Goal: Task Accomplishment & Management: Complete application form

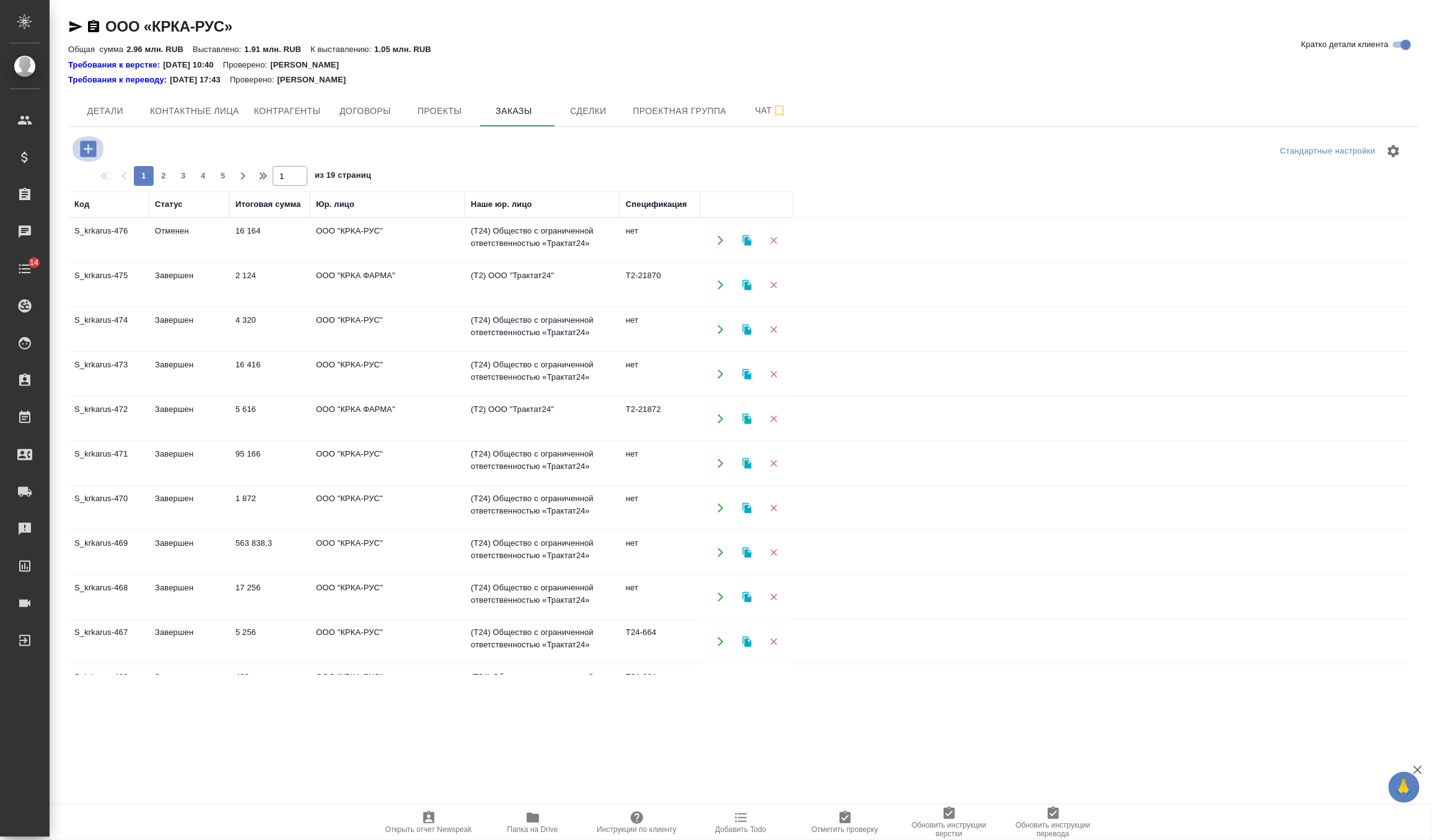
click at [78, 147] on icon "button" at bounding box center [88, 149] width 22 height 22
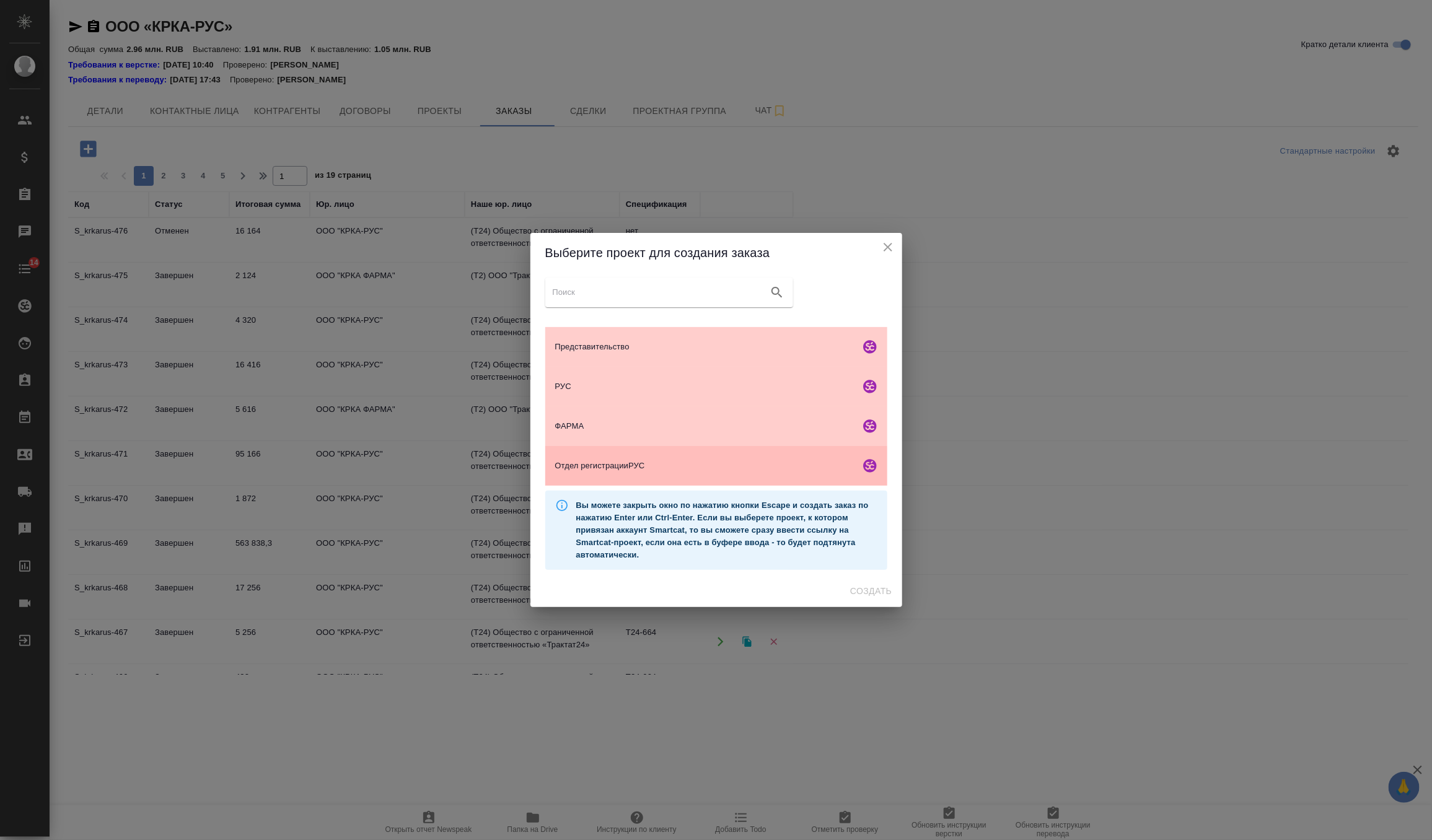
click at [634, 472] on div "Отдел регистрацииРУС" at bounding box center [716, 465] width 342 height 40
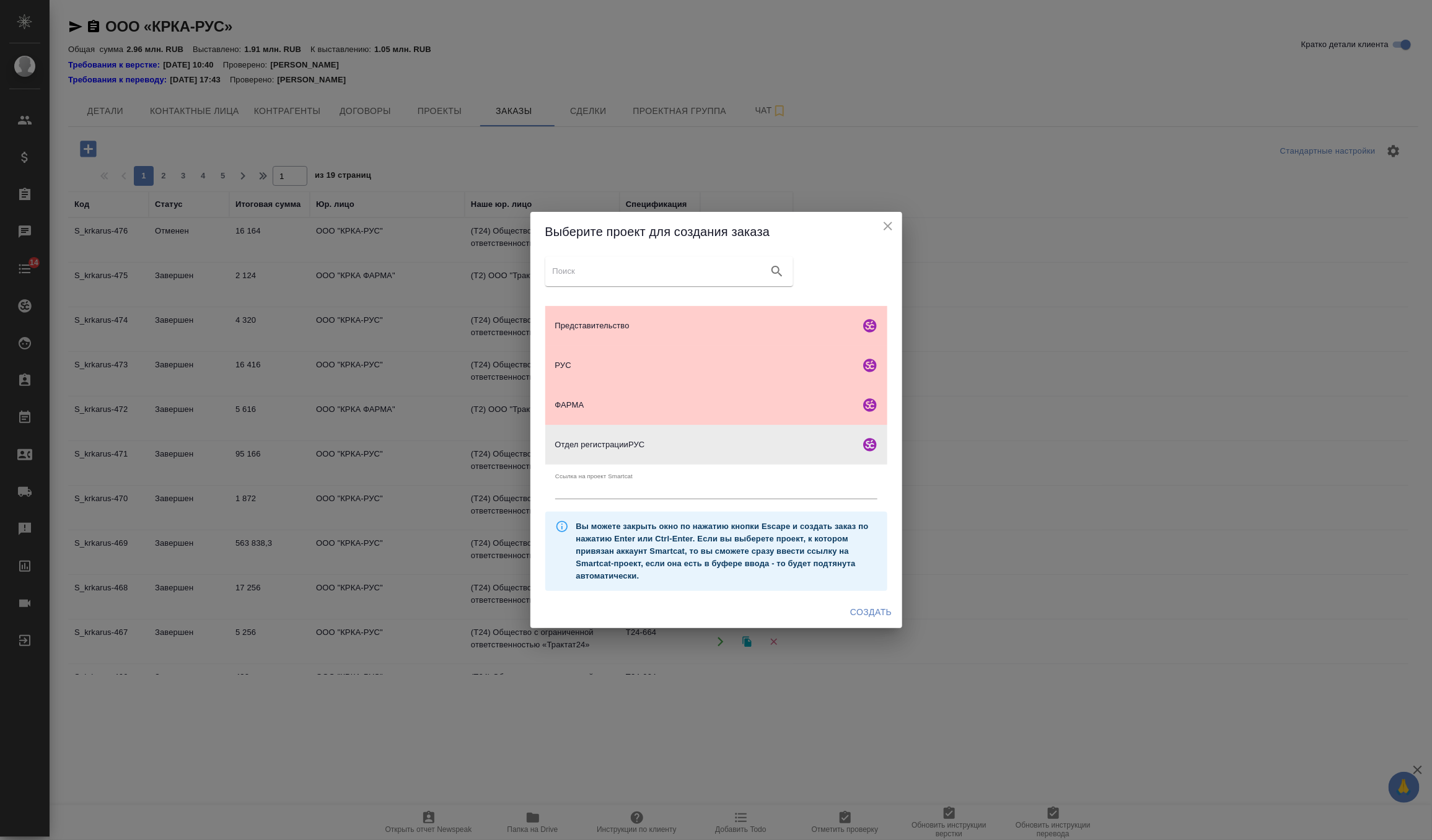
click at [878, 607] on span "Создать" at bounding box center [870, 612] width 41 height 16
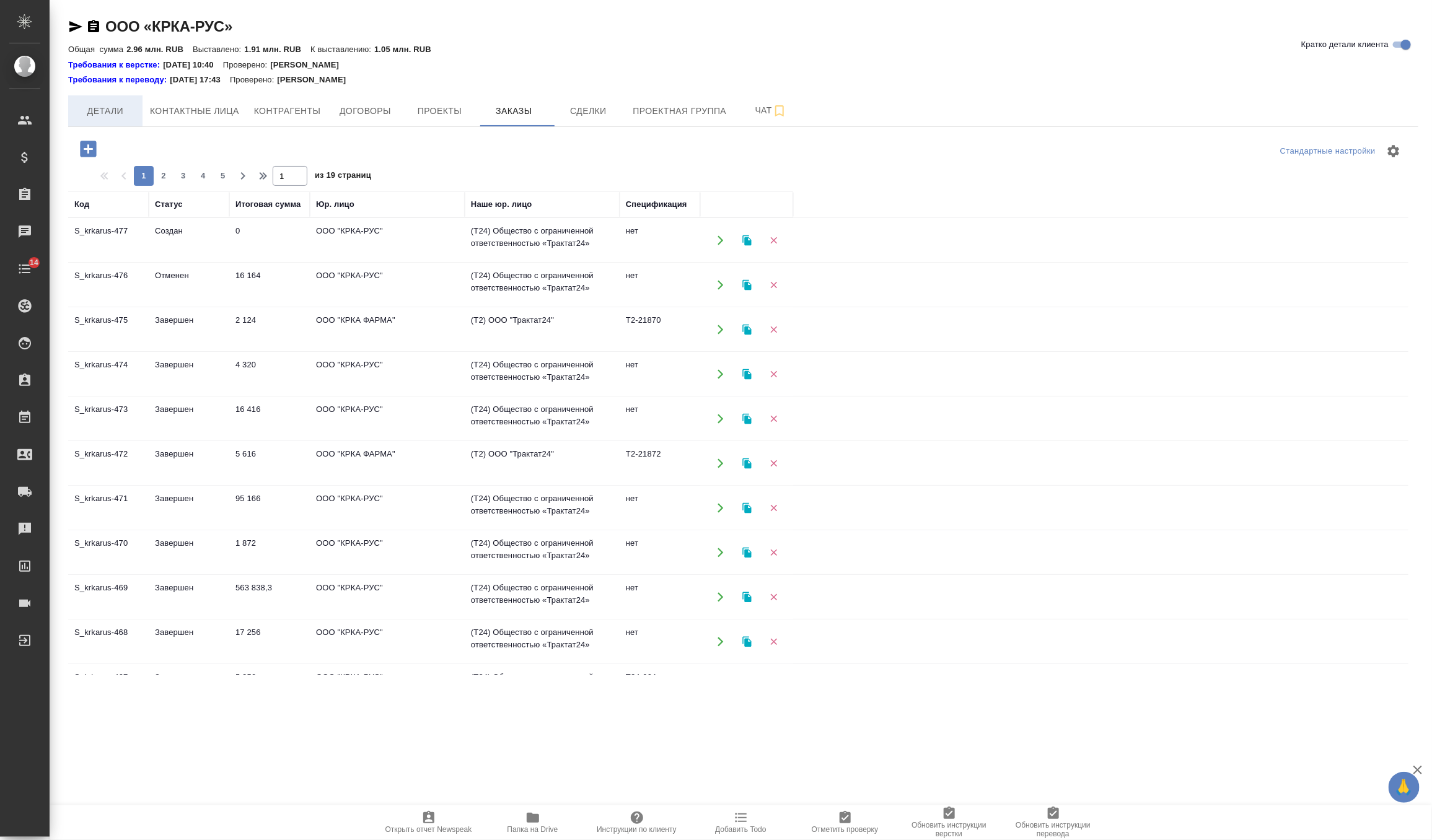
click at [128, 100] on button "Детали" at bounding box center [105, 111] width 74 height 31
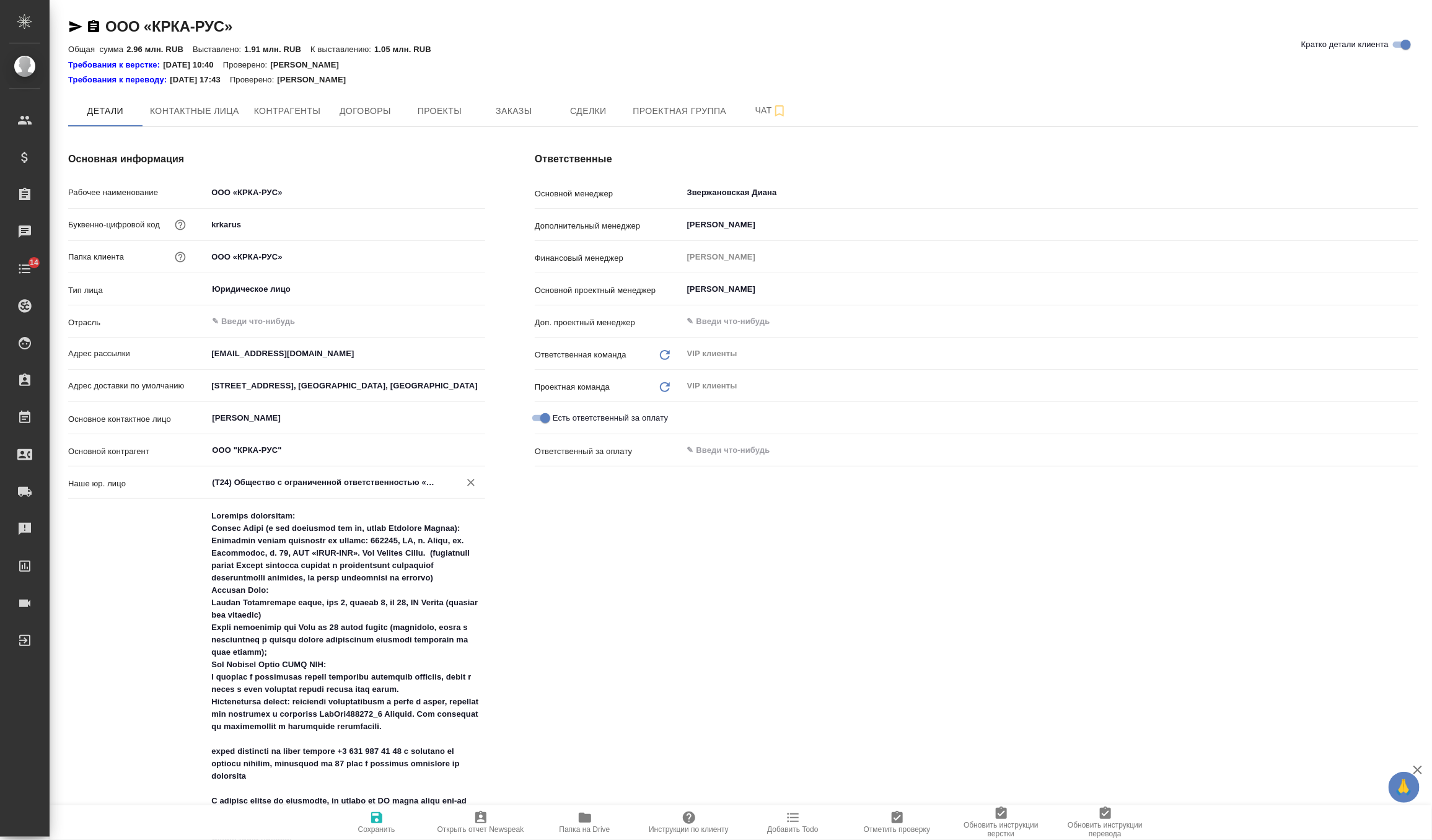
type textarea "x"
drag, startPoint x: 211, startPoint y: 616, endPoint x: 396, endPoint y: 622, distance: 185.1
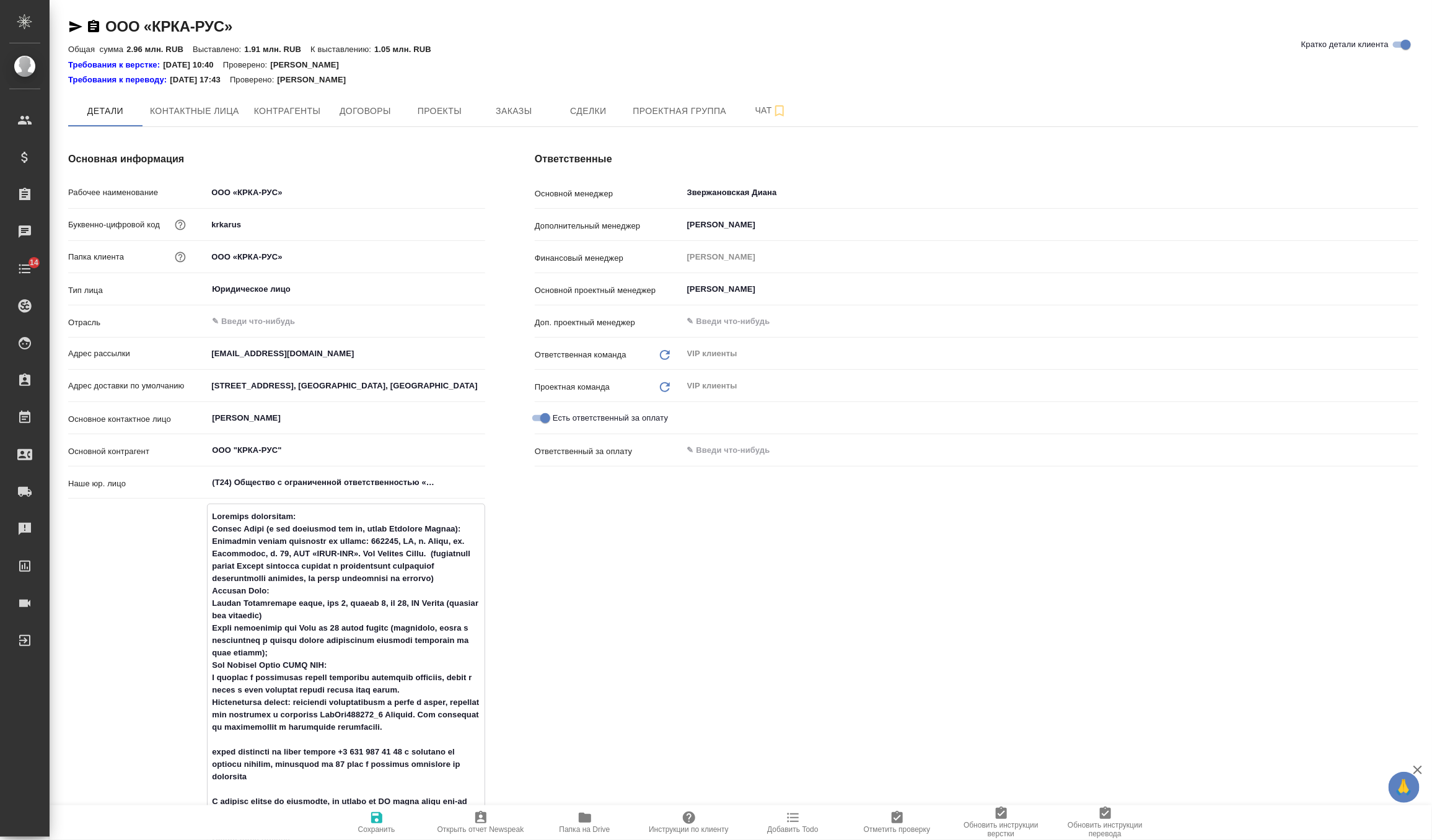
type textarea "x"
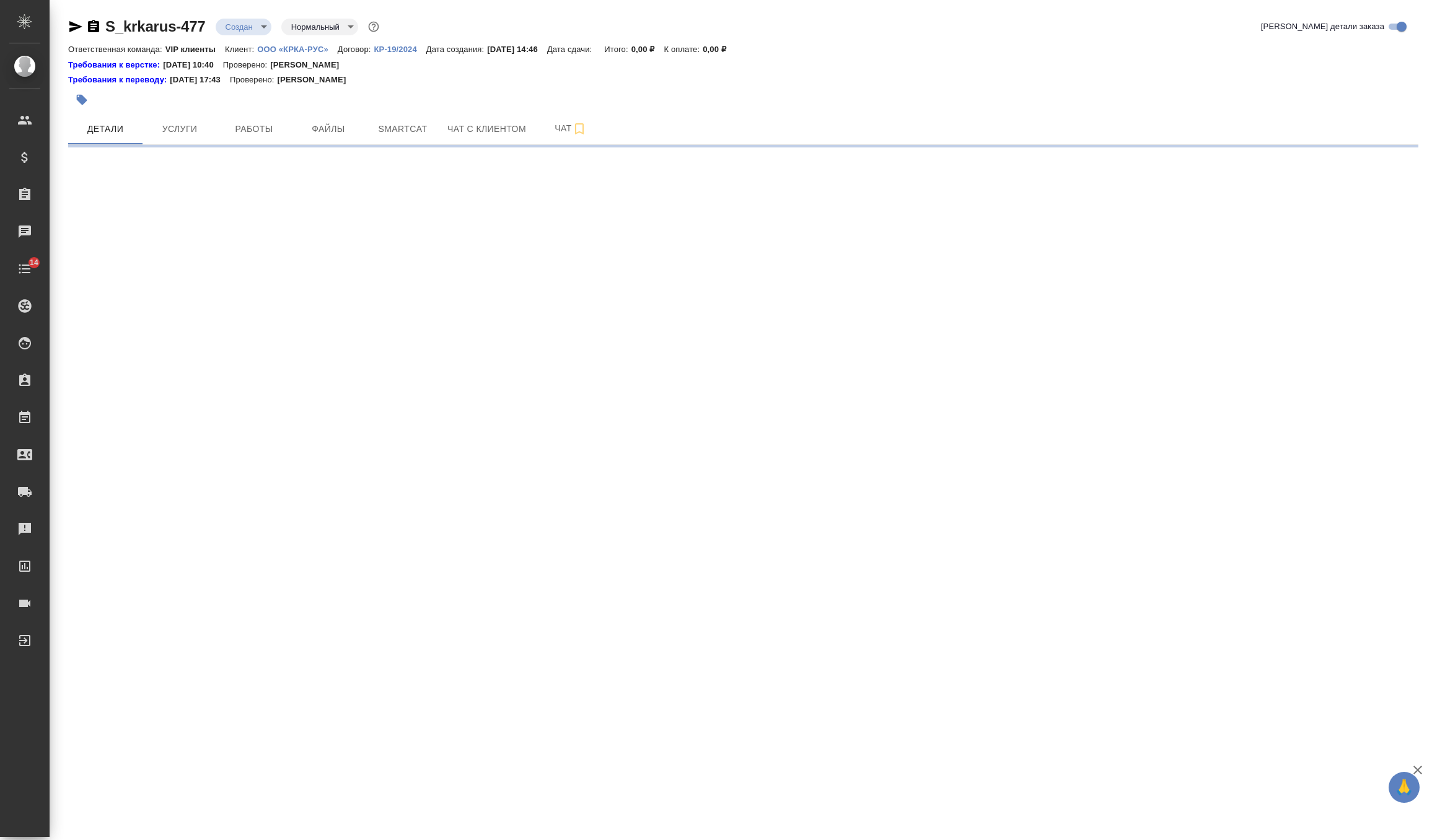
select select "RU"
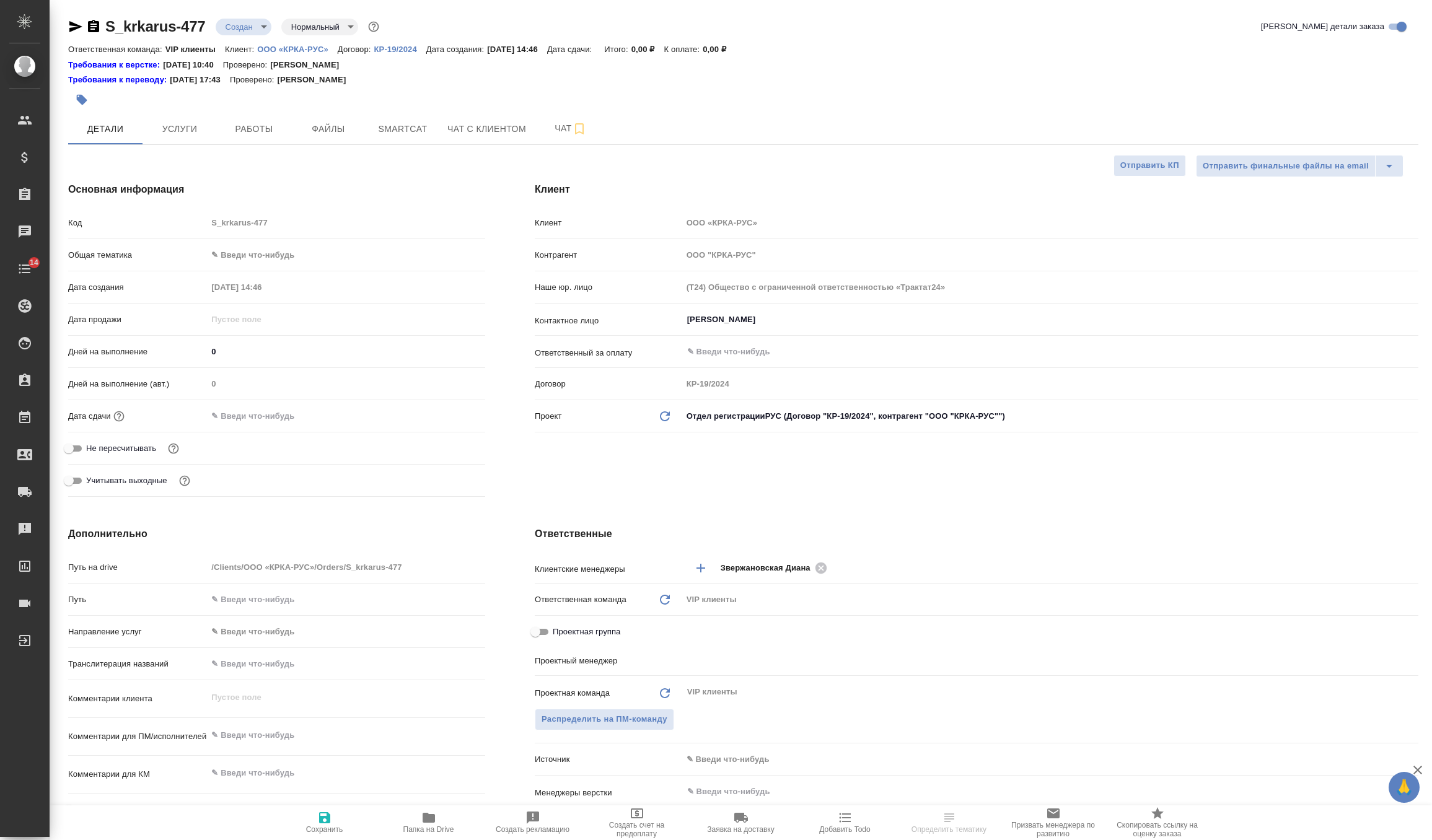
type textarea "x"
type input "[PERSON_NAME]"
type input "Каирова Бэлла"
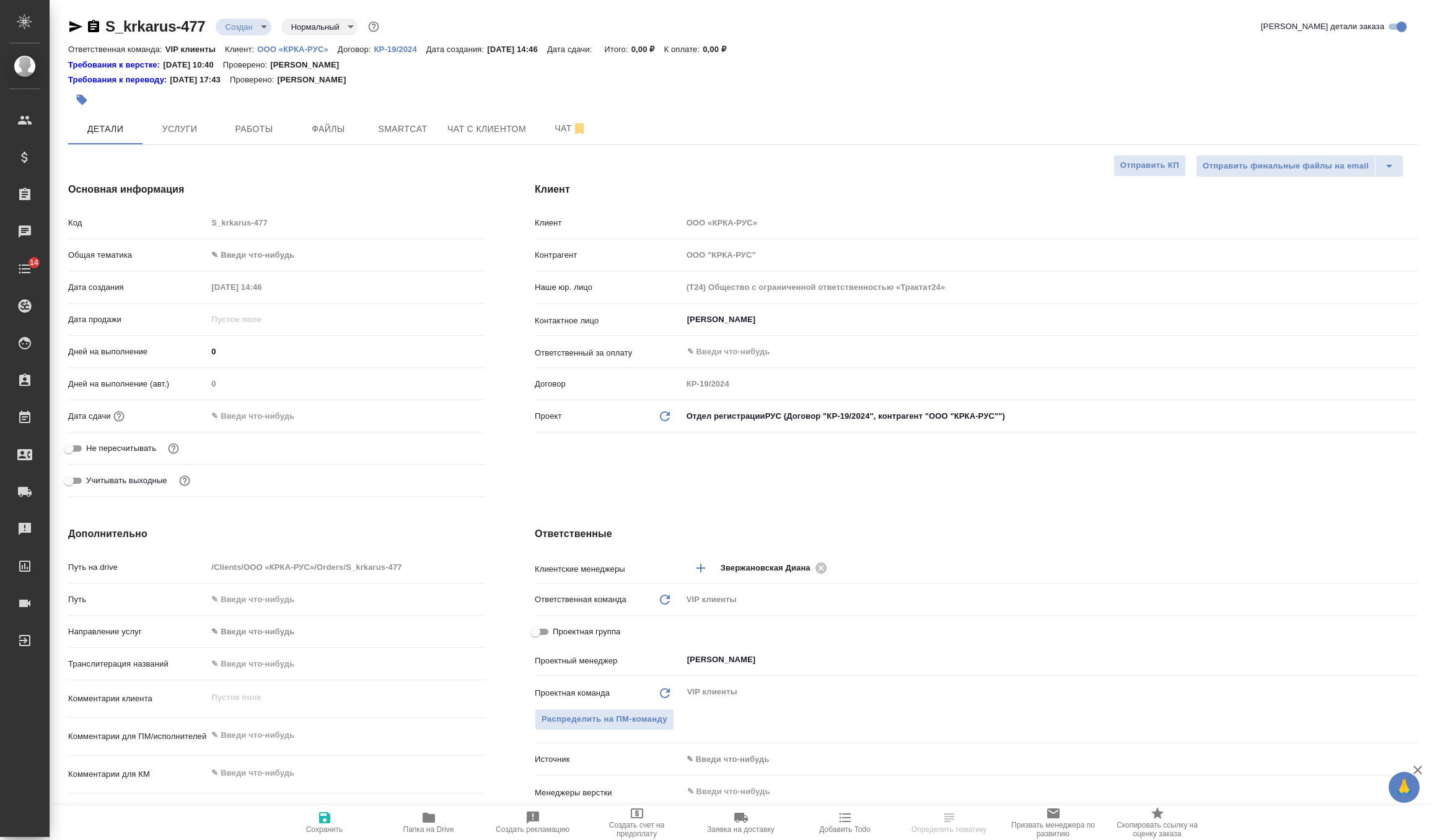
type textarea "x"
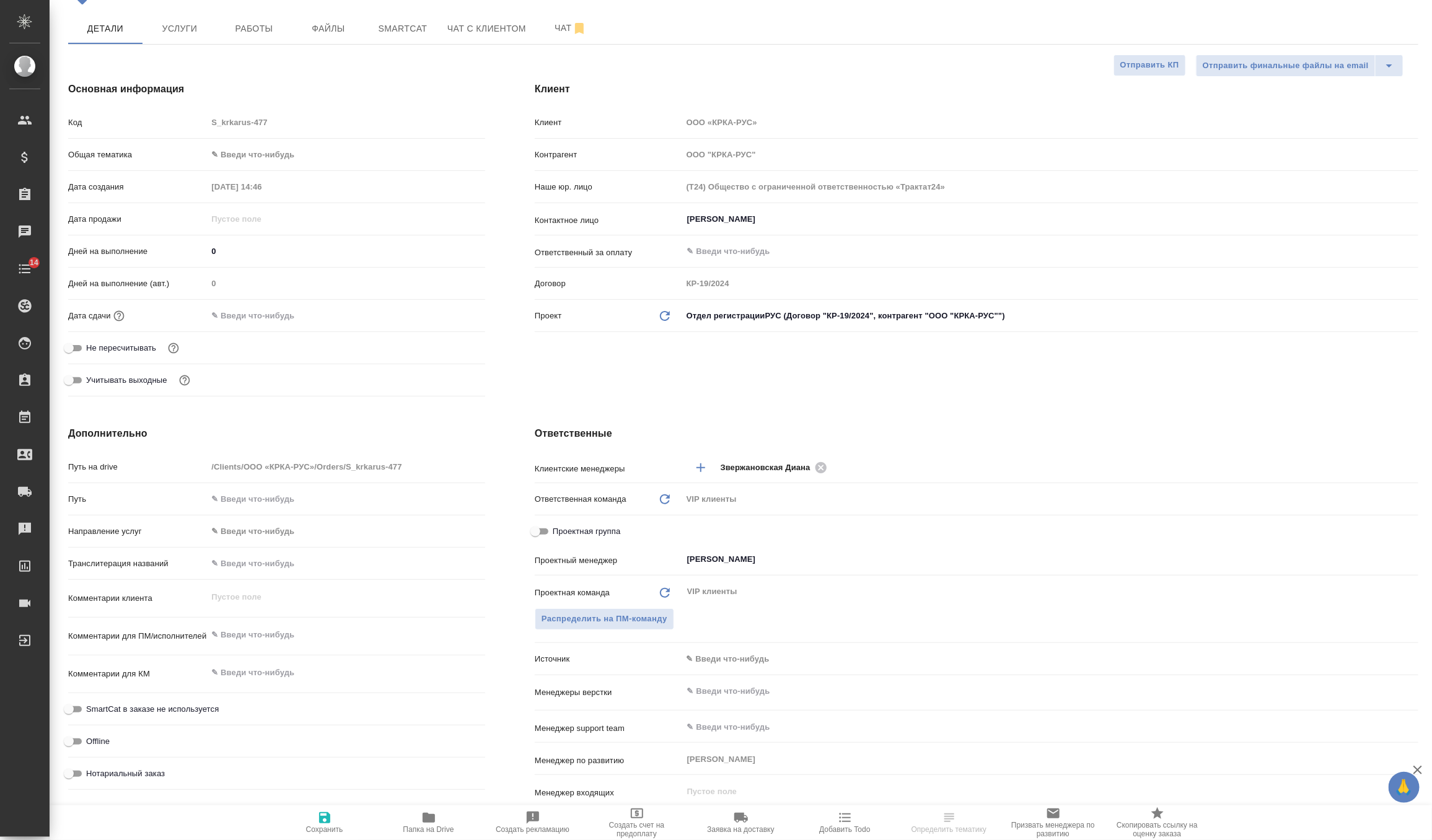
scroll to position [111, 0]
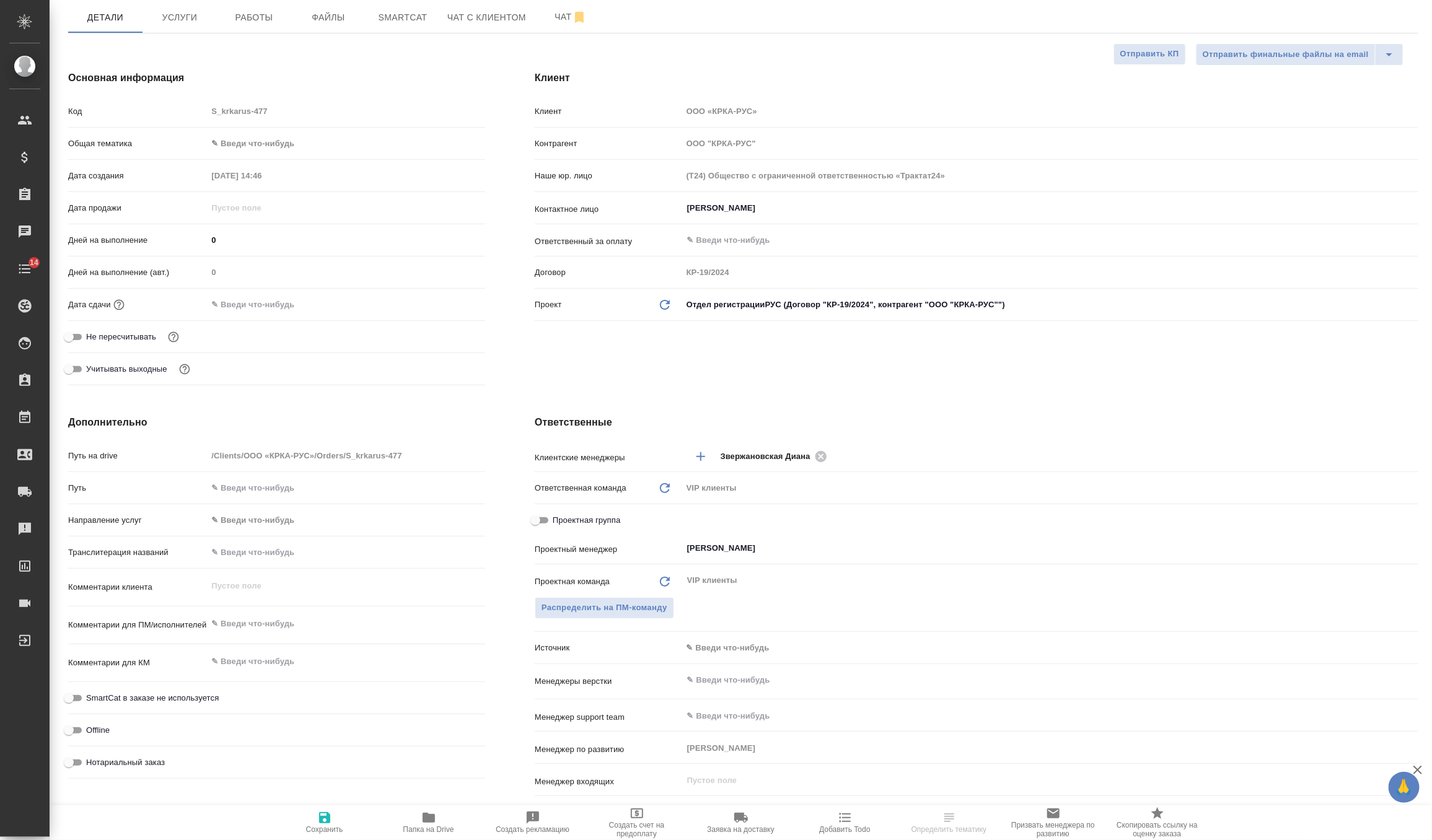
type textarea "x"
click at [272, 620] on textarea at bounding box center [346, 624] width 278 height 21
select select "RU"
type textarea "x"
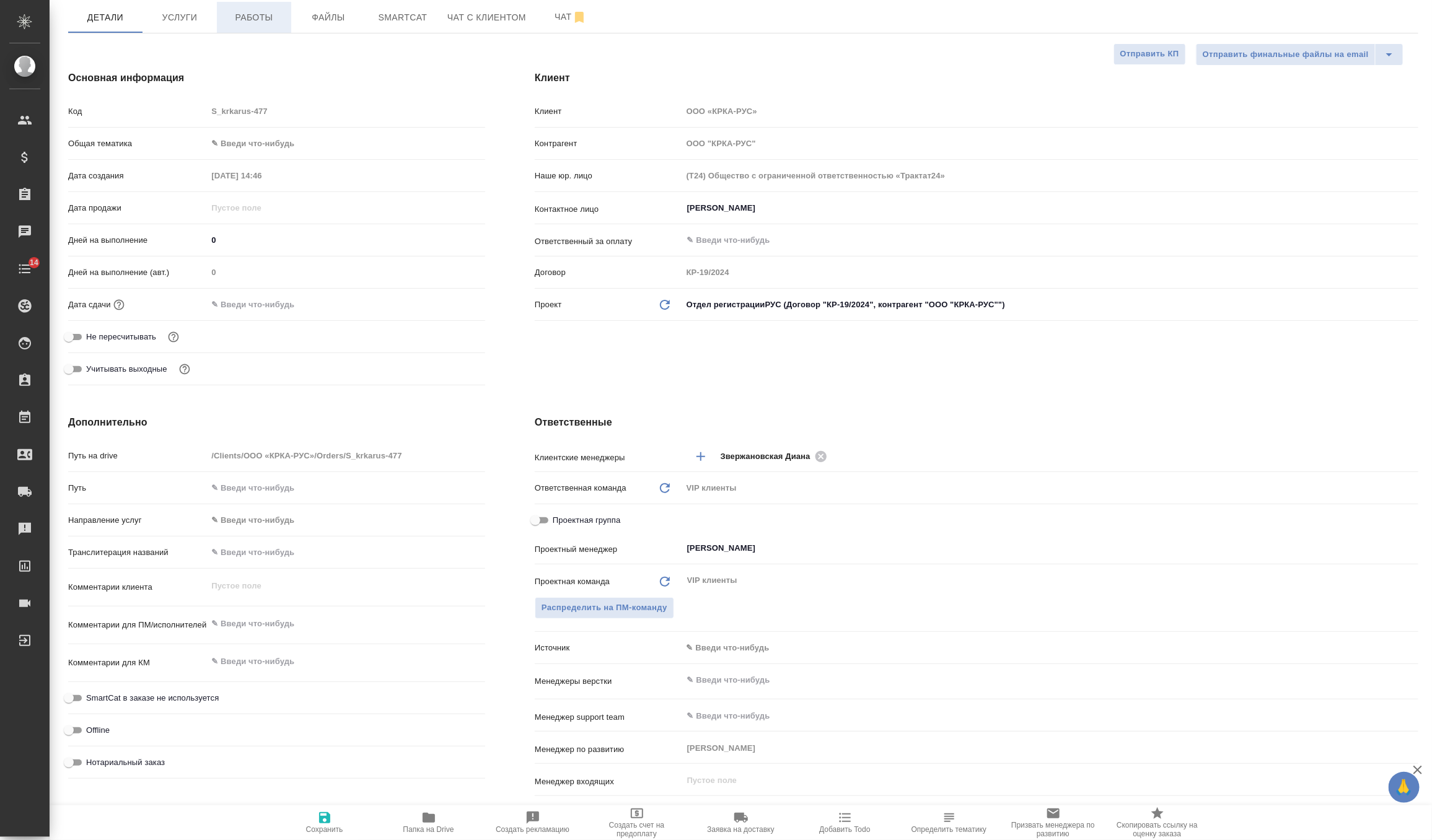
type textarea "x"
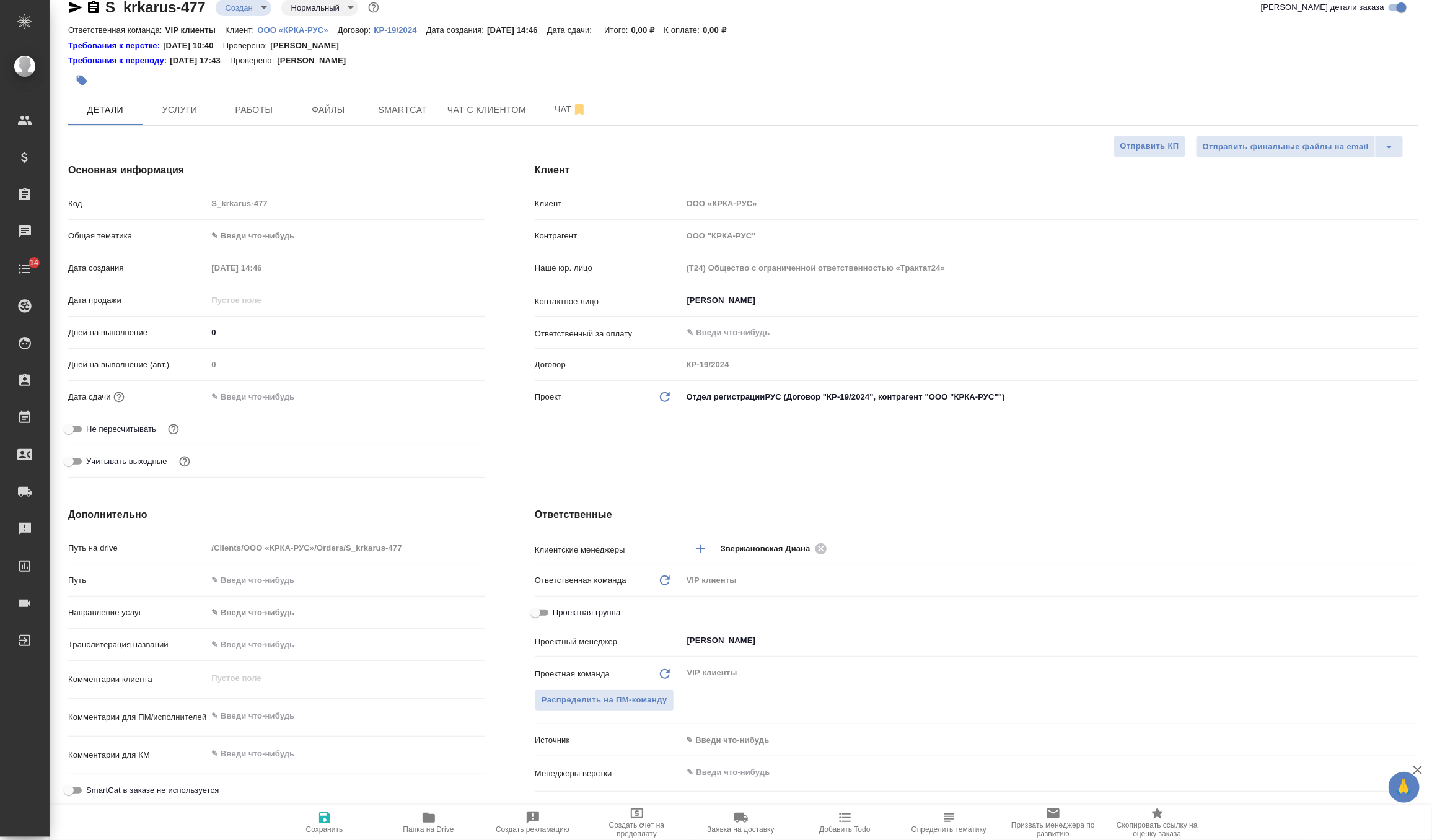
scroll to position [37, 0]
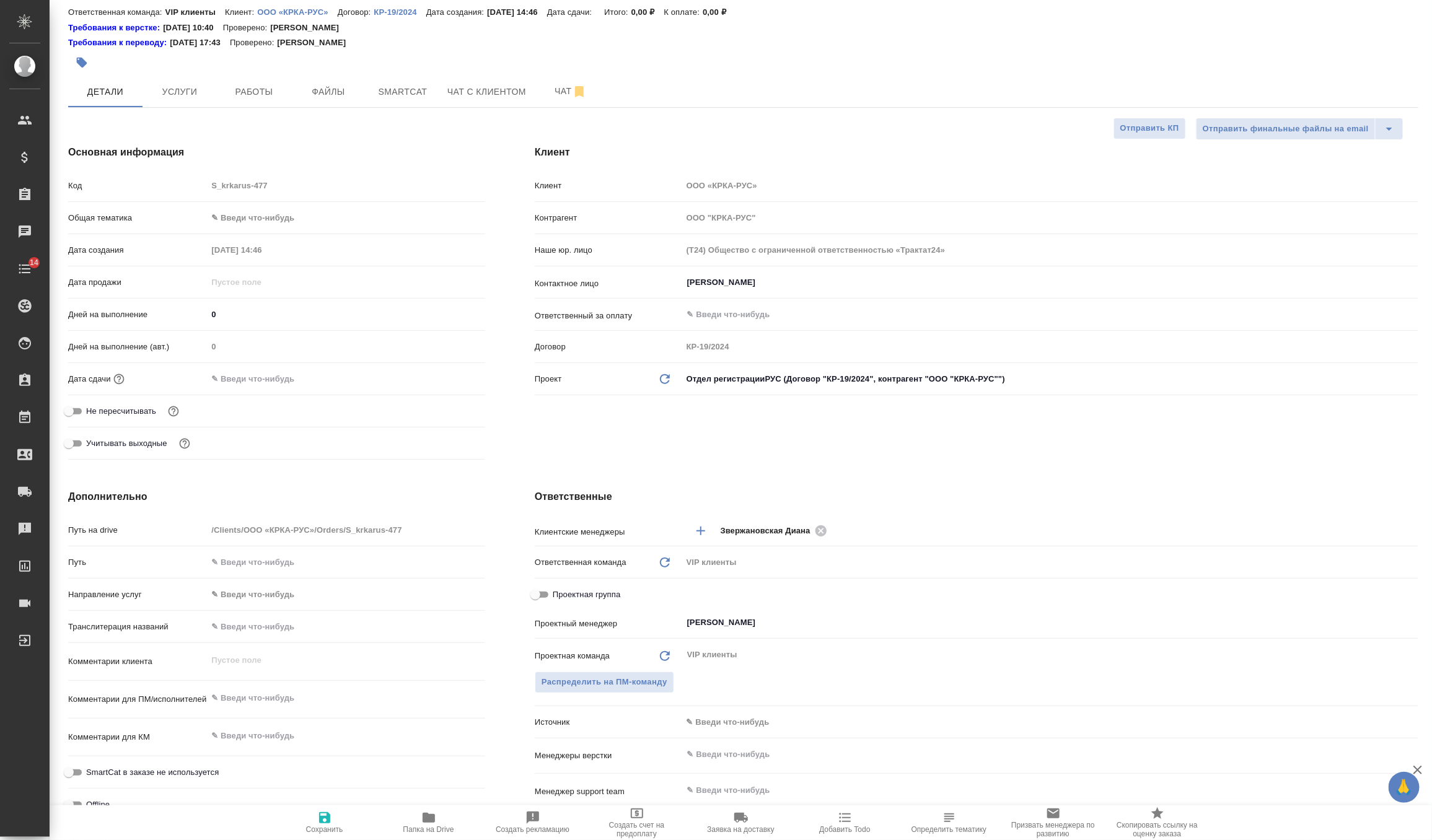
type textarea "x"
click at [252, 703] on textarea at bounding box center [346, 699] width 278 height 21
type textarea "x"
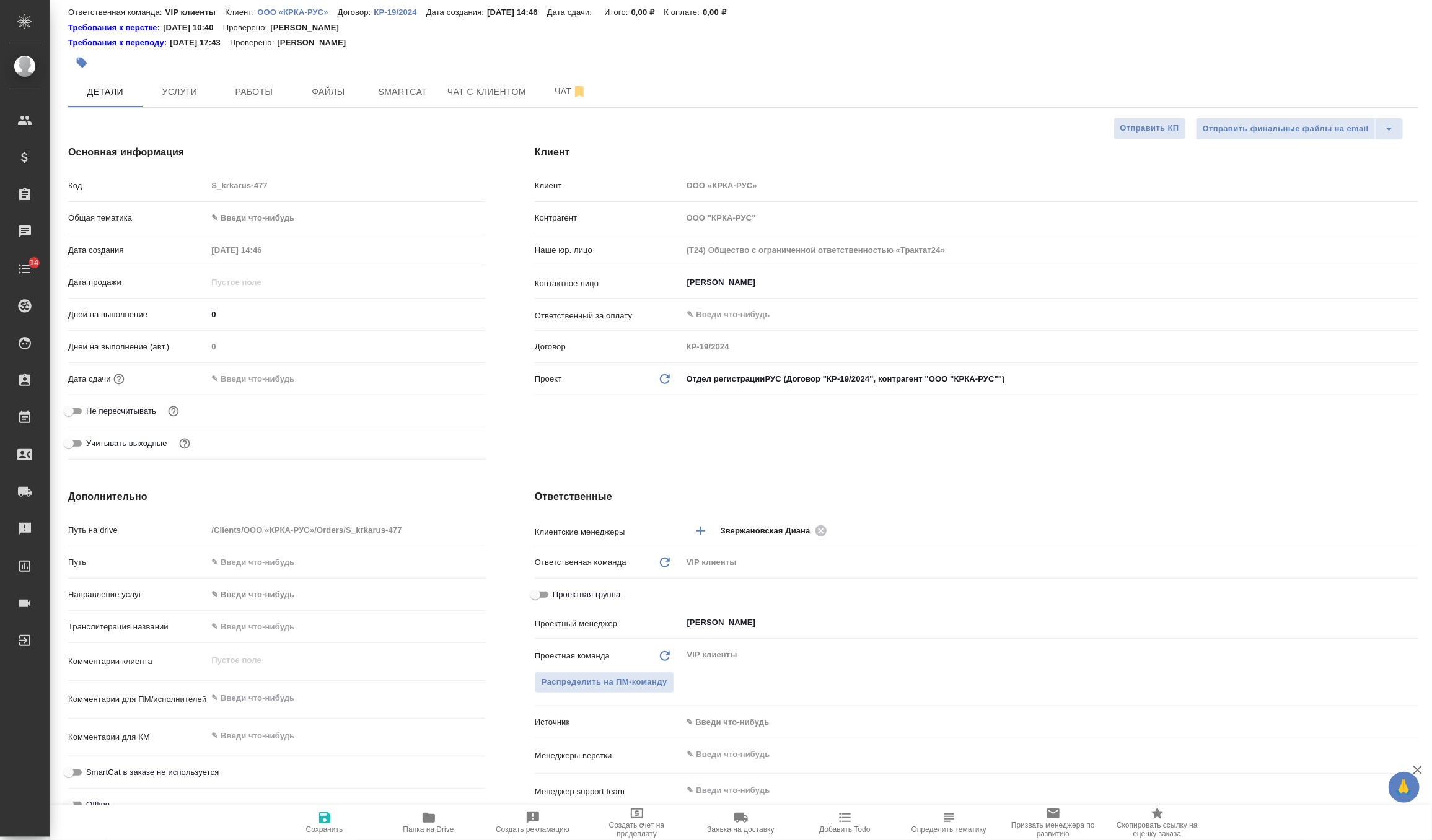
type textarea "x"
click at [218, 752] on div "Комментарии для КМ x" at bounding box center [277, 744] width 417 height 38
click at [249, 705] on textarea at bounding box center [346, 699] width 277 height 21
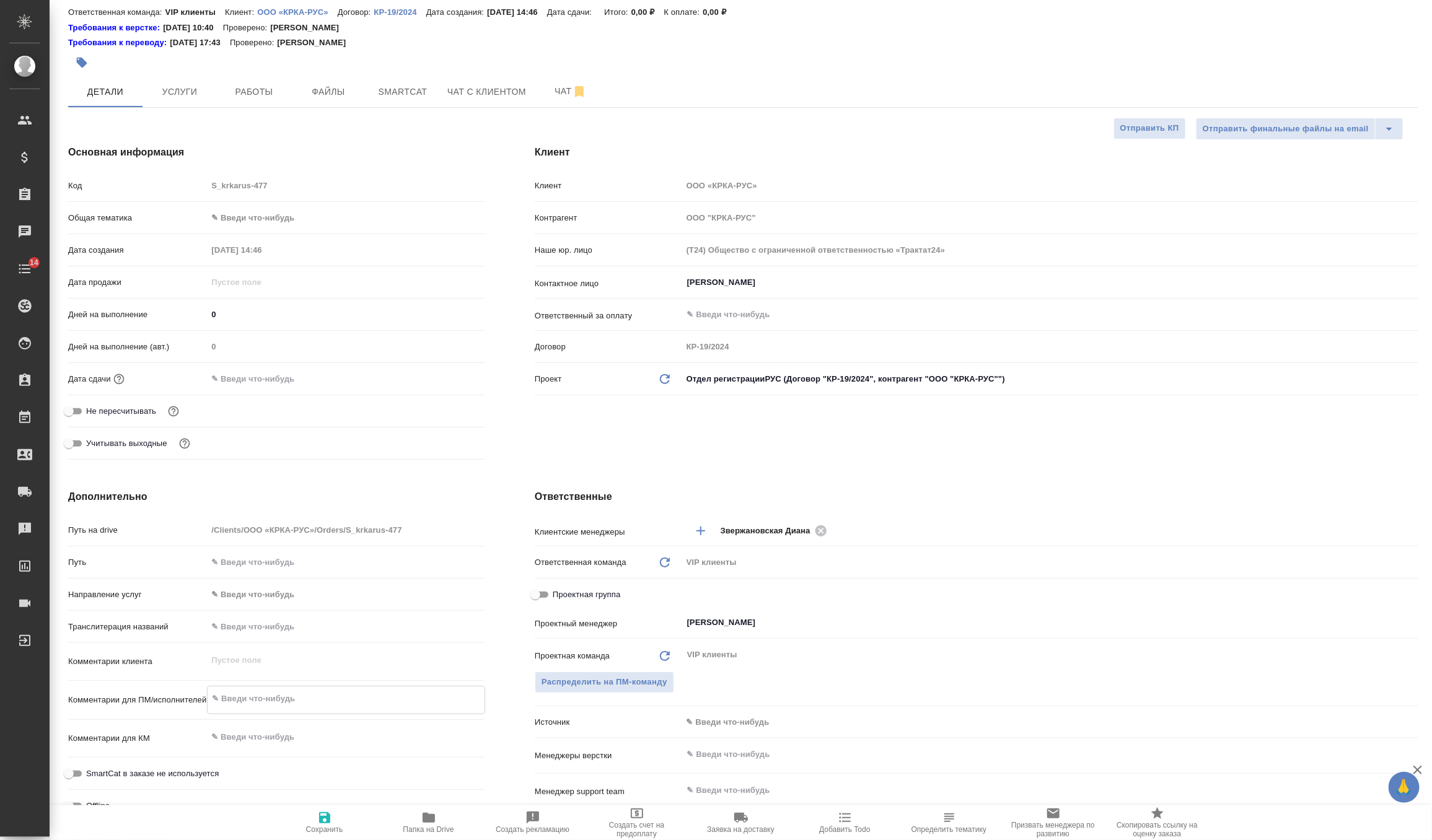
type textarea "x"
click at [262, 723] on div "x" at bounding box center [346, 737] width 278 height 27
type textarea "x"
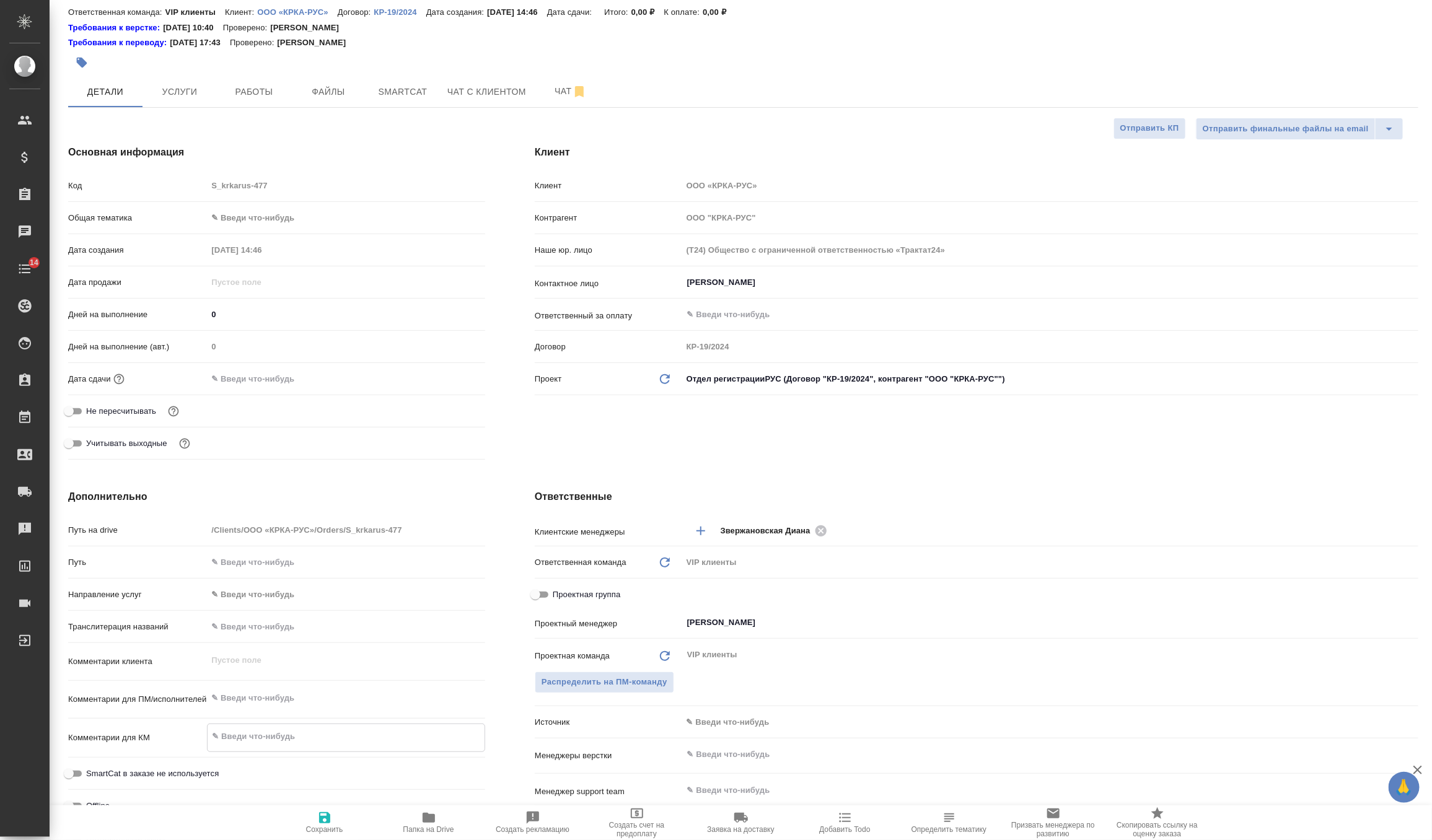
click at [265, 702] on textarea at bounding box center [346, 699] width 278 height 21
paste textarea "а"
click at [278, 696] on textarea at bounding box center [346, 699] width 277 height 21
type textarea "а"
type textarea "x"
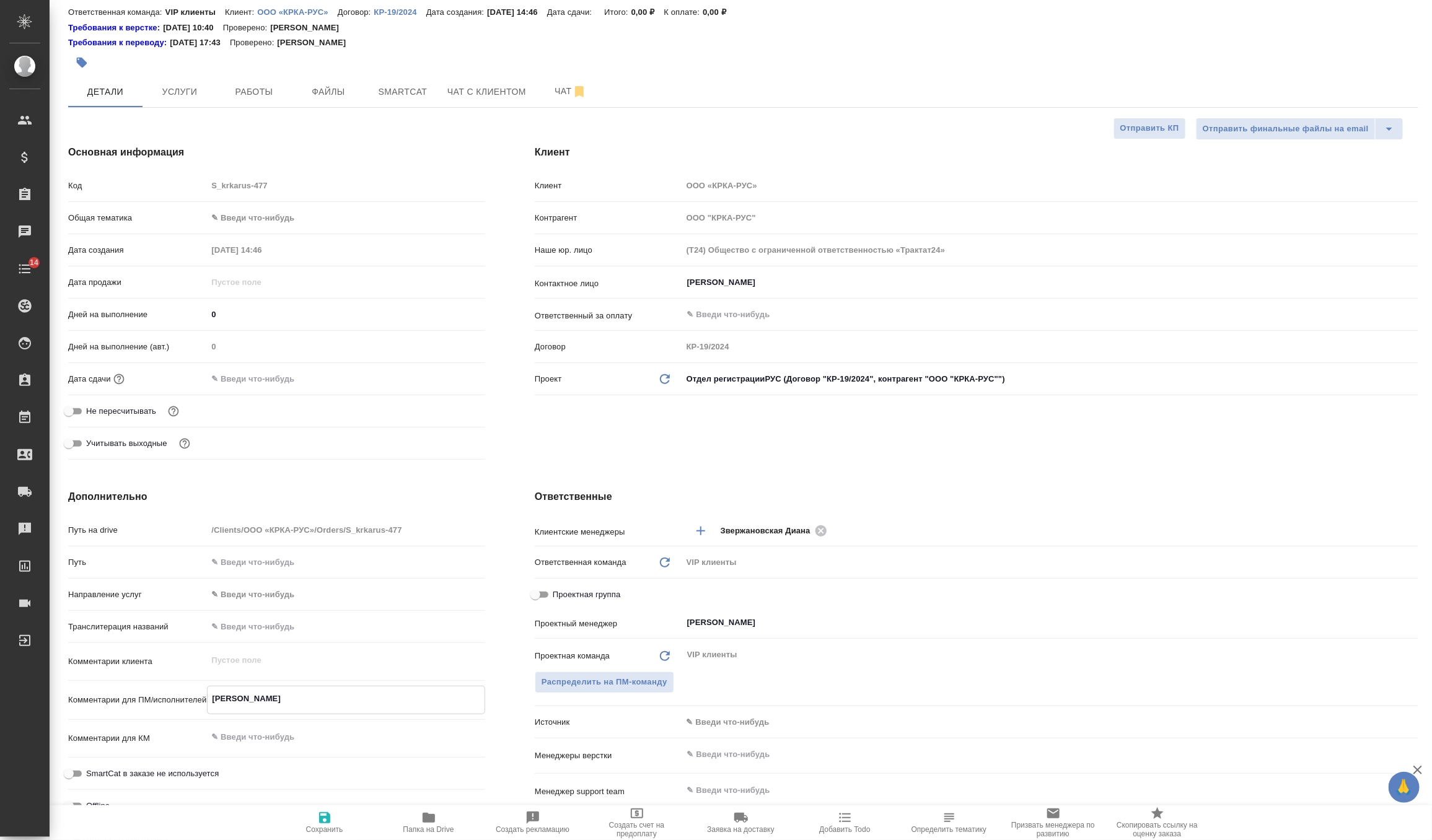
type textarea "x"
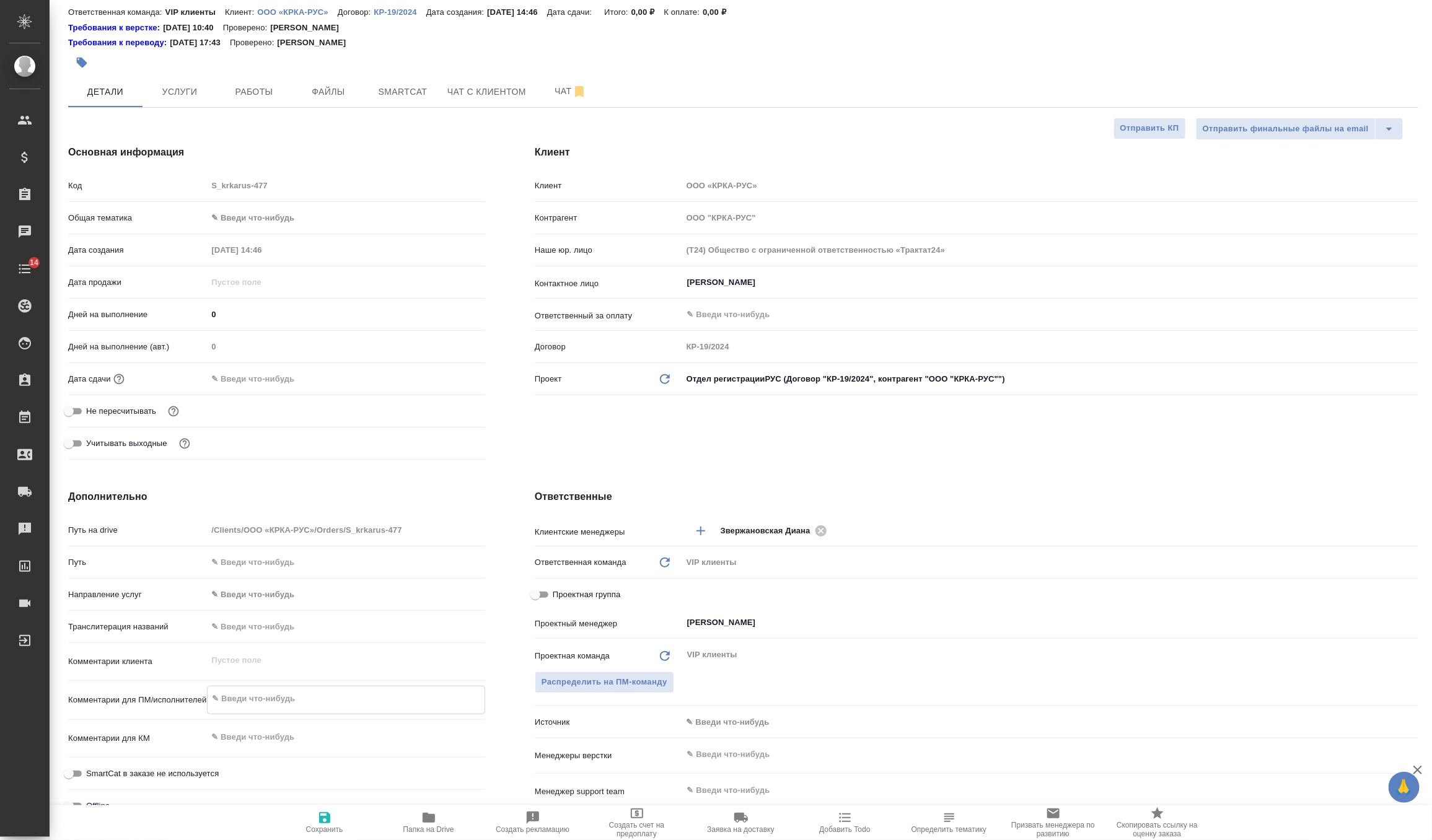
type textarea "x"
type textarea "3"
type textarea "x"
type textarea "3"
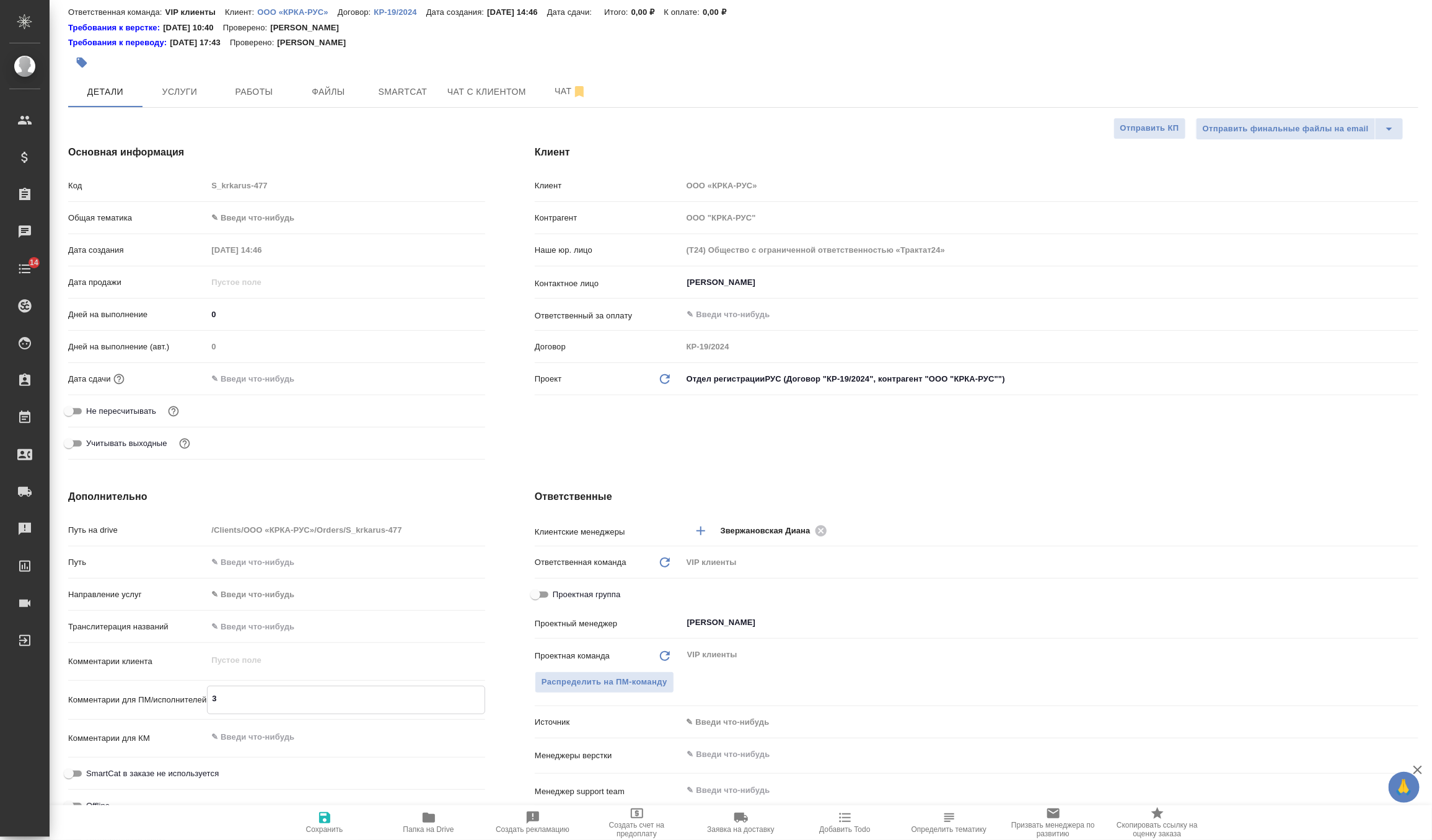
type textarea "x"
type textarea "3 н"
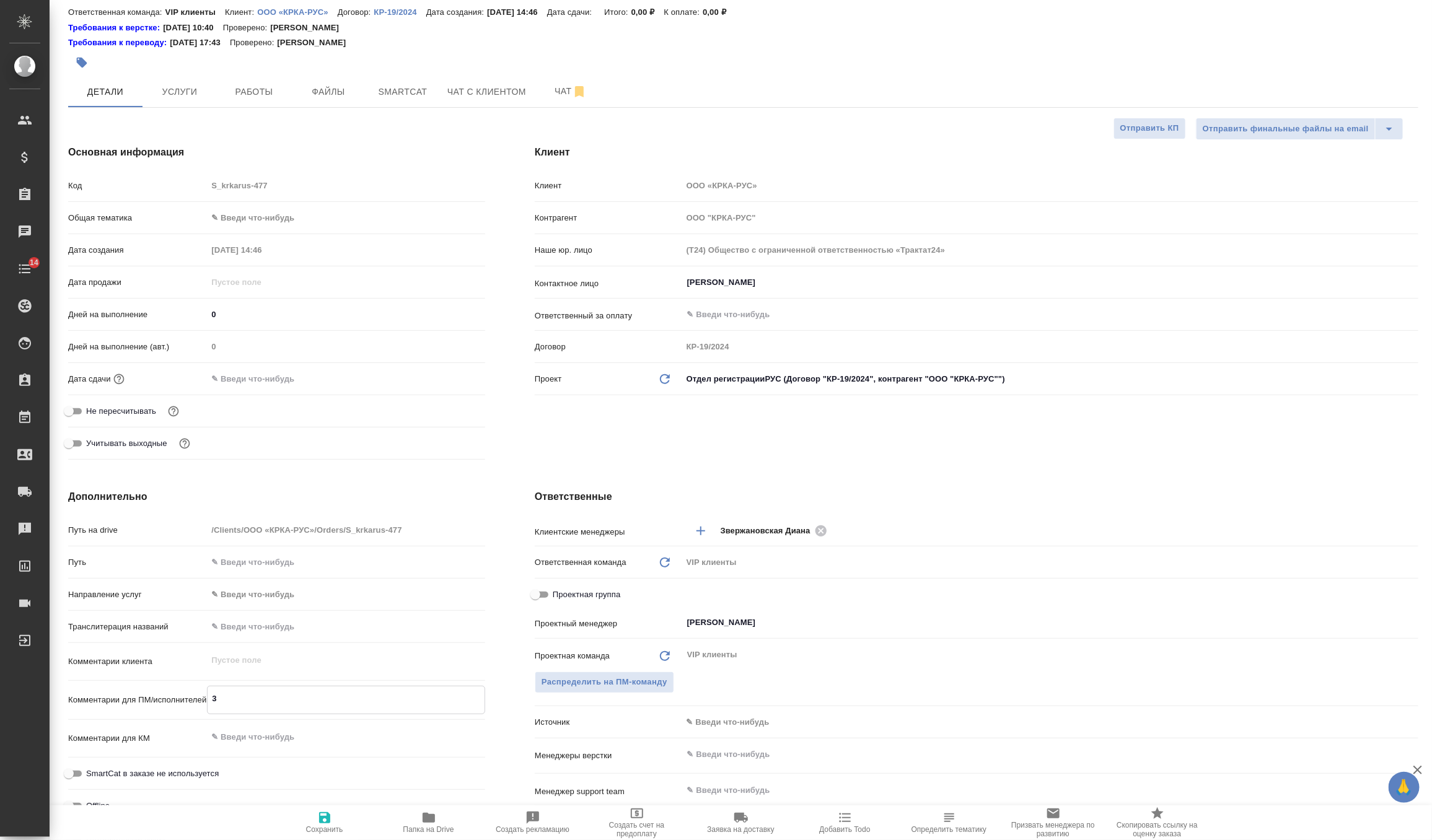
type textarea "x"
type textarea "3 нз"
type textarea "x"
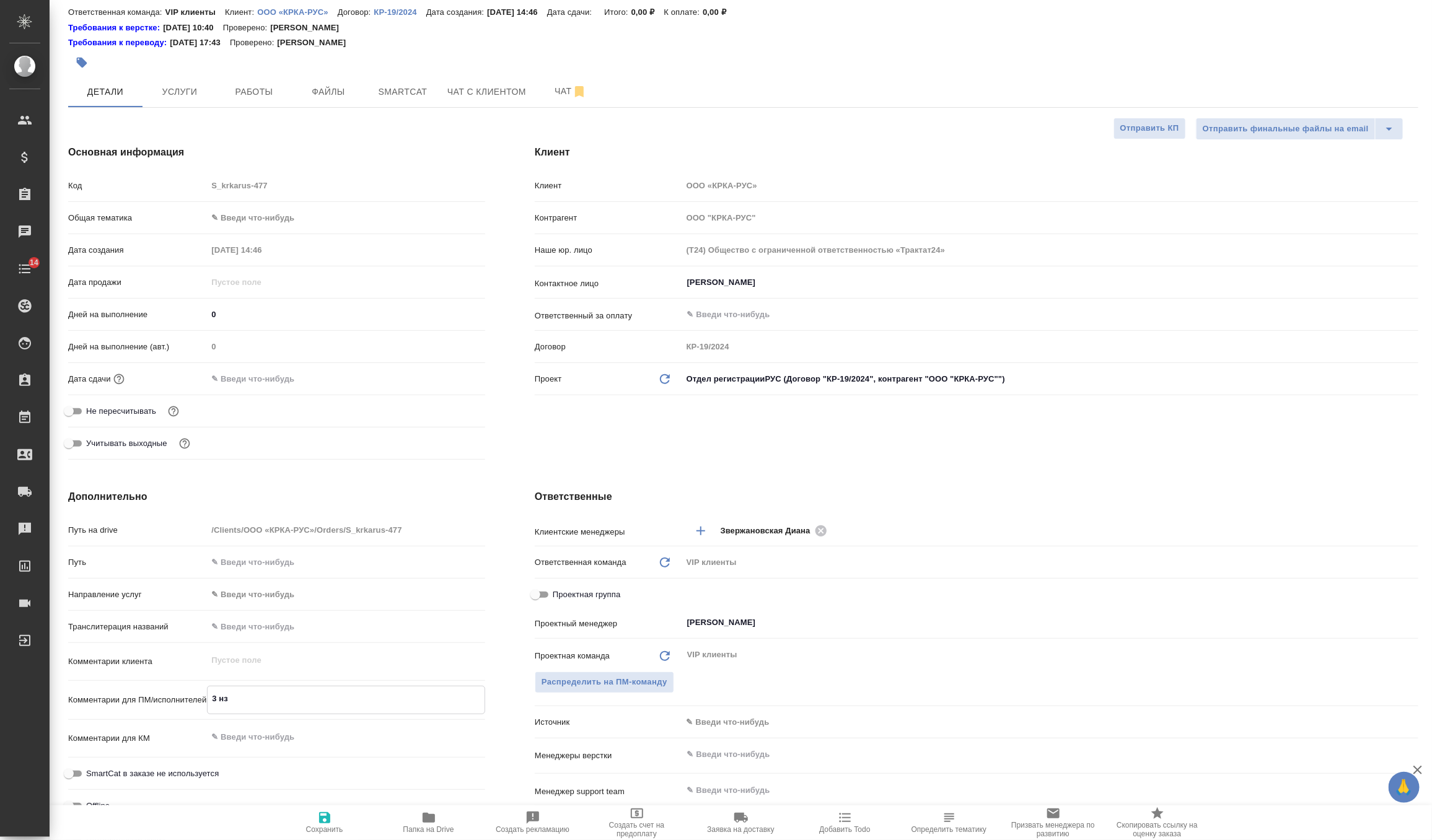
type textarea "x"
type textarea "3 нзк"
type textarea "x"
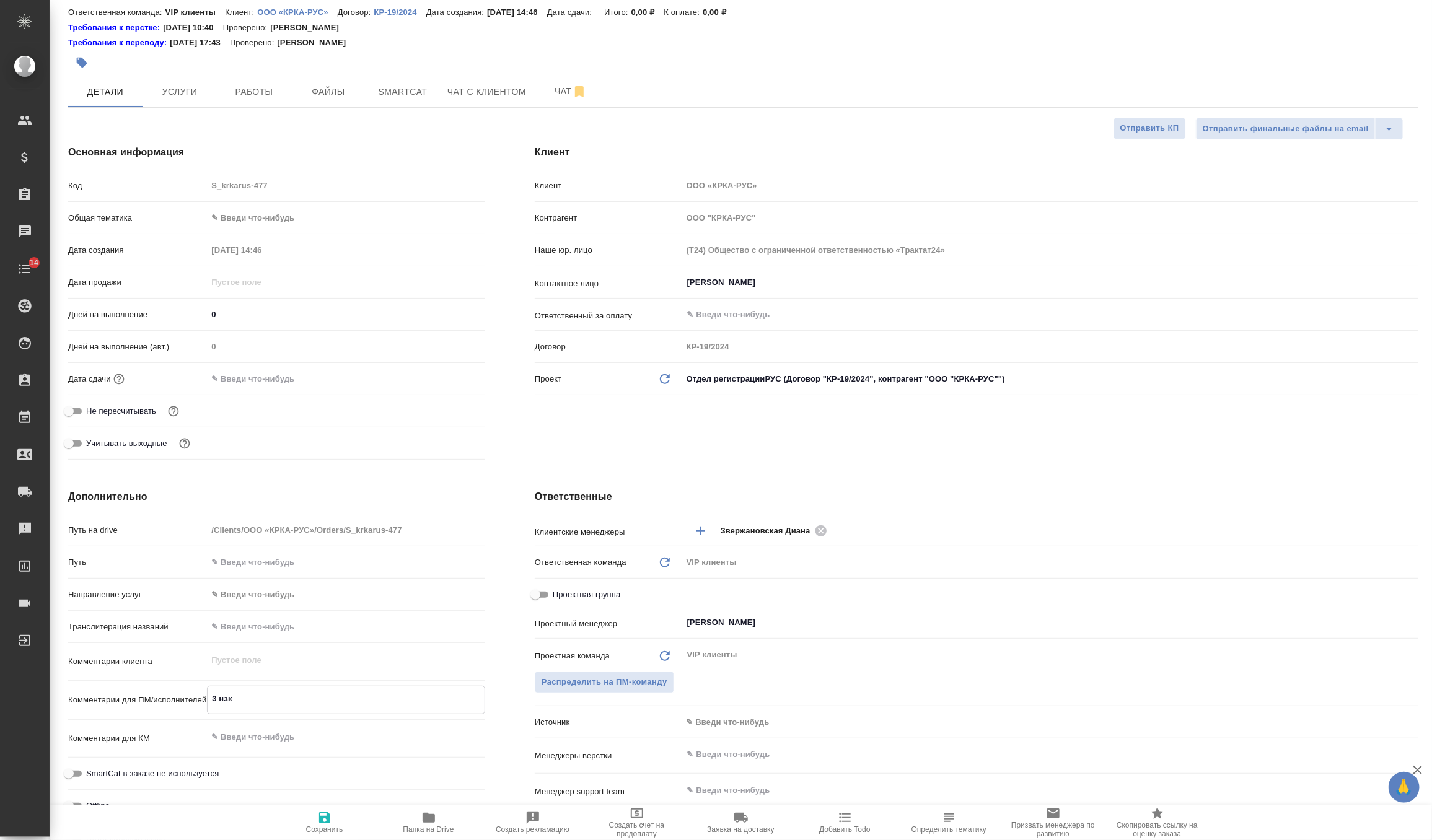
type textarea "3 нзк"
type textarea "x"
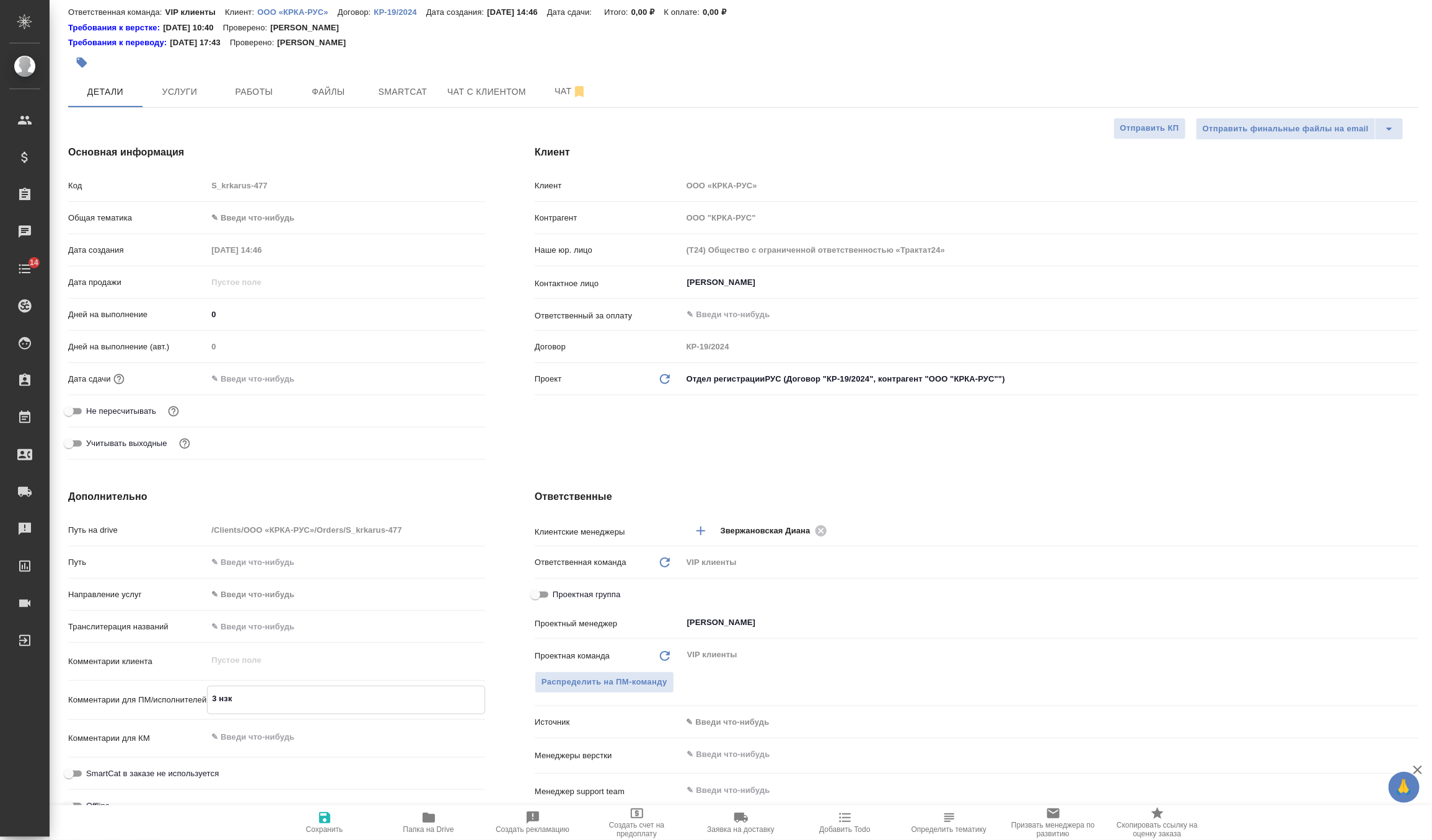
type textarea "3 нзк д"
type textarea "x"
type textarea "3 нзк дл"
type textarea "x"
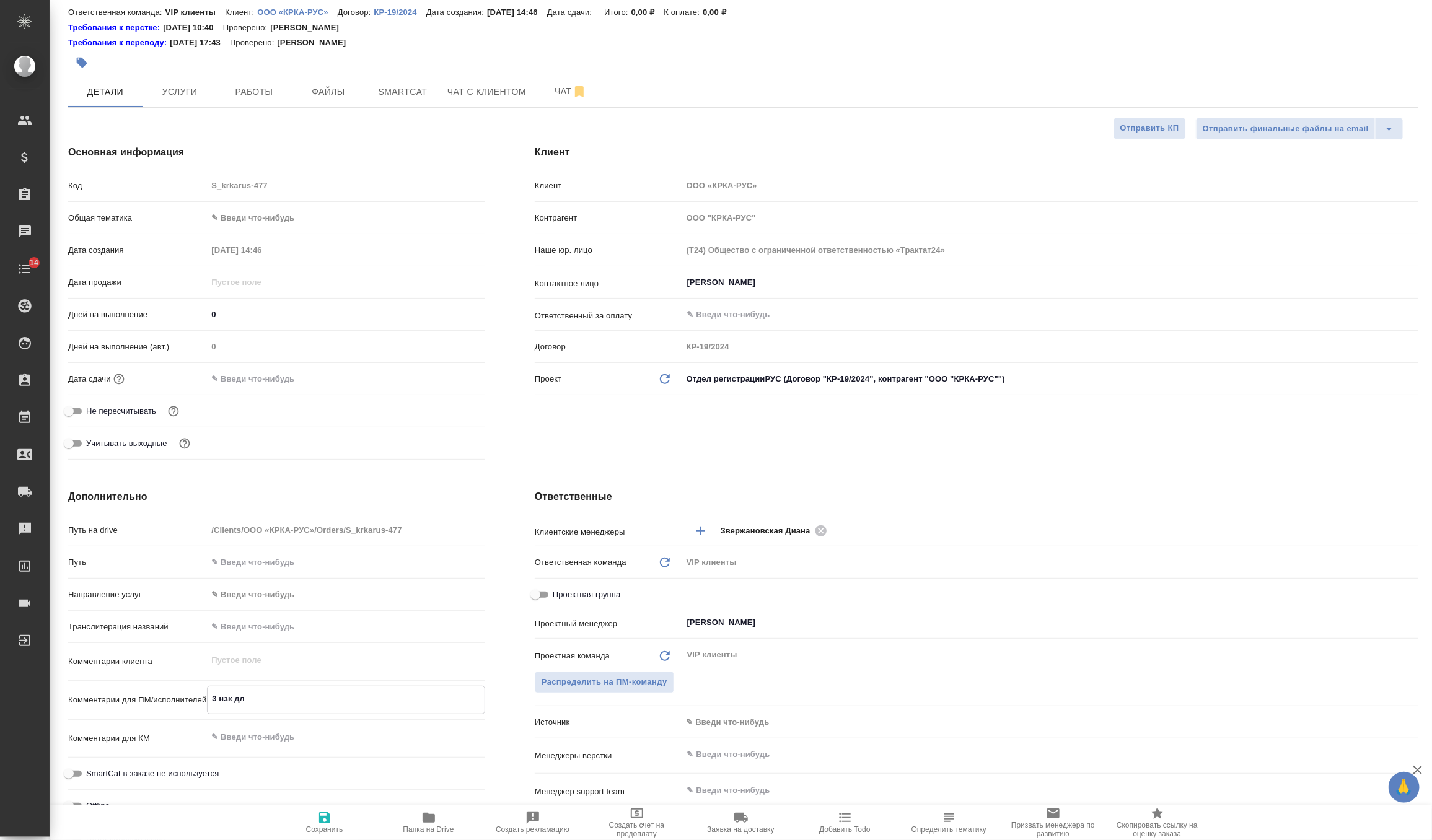
type textarea "x"
type textarea "3 нзк для"
type textarea "x"
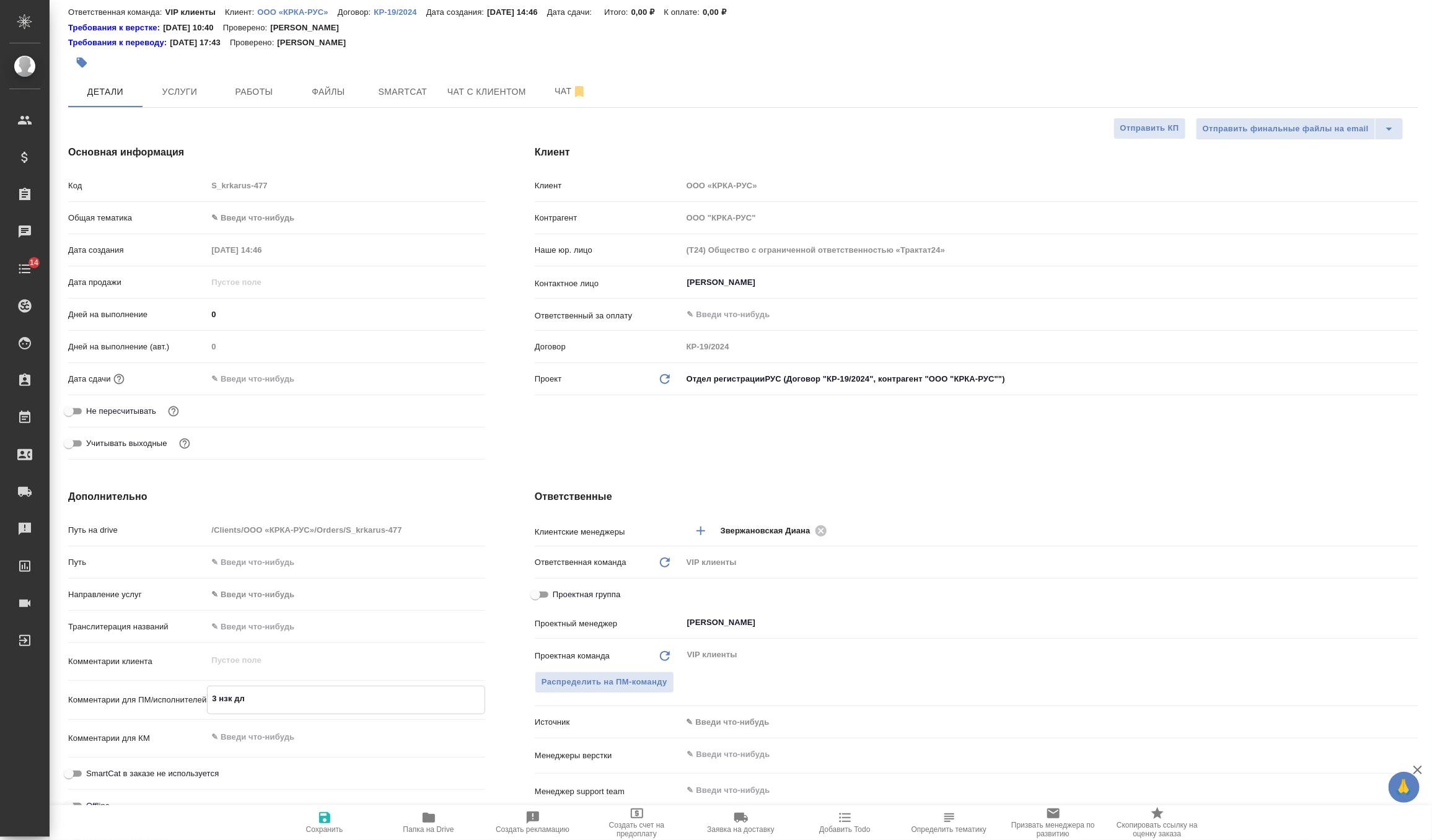
type textarea "x"
type textarea "3 нзк для"
type textarea "x"
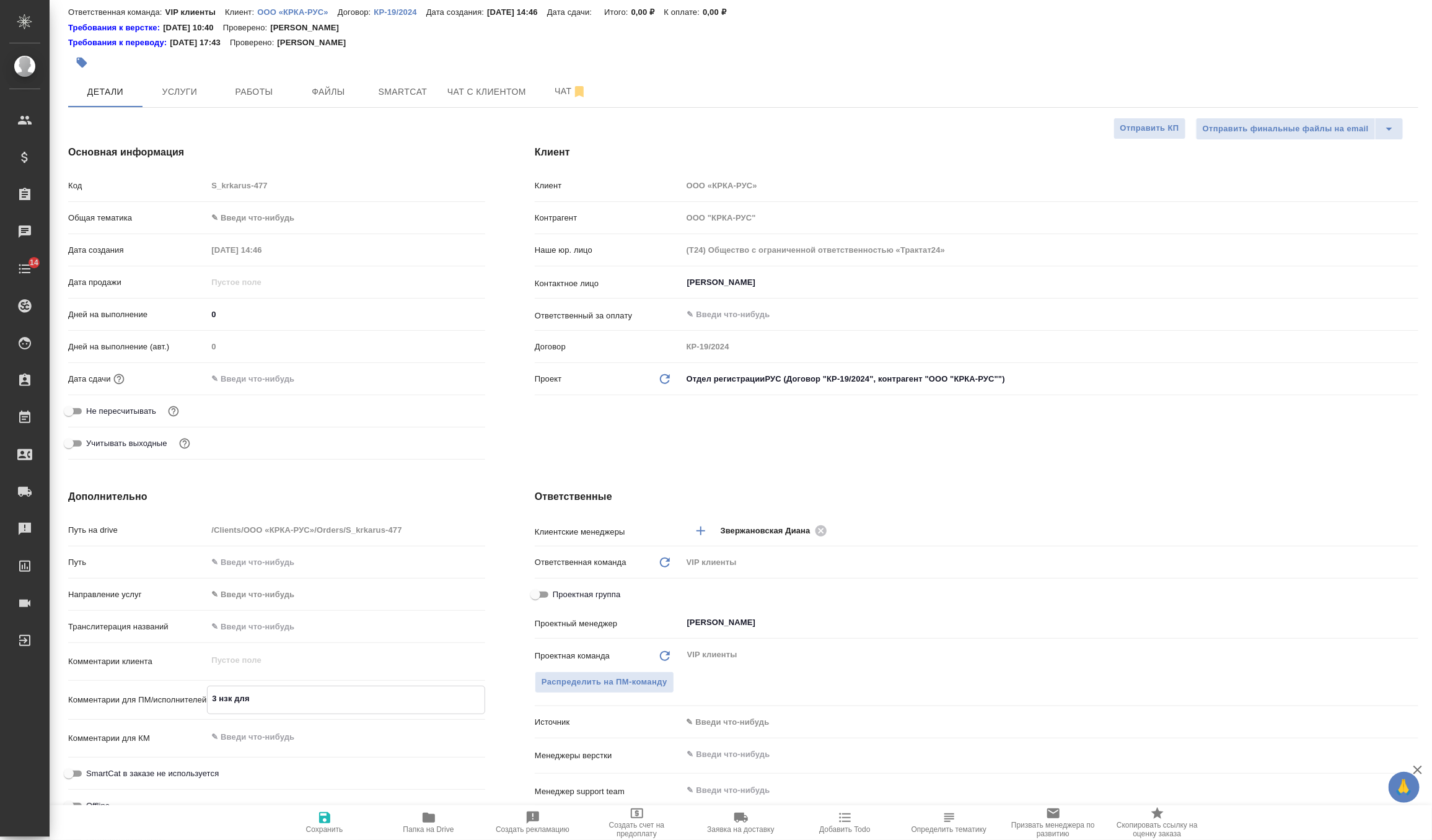
type textarea "3 нзк для к"
type textarea "x"
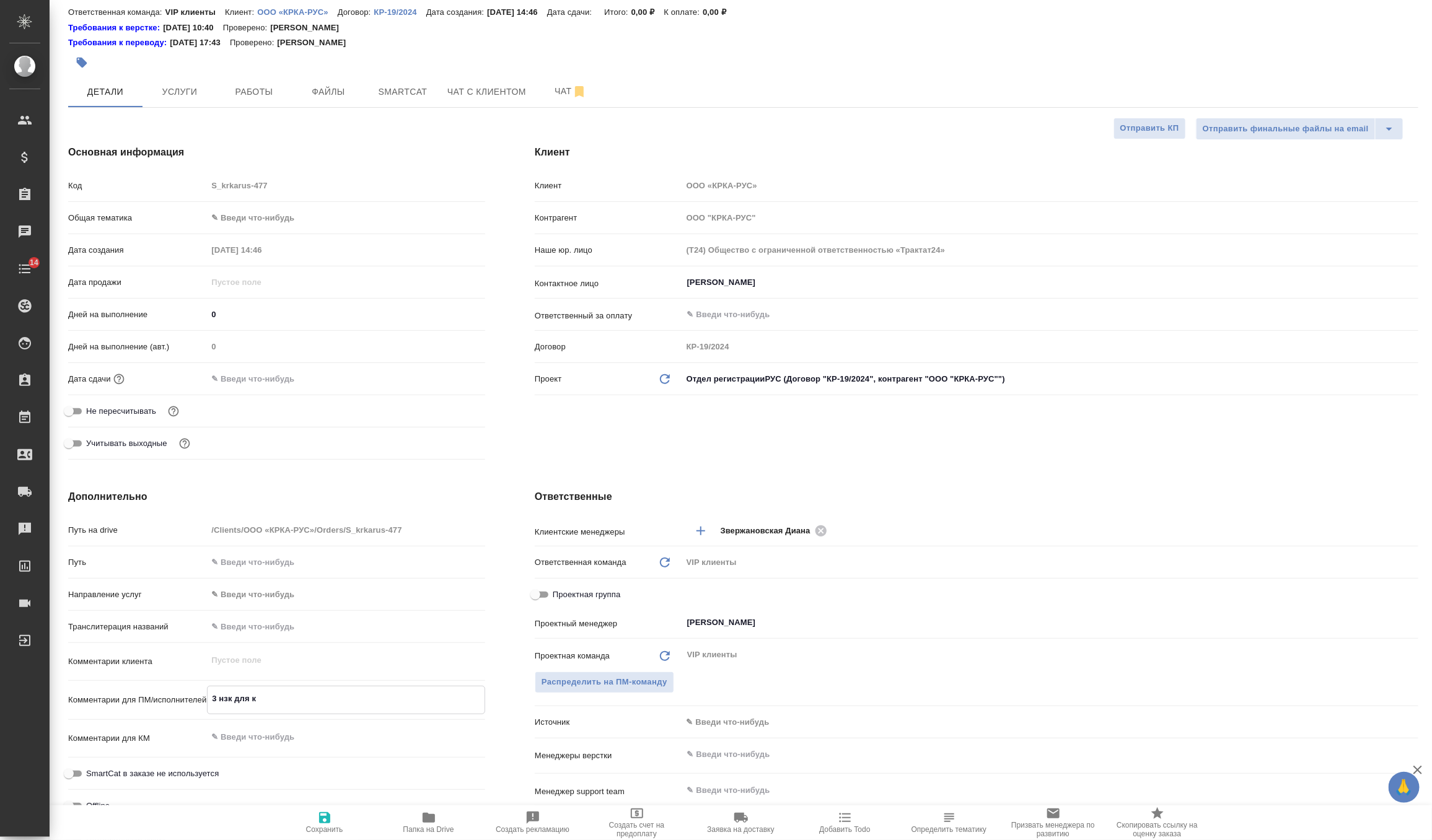
type textarea "3 нзк для ка"
type textarea "x"
type textarea "3 нзк для кад"
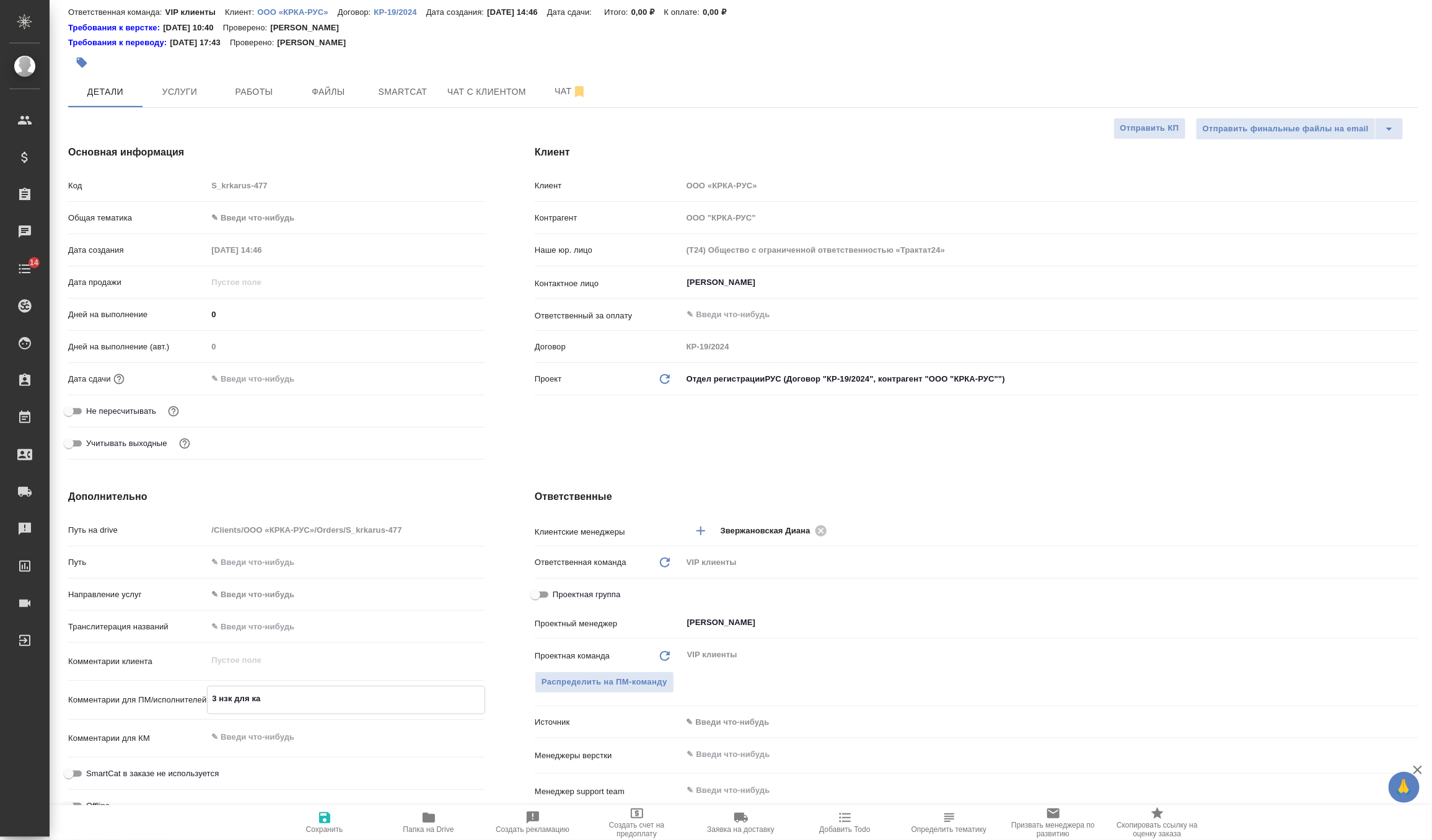
type textarea "x"
type textarea "3 нзк для ка"
type textarea "x"
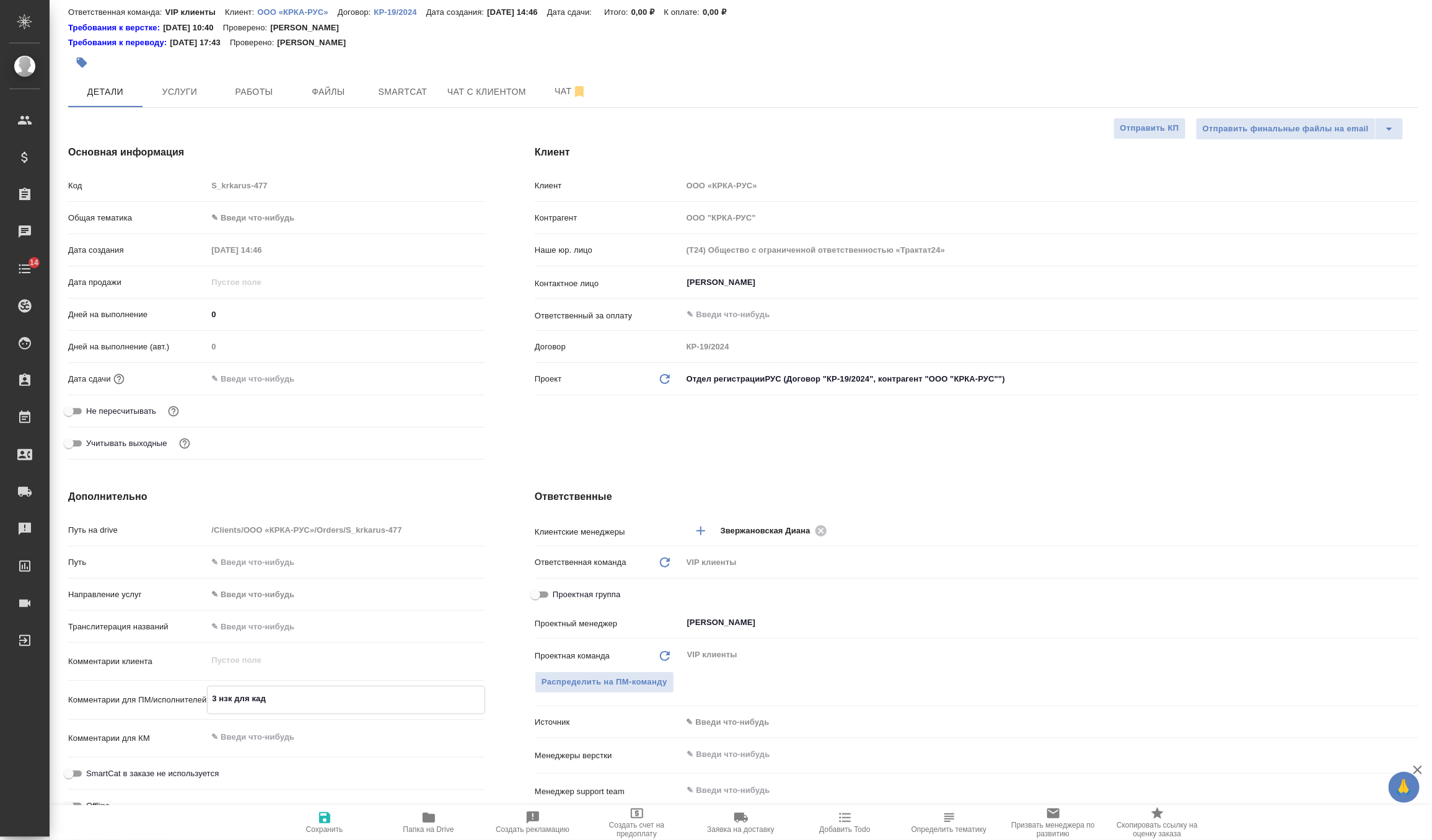
type textarea "x"
type textarea "3 нзк для каж"
type textarea "x"
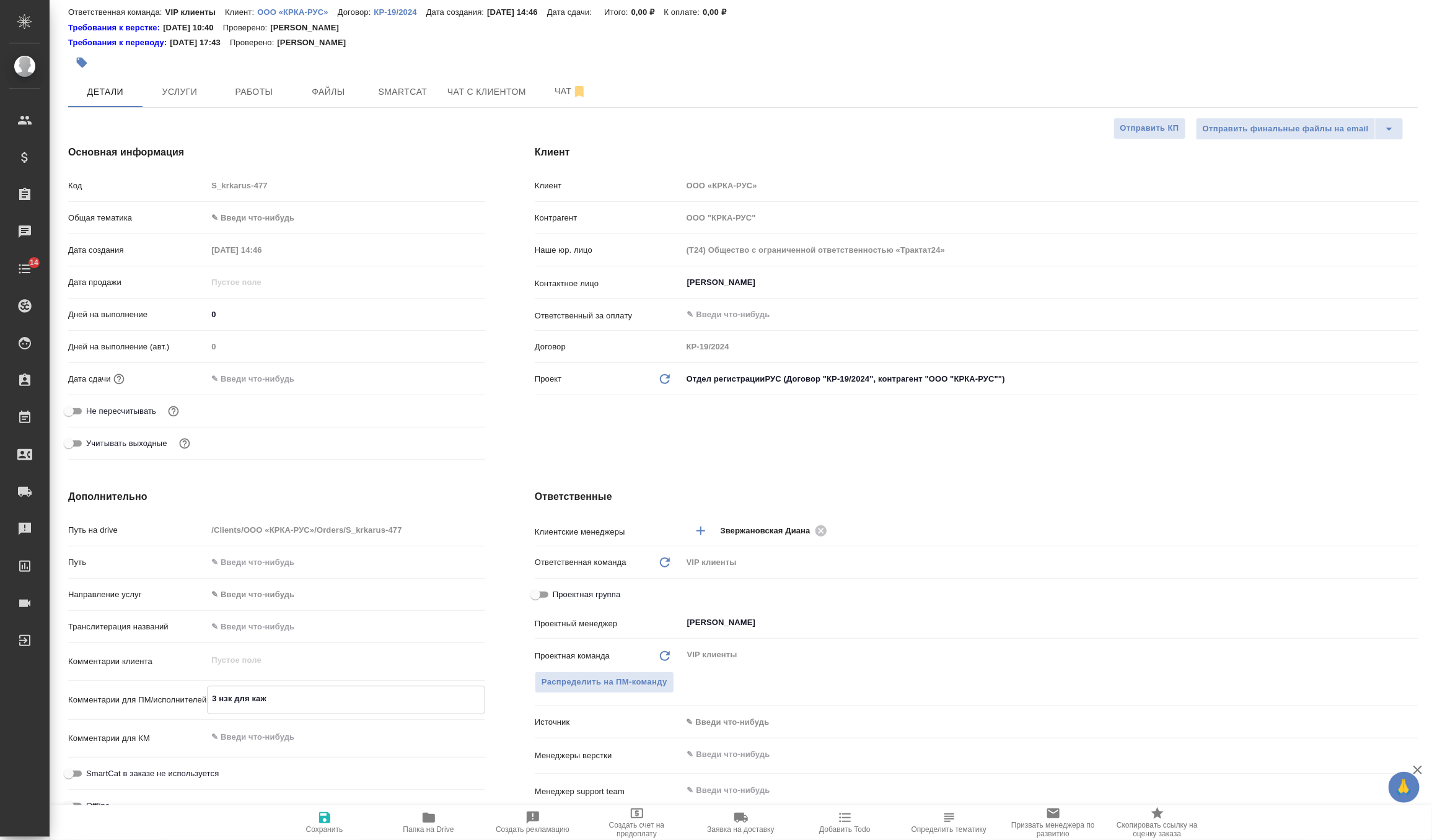
type textarea "x"
type textarea "3 нзк для кажд"
type textarea "x"
type textarea "3 нзк для каждо"
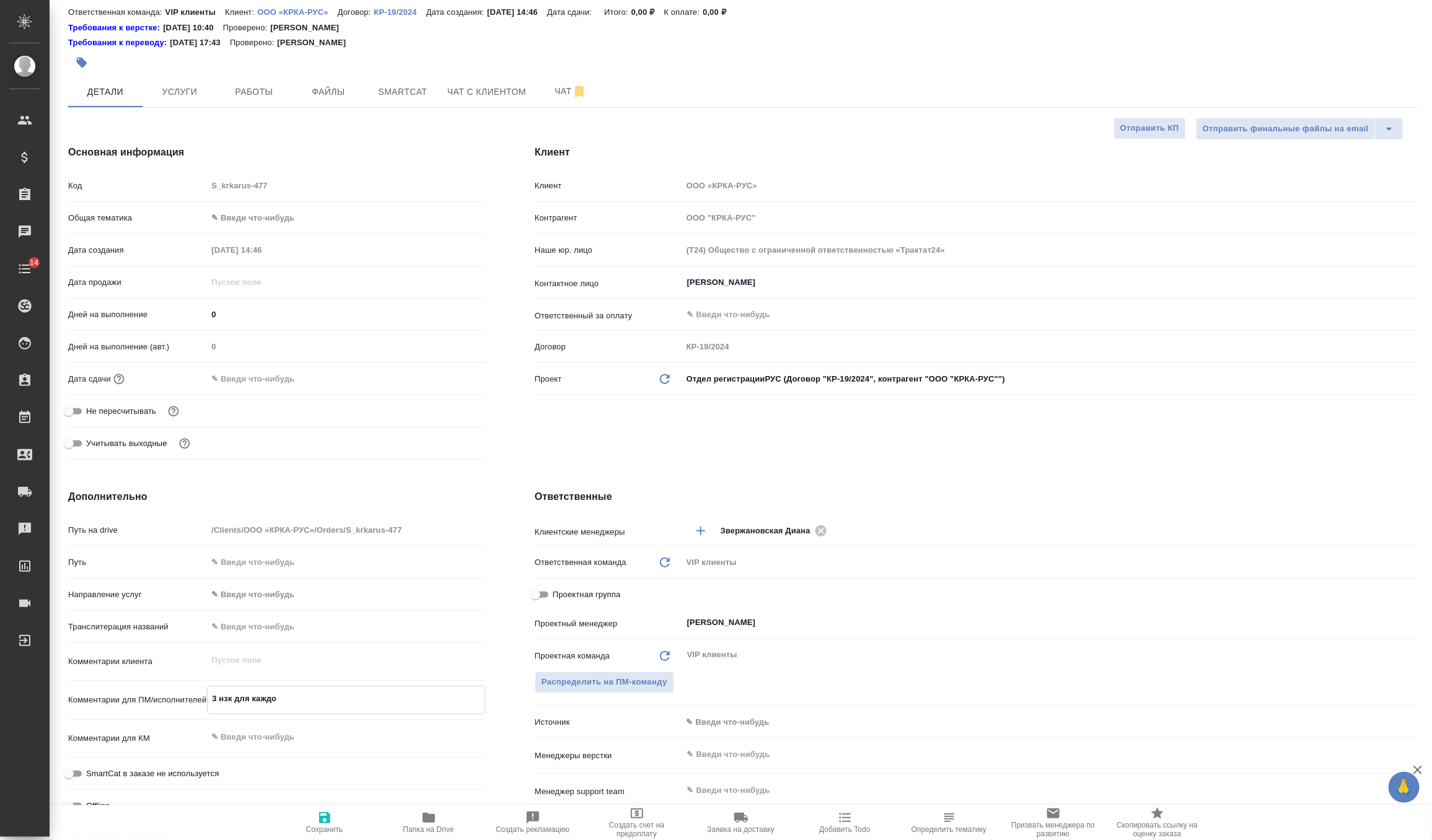
type textarea "x"
type textarea "3 нзк для каждог"
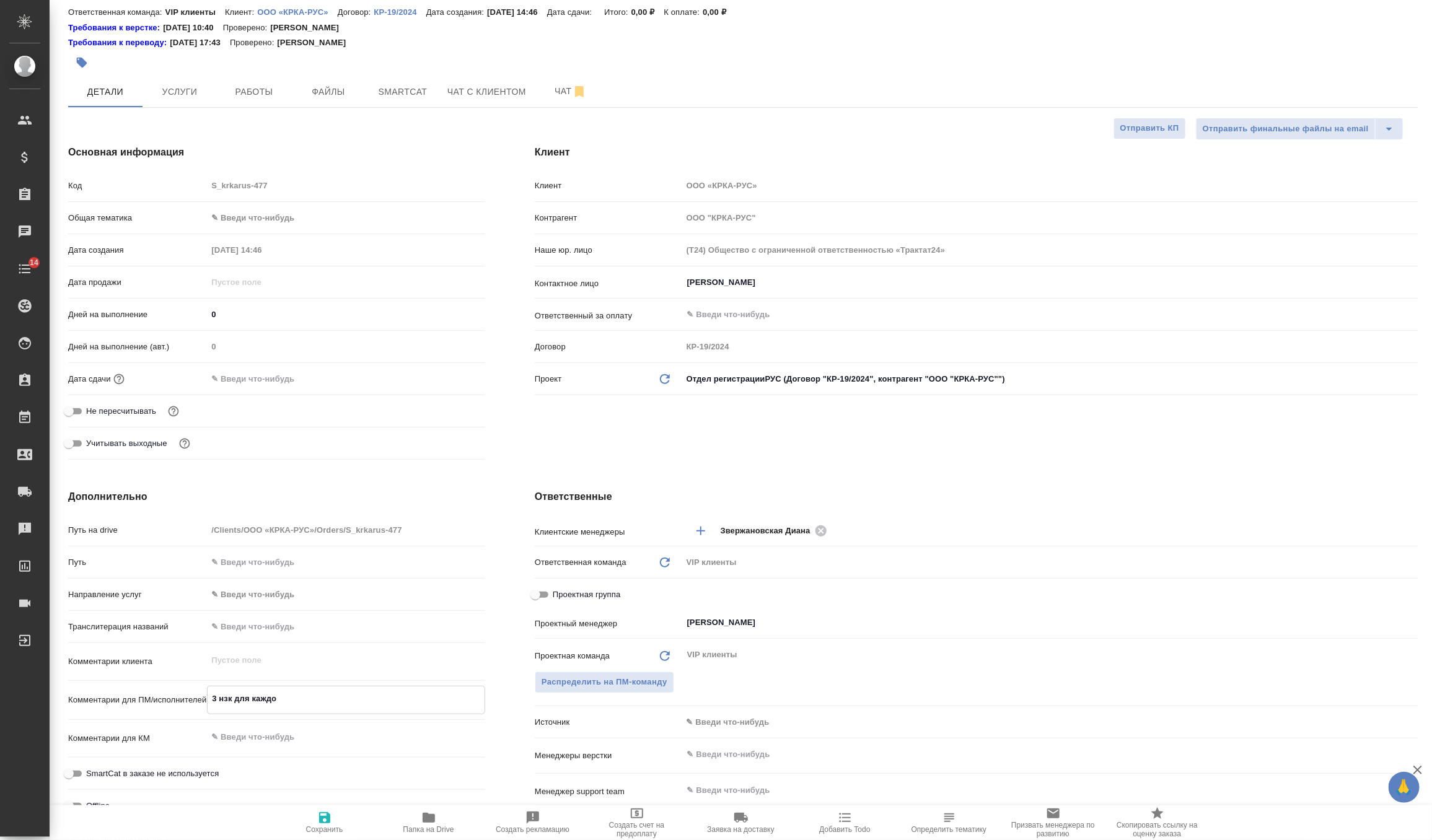
type textarea "x"
type textarea "3 нзк для каждого"
type textarea "x"
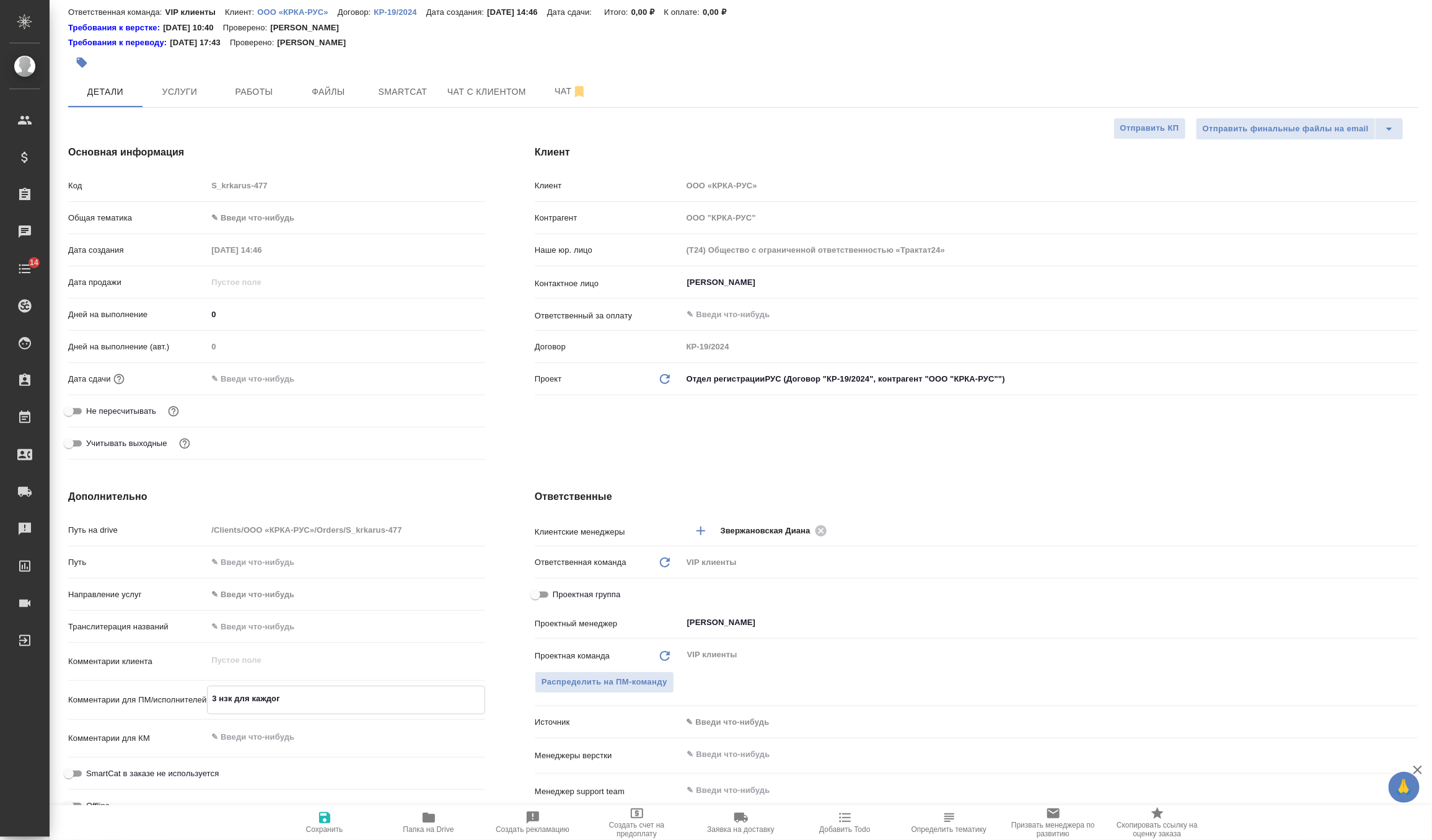
type textarea "x"
type textarea "3 нзк для каждого"
type textarea "x"
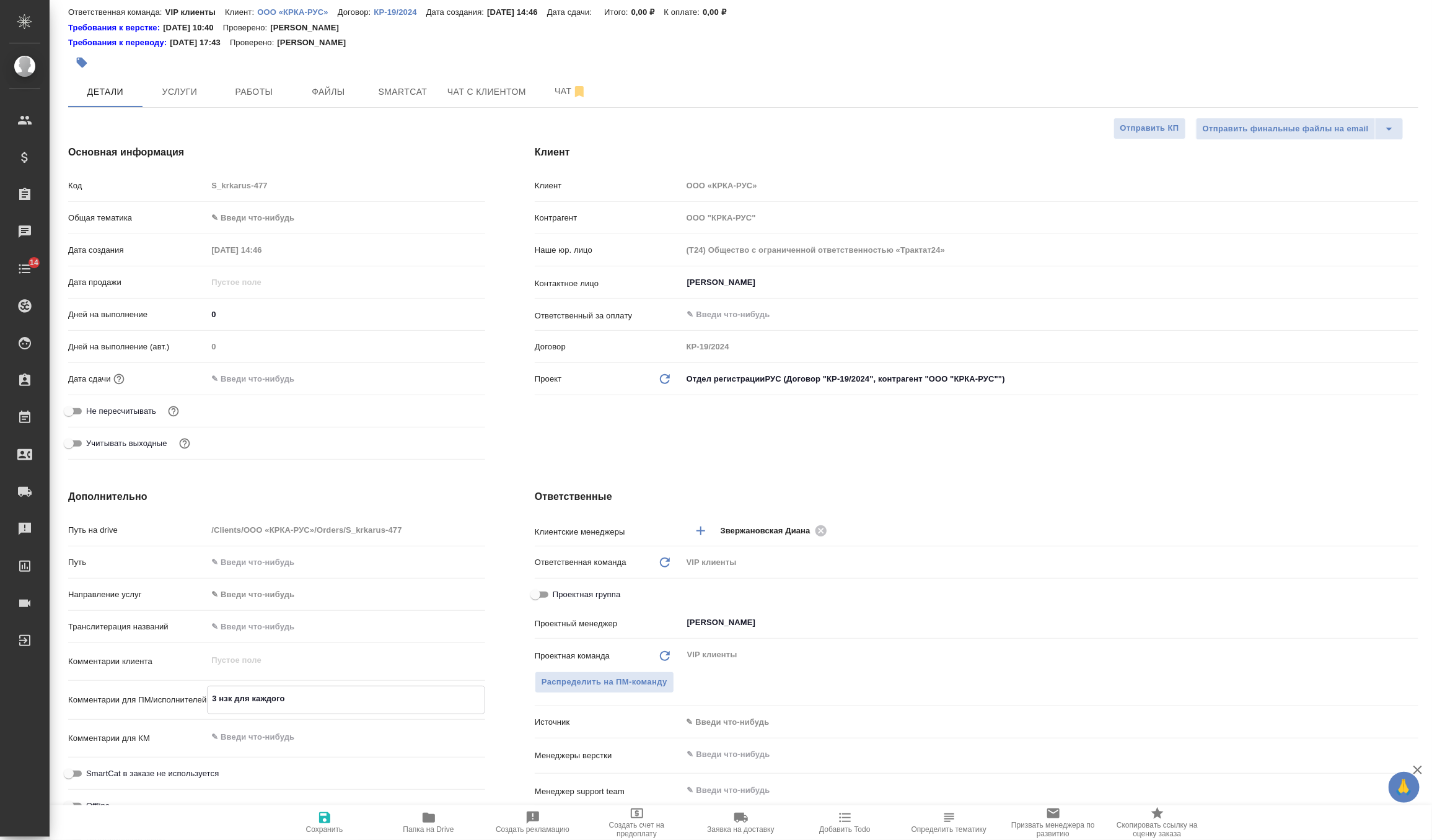
type textarea "x"
type textarea "3 нзк для каждого д"
type textarea "x"
type textarea "3 нзк для каждого до"
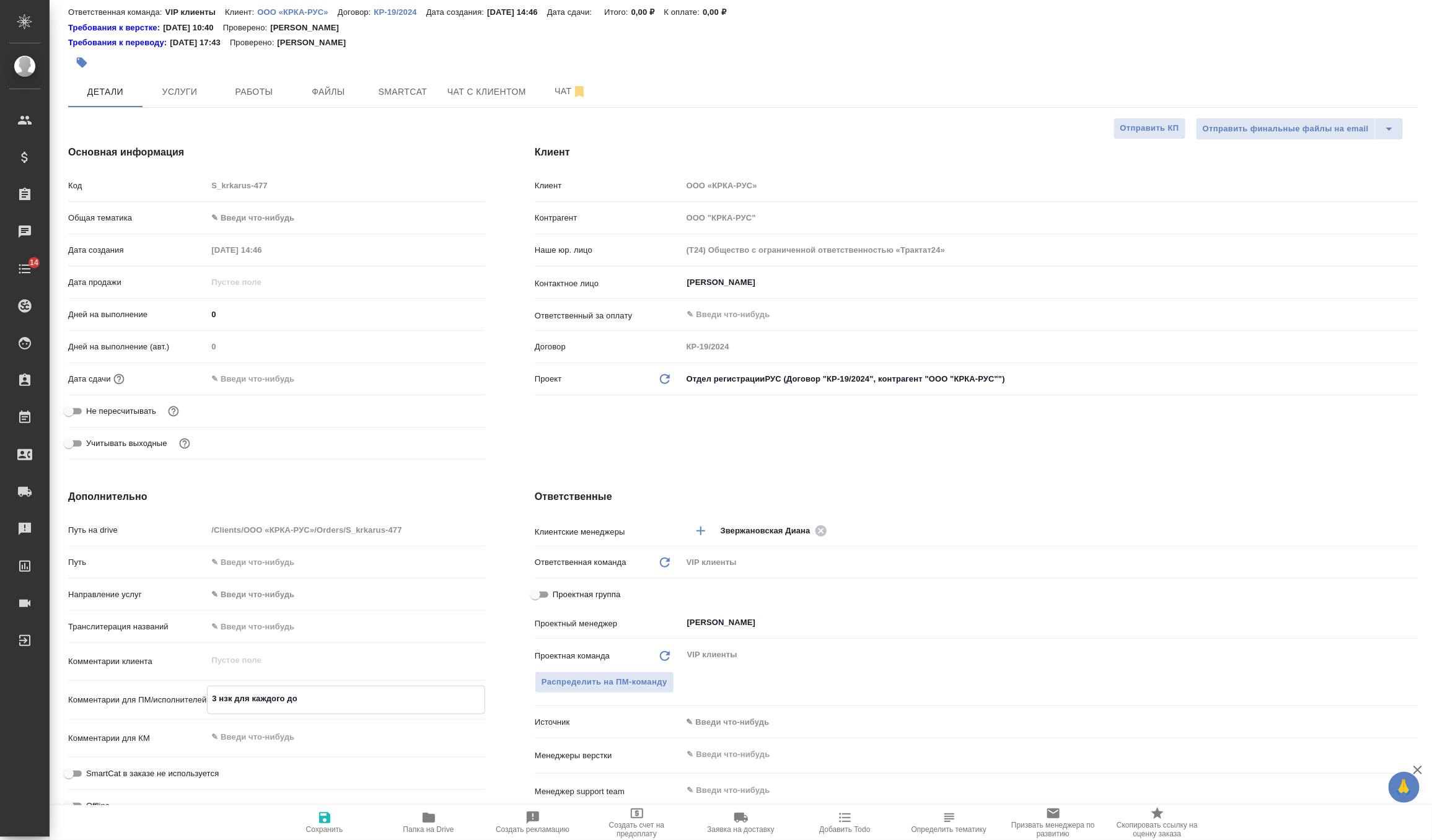
type textarea "x"
type textarea "3 нзк для каждого док"
type textarea "x"
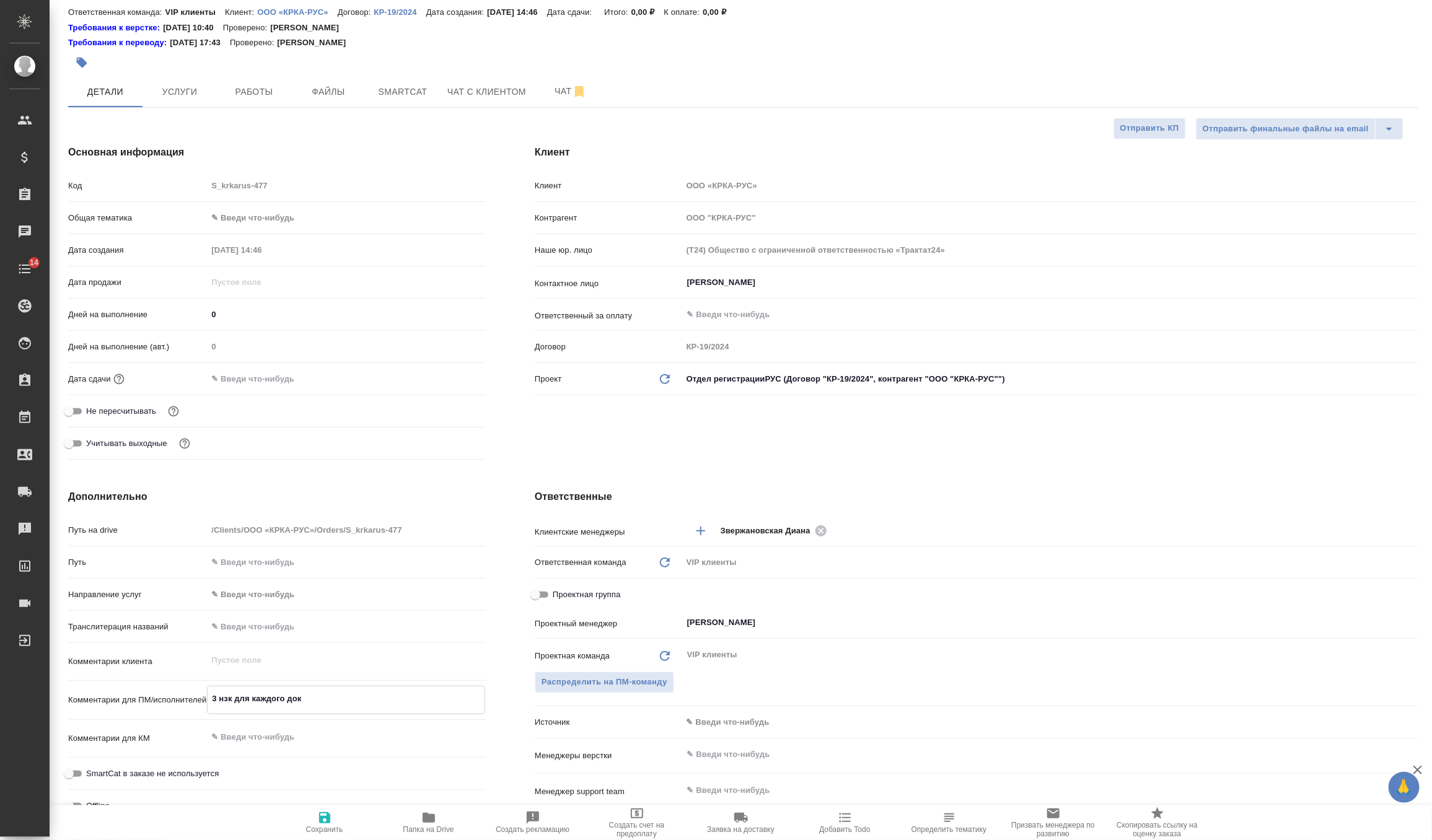
type textarea "x"
type textarea "3 нзк для каждого доку"
type textarea "x"
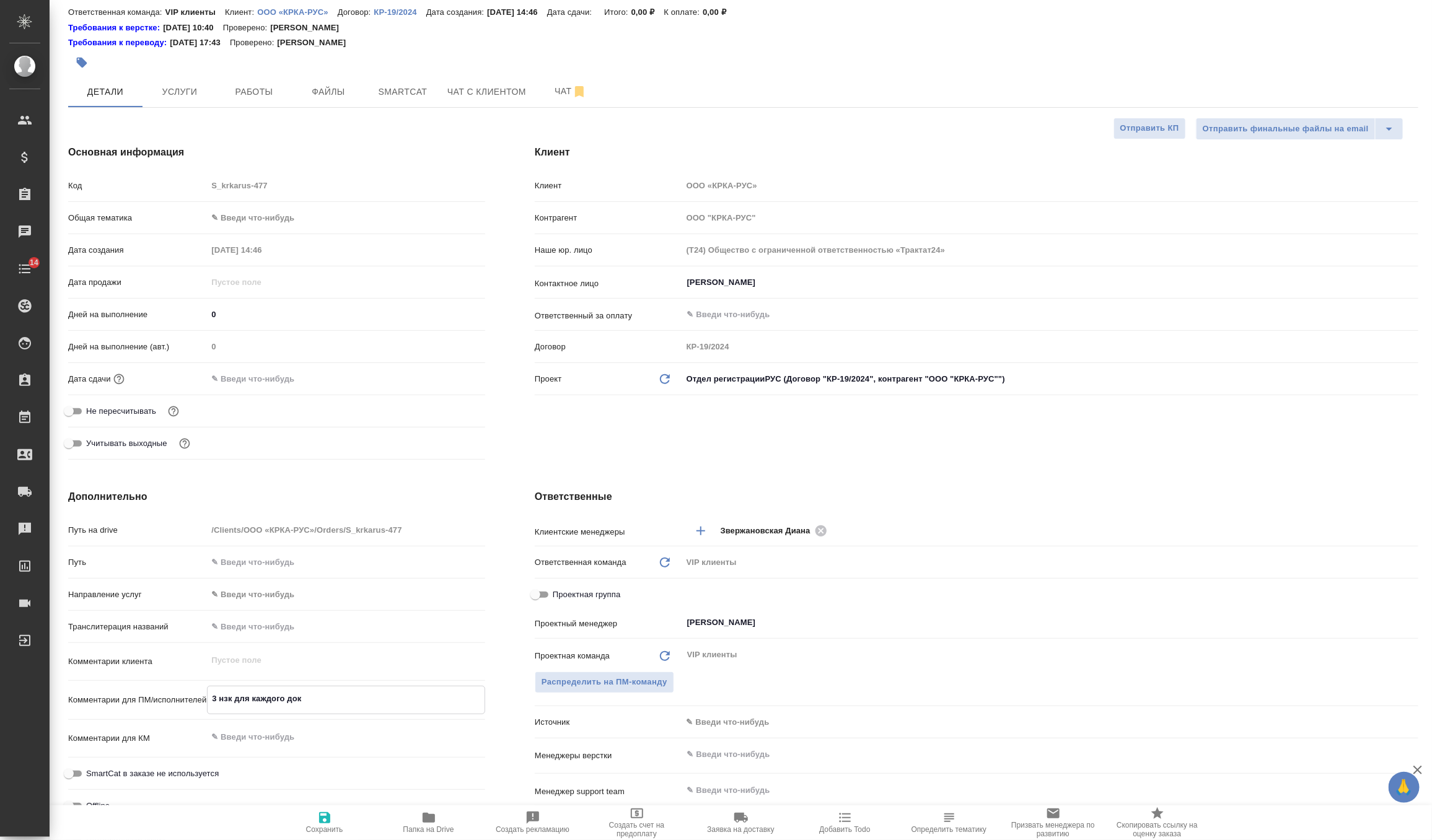
type textarea "x"
type textarea "3 нзк для каждого докум"
type textarea "x"
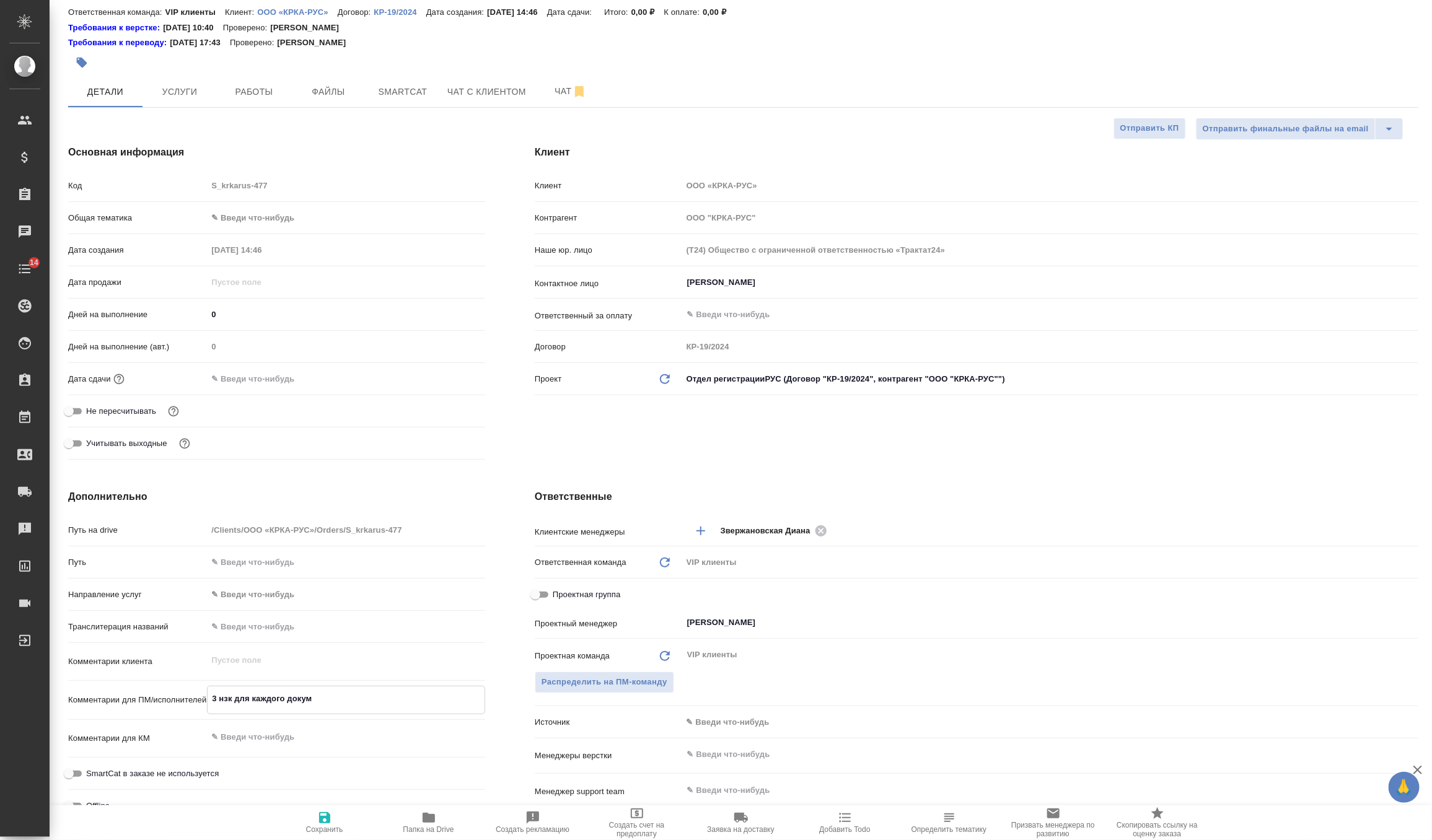
type textarea "x"
type textarea "3 нзк для каждого докуме"
type textarea "x"
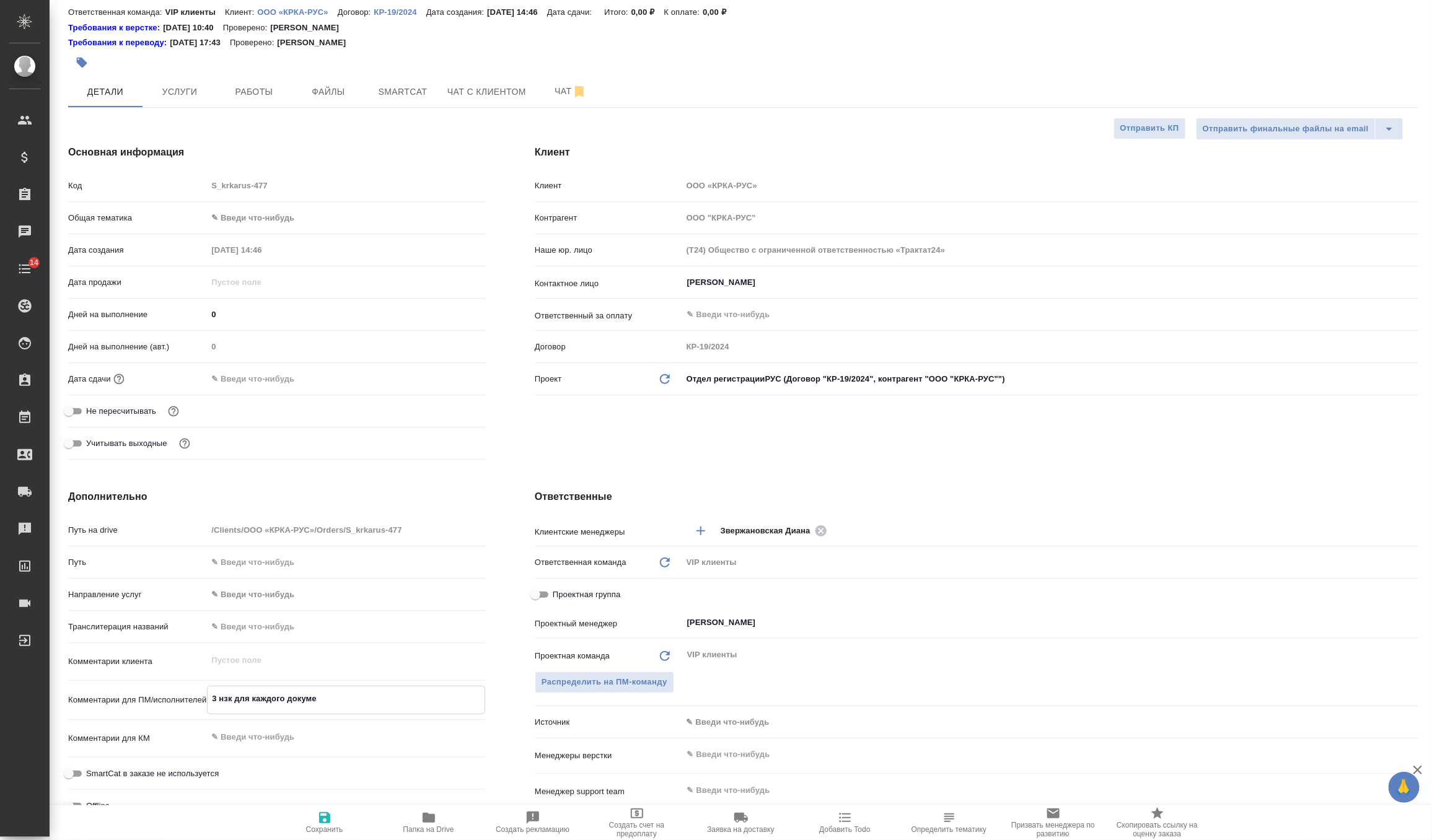
type textarea "3 нзк для каждого докумен"
type textarea "x"
type textarea "3 нзк для каждого документ"
type textarea "x"
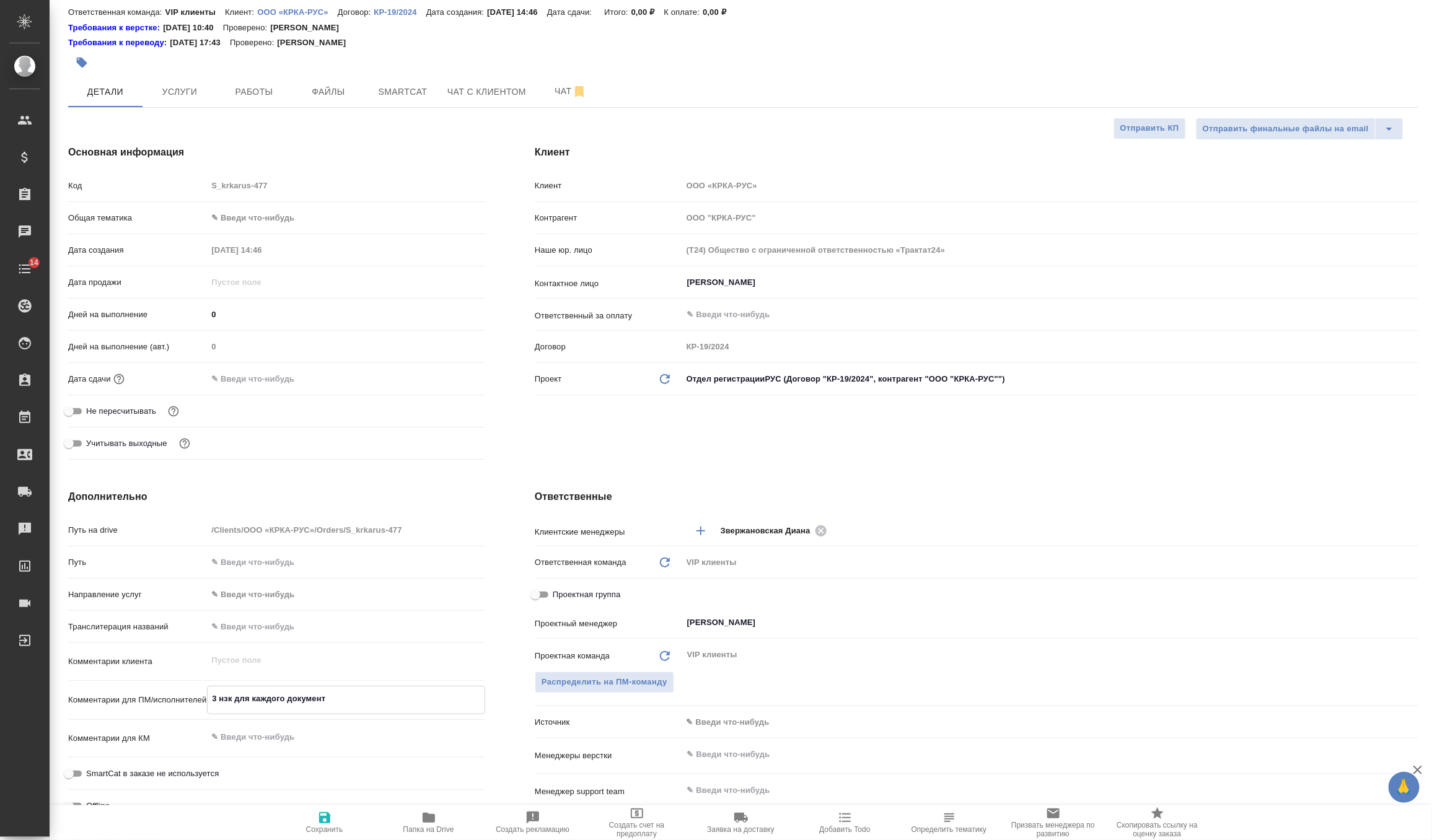
type textarea "x"
type textarea "3 нзк для каждого документа"
type textarea "x"
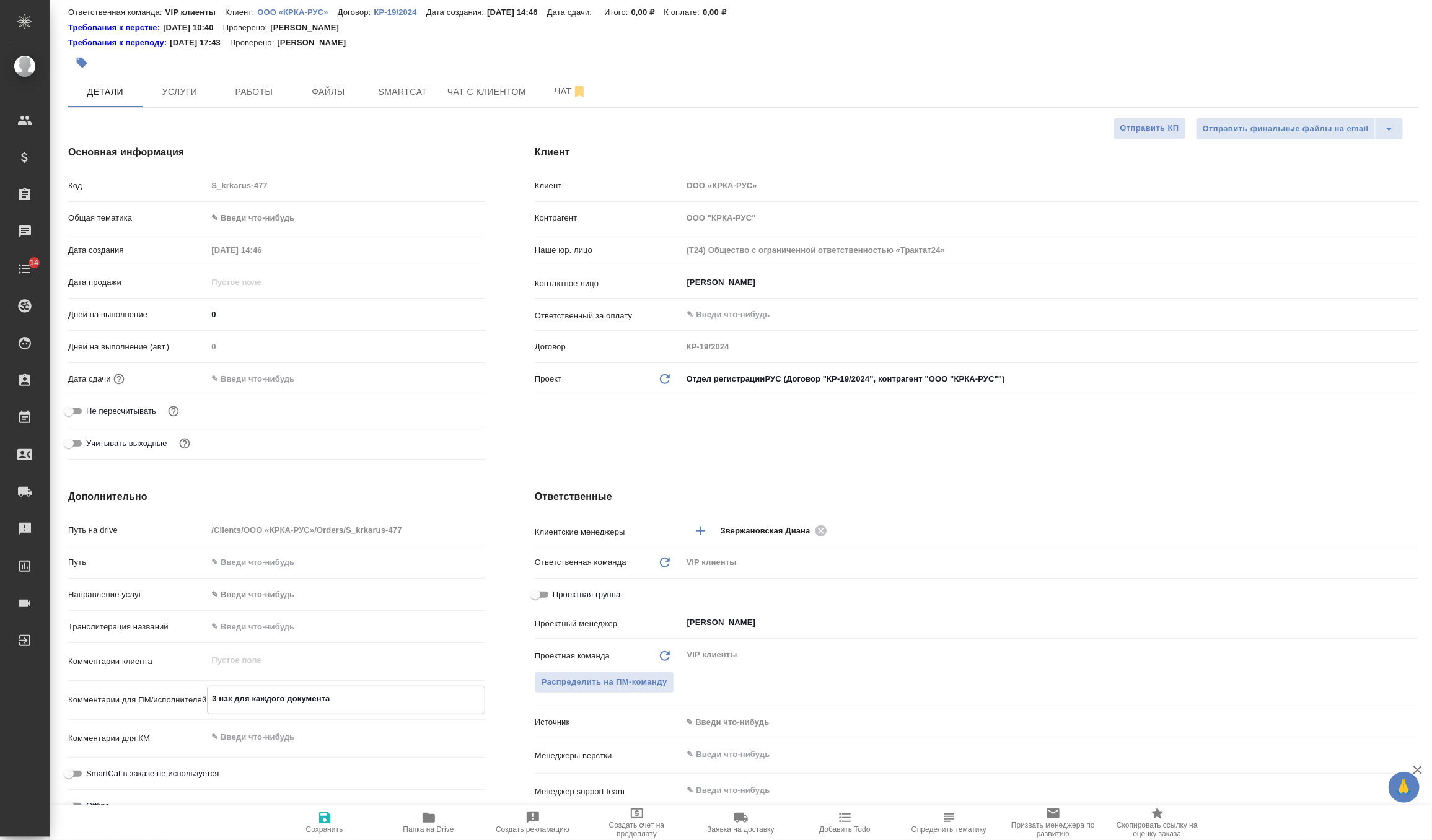
type textarea "x"
type textarea "3 нзк для каждого документа"
type textarea "x"
click at [329, 823] on icon "button" at bounding box center [324, 817] width 11 height 11
type textarea "x"
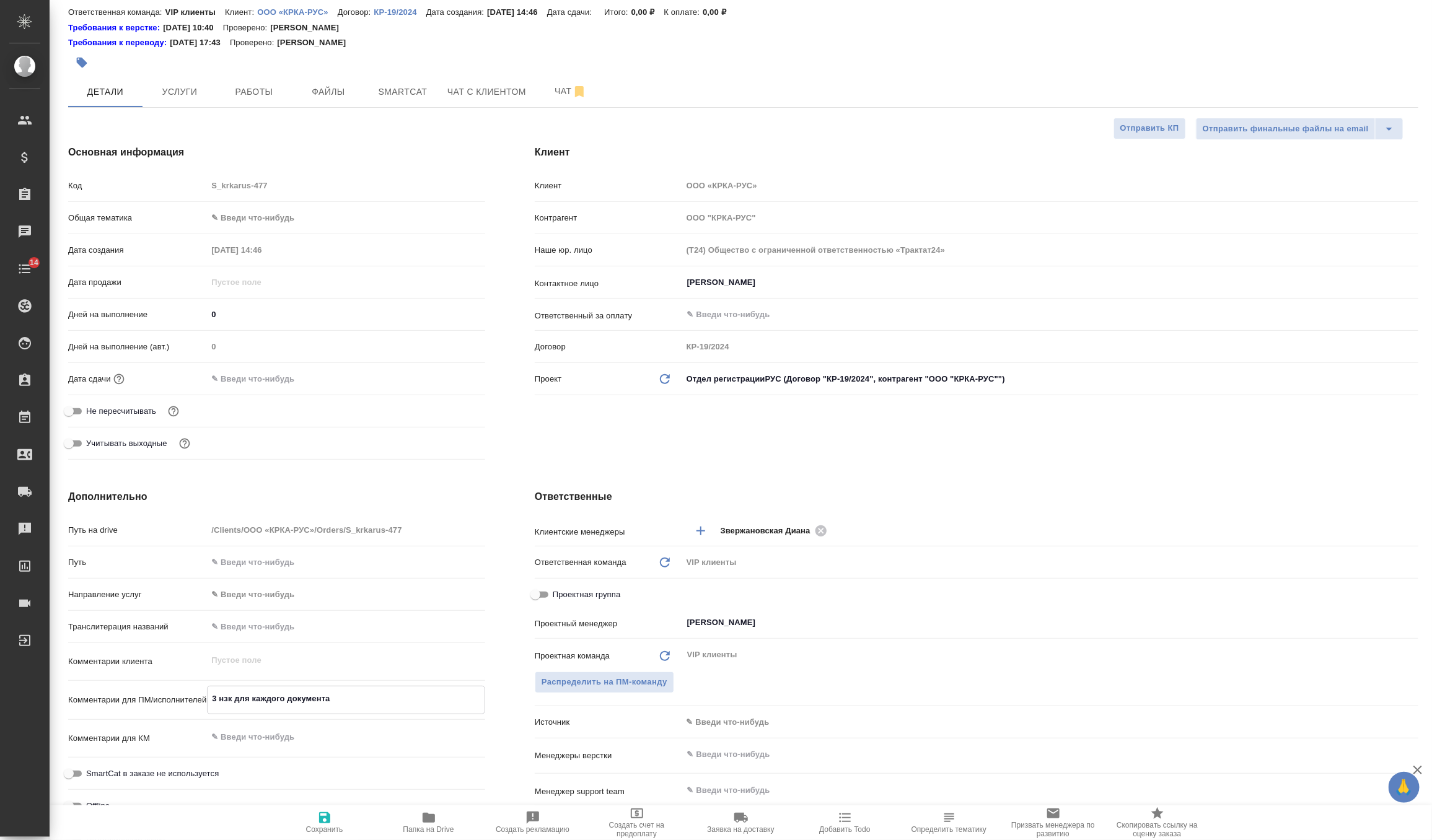
type textarea "x"
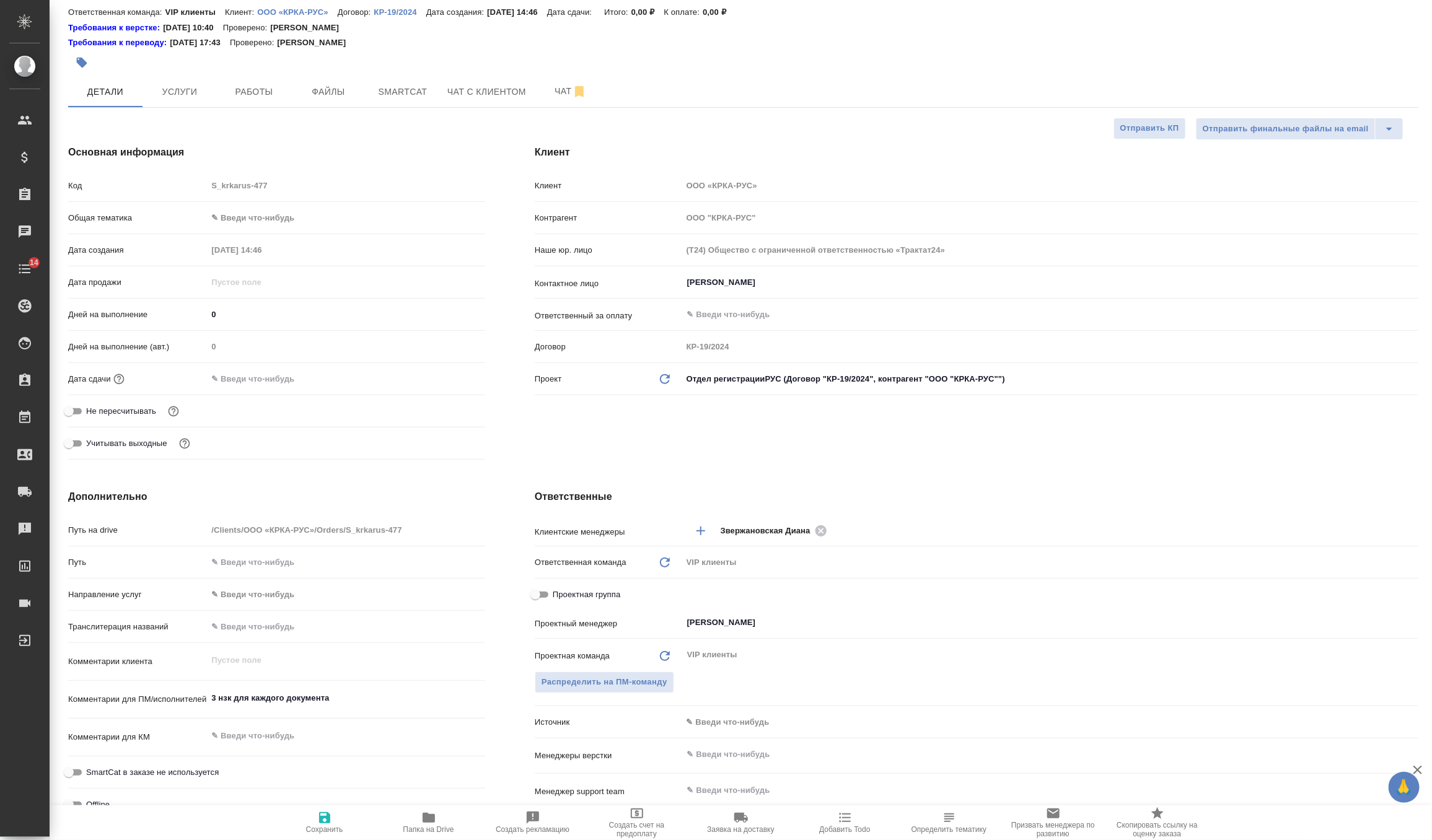
scroll to position [0, 0]
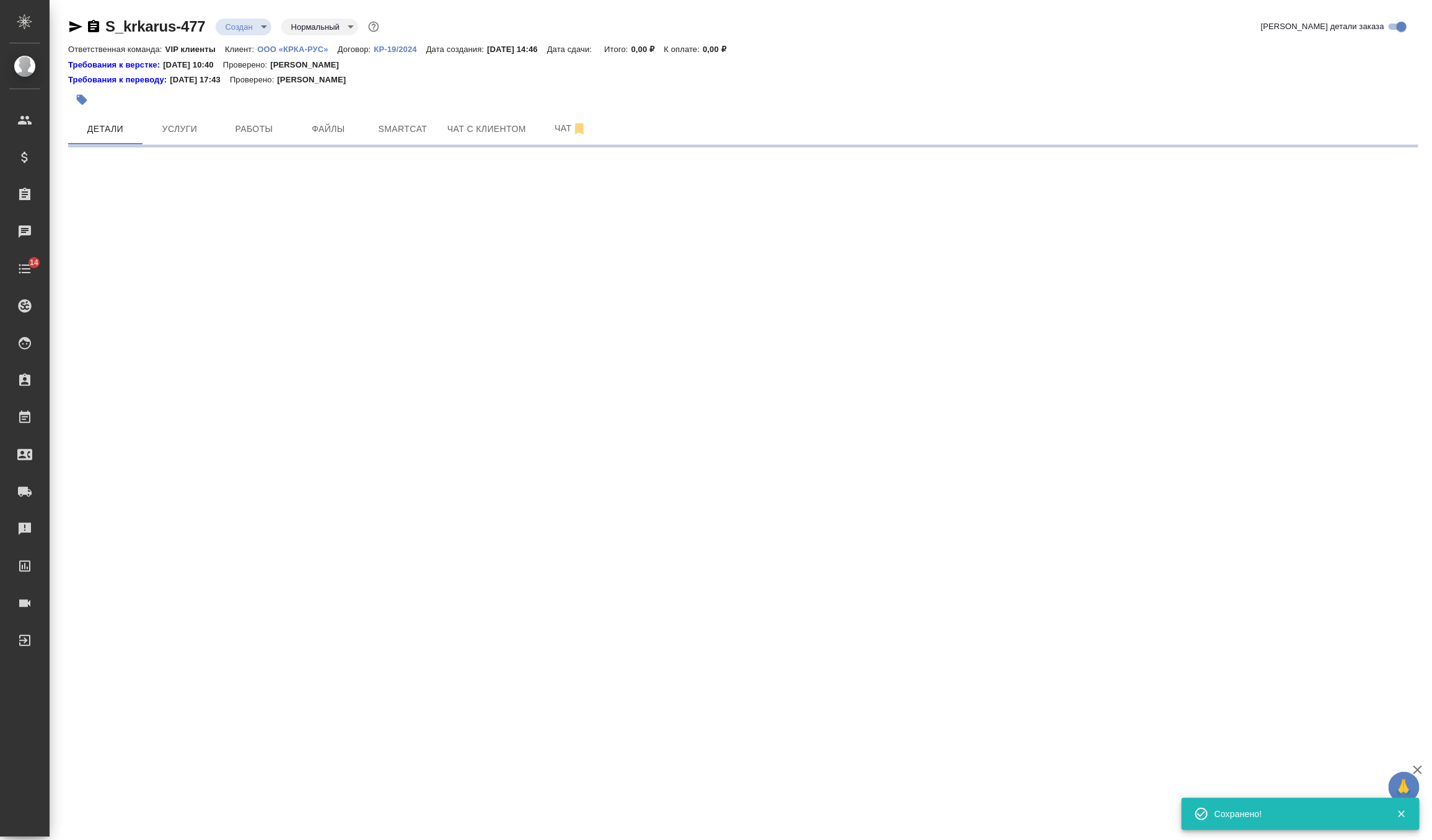
select select "RU"
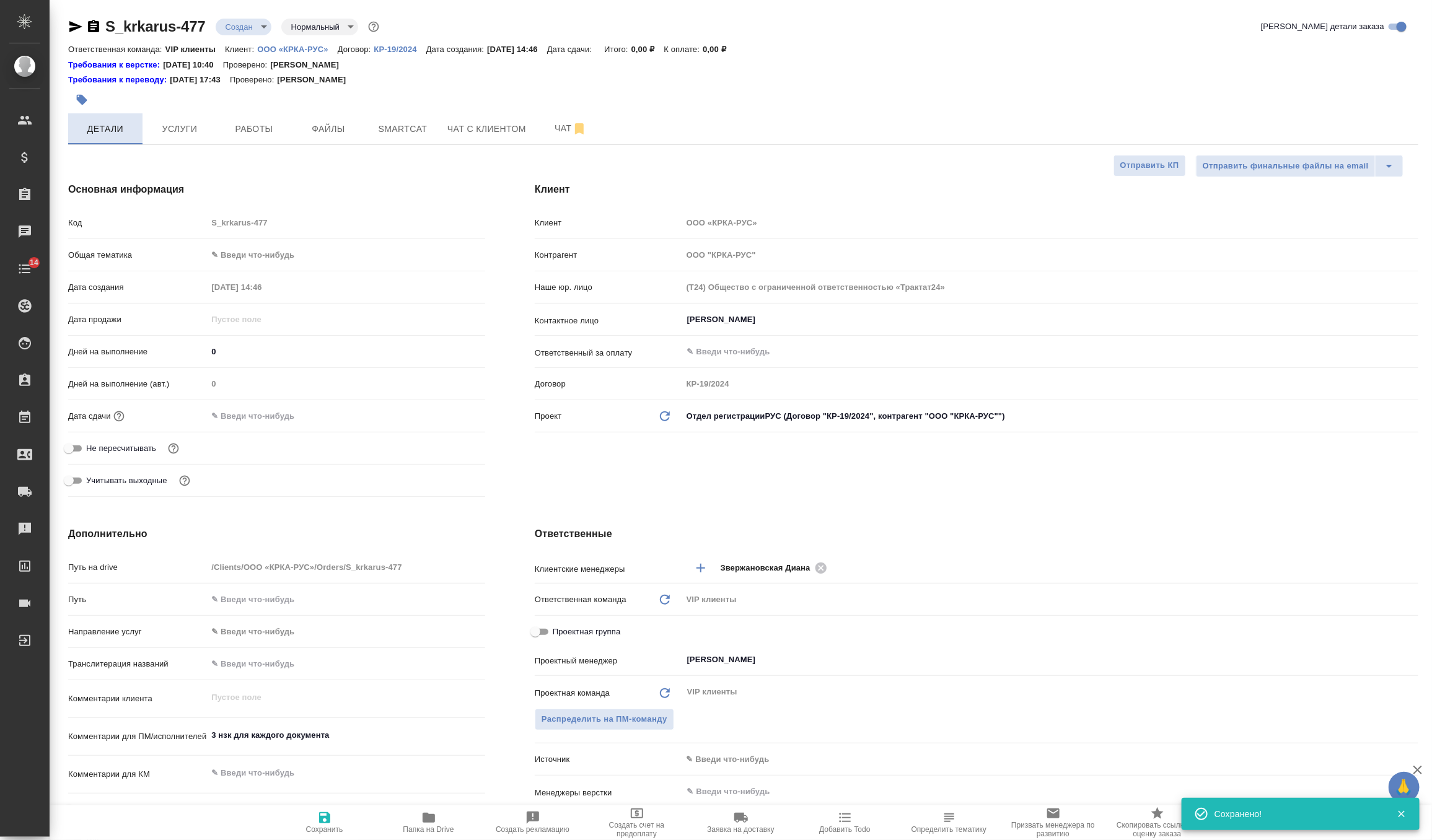
type textarea "x"
click at [76, 97] on icon "button" at bounding box center [82, 99] width 12 height 12
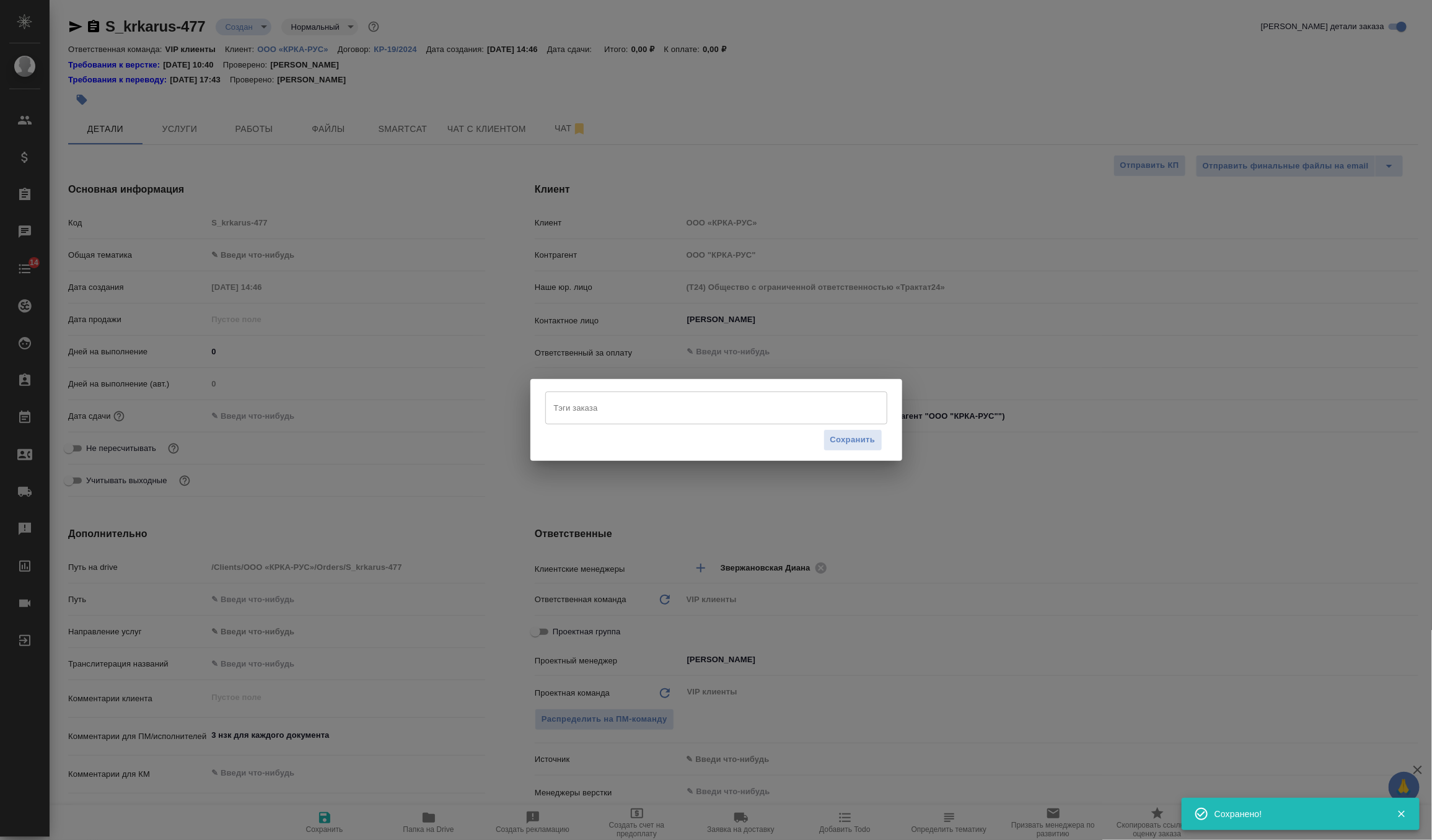
click at [574, 408] on input "Тэги заказа" at bounding box center [704, 408] width 308 height 21
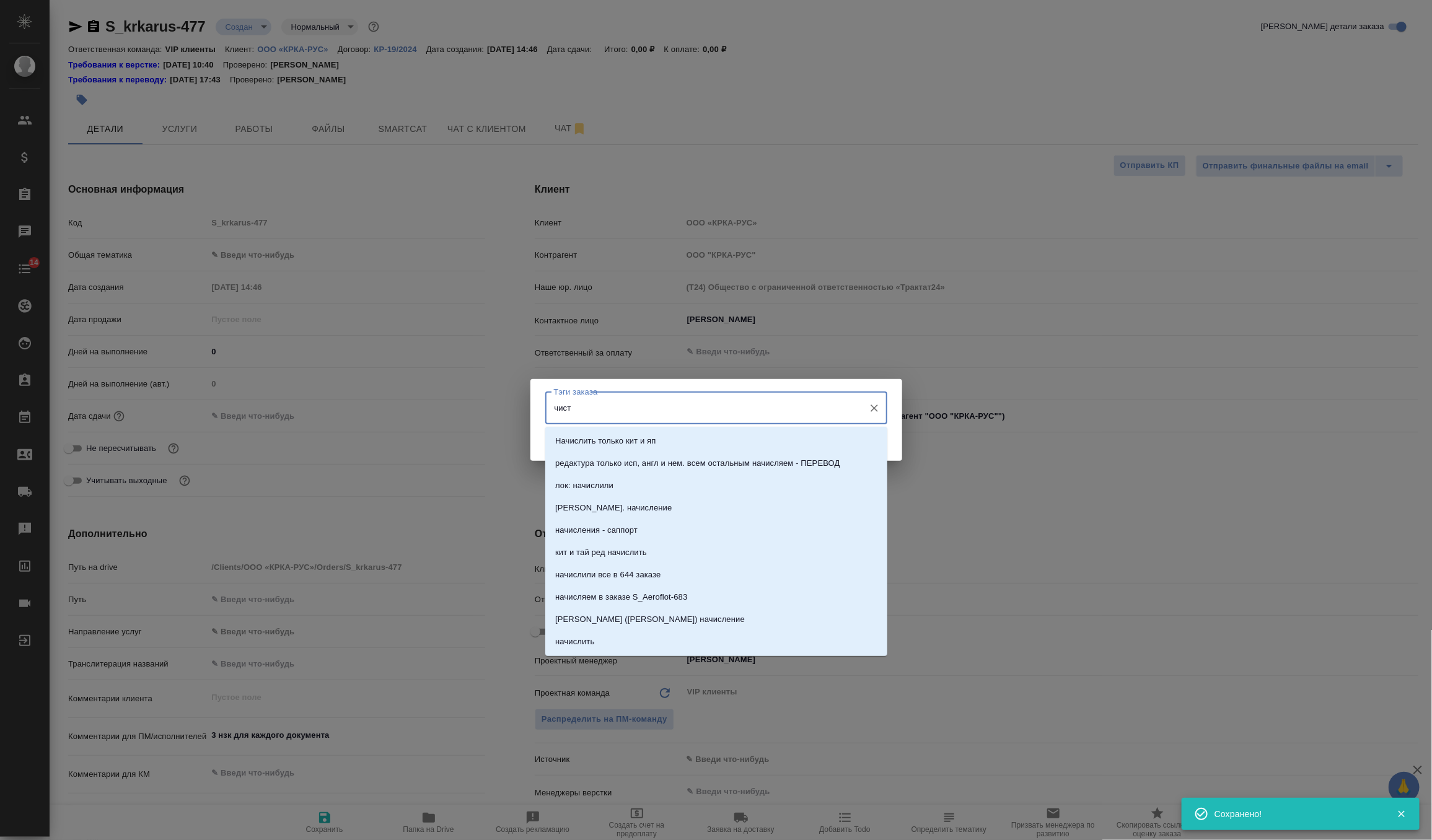
type input "чисто"
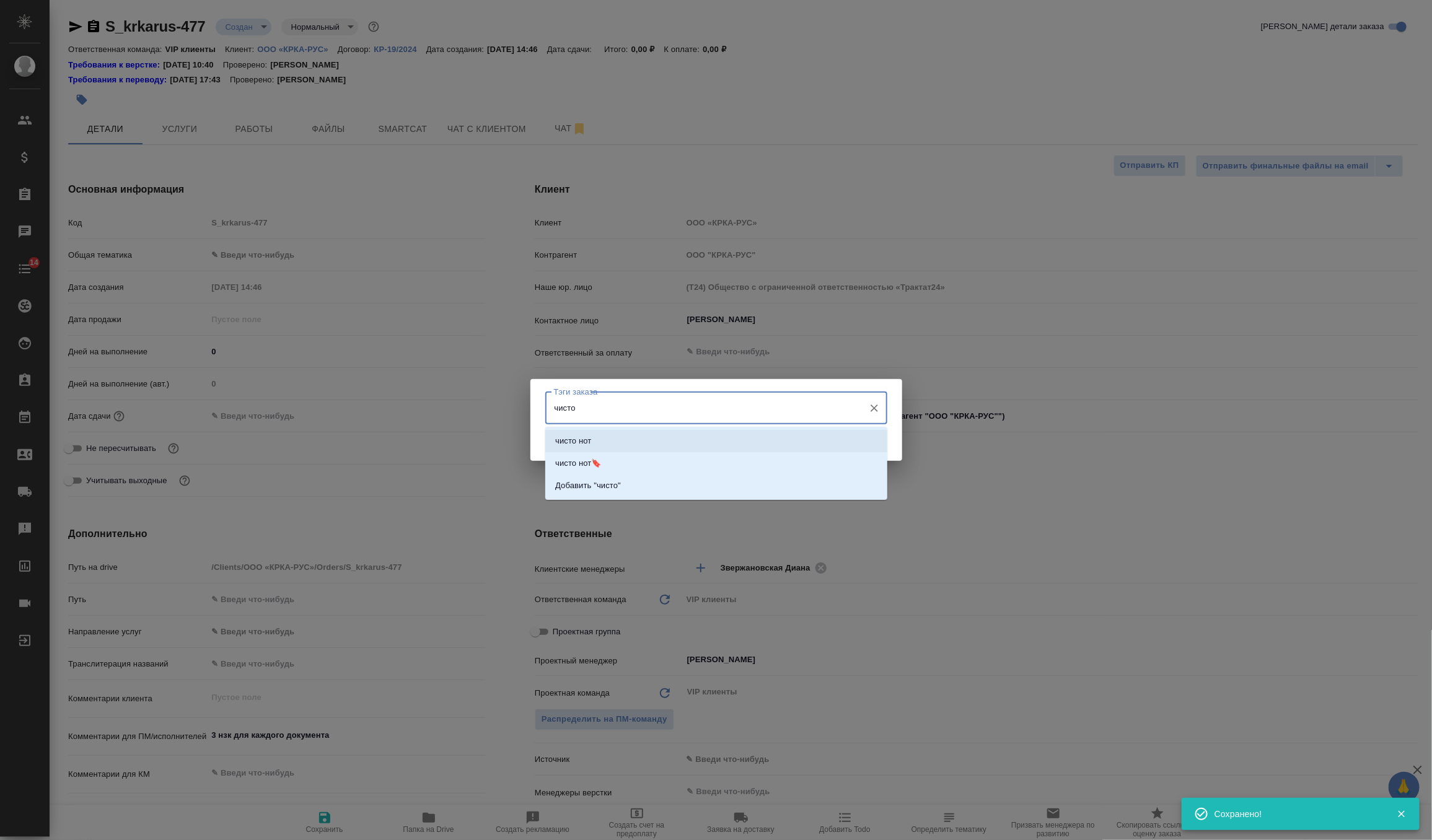
click at [616, 436] on li "чисто нот" at bounding box center [716, 441] width 342 height 23
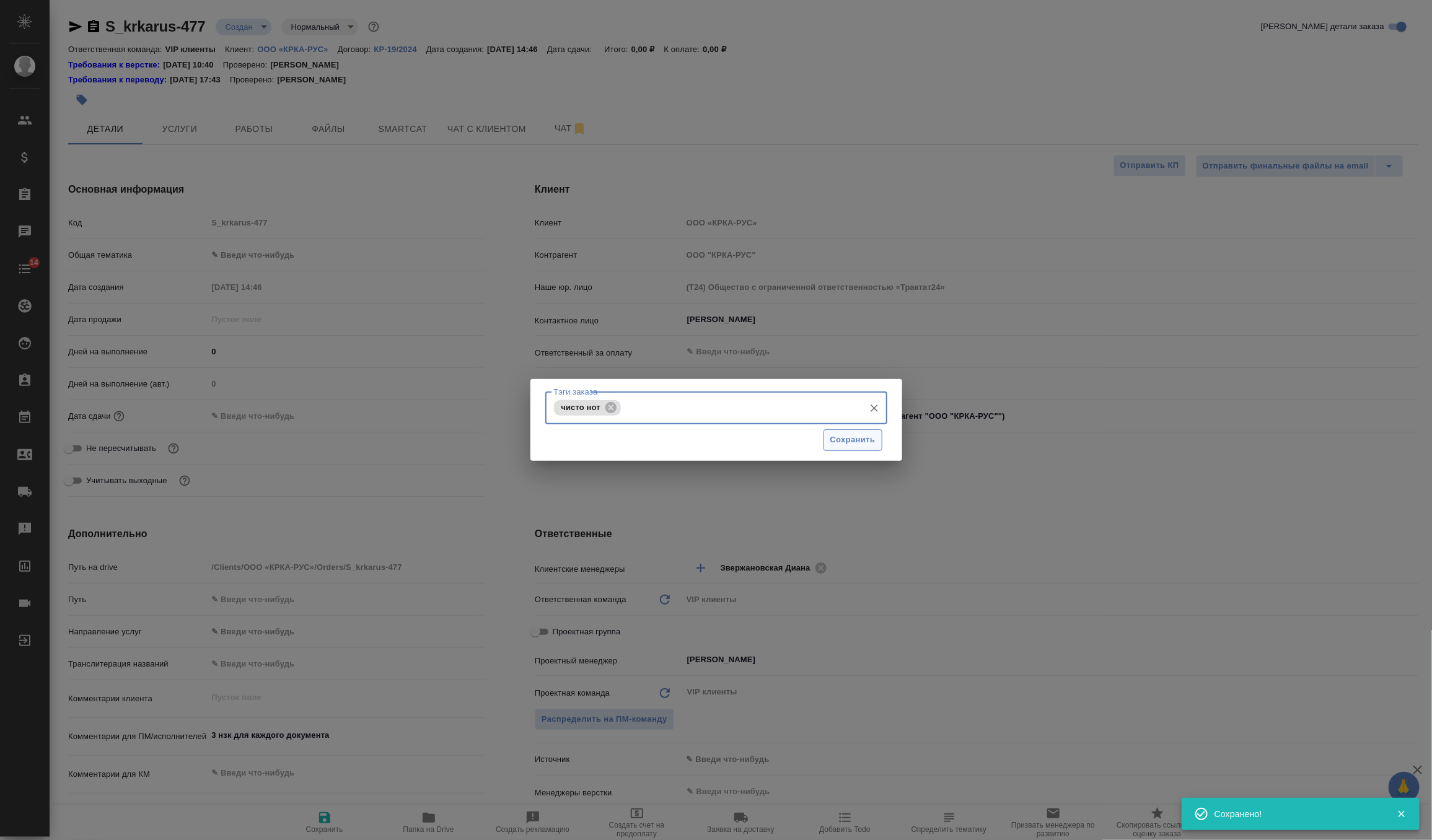
click at [859, 436] on span "Сохранить" at bounding box center [853, 440] width 45 height 14
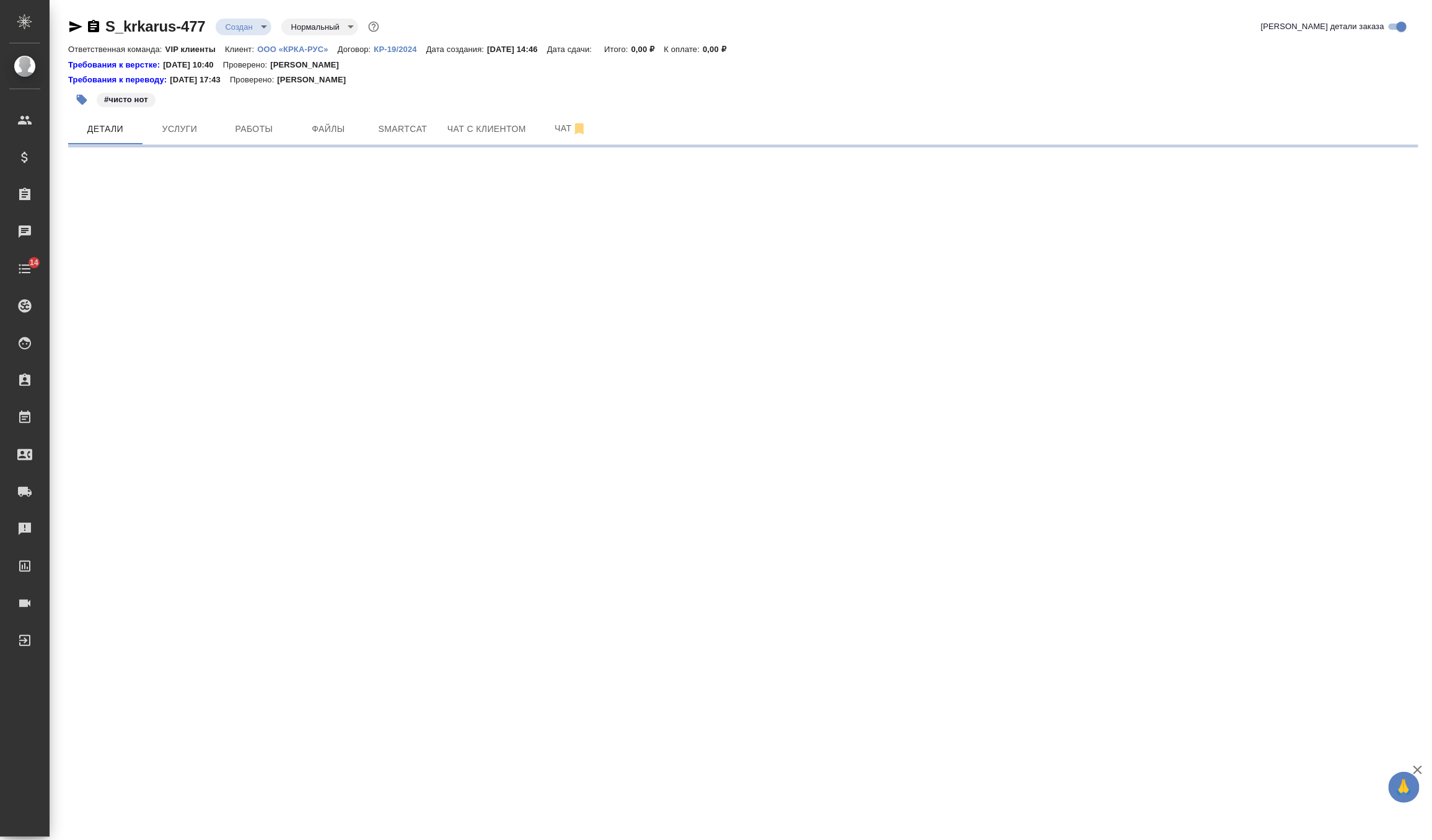
select select "RU"
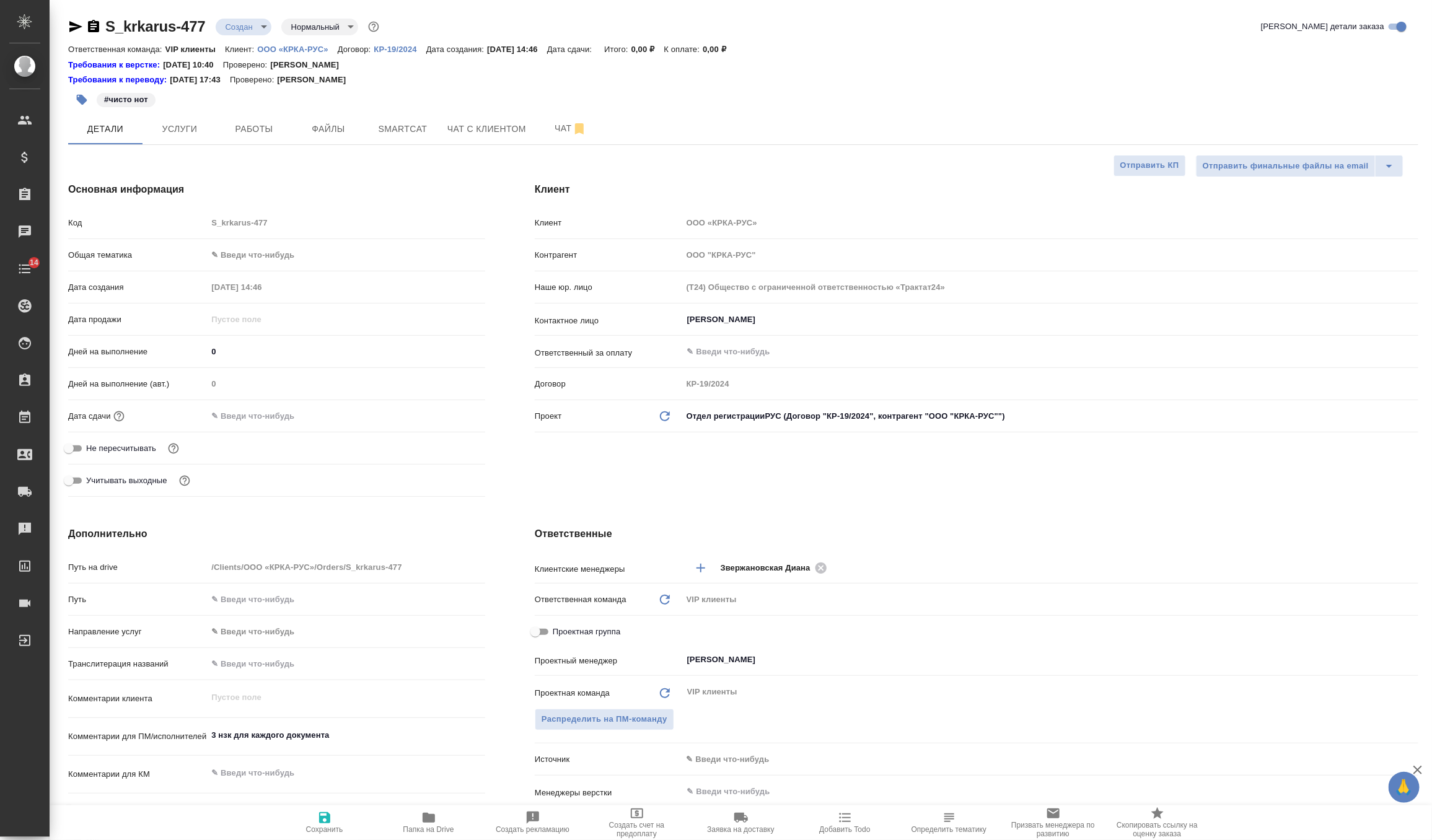
type textarea "x"
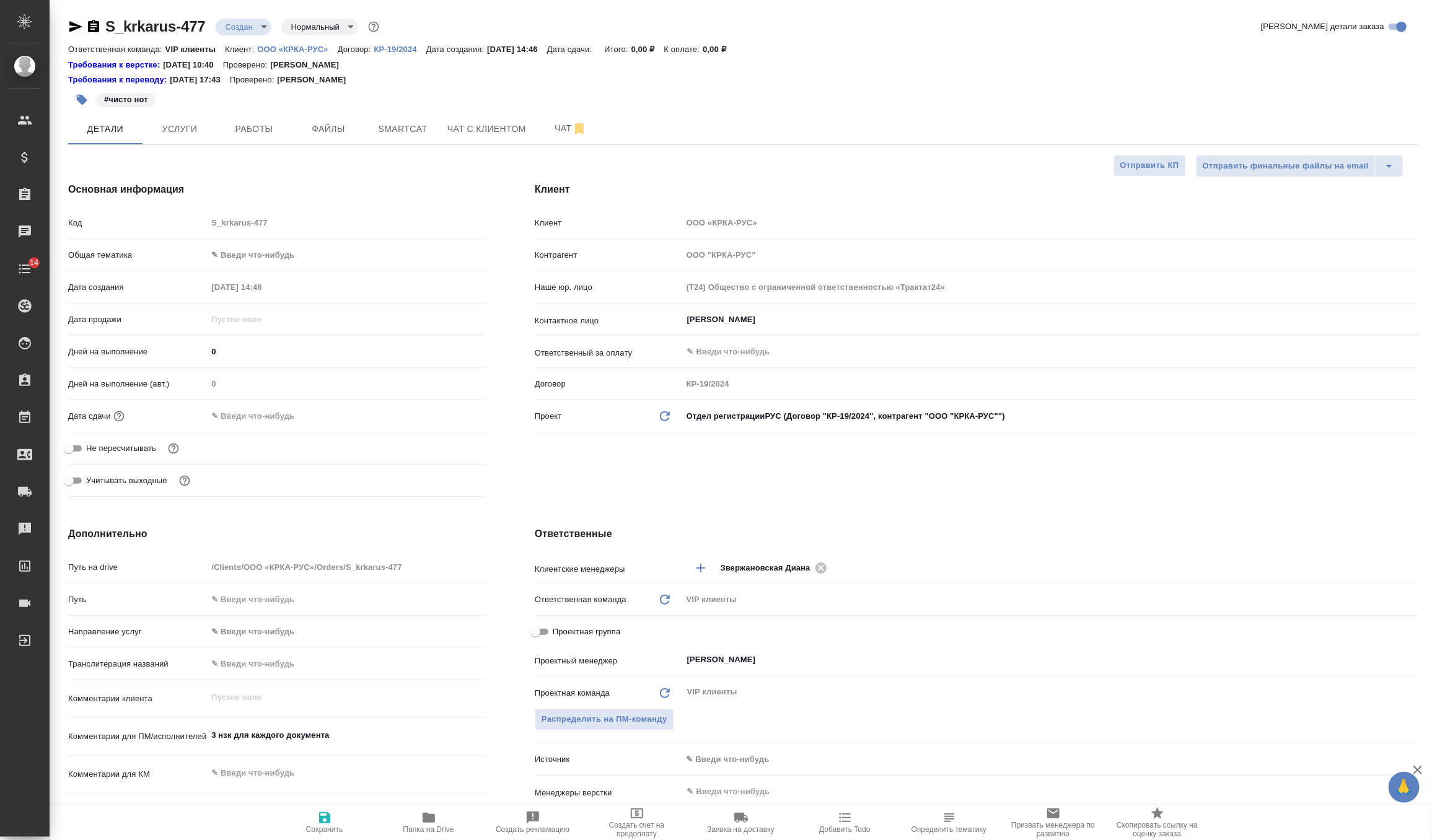
type textarea "x"
click at [173, 119] on button "Услуги" at bounding box center [179, 129] width 74 height 31
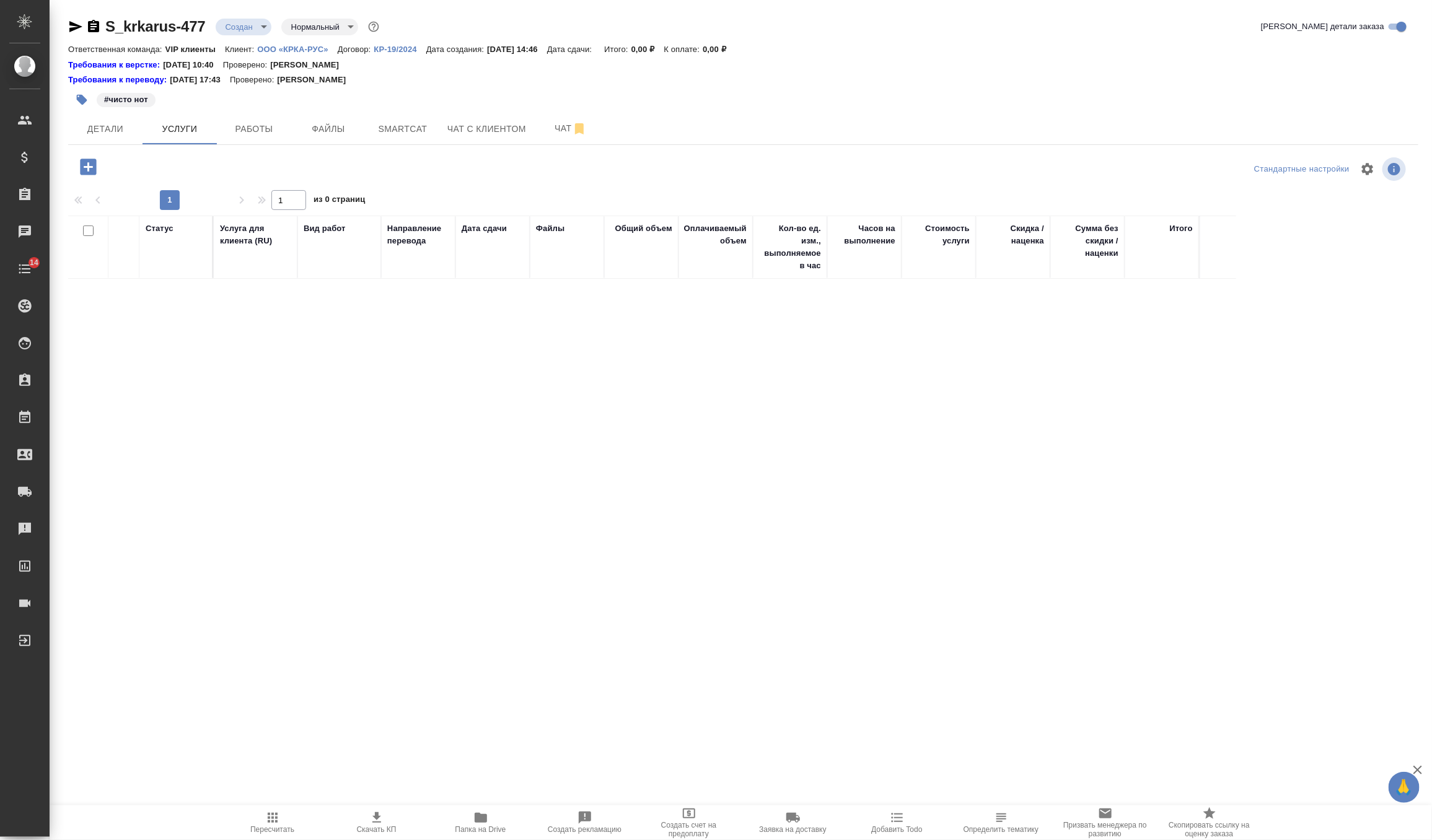
click at [90, 169] on icon "button" at bounding box center [87, 166] width 16 height 16
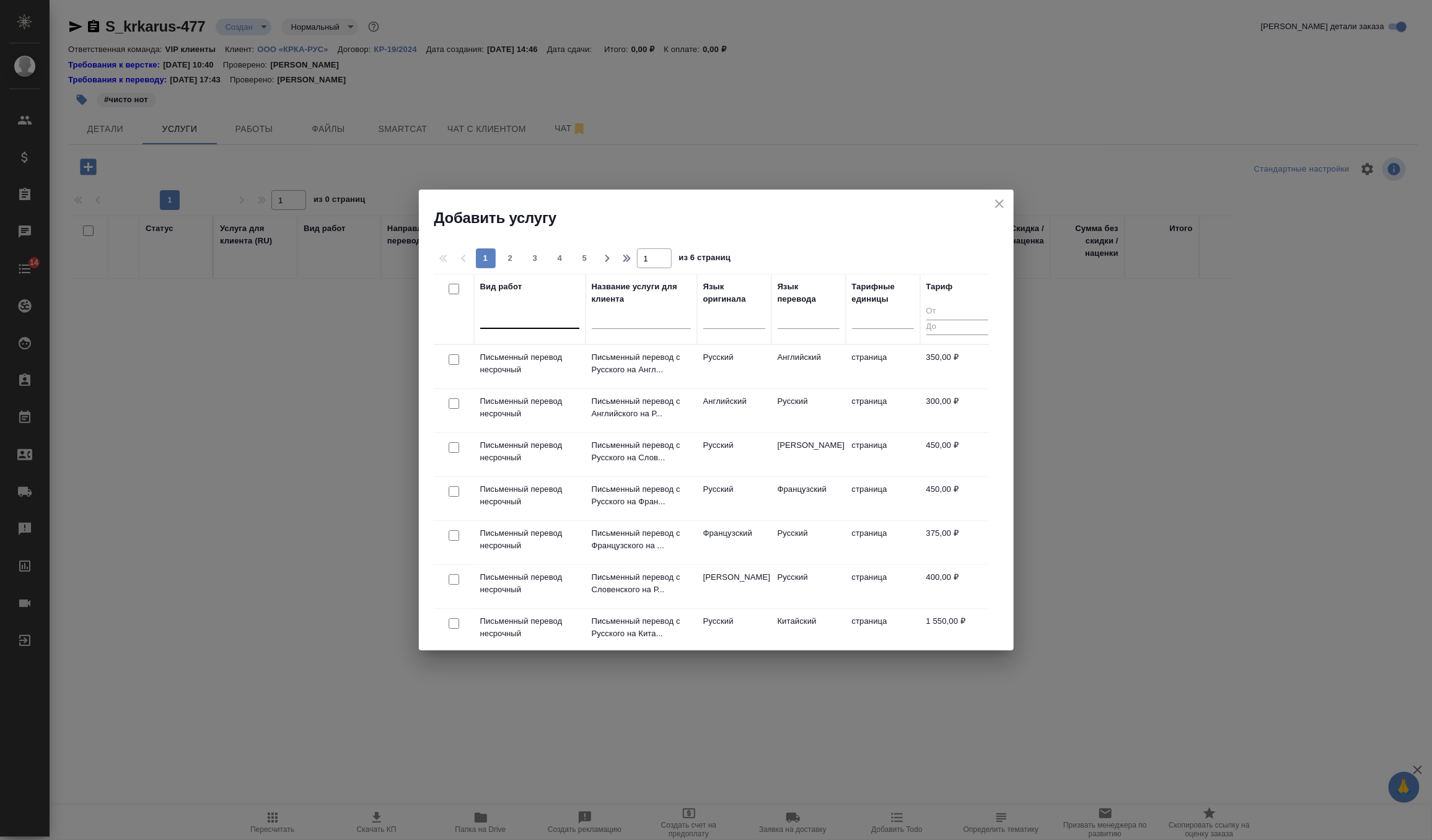
click at [549, 318] on div at bounding box center [530, 317] width 99 height 18
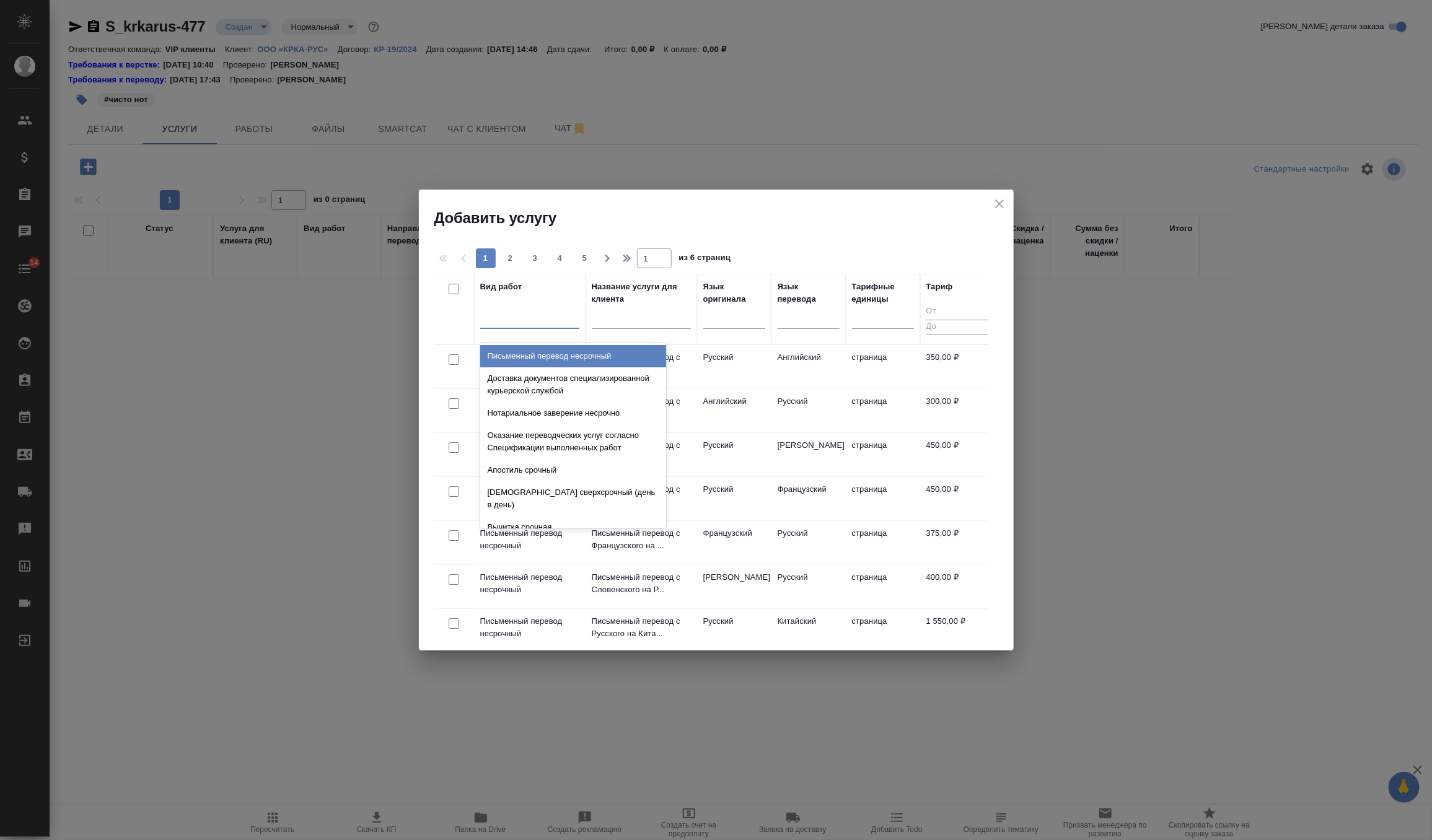
type input "о"
type input "копии"
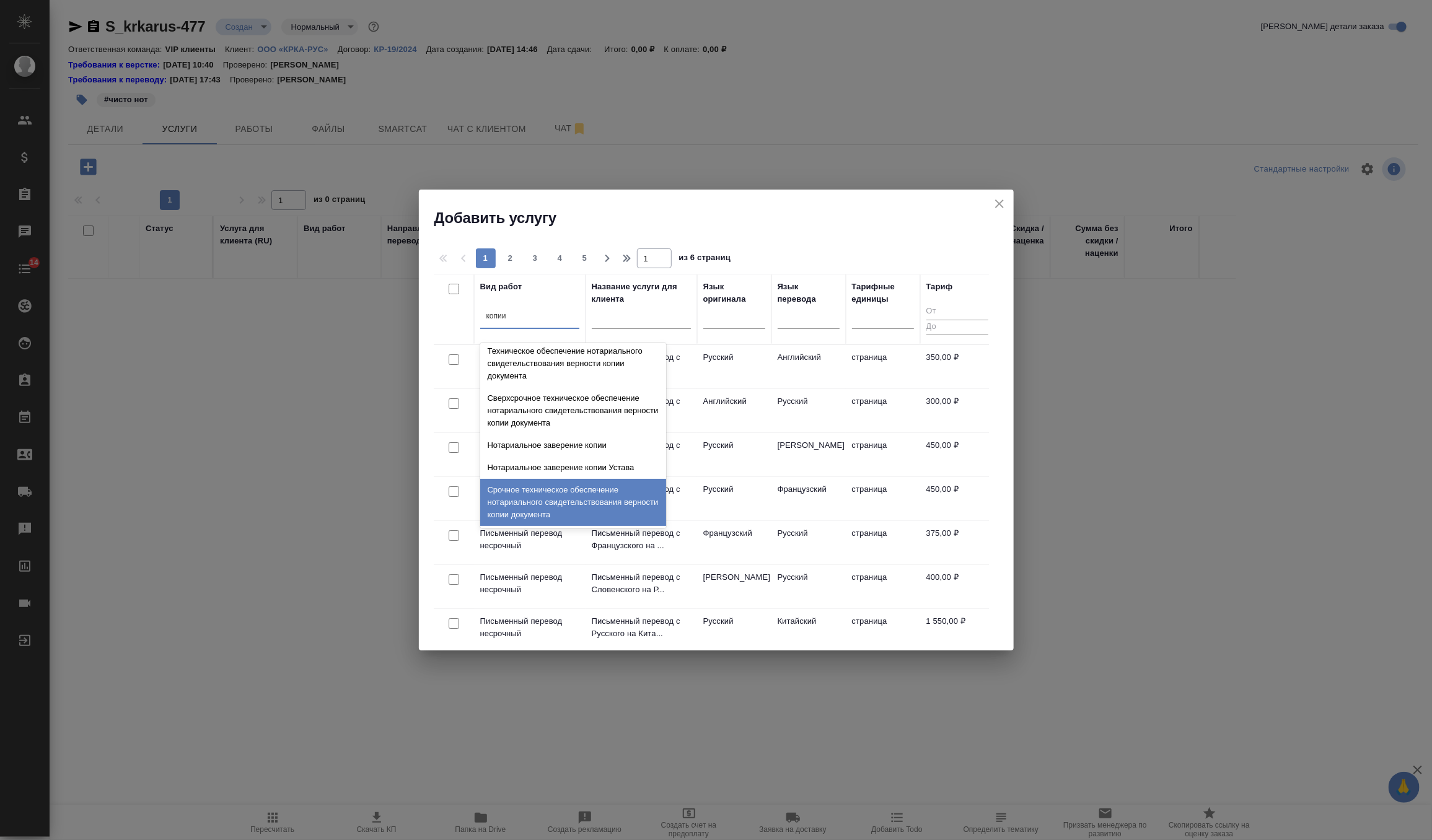
scroll to position [189, 0]
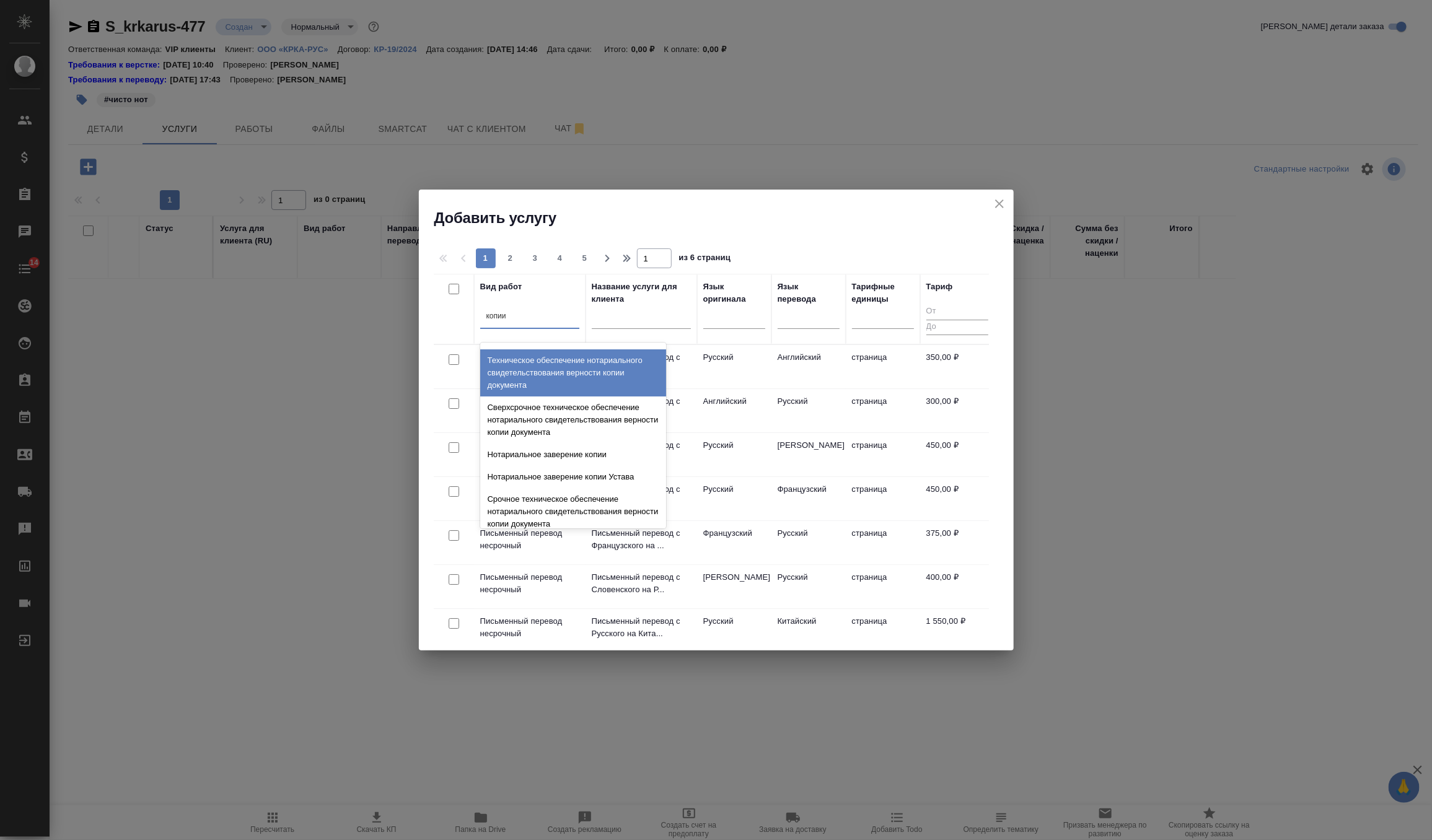
click at [604, 366] on div "Техническое обеспечение нотариального свидетельствования верности копии докумен…" at bounding box center [573, 373] width 186 height 47
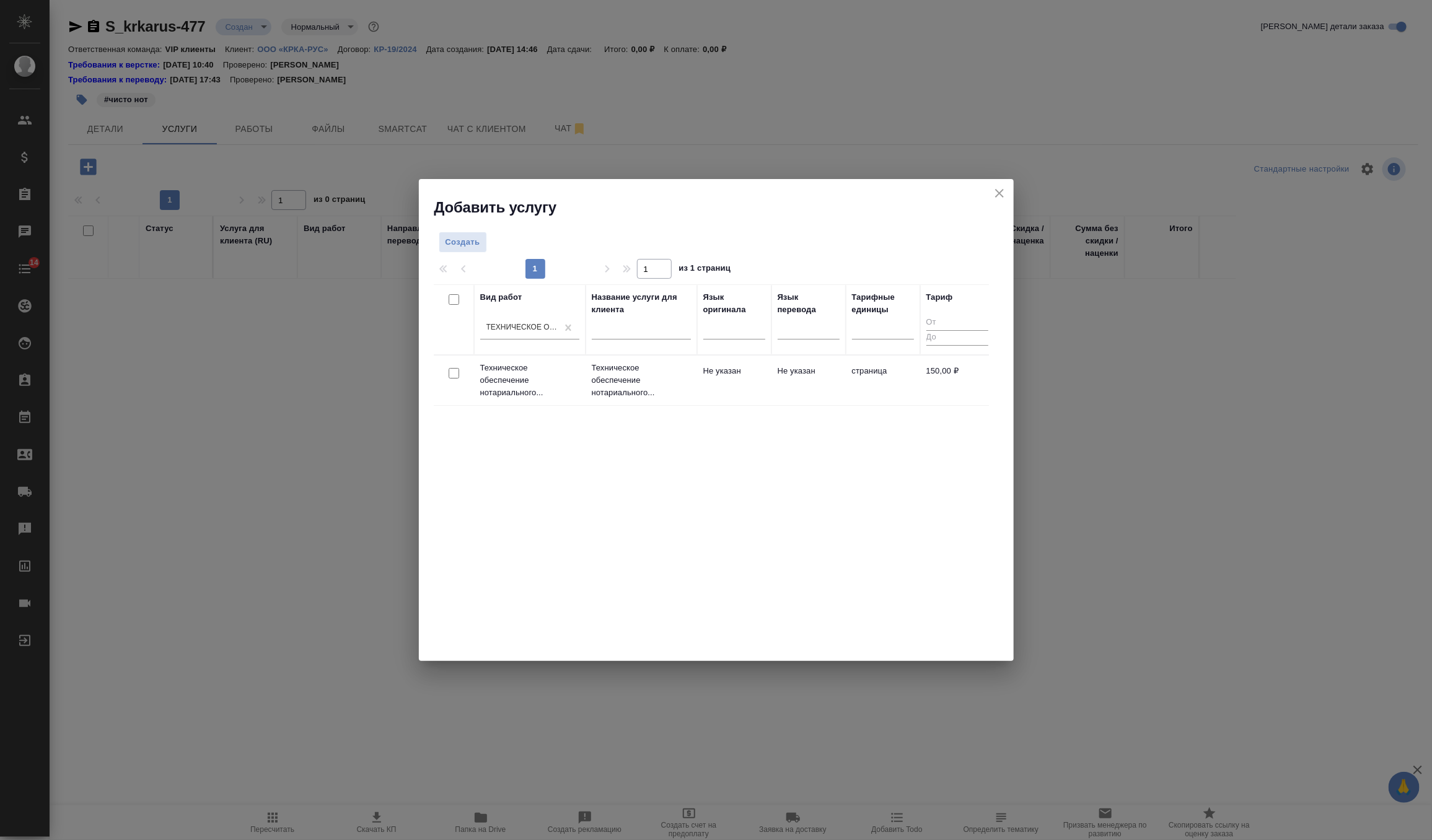
click at [456, 371] on input "checkbox" at bounding box center [454, 373] width 11 height 11
checkbox input "true"
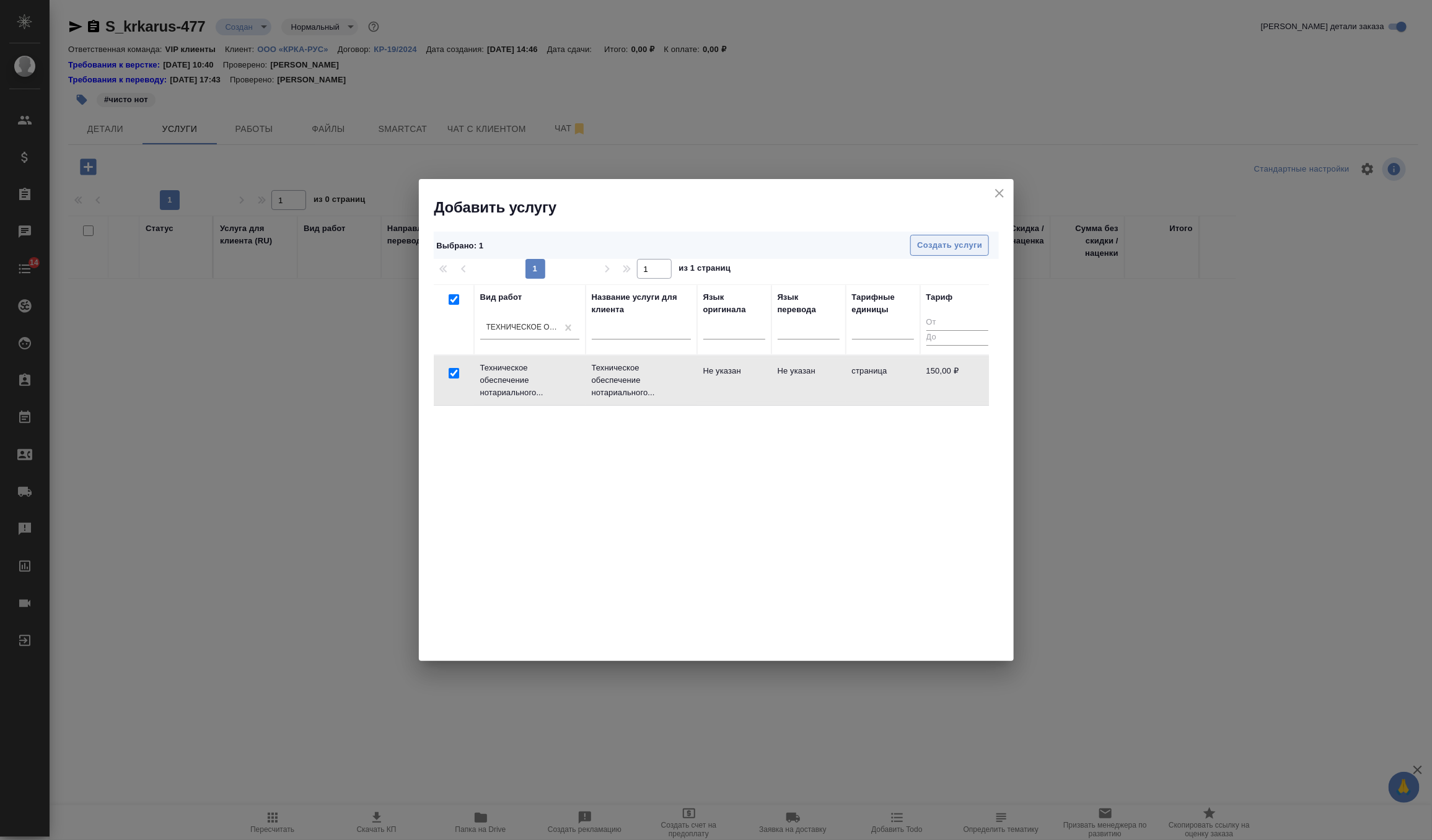
click at [945, 250] on span "Создать услуги" at bounding box center [949, 245] width 65 height 14
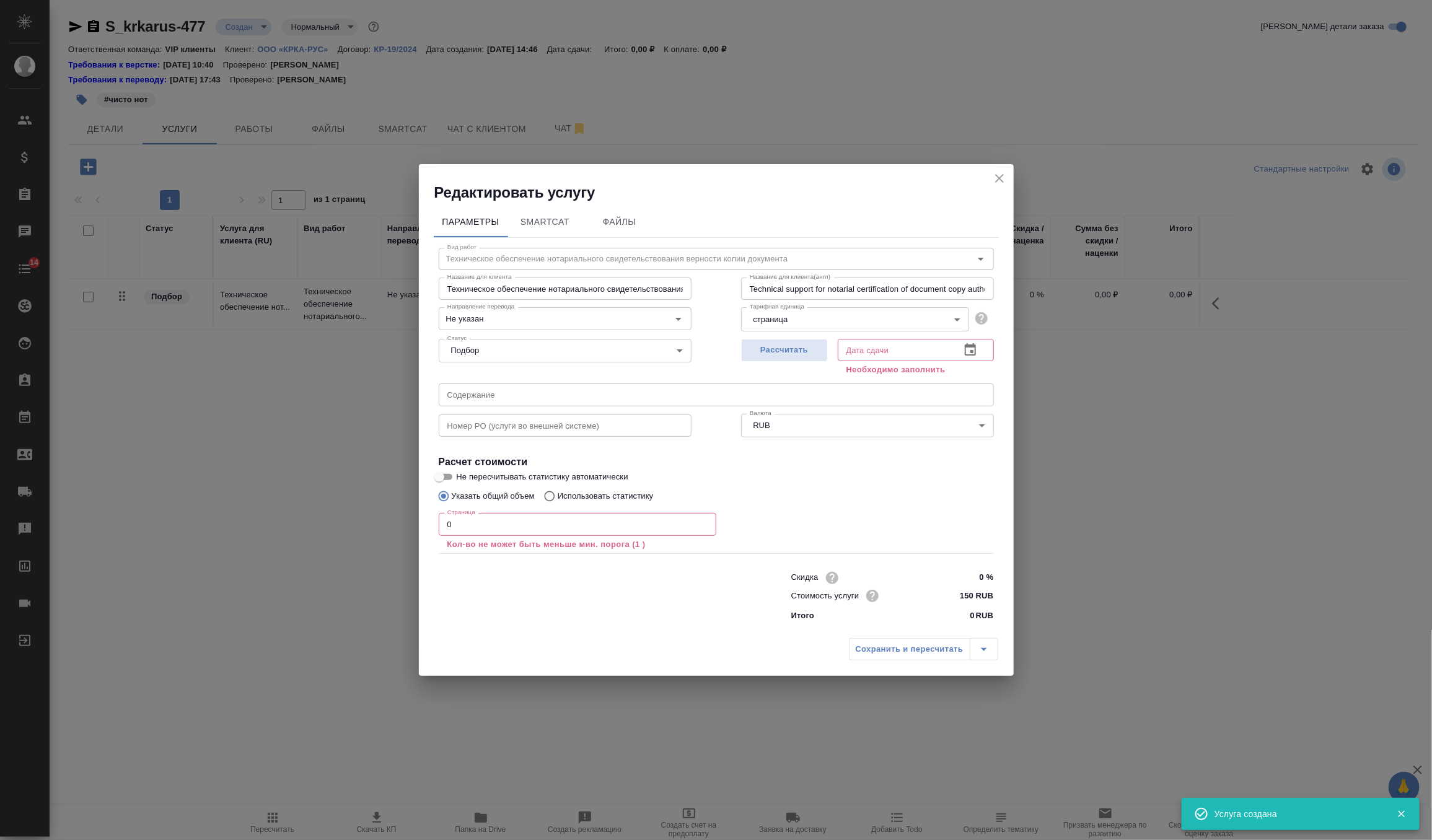
click at [523, 405] on input "text" at bounding box center [716, 395] width 555 height 23
click at [821, 345] on span "Рассчитать" at bounding box center [784, 350] width 73 height 14
type input "26.08.2025 14:47"
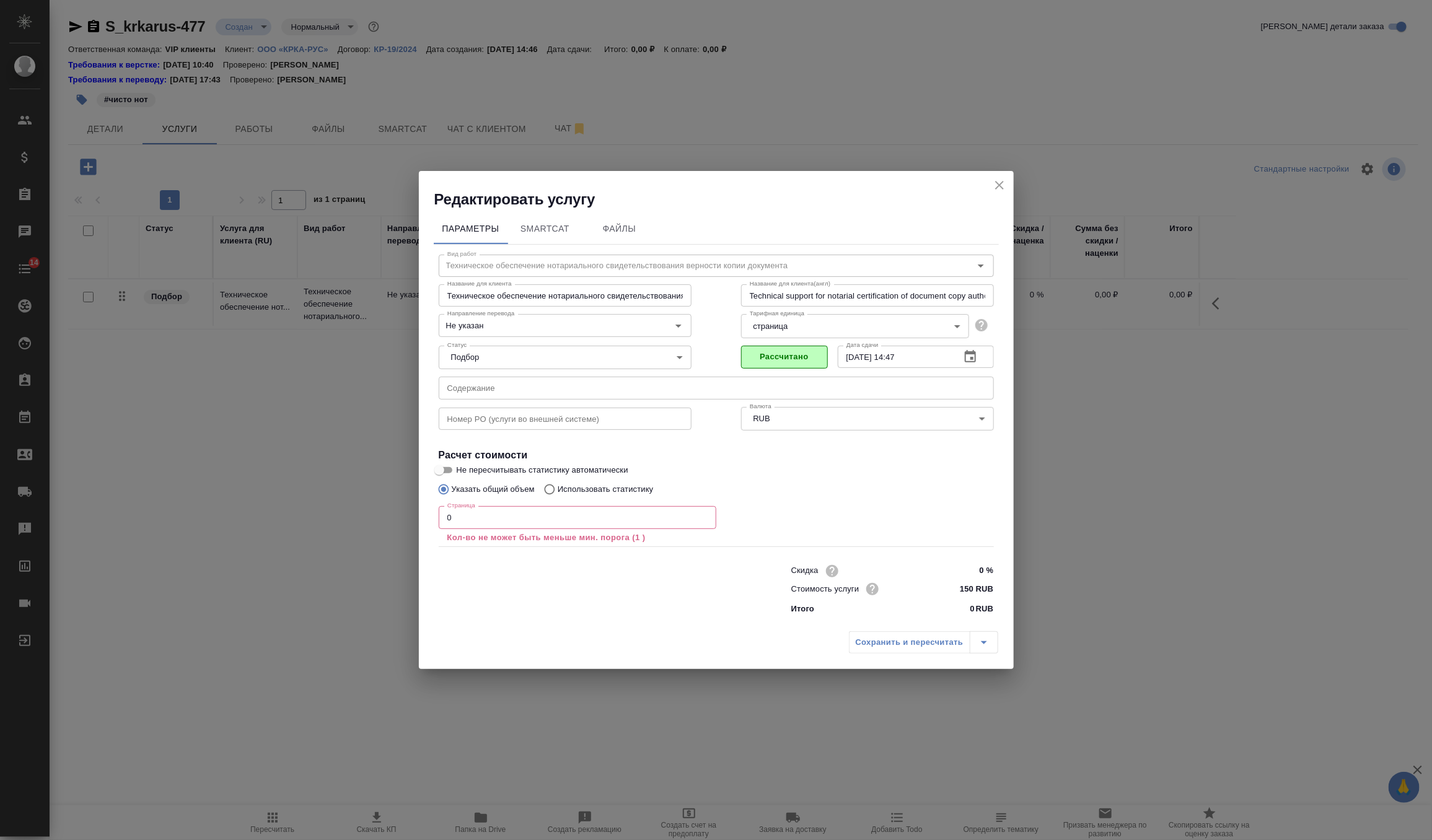
click at [534, 515] on input "0" at bounding box center [577, 517] width 278 height 23
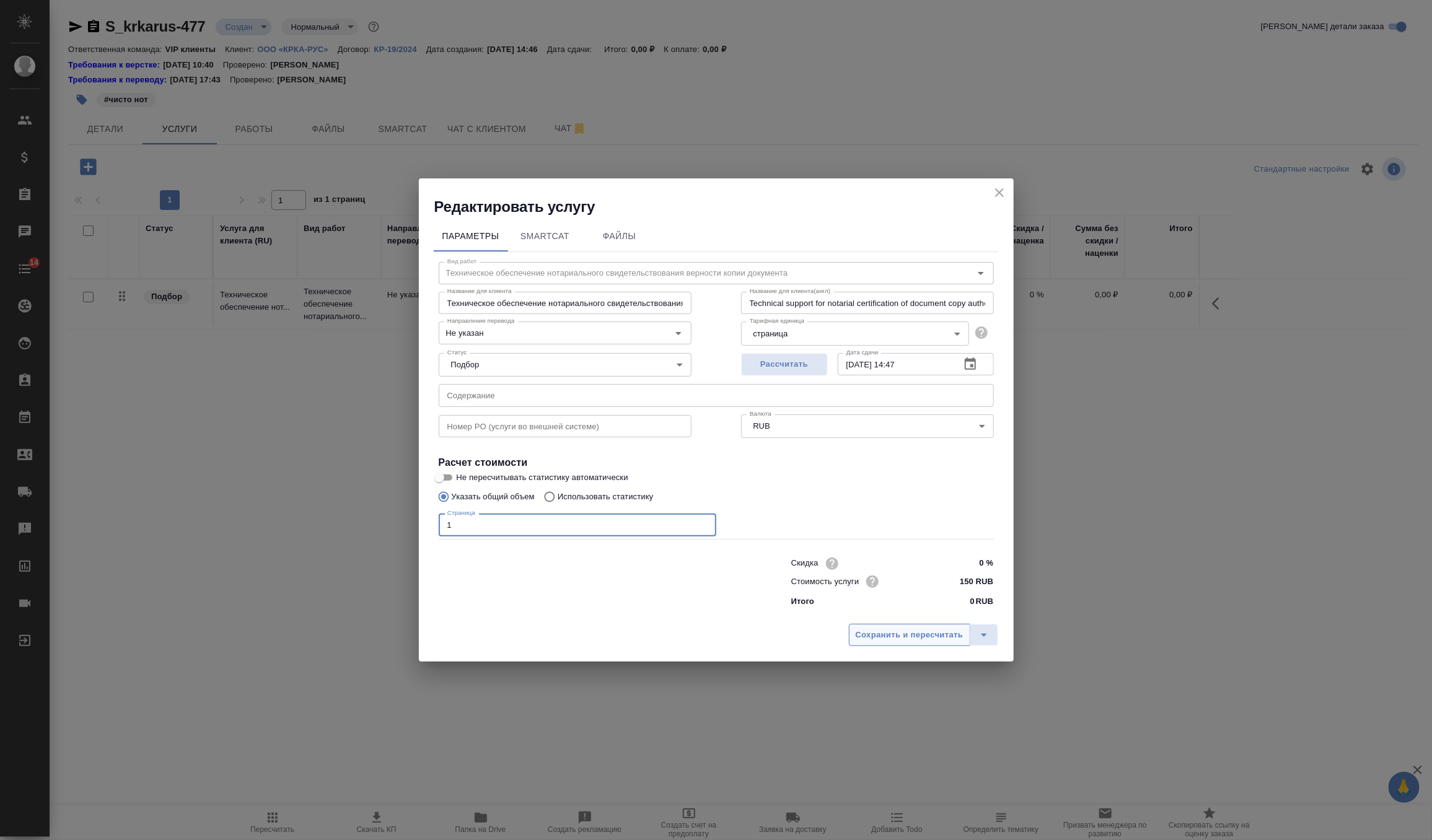
type input "1"
click at [891, 638] on span "Сохранить и пересчитать" at bounding box center [909, 635] width 108 height 14
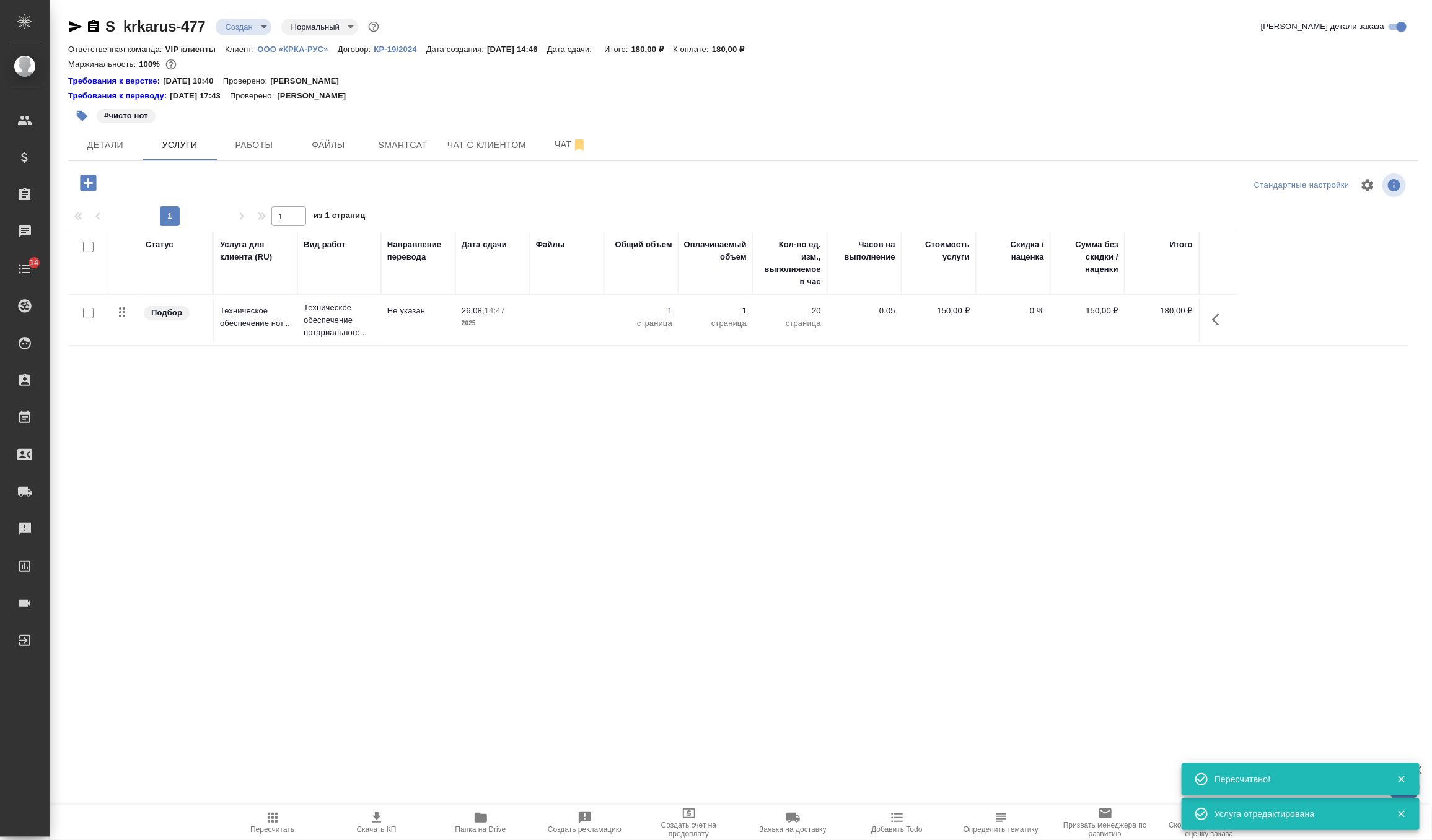
click at [511, 322] on p "2025" at bounding box center [493, 323] width 62 height 12
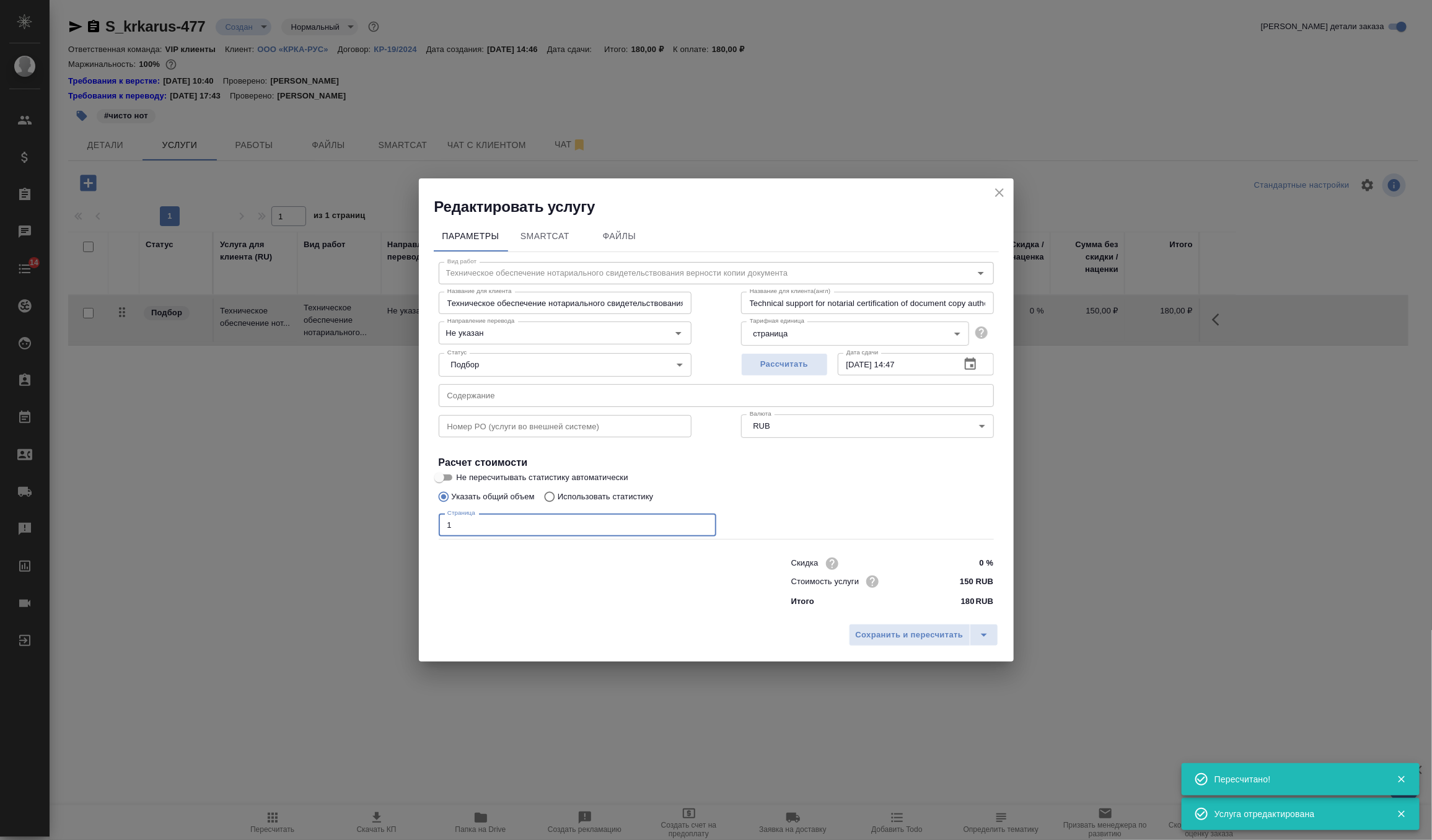
click at [505, 519] on input "1" at bounding box center [577, 525] width 278 height 23
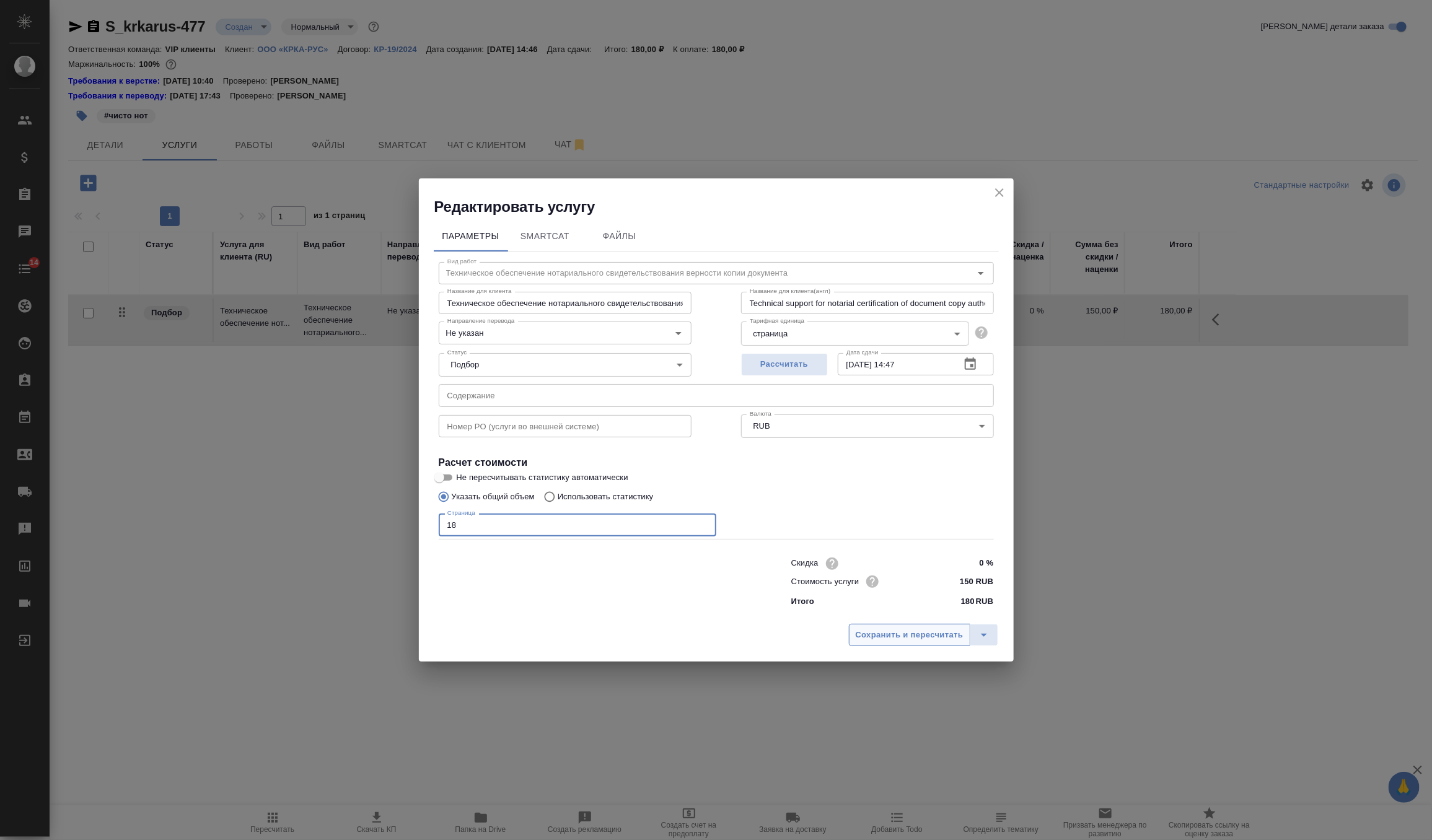
type input "18"
click at [913, 639] on span "Сохранить и пересчитать" at bounding box center [909, 635] width 108 height 14
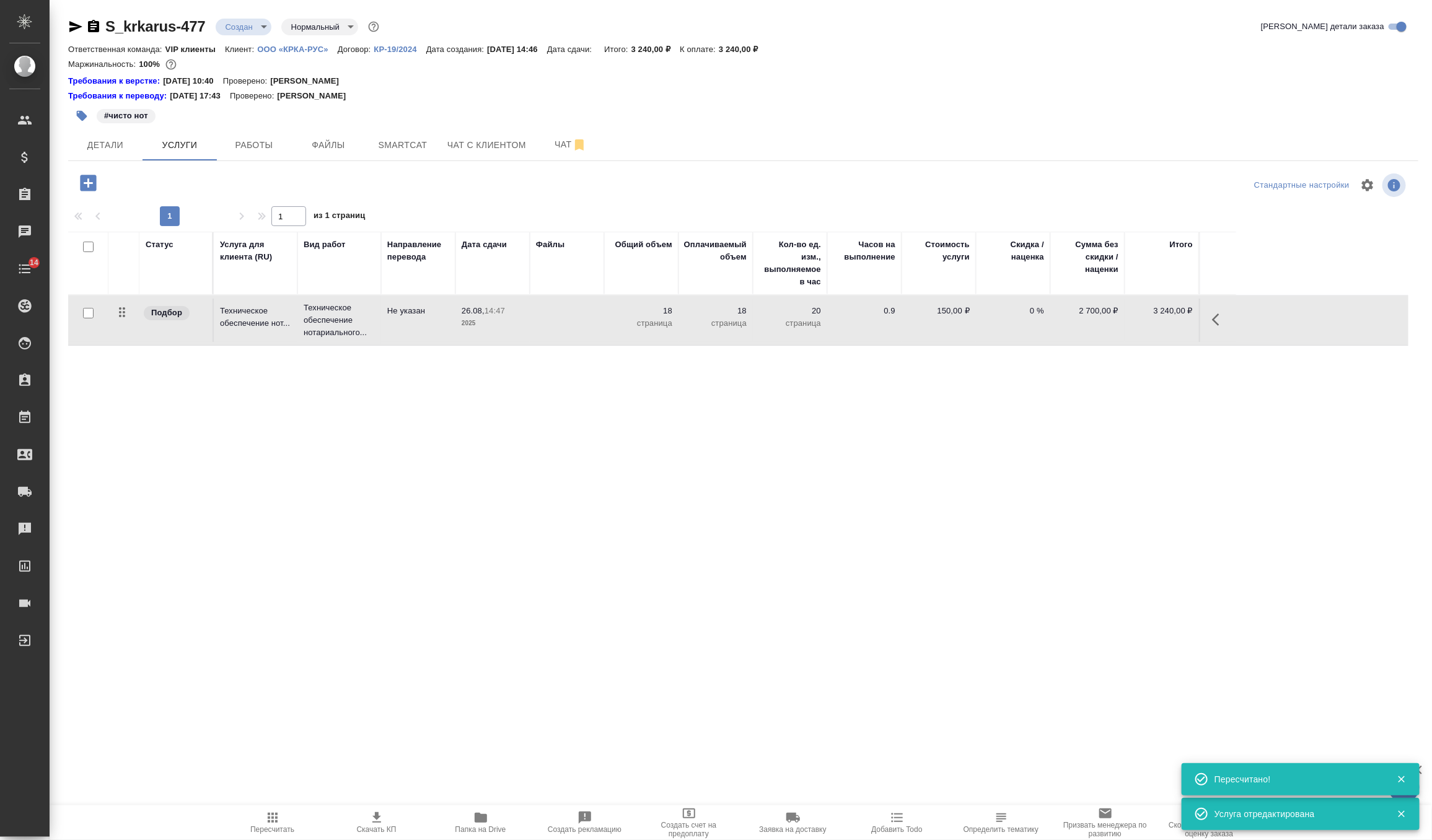
click at [809, 822] on span "Заявка на доставку" at bounding box center [793, 822] width 90 height 23
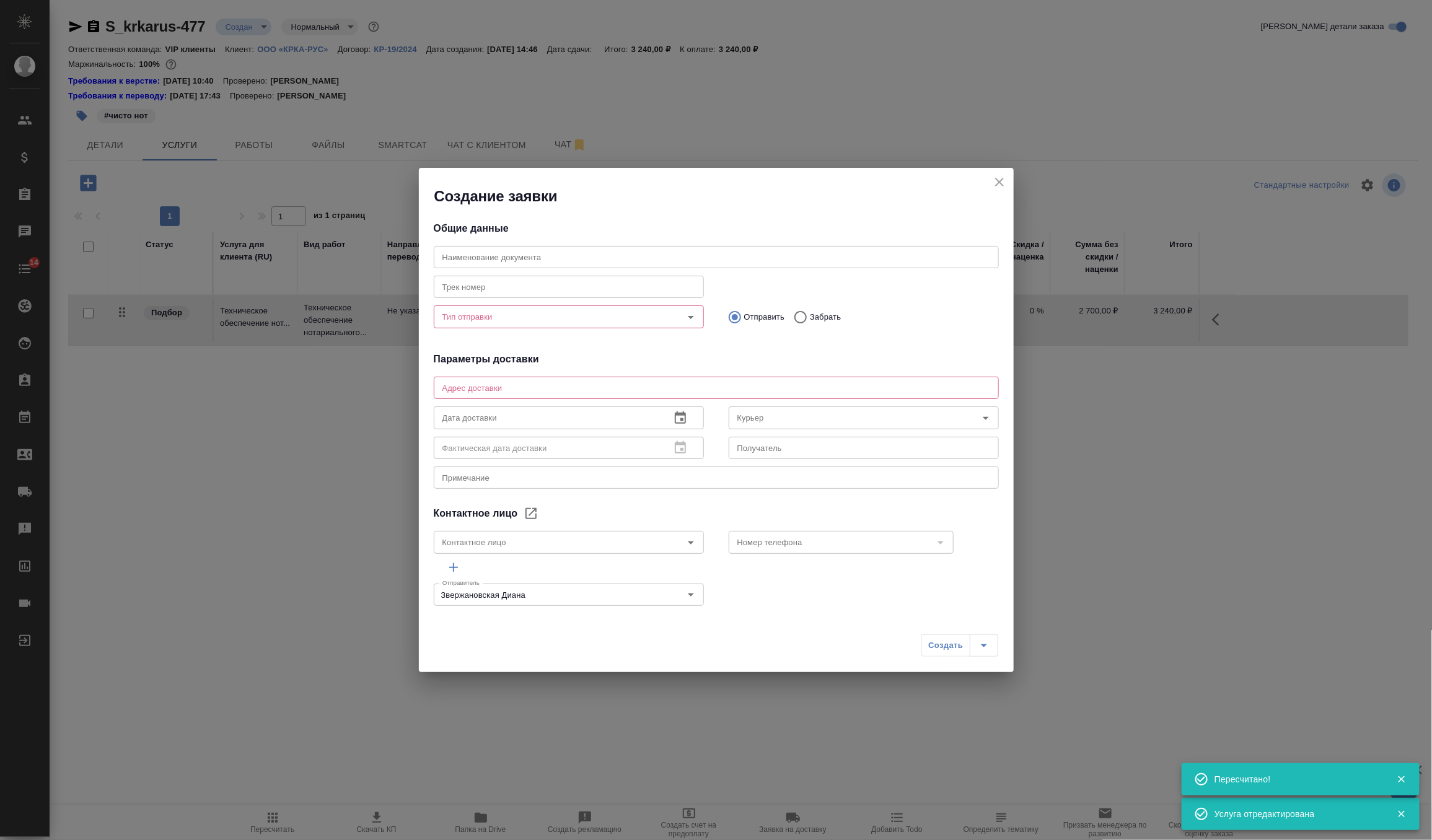
type input "Валеева Анна"
click at [800, 317] on input "Забрать" at bounding box center [799, 317] width 23 height 26
radio input "true"
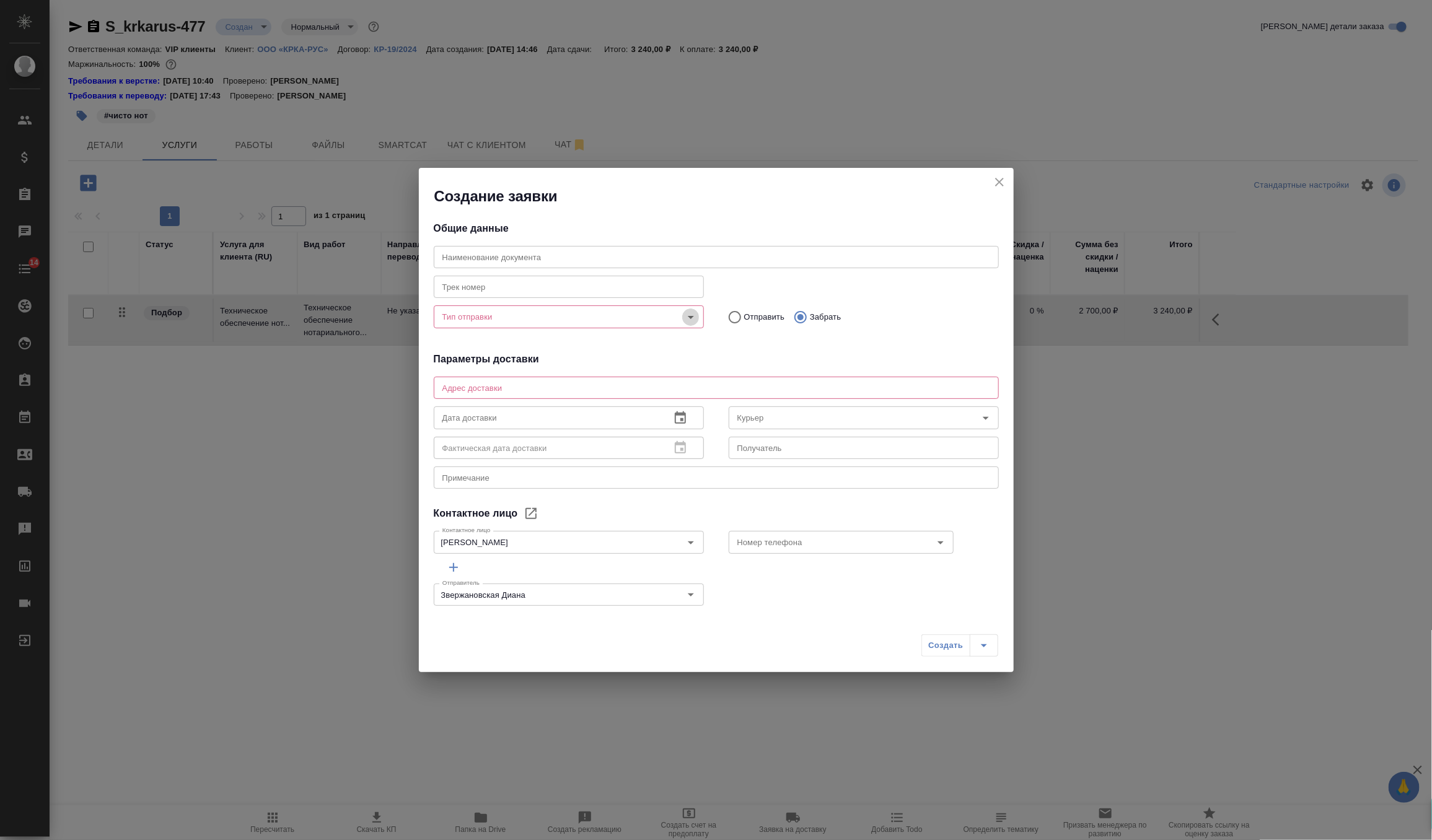
click at [688, 311] on icon "Open" at bounding box center [691, 317] width 15 height 15
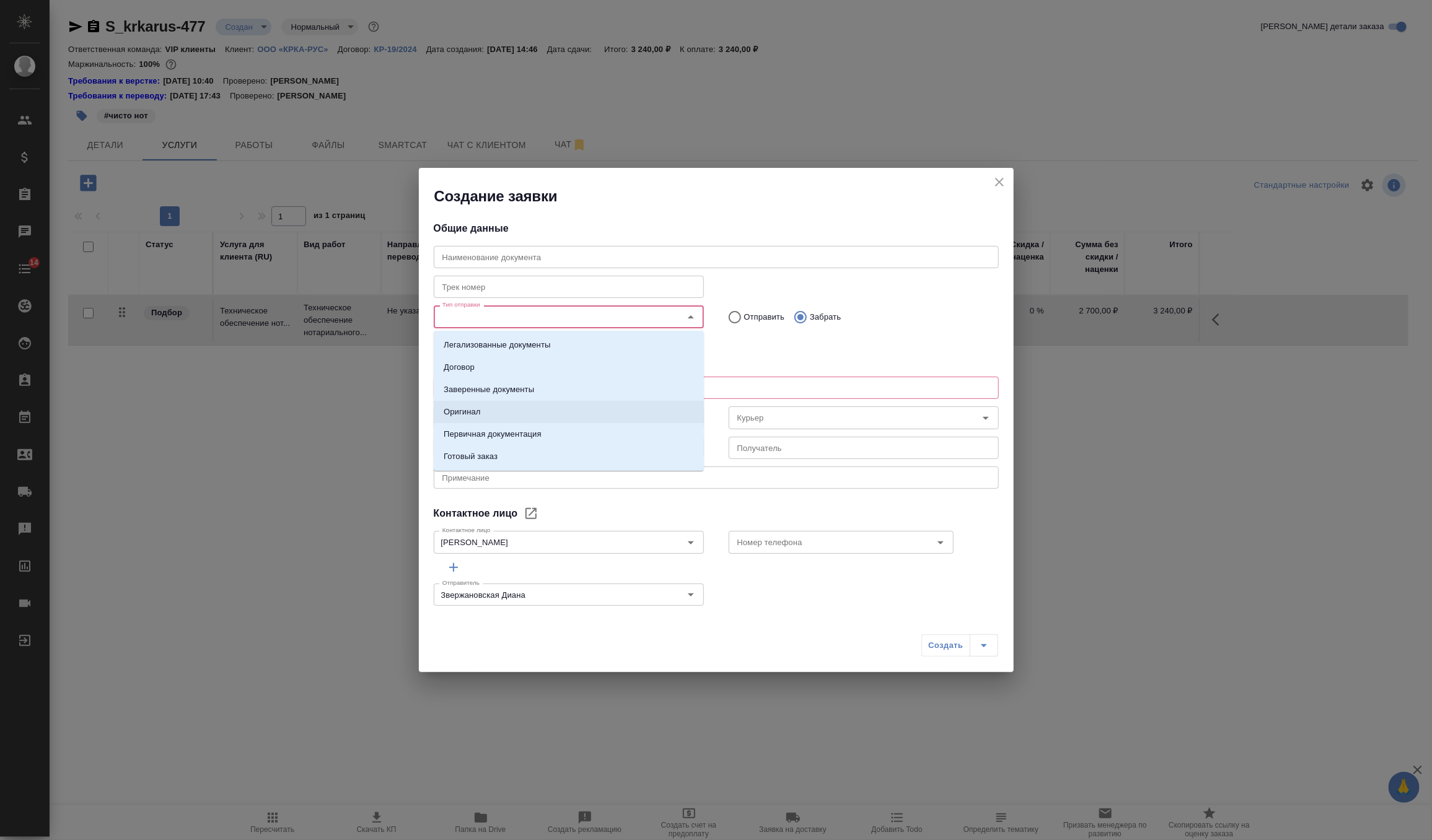
click at [562, 406] on li "Оригинал" at bounding box center [569, 412] width 270 height 23
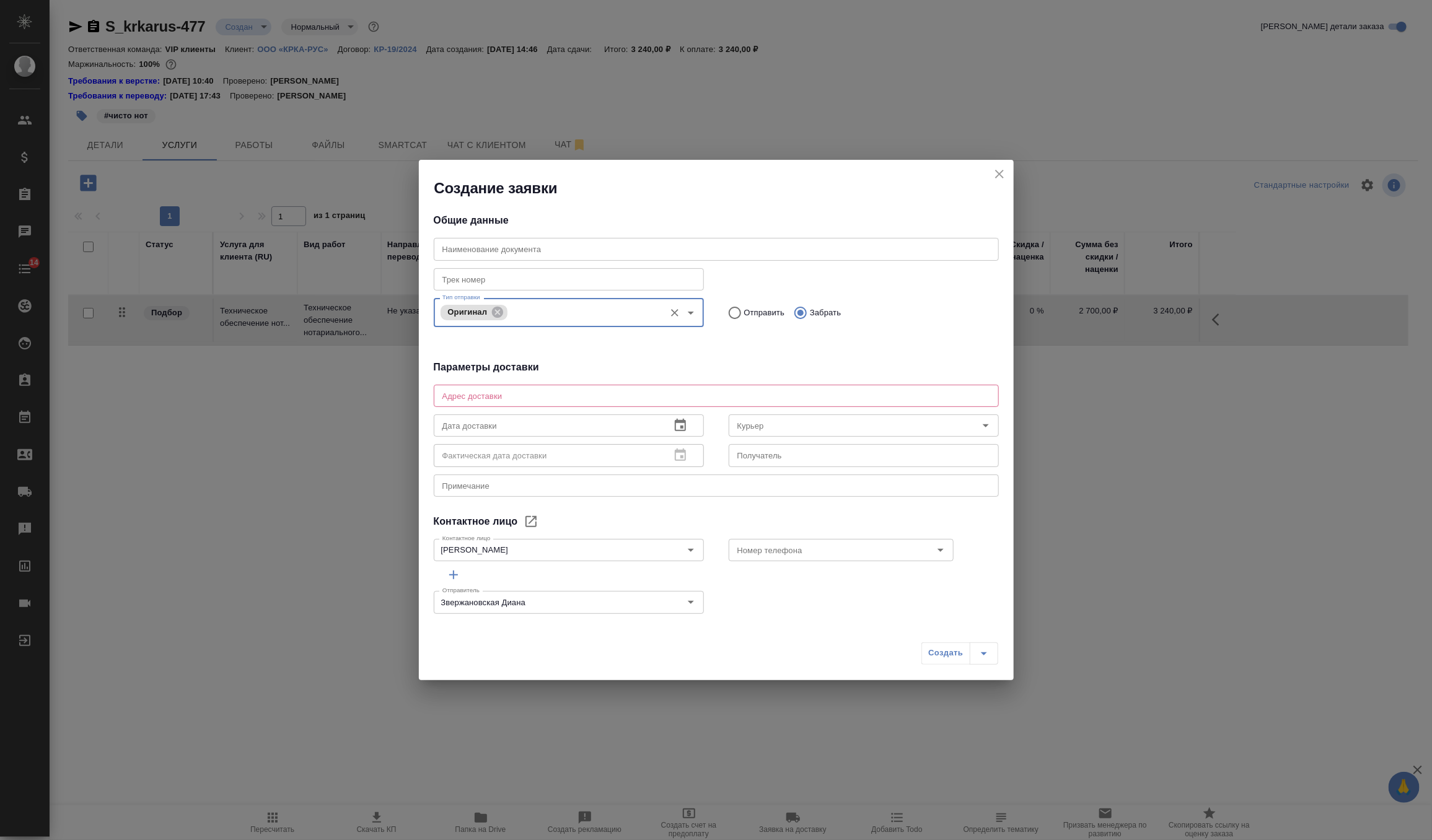
click at [562, 398] on textarea at bounding box center [716, 396] width 548 height 9
click at [454, 396] on textarea at bounding box center [716, 396] width 548 height 9
click at [989, 176] on div "Создание заявки" at bounding box center [716, 179] width 595 height 38
click at [994, 176] on icon "close" at bounding box center [1000, 174] width 15 height 15
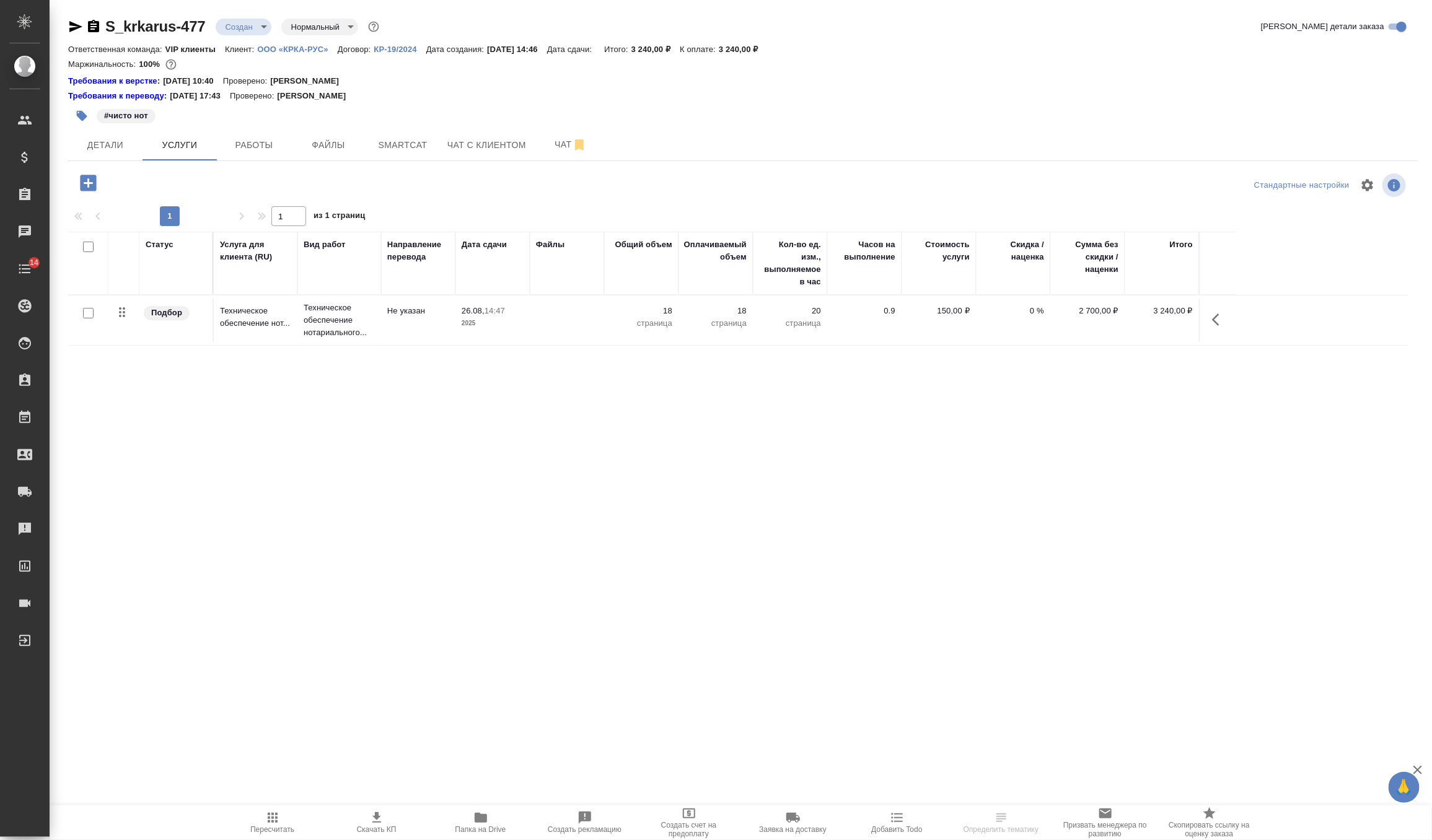
click at [795, 832] on span "Заявка на доставку" at bounding box center [792, 829] width 67 height 9
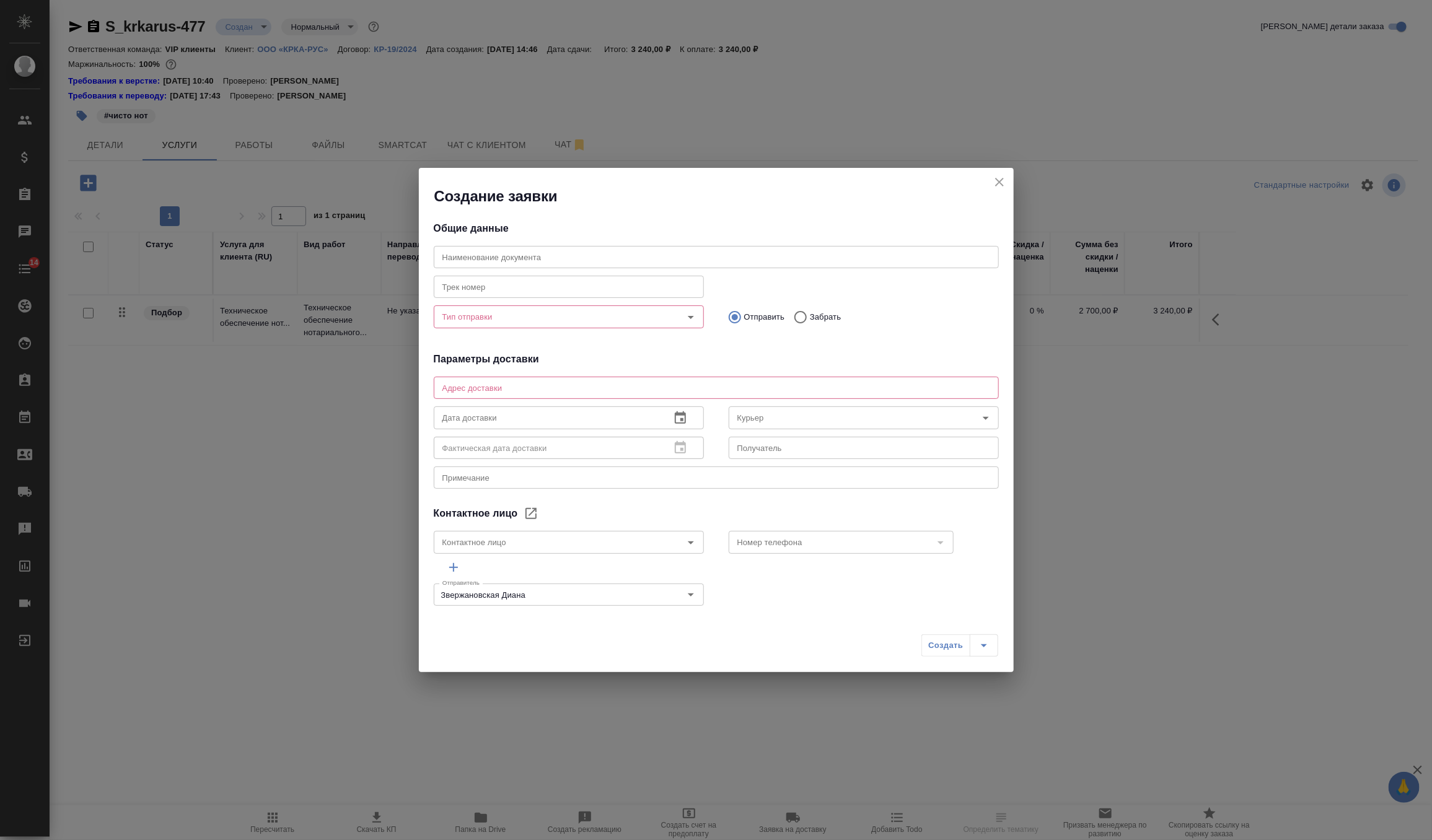
type input "[PERSON_NAME]"
click at [678, 390] on textarea at bounding box center [716, 388] width 548 height 9
paste textarea "Москва Головинское шоссе, дом 5, корпус 1, эт 22, БЦ Водный (звонить при достав…"
type textarea "Москва Головинское шоссе, дом 5, корпус 1, эт 22, БЦ Водный (звонить при достав…"
click at [819, 318] on p "Забрать" at bounding box center [825, 317] width 31 height 12
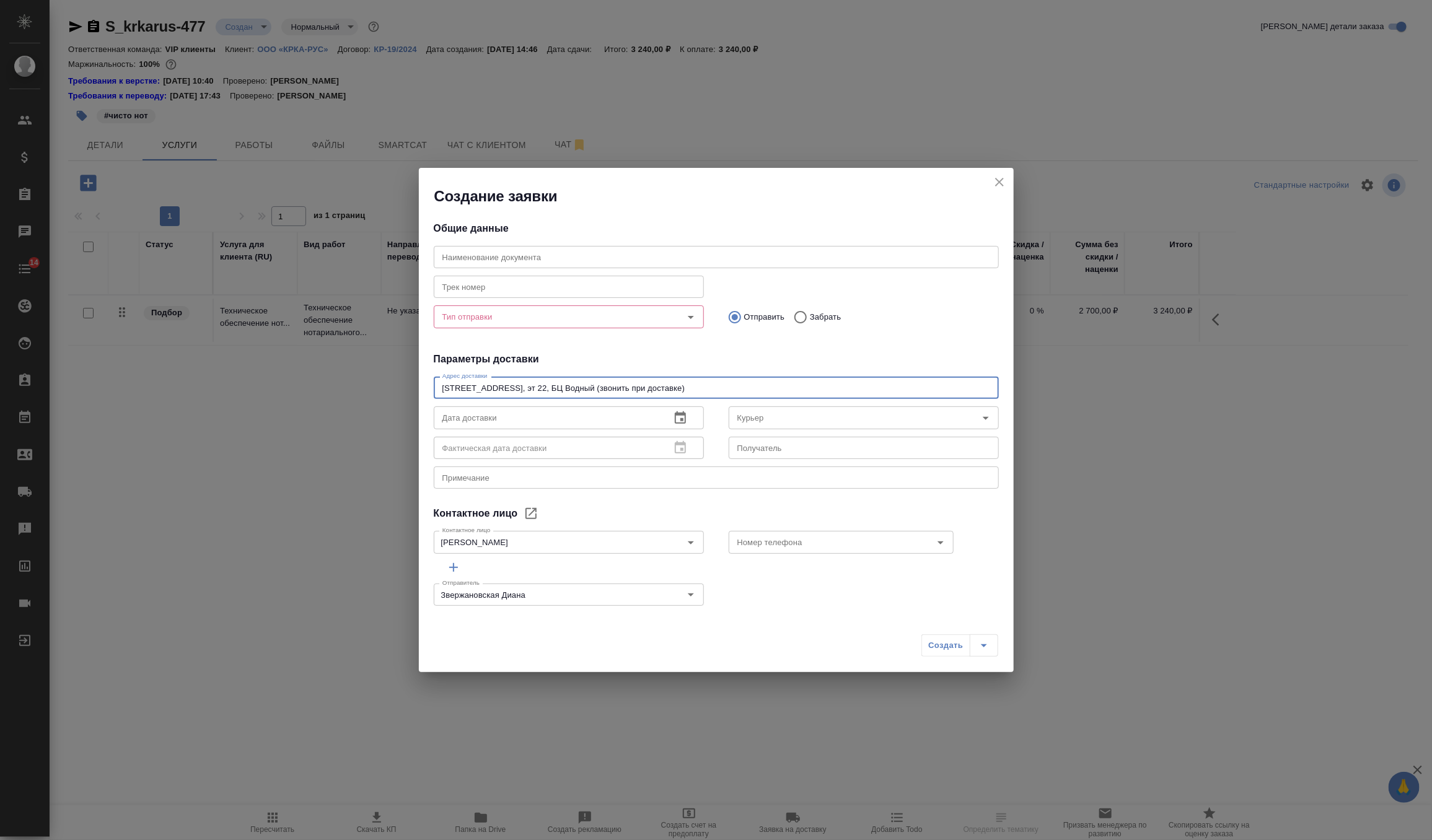
click at [810, 318] on input "Забрать" at bounding box center [799, 317] width 23 height 26
radio input "true"
click at [693, 314] on icon "Open" at bounding box center [691, 317] width 15 height 15
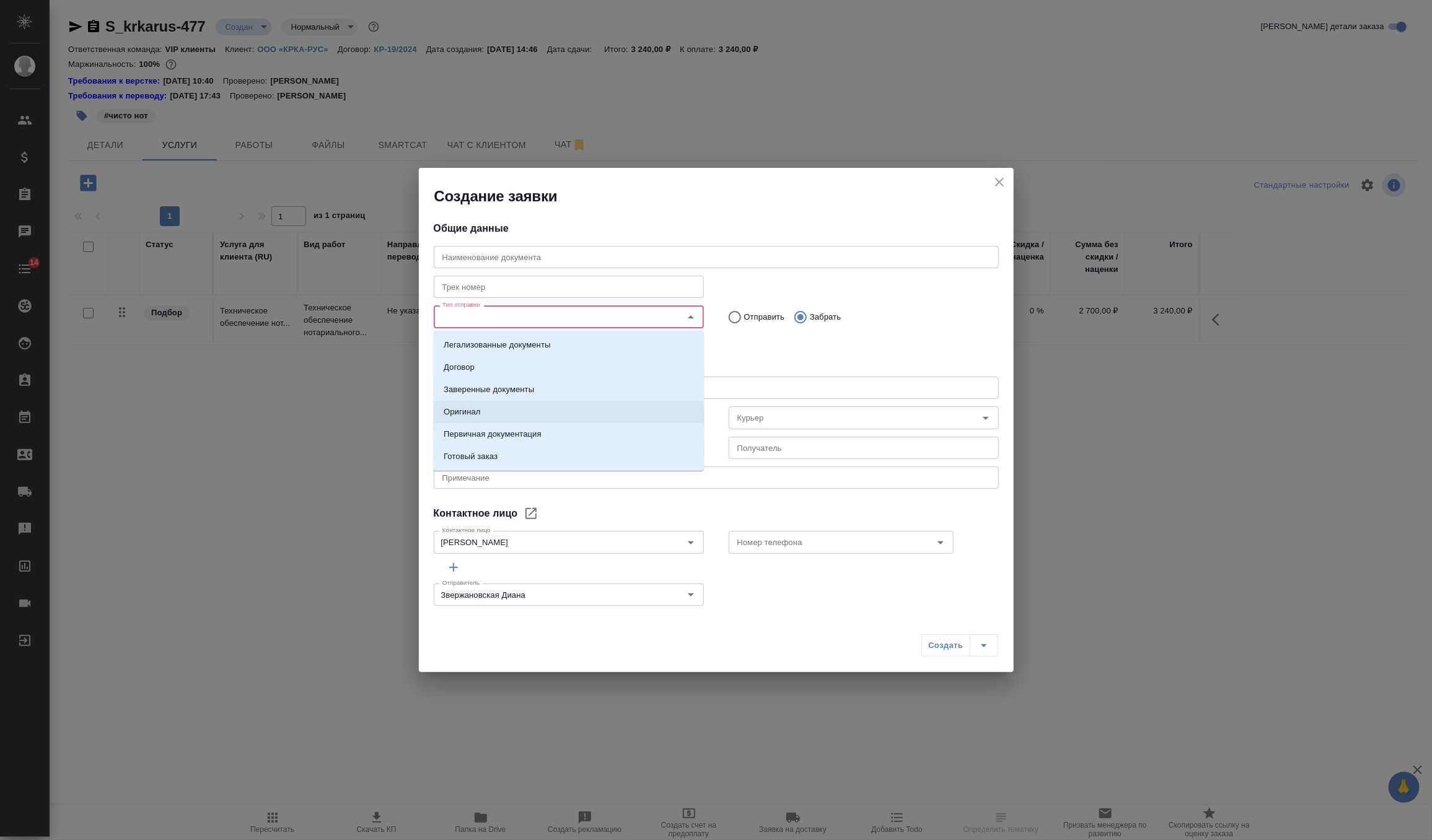
click at [575, 412] on li "Оригинал" at bounding box center [569, 412] width 270 height 23
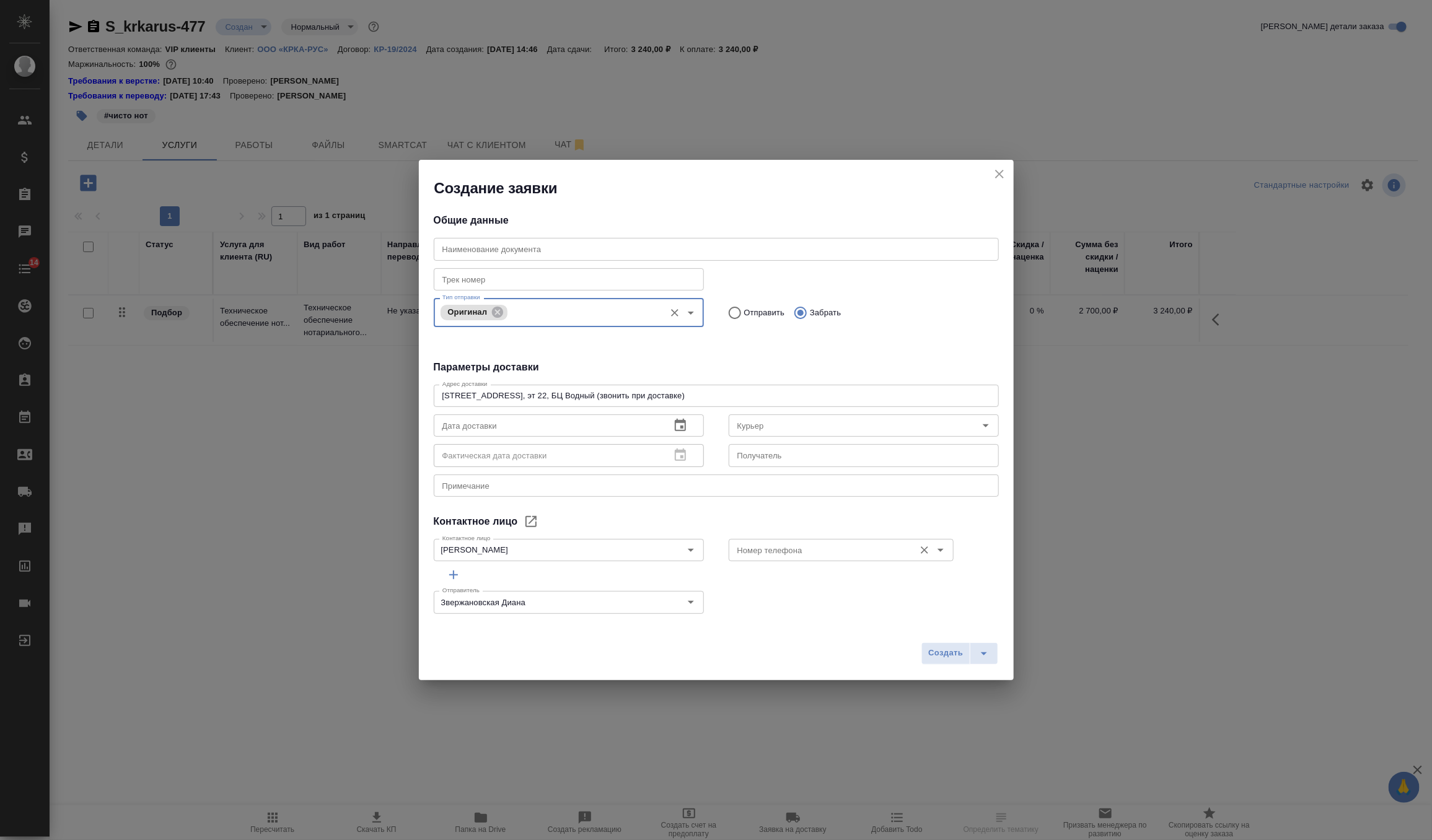
click at [738, 559] on div "Номер телефона" at bounding box center [841, 550] width 225 height 23
click at [798, 547] on input "Номер телефона" at bounding box center [821, 550] width 176 height 15
click at [810, 572] on li "+7-903-516-44-16" at bounding box center [840, 578] width 225 height 23
type input "+7-903-516-44-16"
click at [684, 420] on icon "button" at bounding box center [680, 425] width 11 height 12
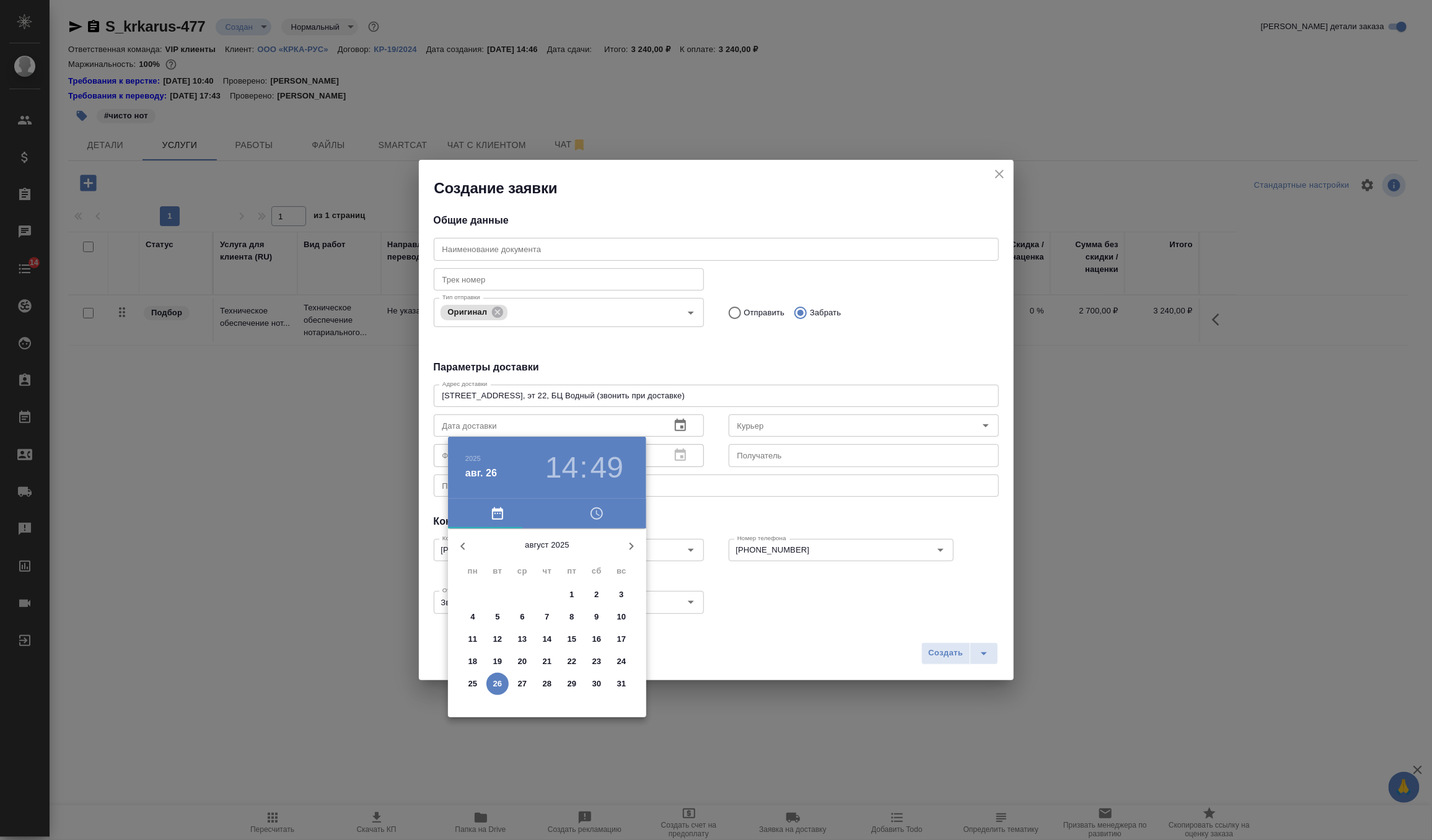
click at [517, 682] on span "27" at bounding box center [523, 684] width 23 height 12
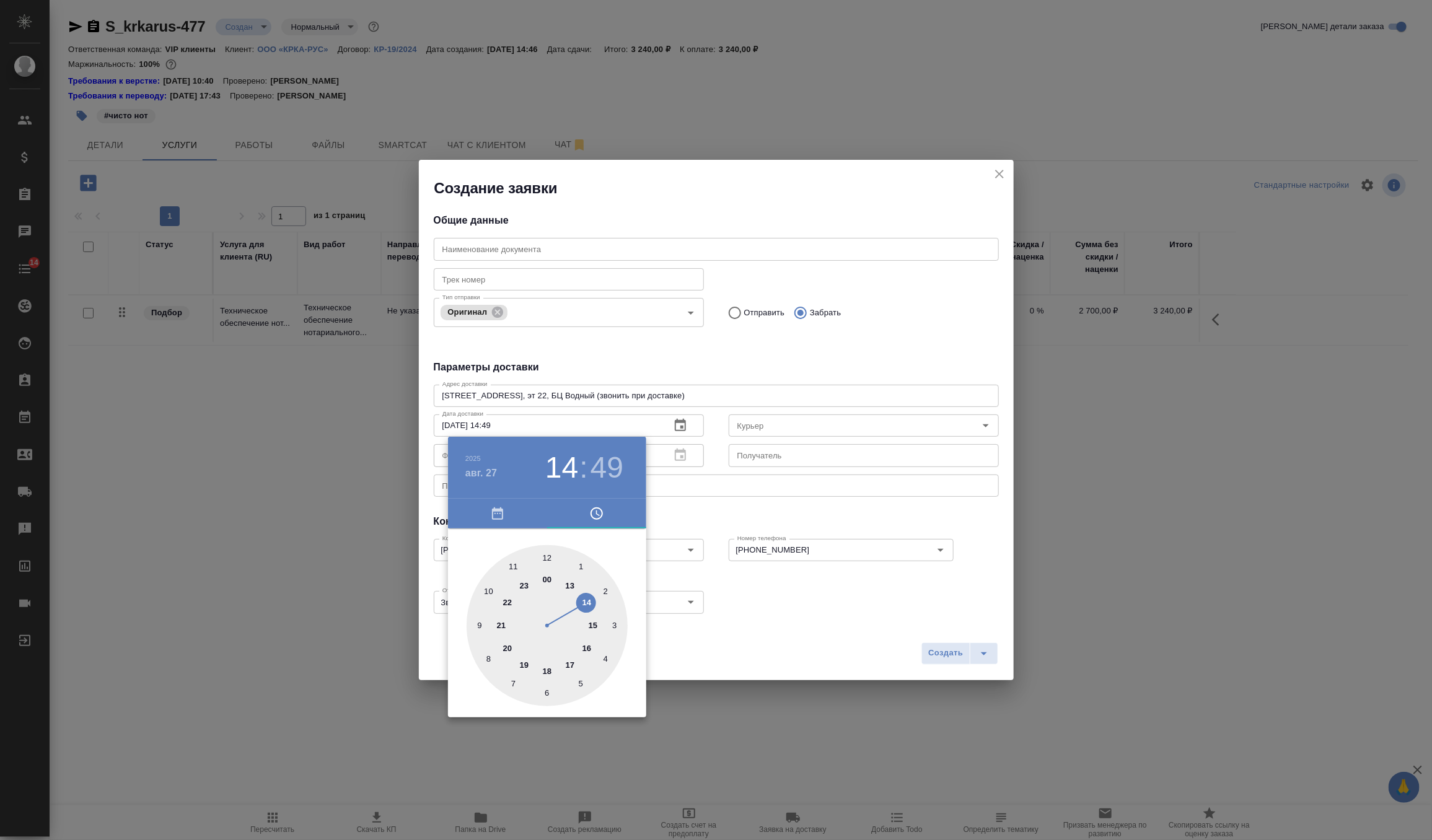
click at [490, 586] on div at bounding box center [547, 626] width 161 height 161
type input "27.08.2025 10:00"
click at [544, 554] on div at bounding box center [547, 626] width 161 height 161
click at [681, 520] on div at bounding box center [716, 420] width 1432 height 840
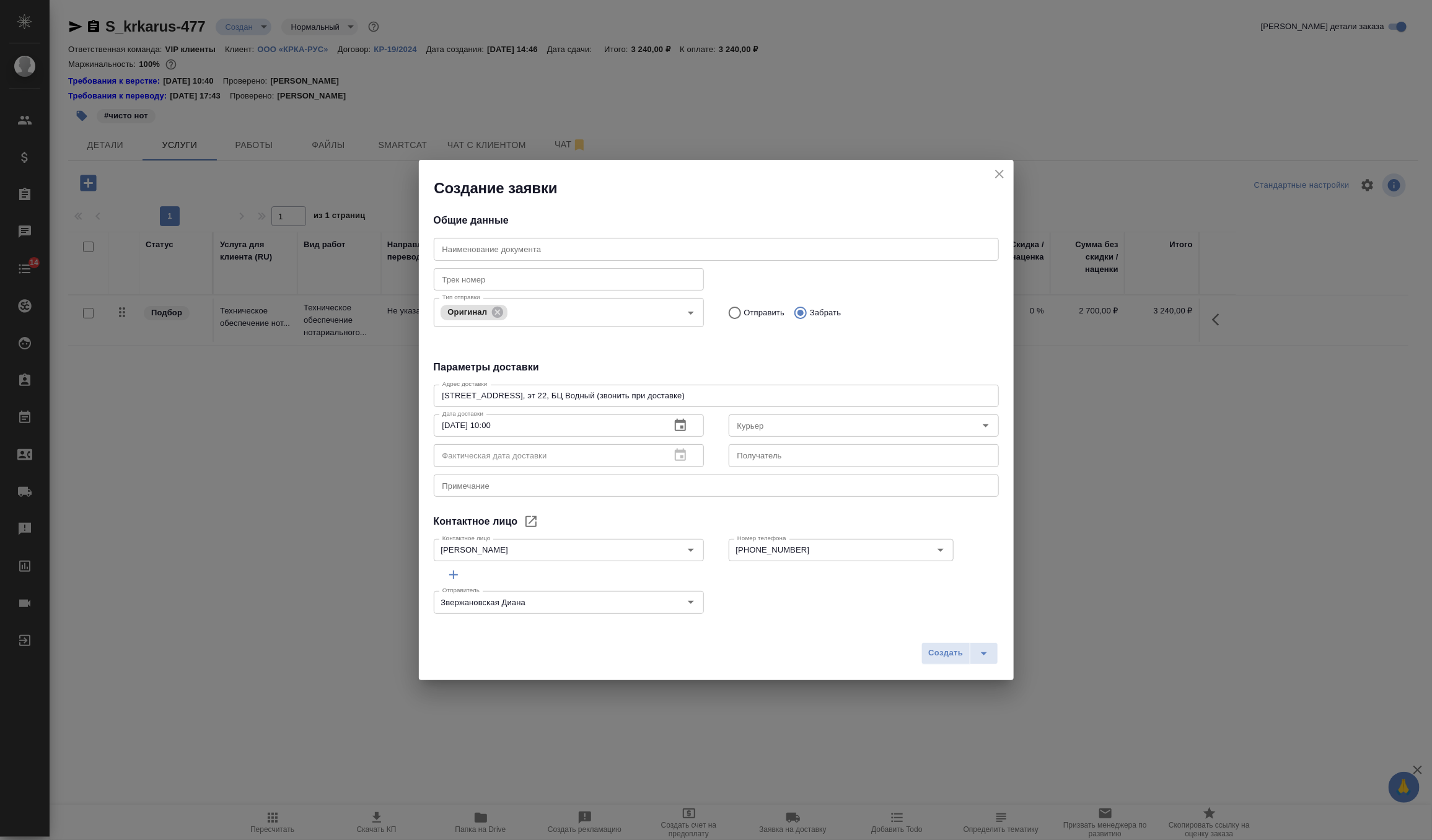
click at [542, 487] on textarea at bounding box center [716, 485] width 548 height 9
type textarea "забрать в сертифай"
click at [989, 653] on icon "split button" at bounding box center [984, 654] width 15 height 15
click at [973, 628] on li "Создать и скачать" at bounding box center [961, 627] width 90 height 20
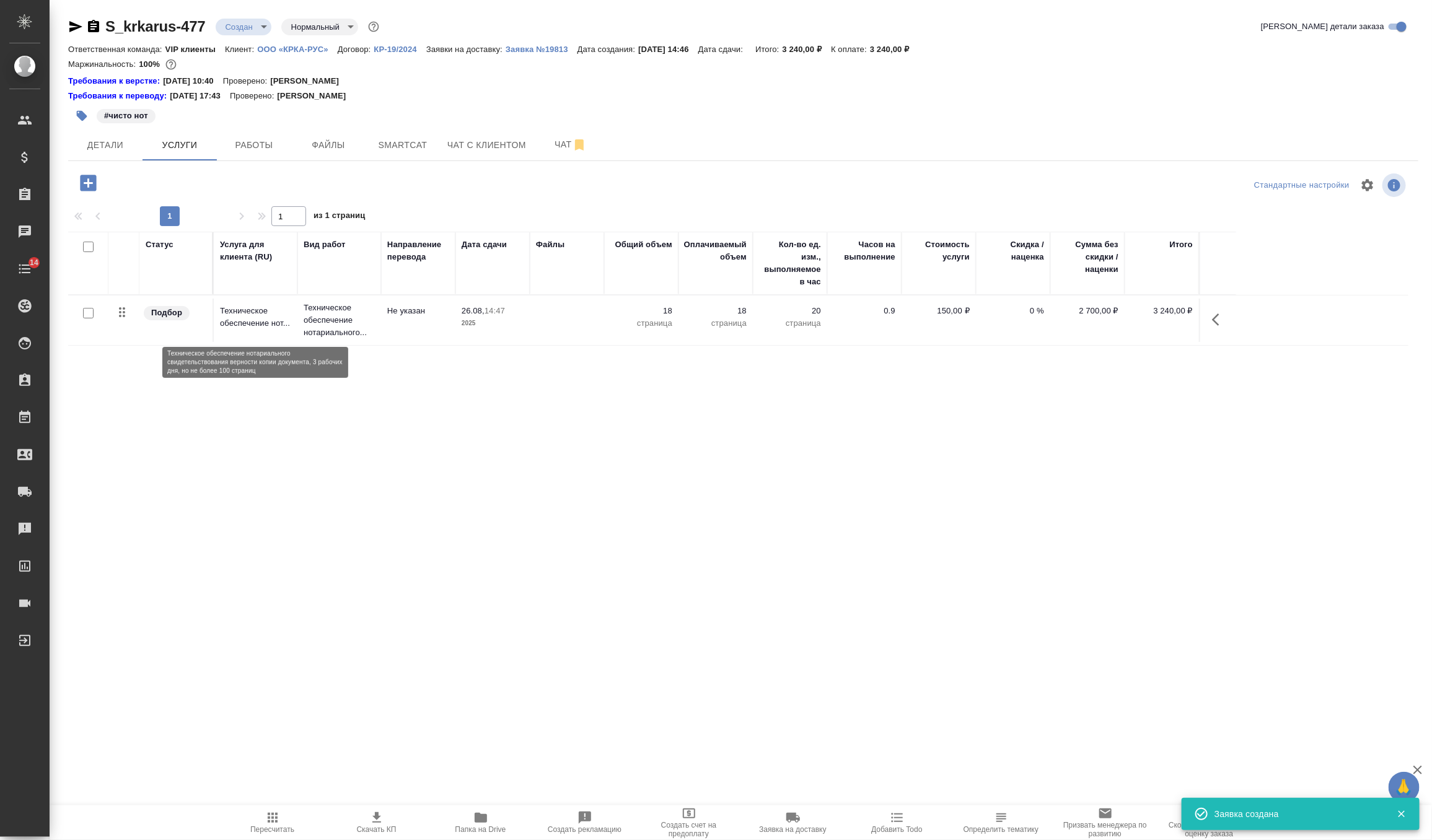
click at [258, 313] on p "Техническое обеспечение нот..." at bounding box center [255, 317] width 71 height 25
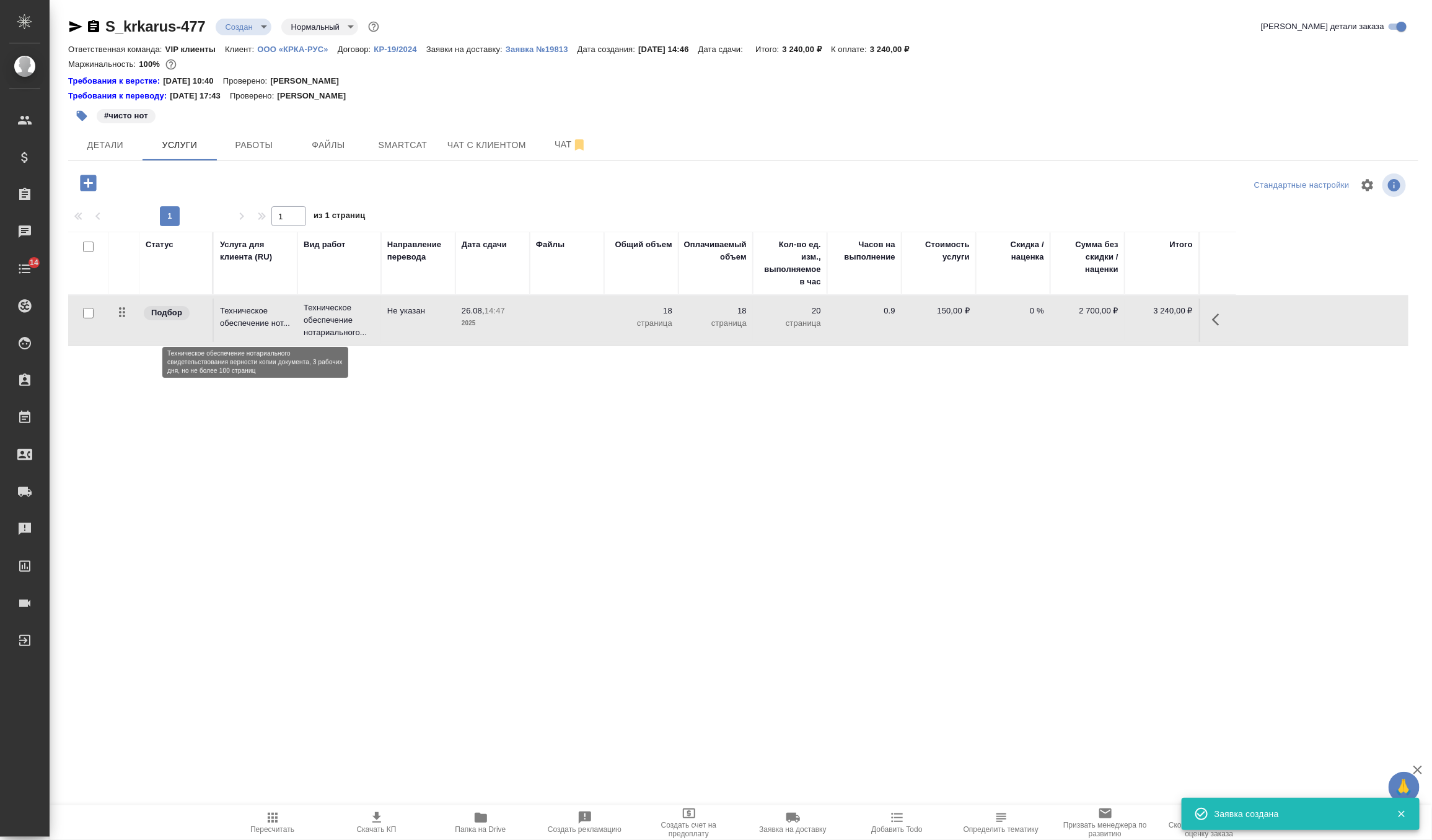
click at [258, 313] on p "Техническое обеспечение нот..." at bounding box center [255, 317] width 71 height 25
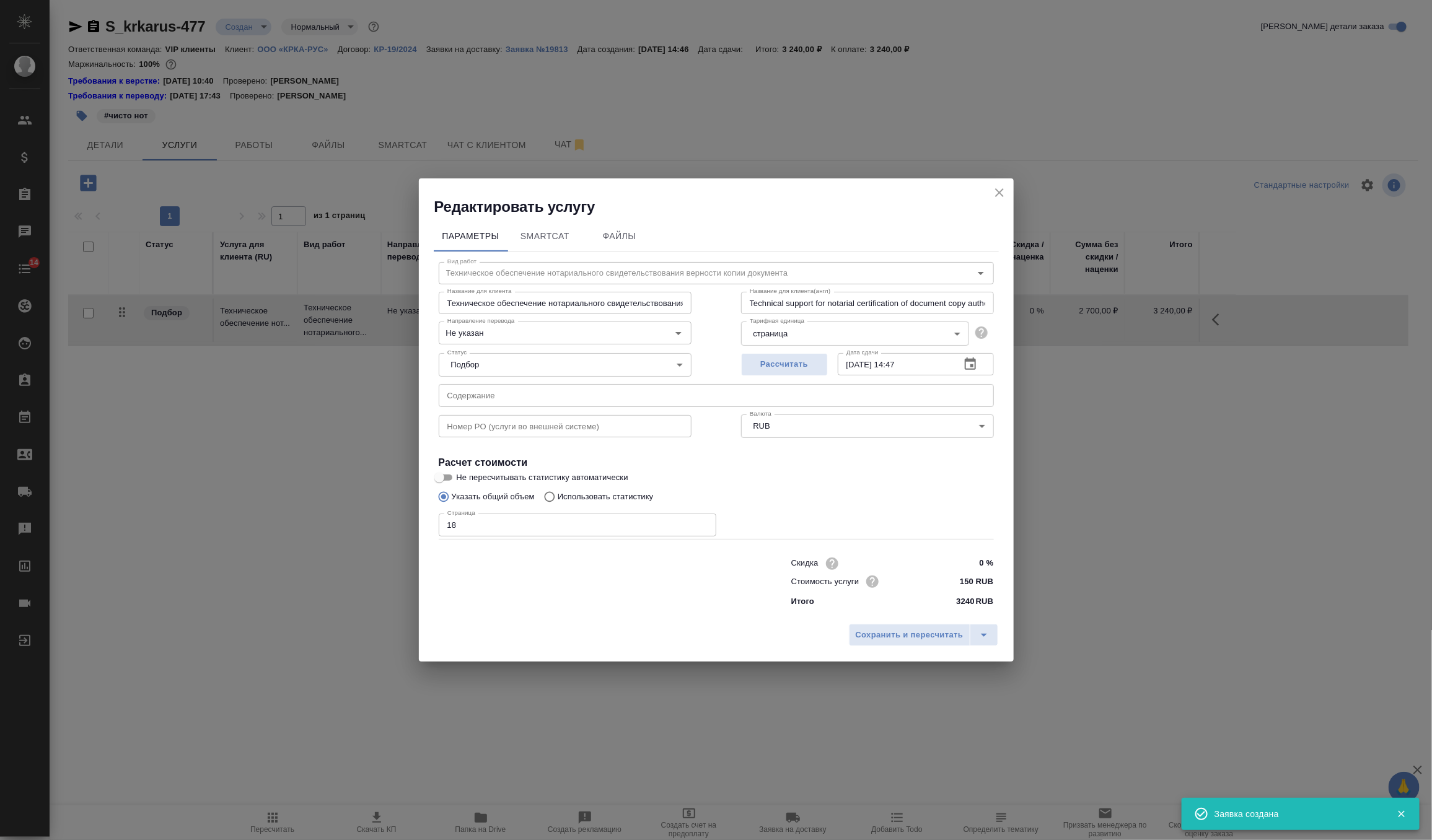
click at [487, 400] on input "text" at bounding box center [716, 396] width 555 height 23
paste input "КРКА Нотариальное заверение Сертификата GMP ЛАБИАНА ЛАЙФ САЙЕНСИЗ, С.А. и Серти…"
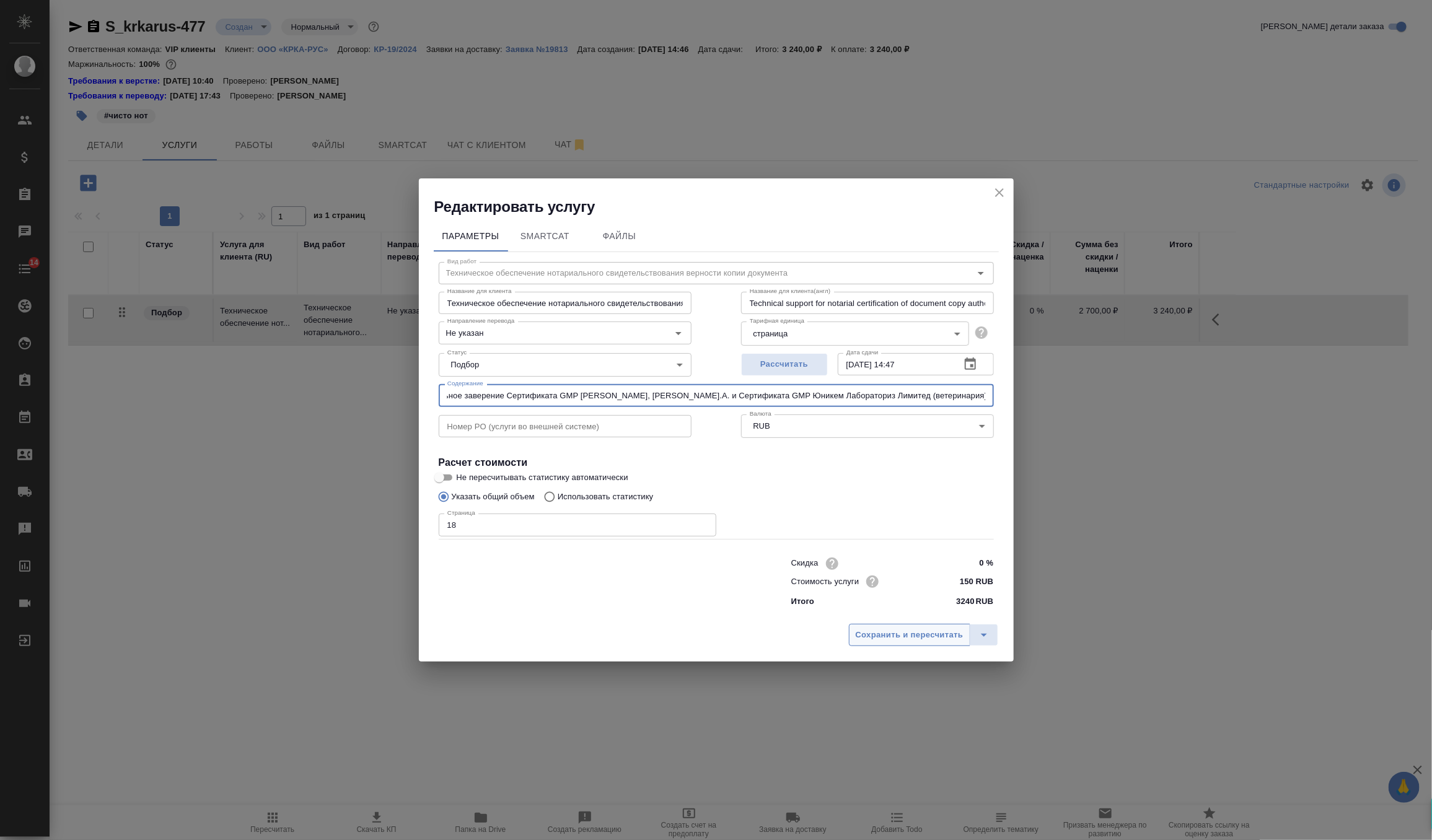
type input "КРКА Нотариальное заверение Сертификата GMP ЛАБИАНА ЛАЙФ САЙЕНСИЗ, С.А. и Серти…"
click at [883, 639] on span "Сохранить и пересчитать" at bounding box center [909, 635] width 108 height 14
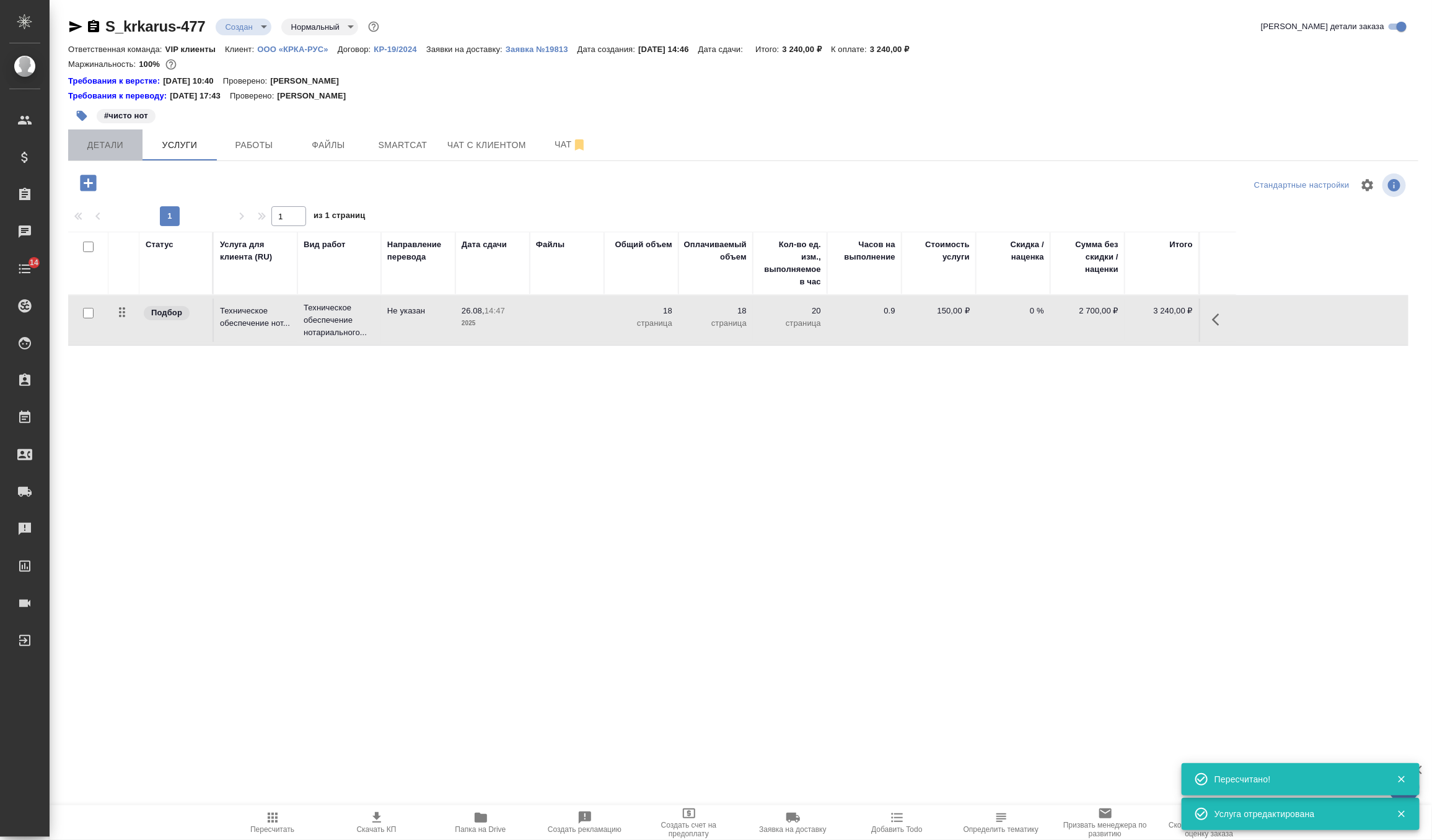
click at [108, 147] on span "Детали" at bounding box center [105, 145] width 59 height 16
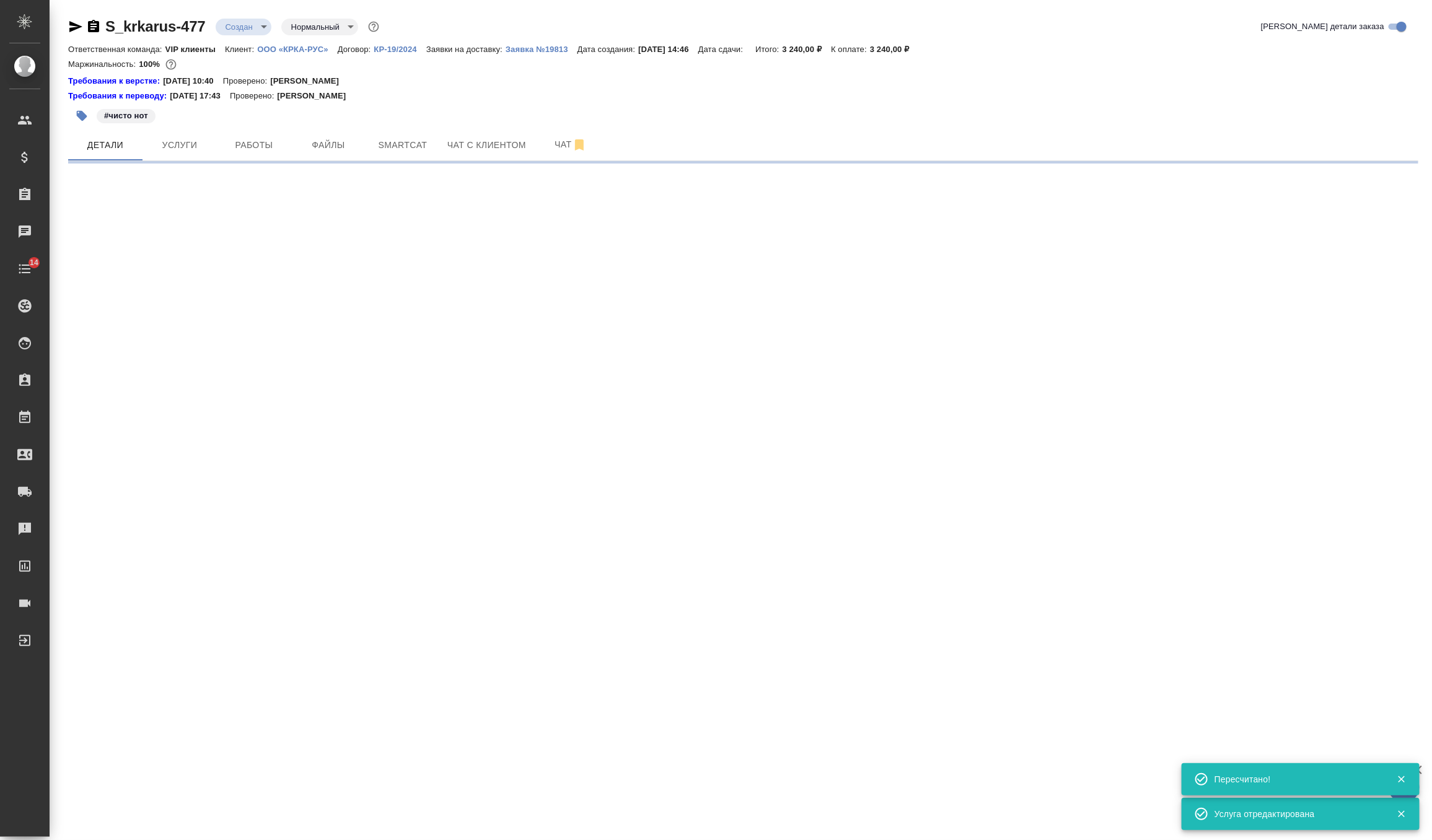
select select "RU"
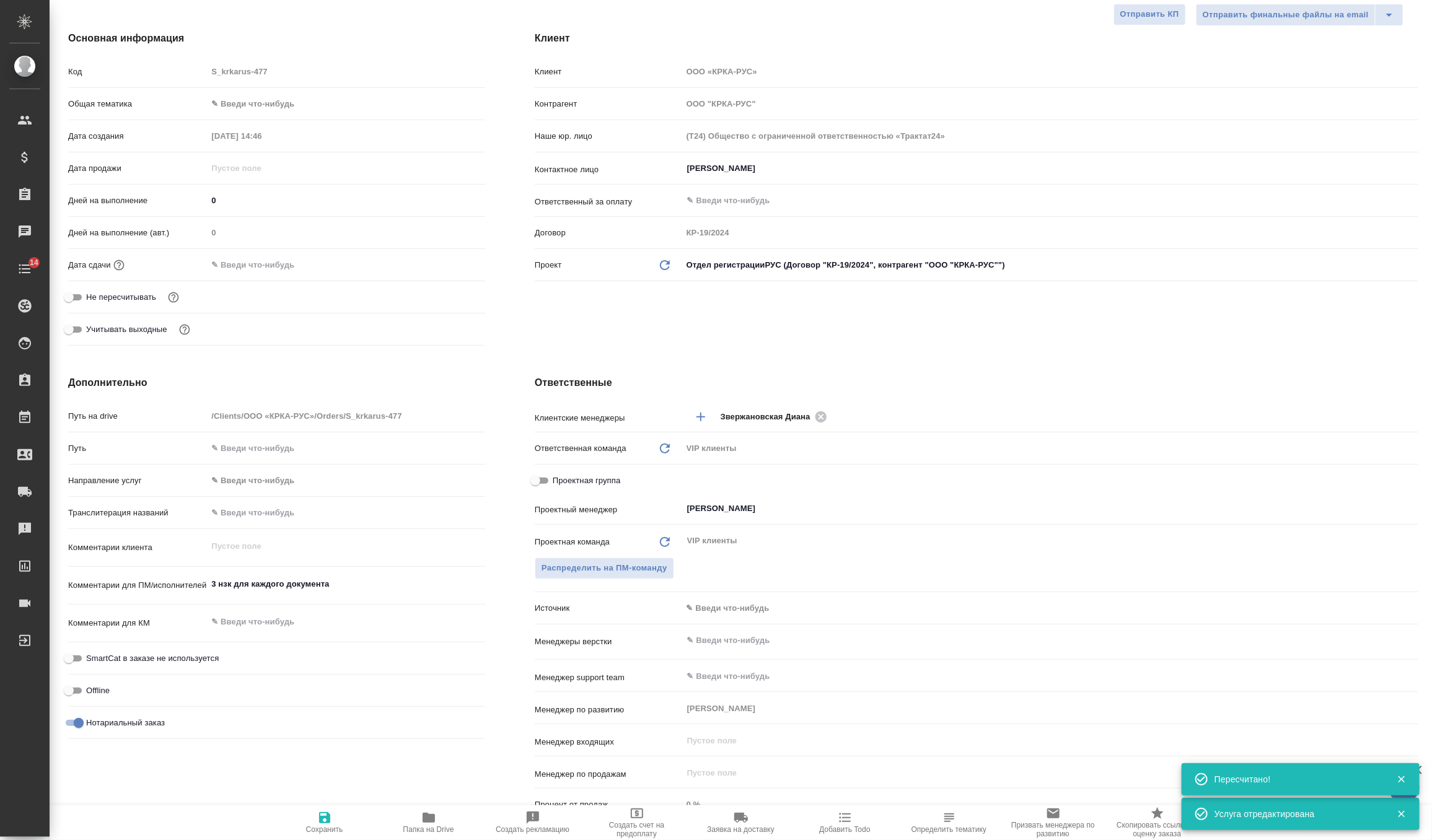
type textarea "x"
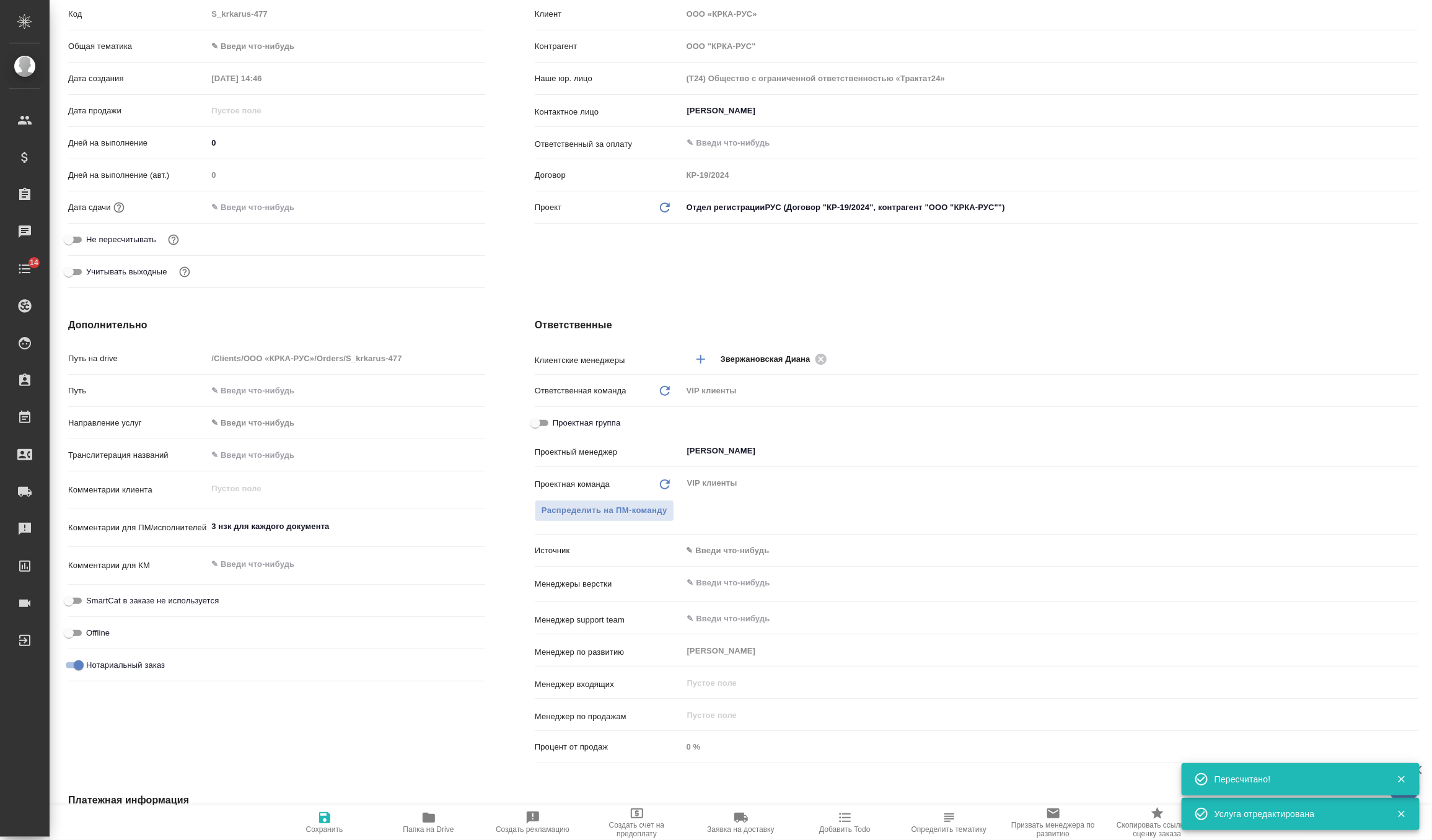
scroll to position [292, 0]
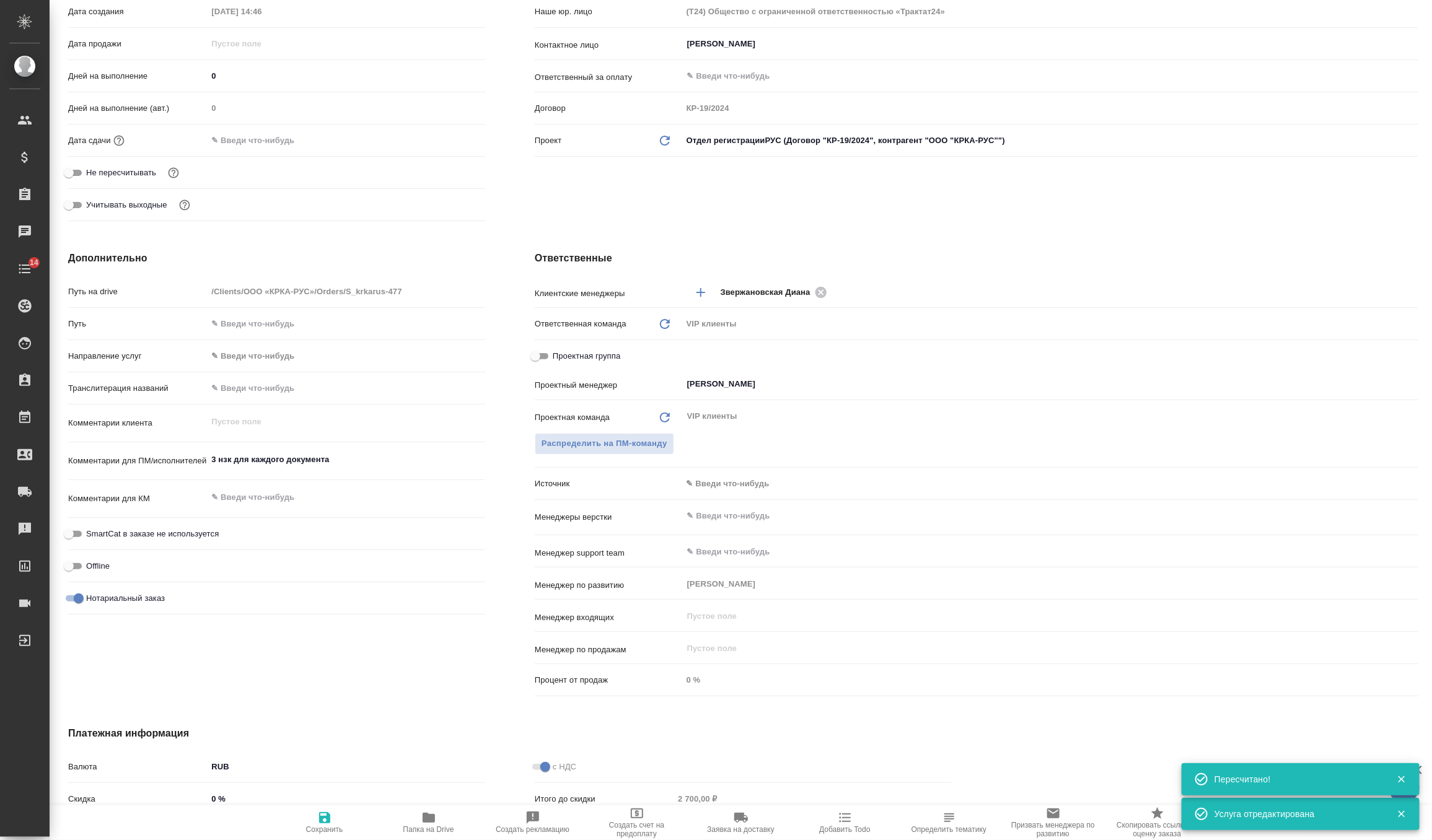
type textarea "x"
click at [210, 456] on textarea "3 нзк для каждого документа" at bounding box center [346, 459] width 278 height 21
type textarea "x"
type textarea "3 нзк для каждого документа"
type textarea "x"
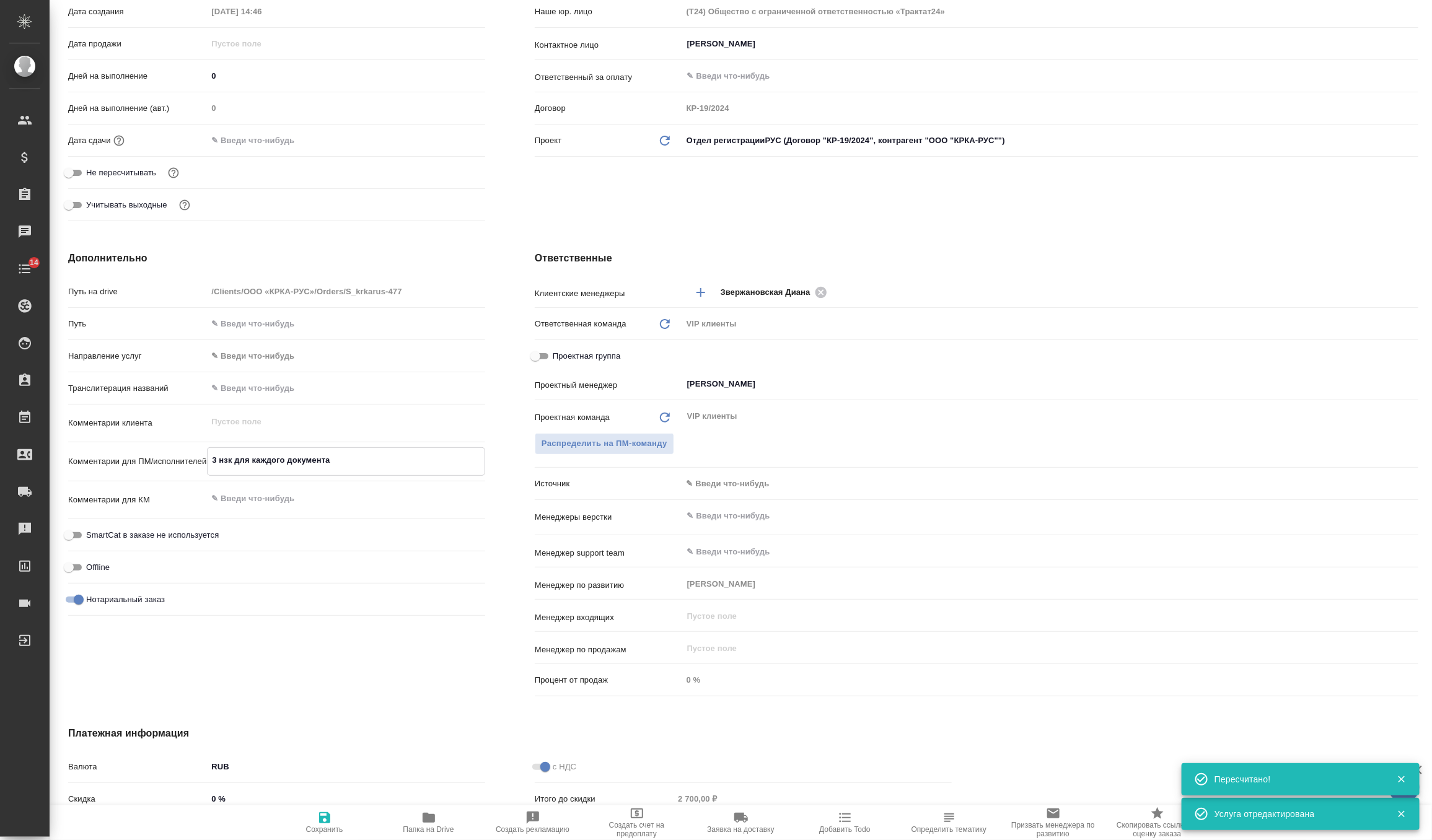
type textarea "x"
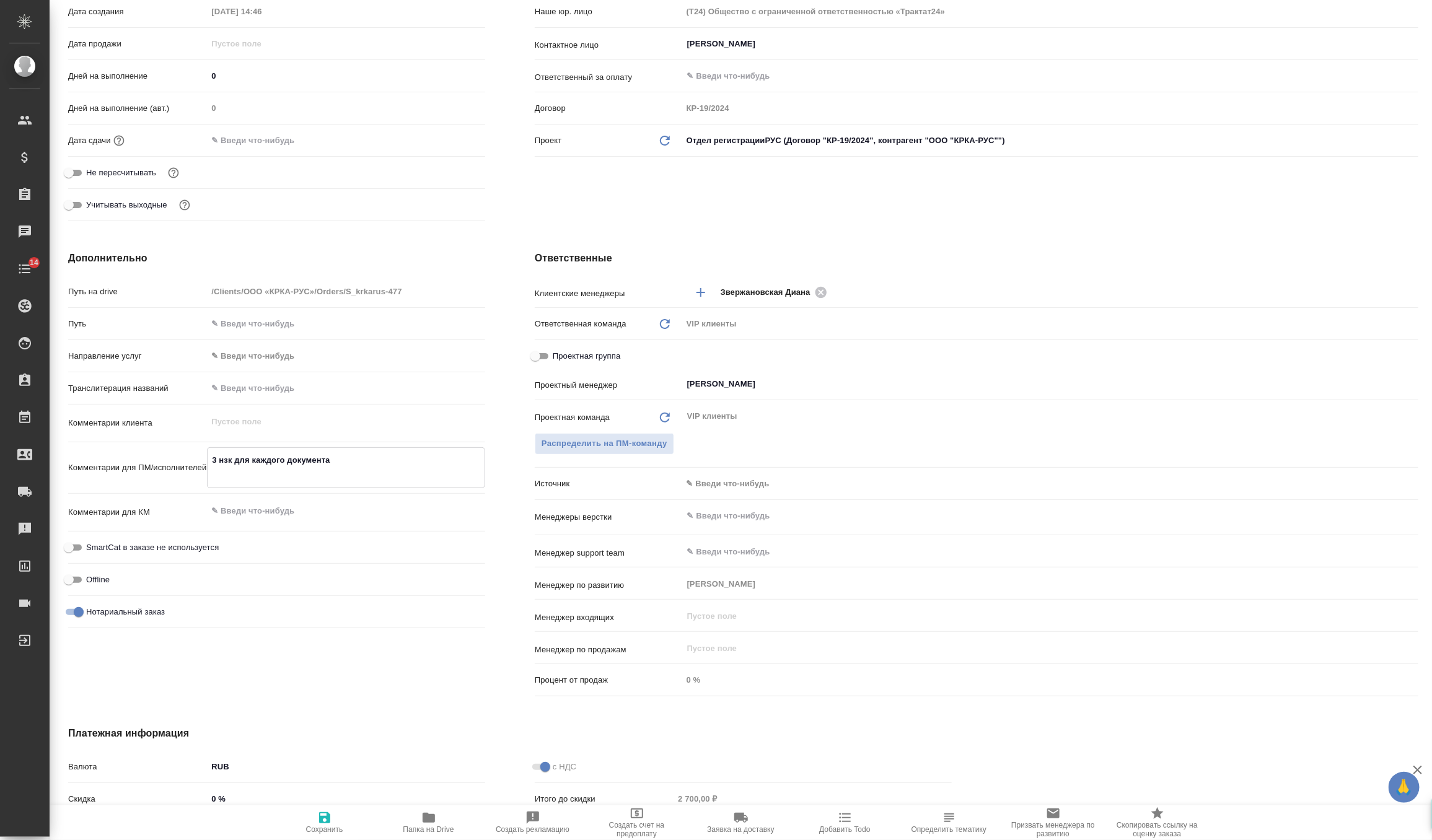
click at [238, 459] on textarea "3 нзк для каждого документа" at bounding box center [346, 466] width 277 height 33
paste textarea "КРКА Нотариальное заверение Сертификата GMP ЛАБИАНА ЛАЙФ САЙЕНСИЗ, С.А. и Серти…"
type textarea "x"
type textarea "КРКА Нотариальное заверение Сертификата GMP ЛАБИАНА ЛАЙФ САЙЕНСИЗ, С.А. и Серти…"
type textarea "x"
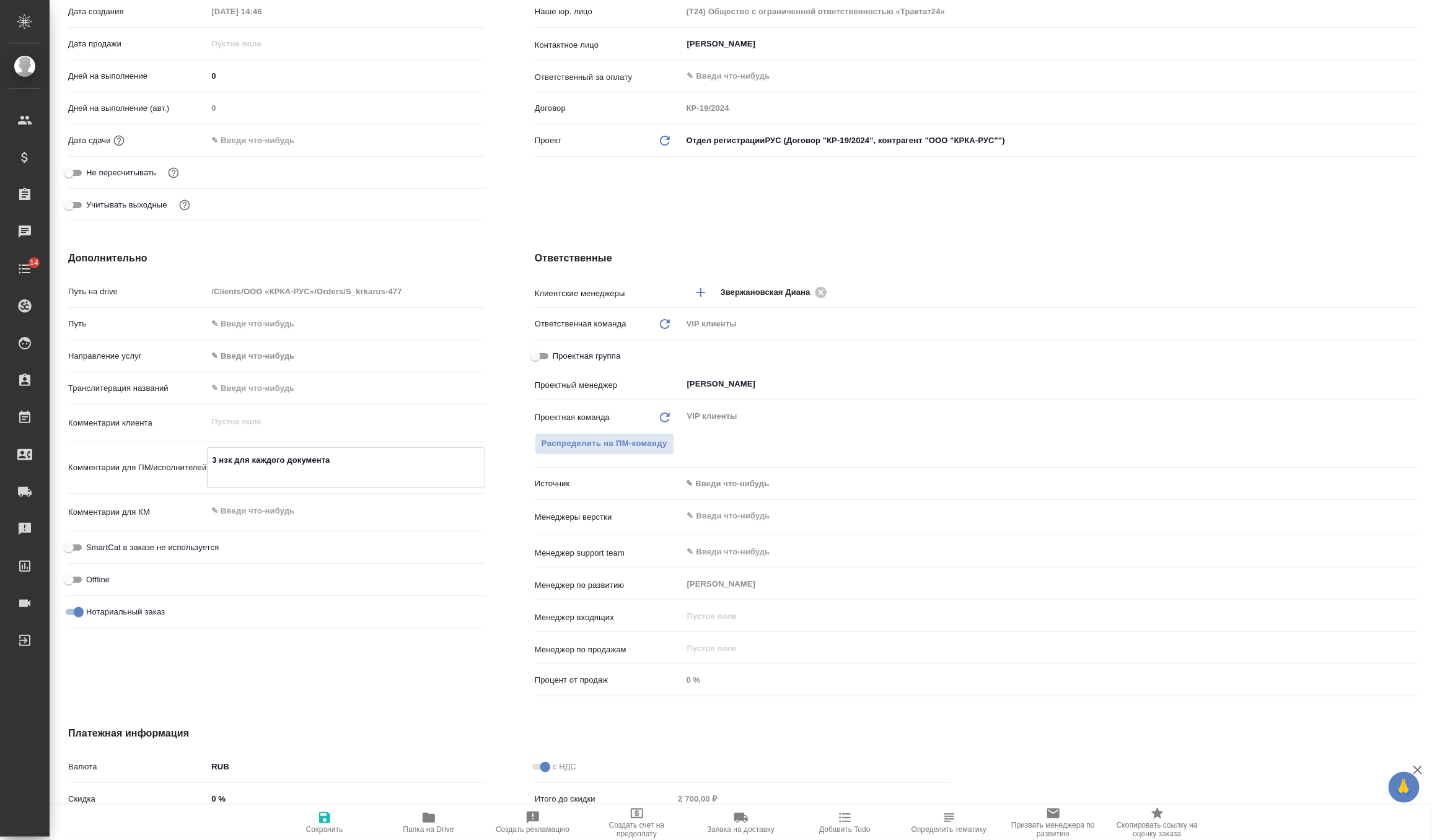
type textarea "x"
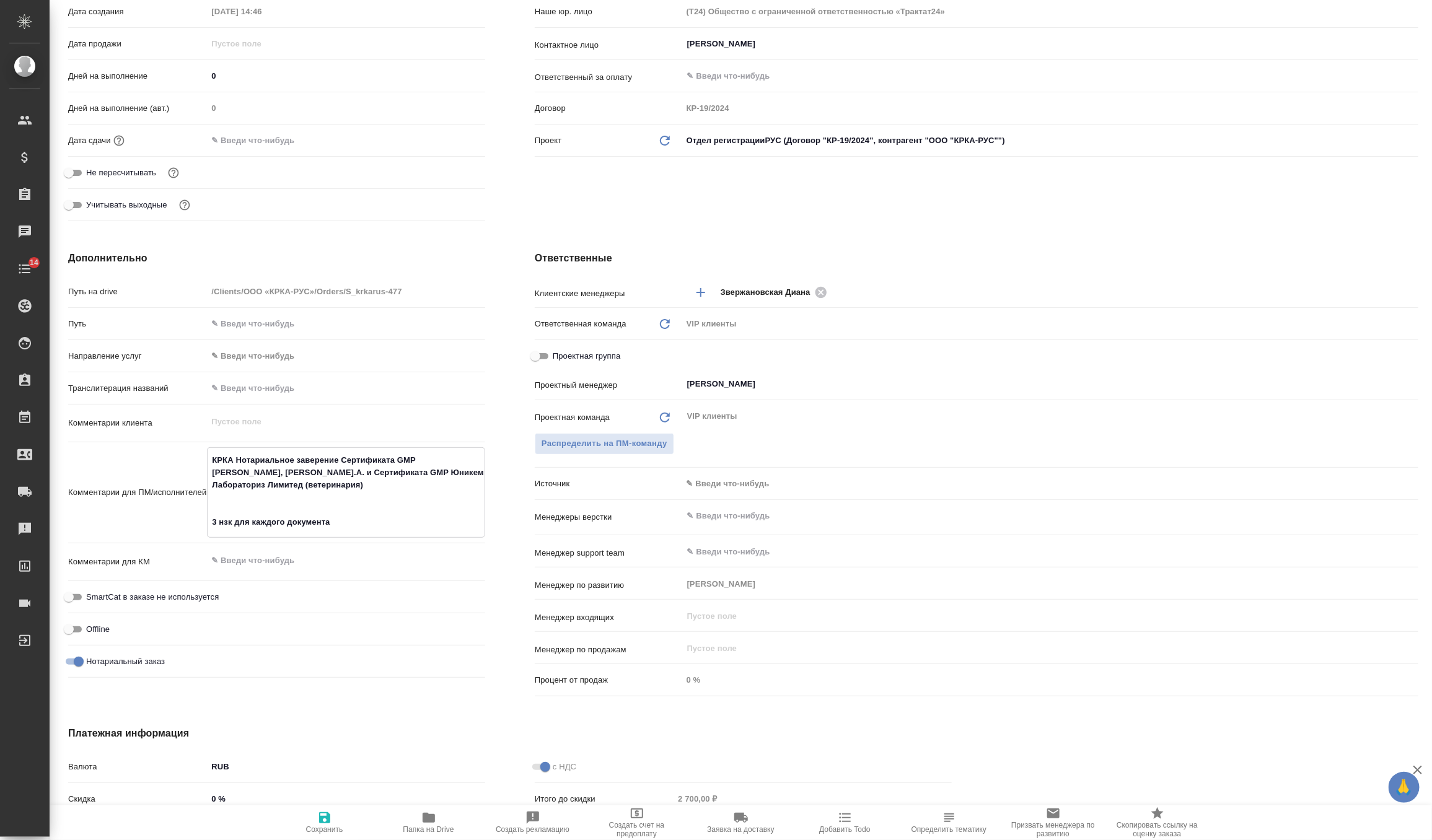
type textarea "КРКА Нотариальное заверение Сертификата GMP ЛАБИАНА ЛАЙФ САЙЕНСИЗ, С.А. и Серти…"
type textarea "x"
click at [317, 823] on icon "button" at bounding box center [325, 818] width 15 height 15
type textarea "x"
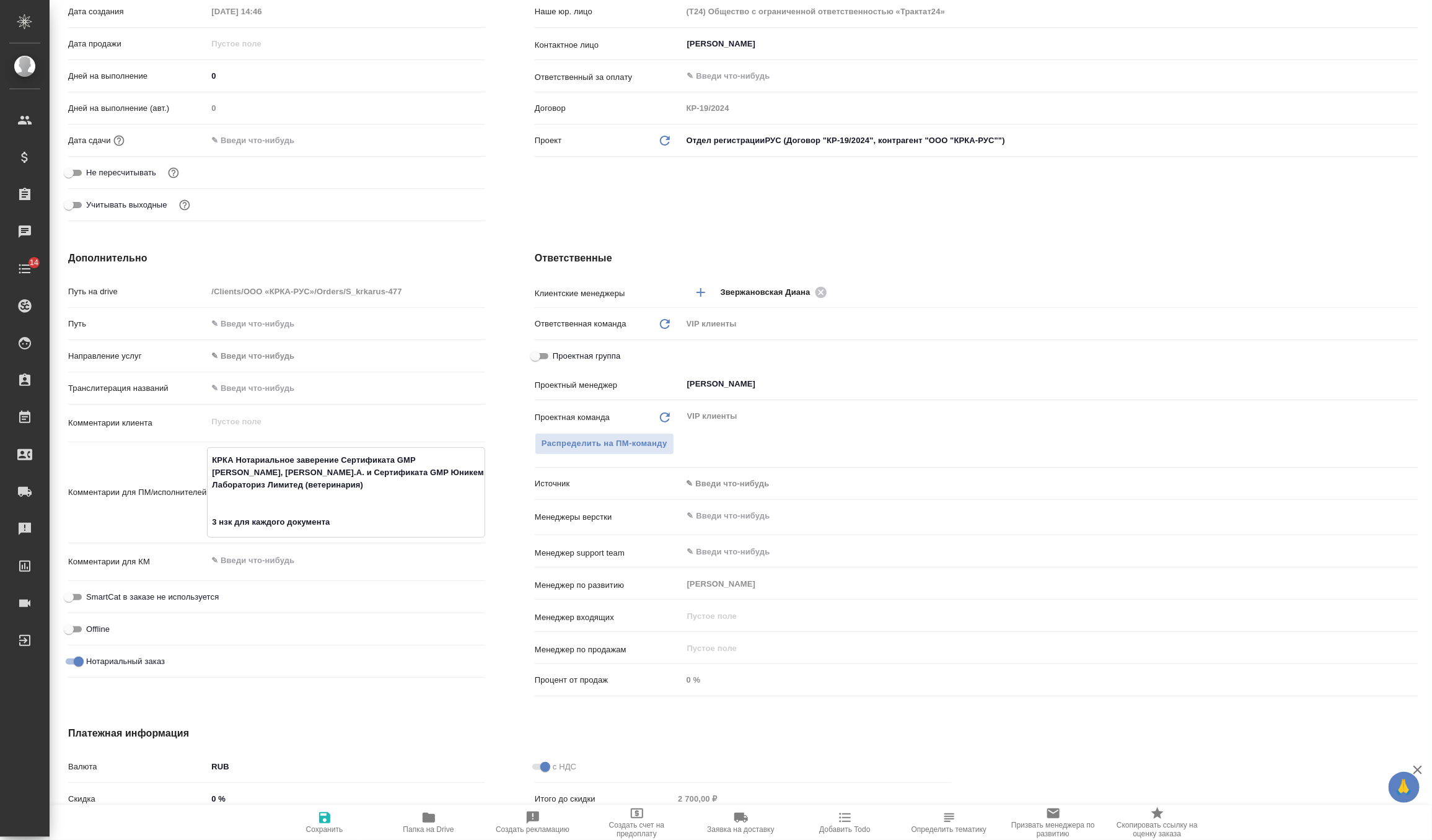
type textarea "x"
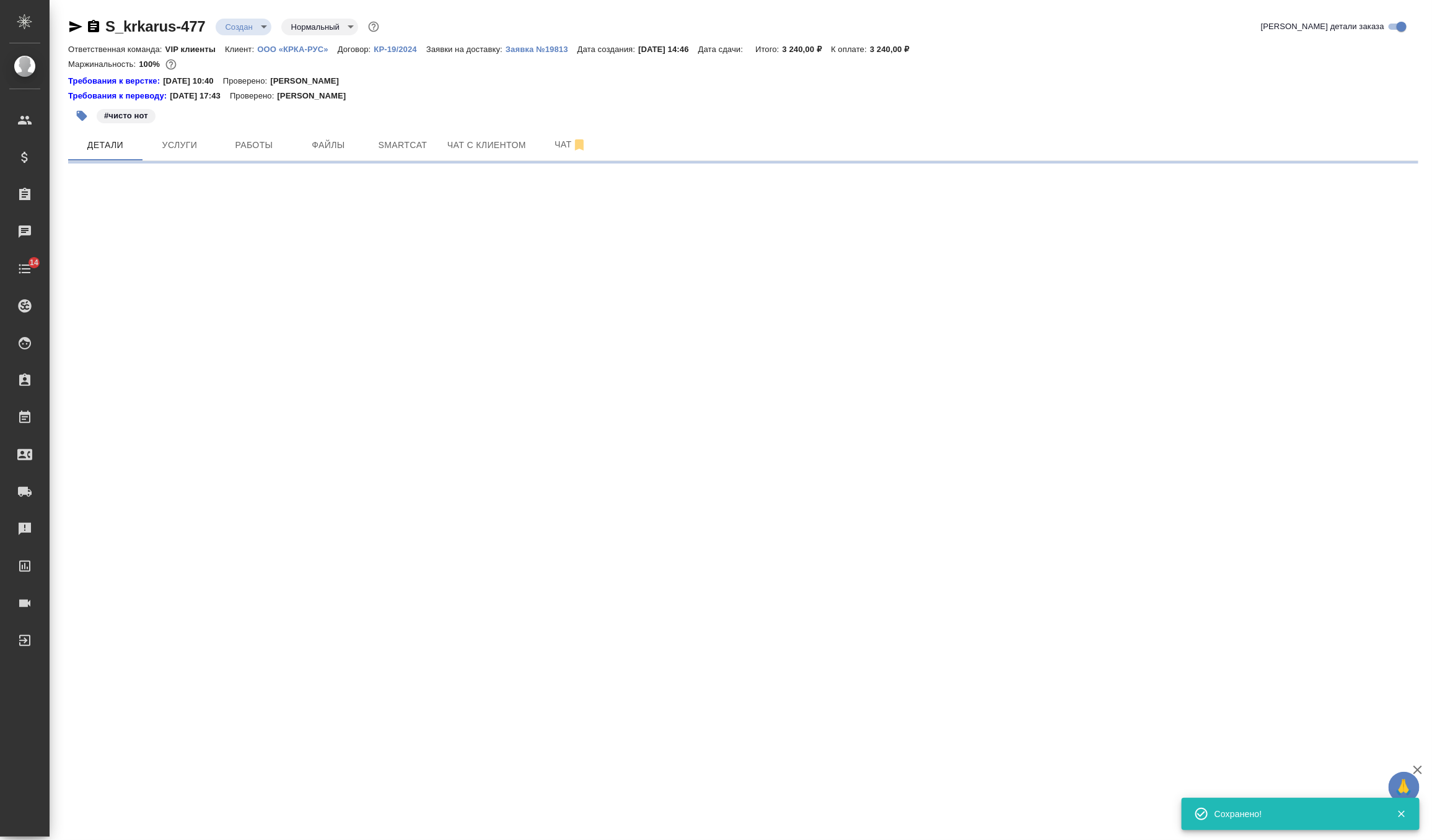
scroll to position [0, 0]
select select "RU"
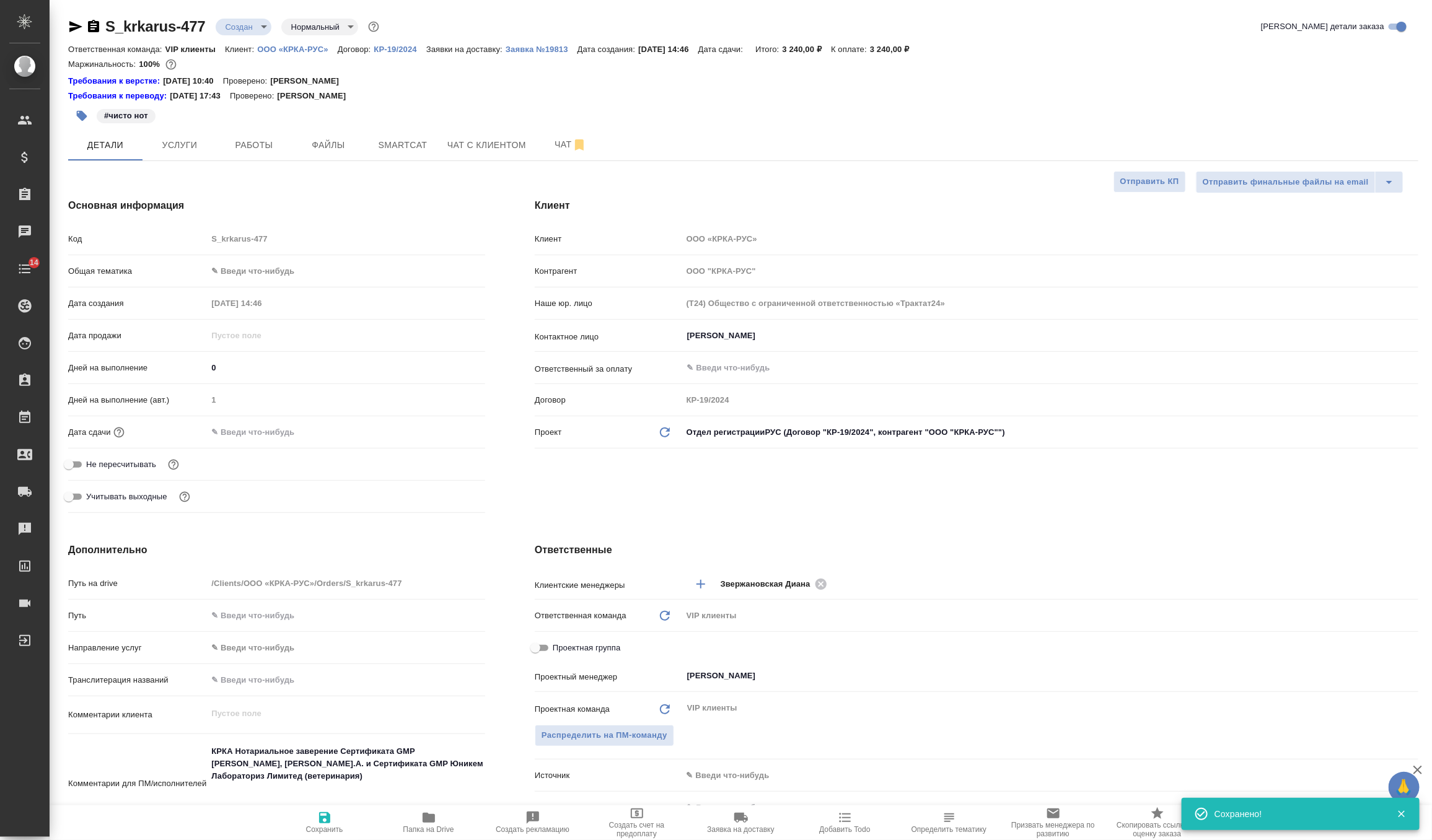
type textarea "x"
click at [184, 143] on span "Услуги" at bounding box center [179, 145] width 59 height 16
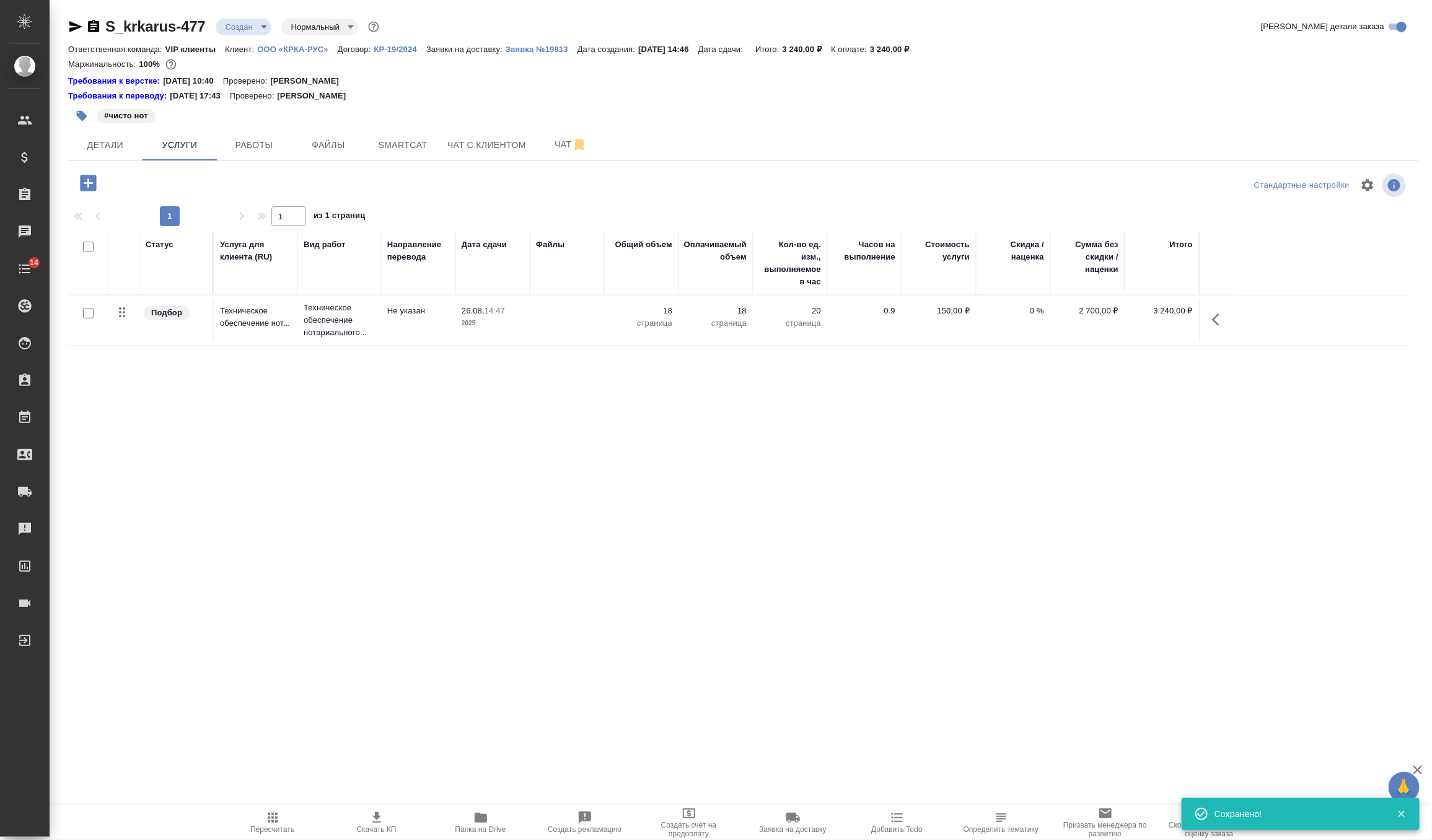
click at [569, 329] on td at bounding box center [566, 320] width 74 height 44
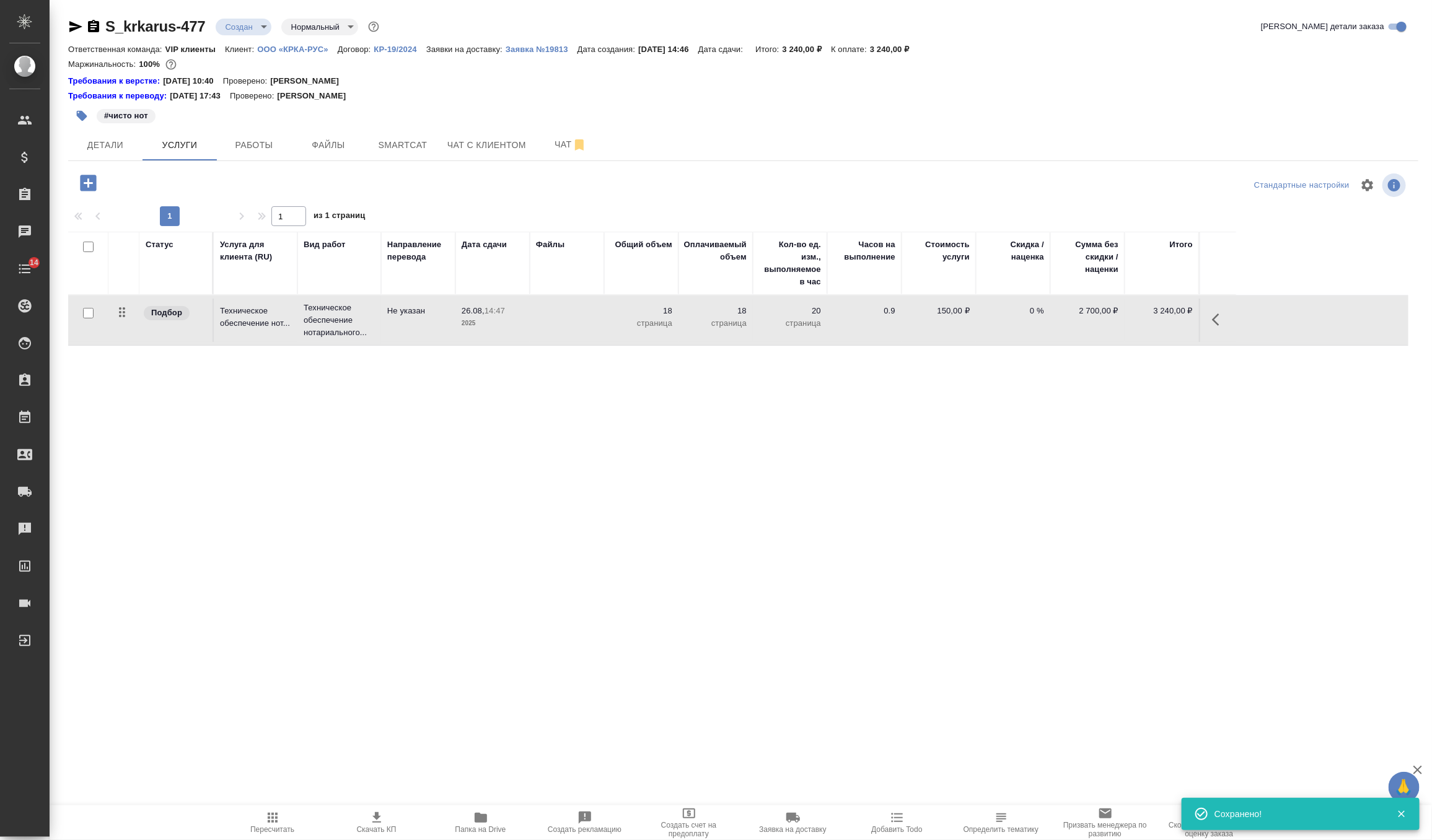
click at [569, 329] on td at bounding box center [566, 320] width 74 height 44
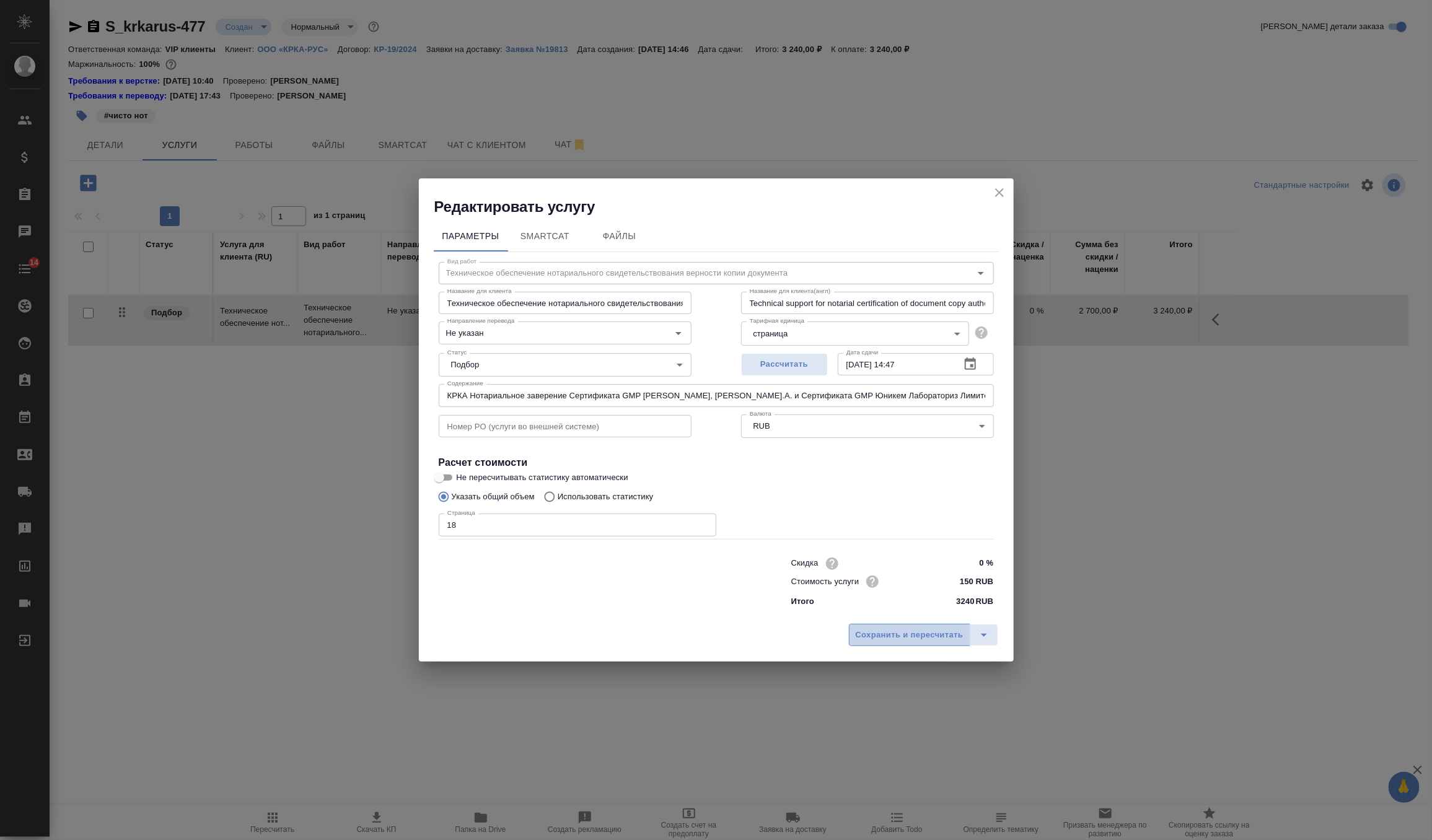
click at [883, 638] on span "Сохранить и пересчитать" at bounding box center [909, 635] width 108 height 14
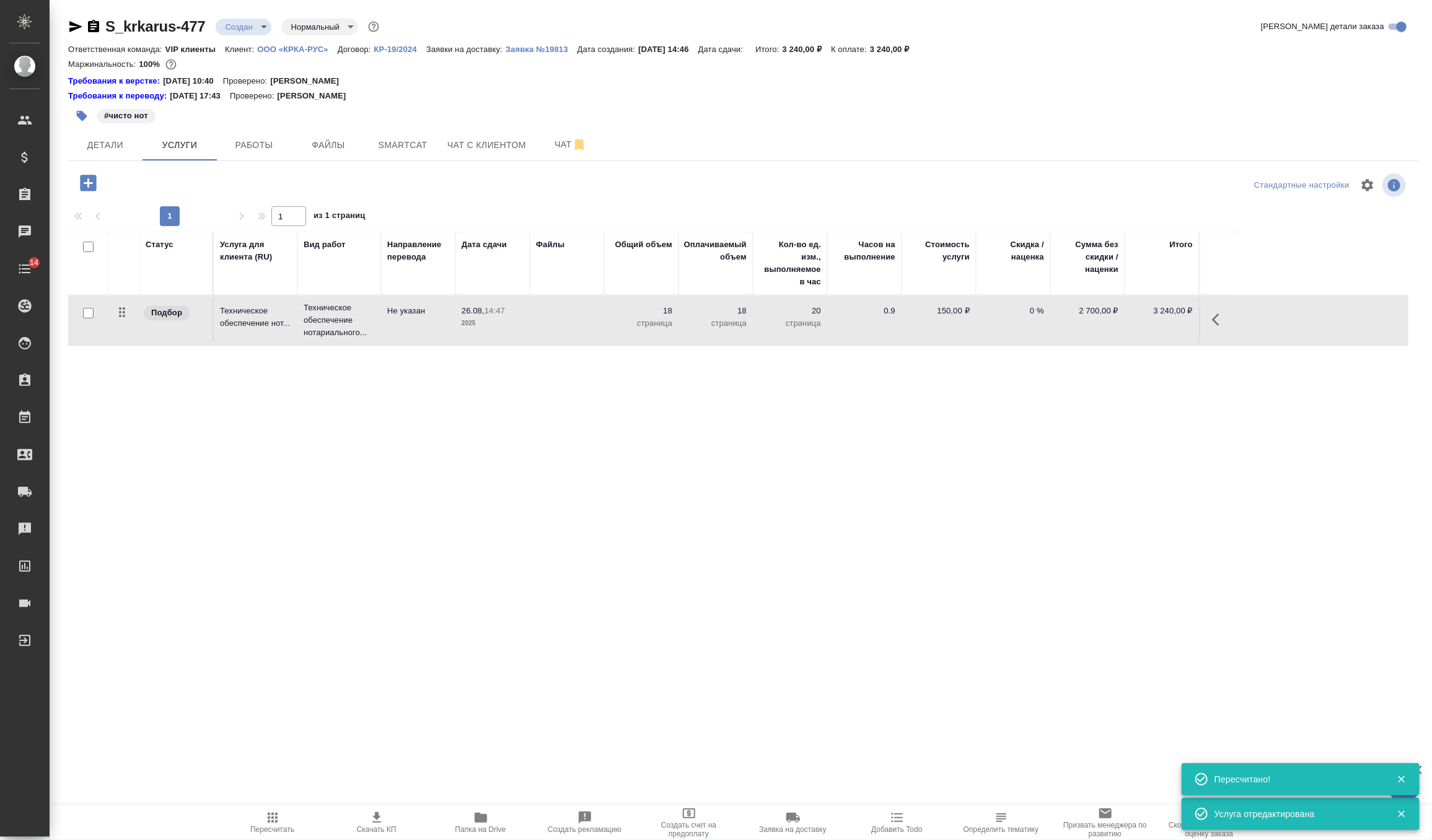
click at [369, 817] on icon "button" at bounding box center [377, 818] width 15 height 15
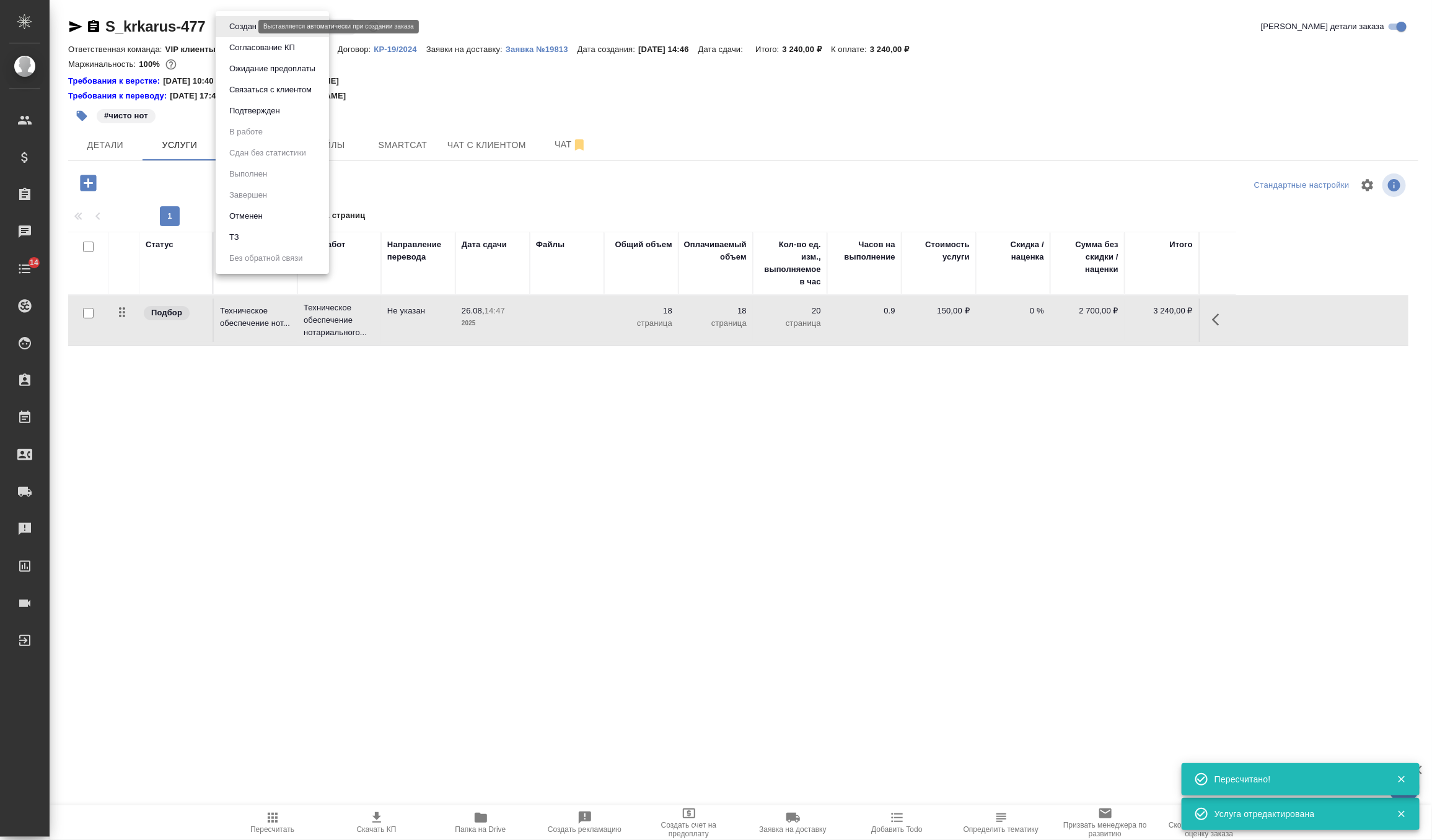
click at [244, 26] on body "🙏 .cls-1 fill:#fff; AWATERA Zverzhanovskaya Diana Клиенты Спецификации Заказы 0…" at bounding box center [716, 420] width 1432 height 840
click at [287, 50] on button "Согласование КП" at bounding box center [262, 47] width 73 height 14
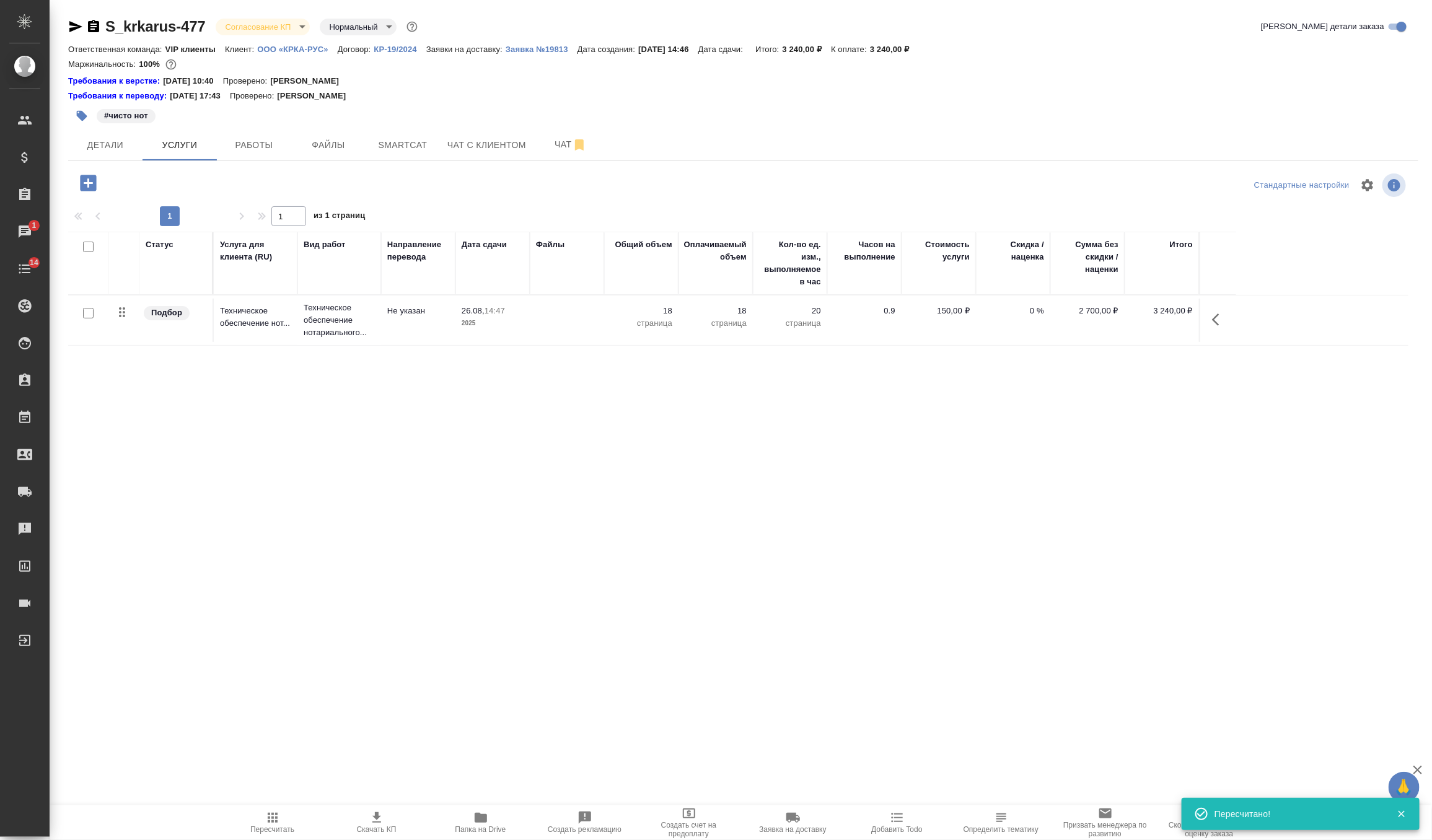
click at [99, 26] on icon "button" at bounding box center [94, 27] width 15 height 15
drag, startPoint x: 905, startPoint y: 49, endPoint x: 966, endPoint y: 49, distance: 61.0
click at [966, 49] on div "Ответственная команда: VIP клиенты Клиент: ООО «КРКА-РУС» Договор: КР-19/2024 З…" at bounding box center [743, 49] width 1350 height 15
copy p "3 240,00 ₽"
click at [537, 44] on p "Заявка №19813" at bounding box center [542, 49] width 72 height 9
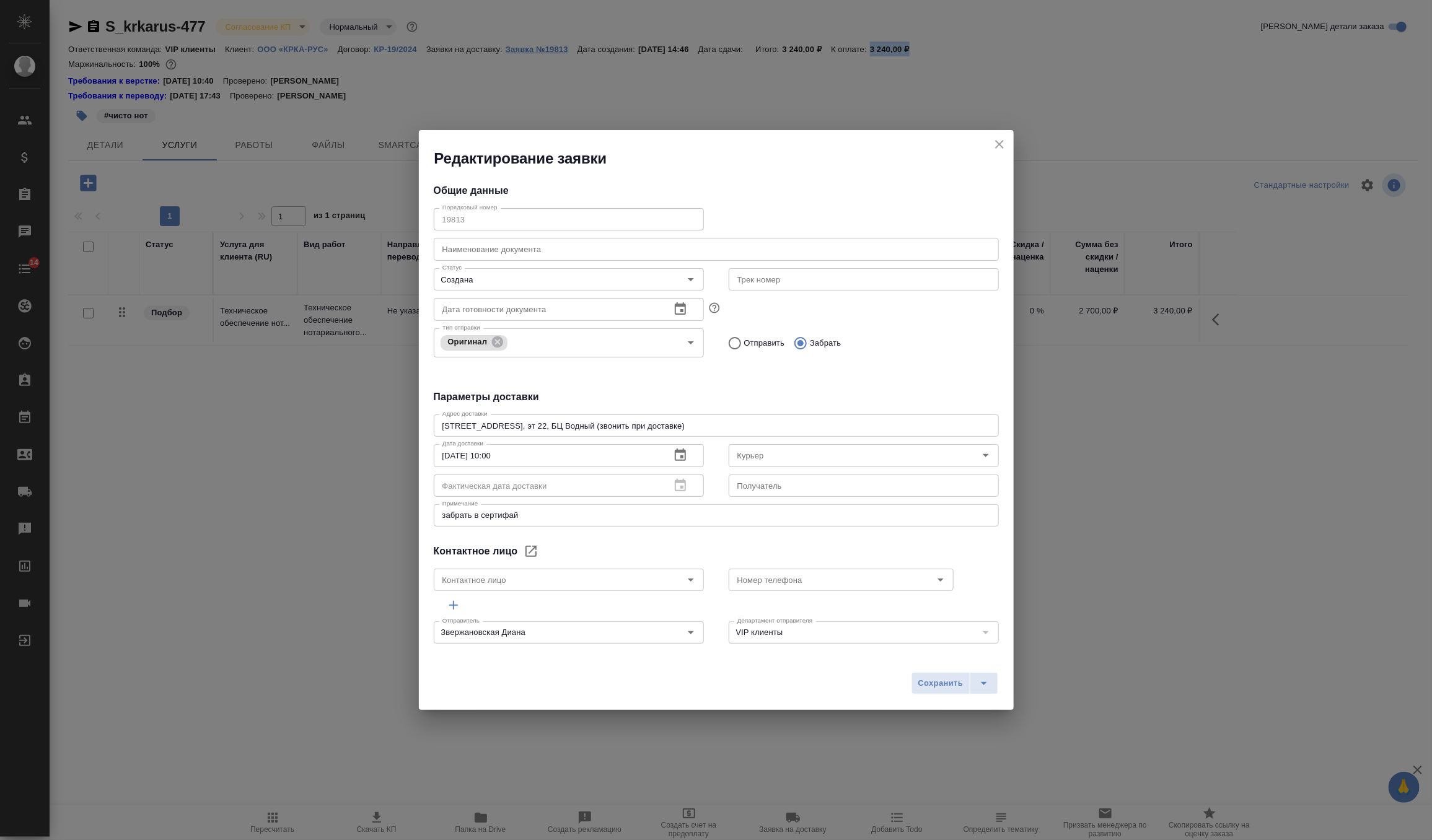
type input "Валеева Анна"
type input "+7-903-516-44-16"
click at [1001, 144] on icon "close" at bounding box center [1000, 144] width 15 height 15
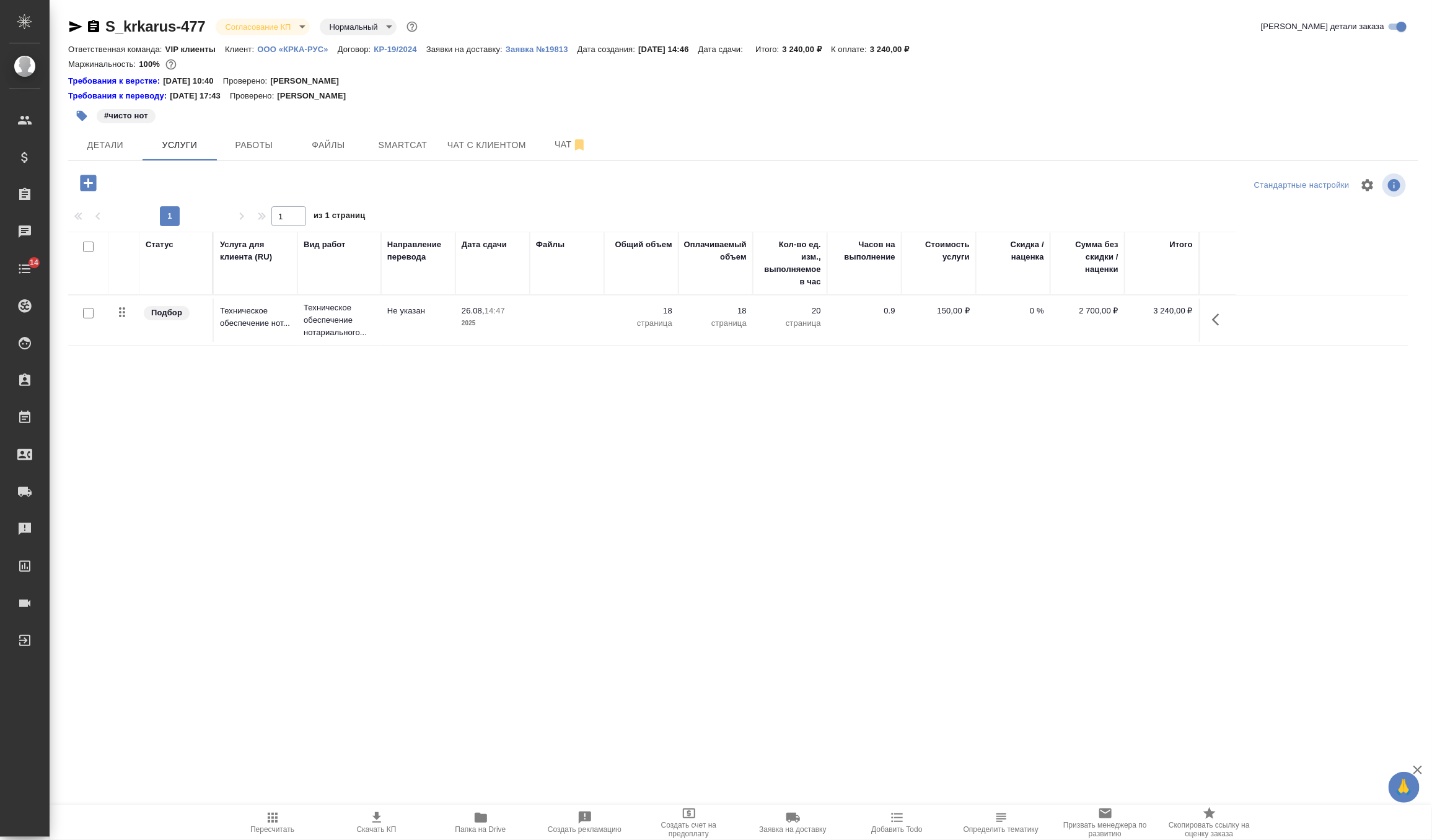
click at [279, 26] on body "🙏 .cls-1 fill:#fff; AWATERA Zverzhanovskaya Diana Клиенты Спецификации Заказы 0…" at bounding box center [716, 420] width 1432 height 840
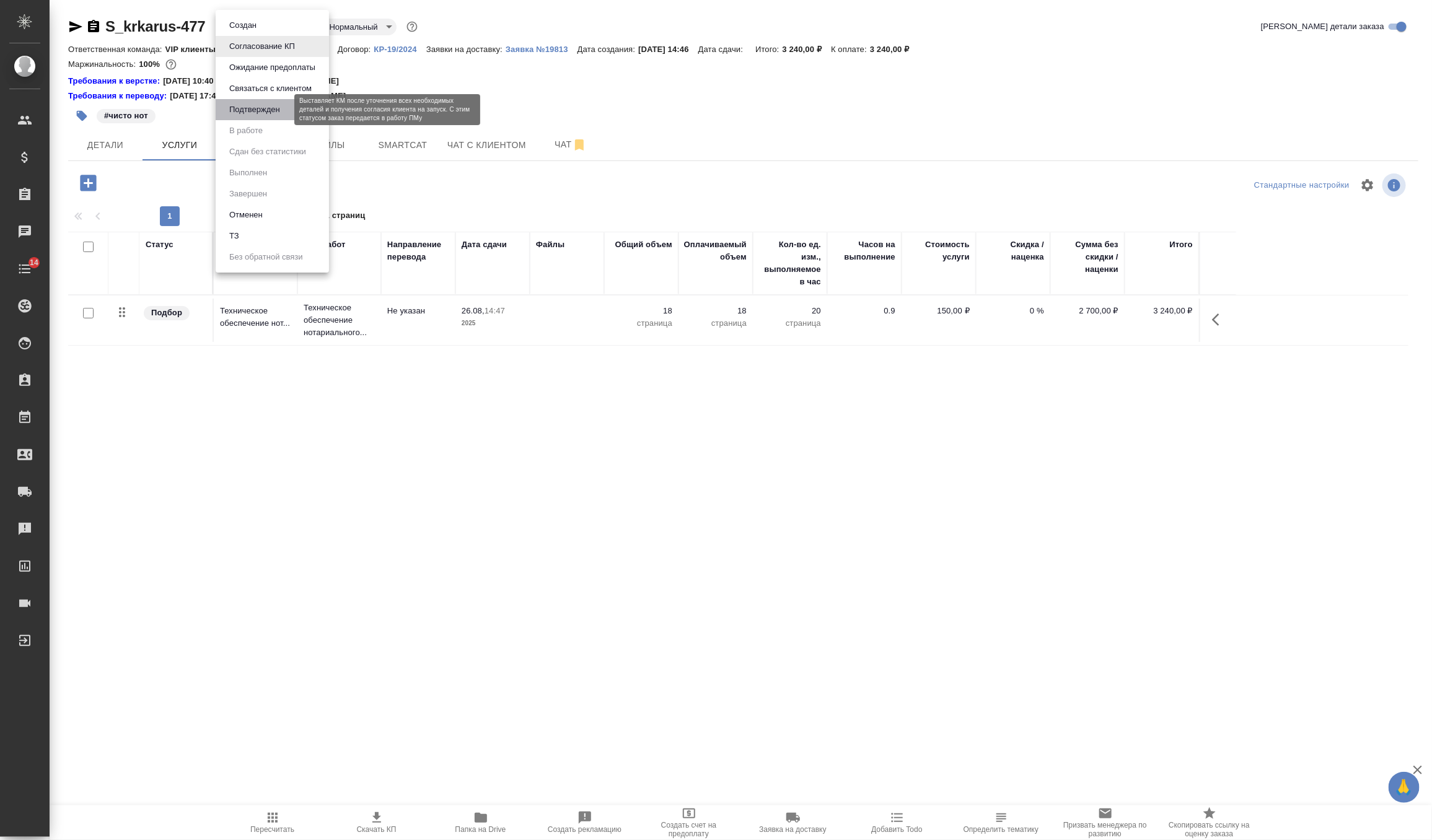
click at [271, 109] on button "Подтвержден" at bounding box center [254, 110] width 58 height 14
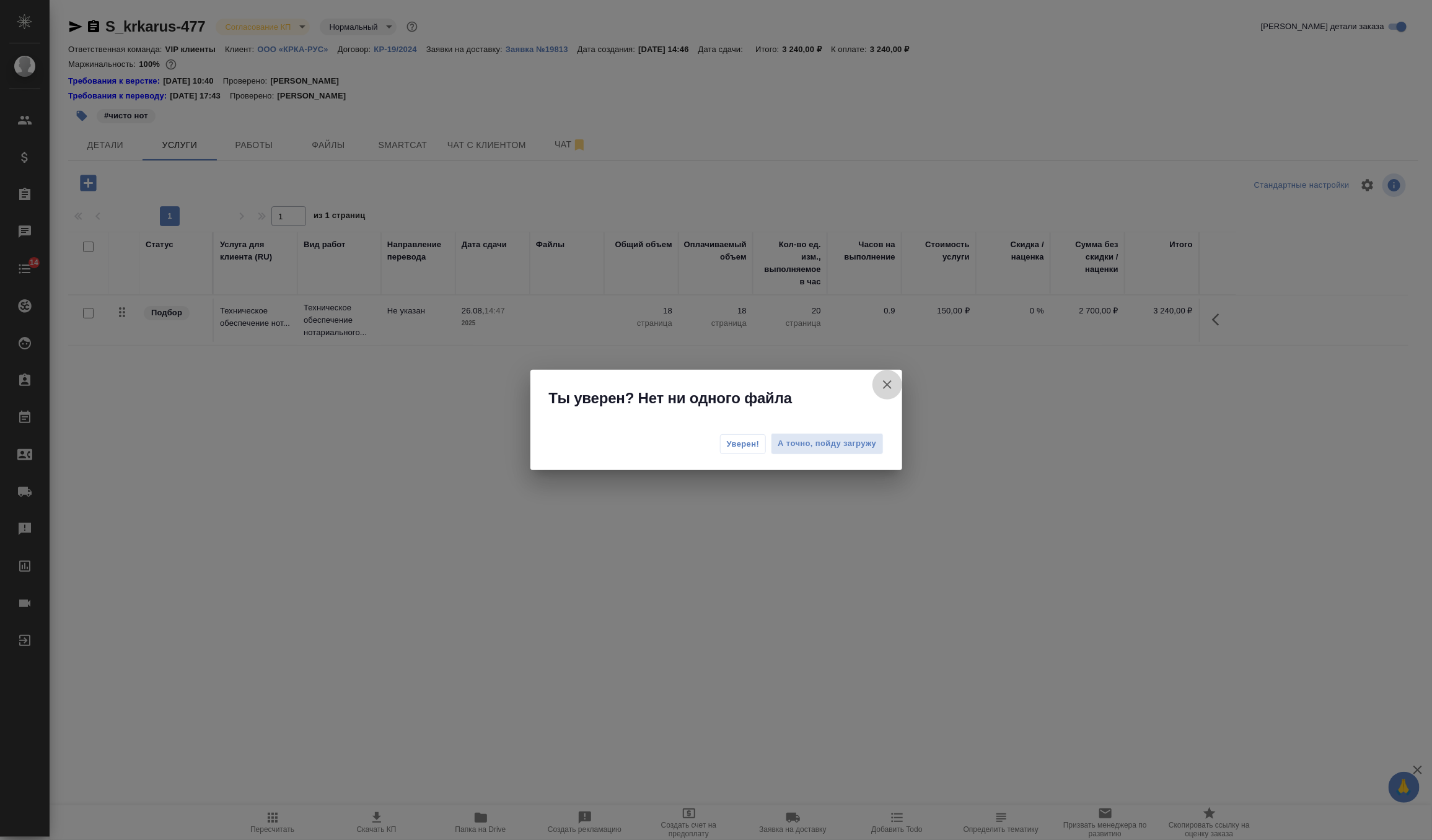
click at [888, 385] on icon "button" at bounding box center [887, 385] width 15 height 15
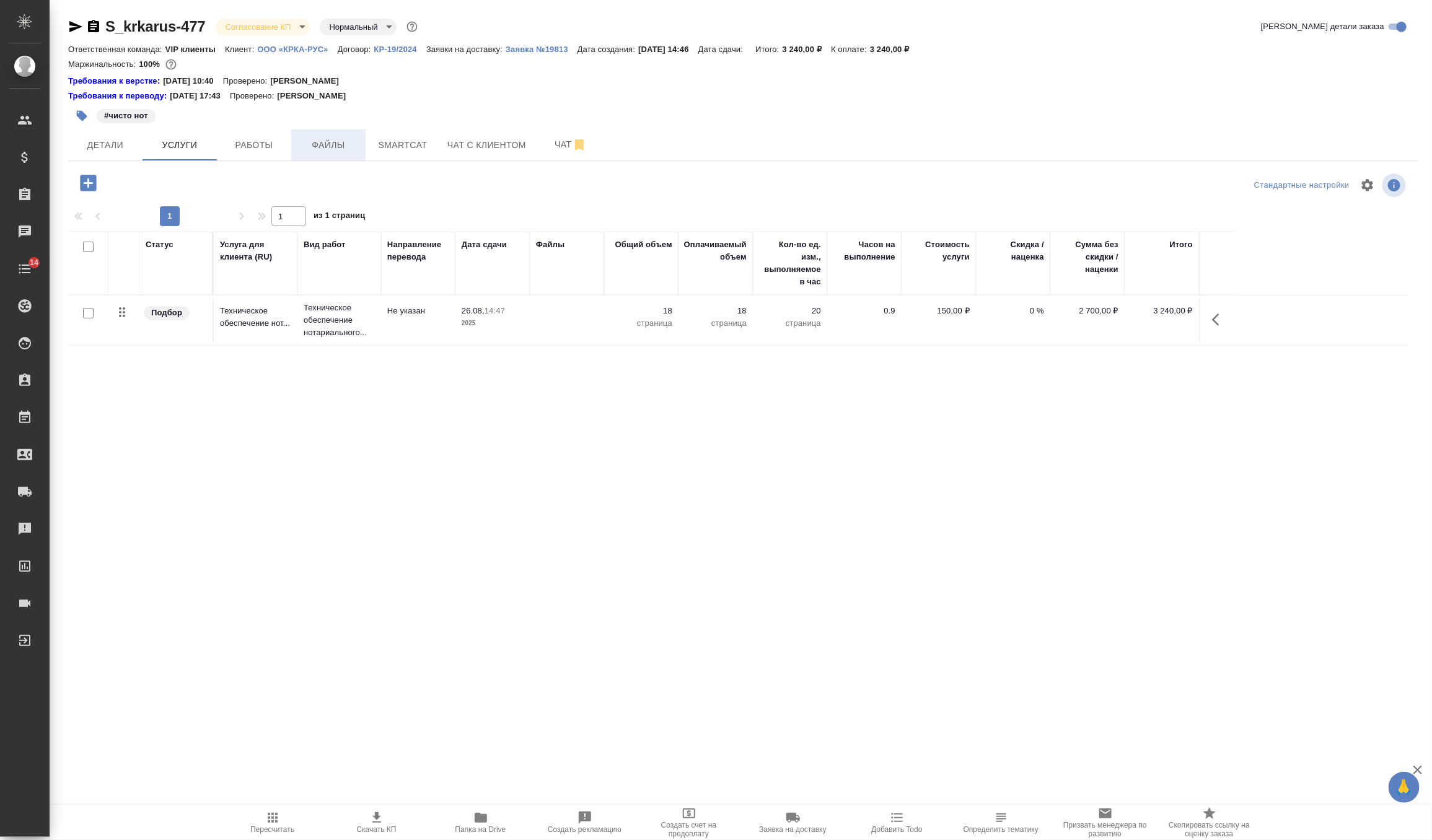
click at [332, 130] on button "Файлы" at bounding box center [328, 144] width 74 height 31
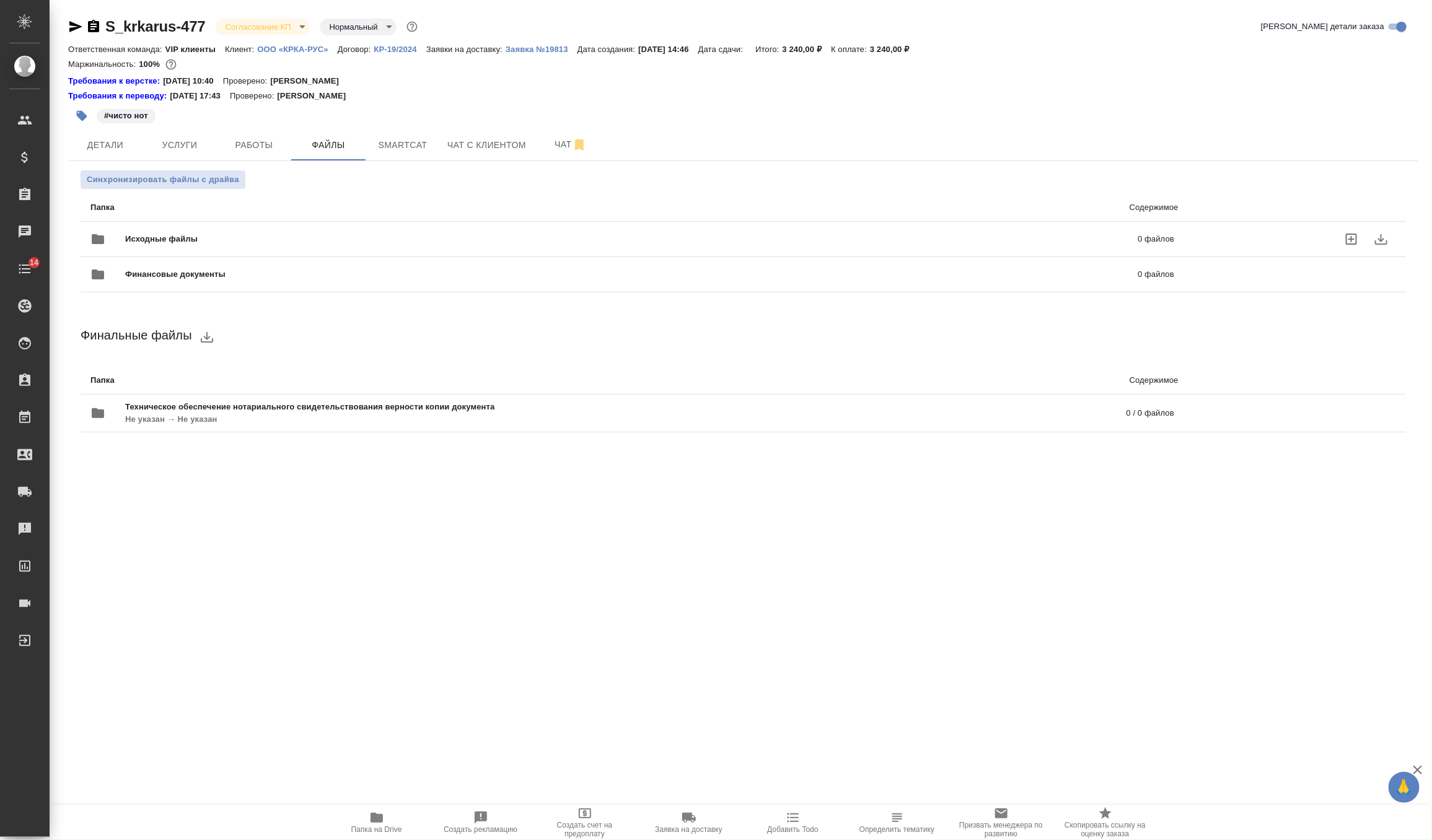
click at [124, 242] on div at bounding box center [108, 239] width 35 height 30
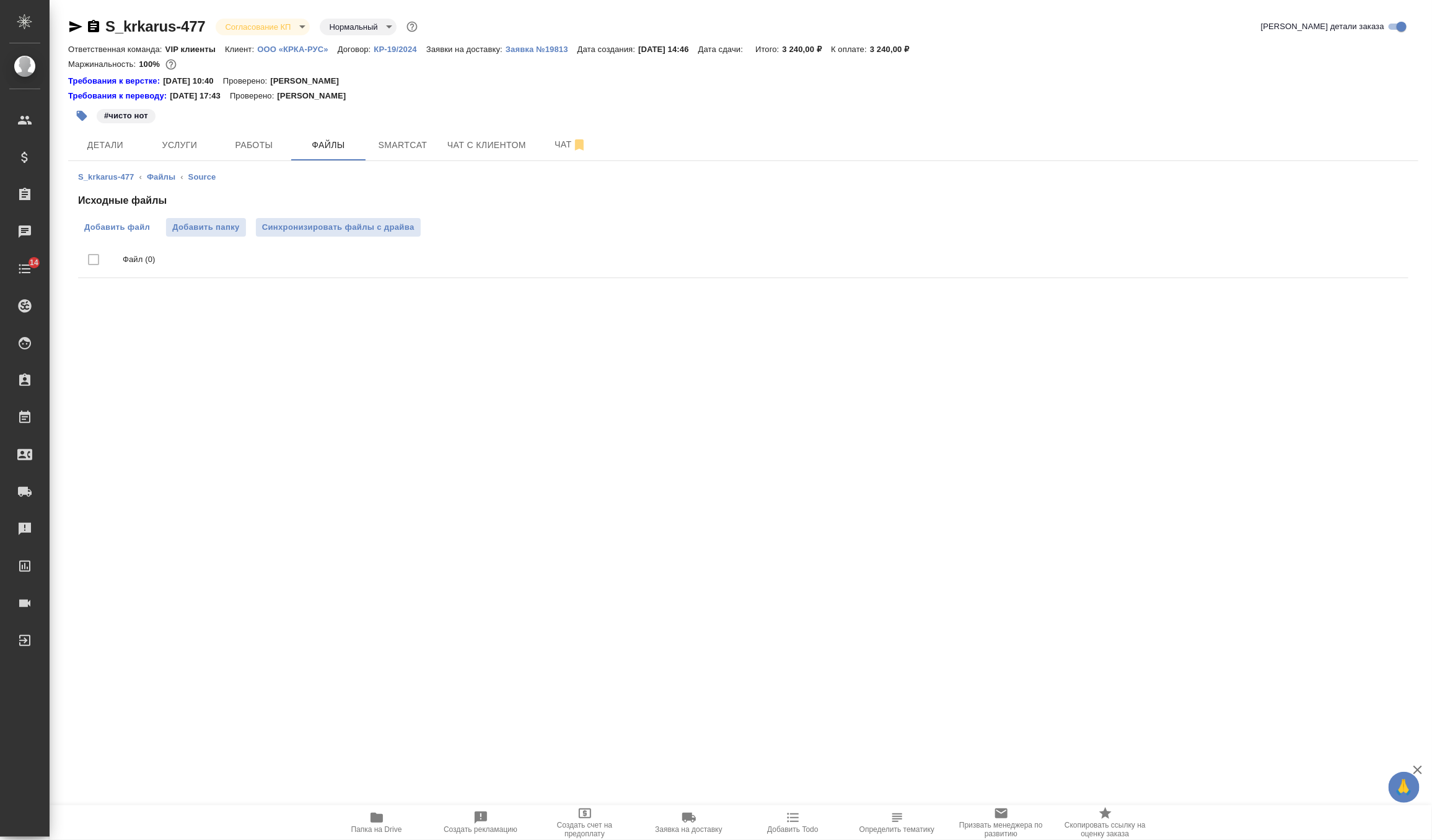
click at [111, 232] on span "Добавить файл" at bounding box center [117, 227] width 65 height 12
click at [0, 0] on input "Добавить файл" at bounding box center [0, 0] width 0 height 0
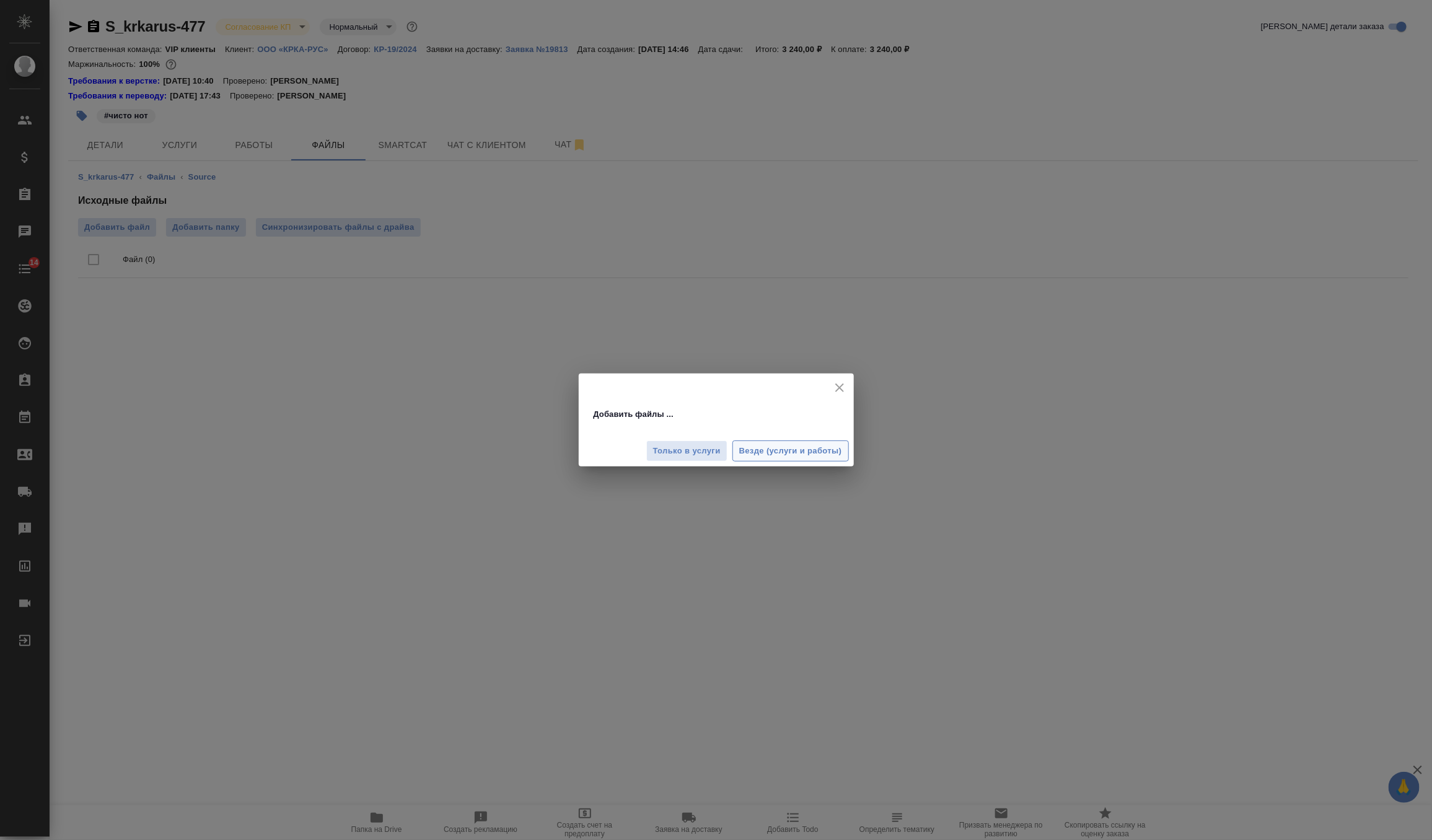
click at [761, 453] on span "Везде (услуги и работы)" at bounding box center [790, 451] width 103 height 14
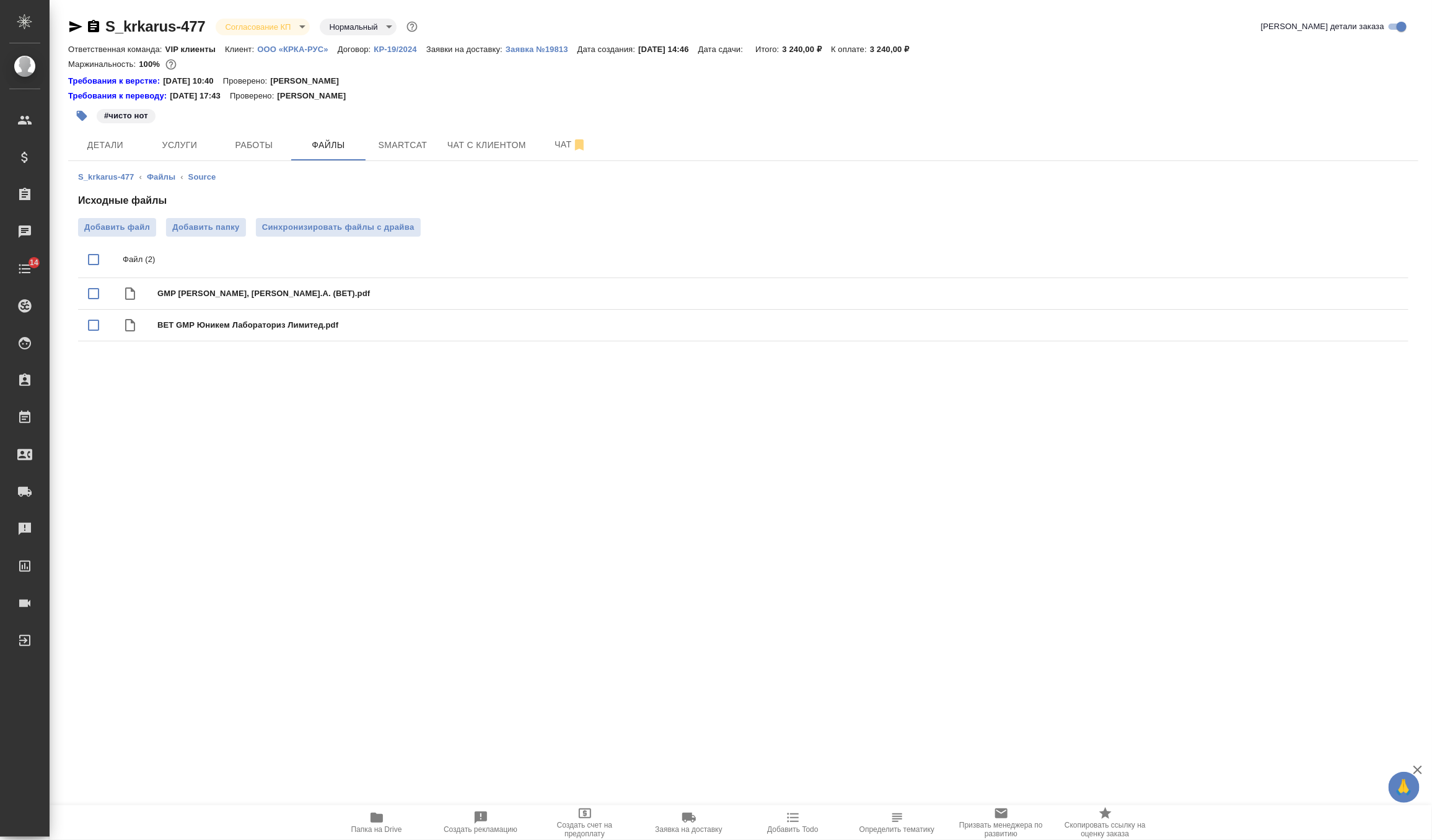
click at [93, 28] on icon "button" at bounding box center [93, 26] width 11 height 12
click at [298, 25] on body "🙏 .cls-1 fill:#fff; AWATERA Zverzhanovskaya Diana Клиенты Спецификации Заказы 0…" at bounding box center [716, 420] width 1432 height 840
click at [291, 104] on li "Подтвержден" at bounding box center [272, 110] width 114 height 21
click at [290, 30] on body "🙏 .cls-1 fill:#fff; AWATERA Zverzhanovskaya Diana Клиенты Спецификации Заказы 0…" at bounding box center [716, 420] width 1432 height 840
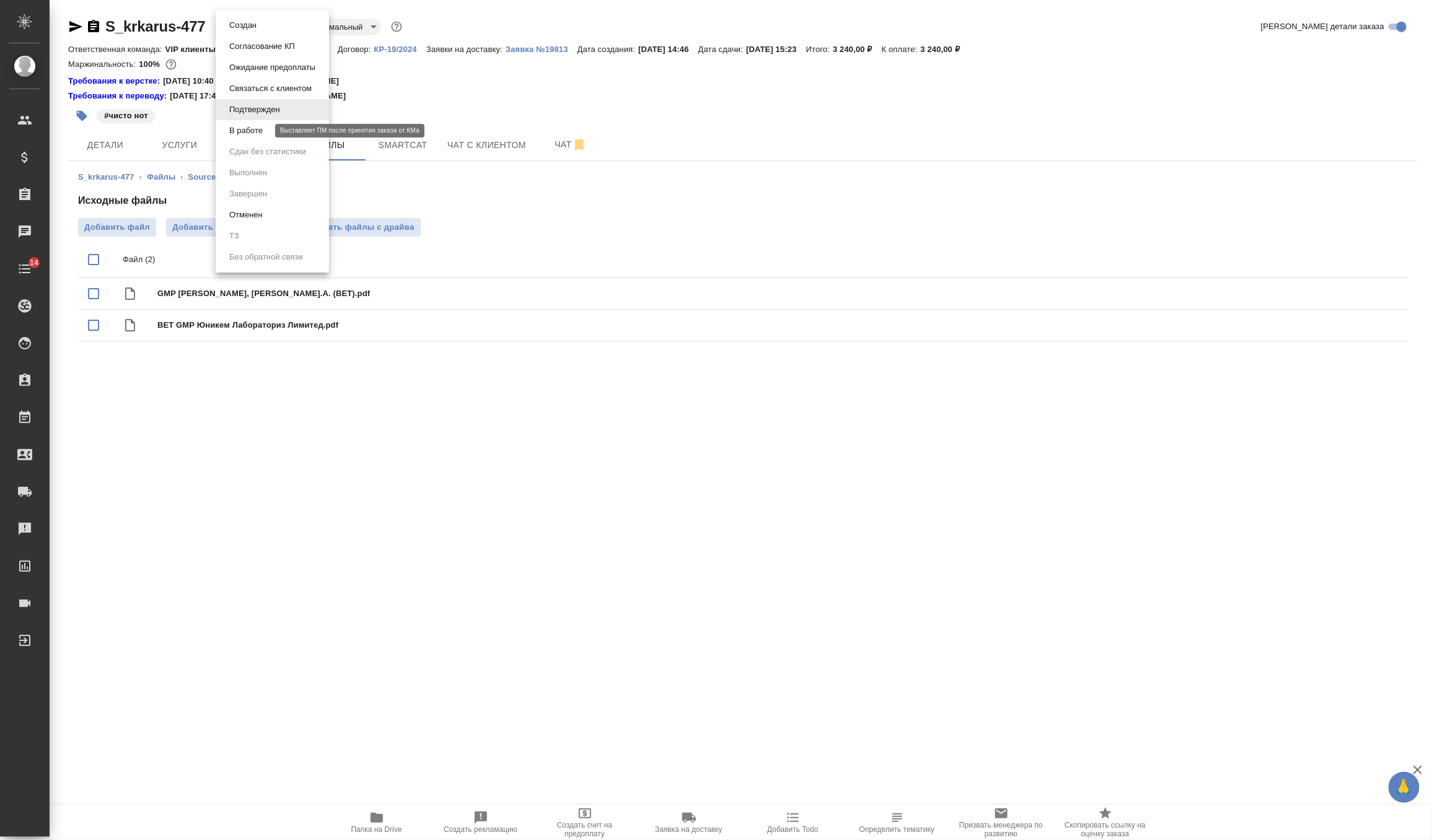
click at [256, 129] on button "В работе" at bounding box center [246, 131] width 41 height 14
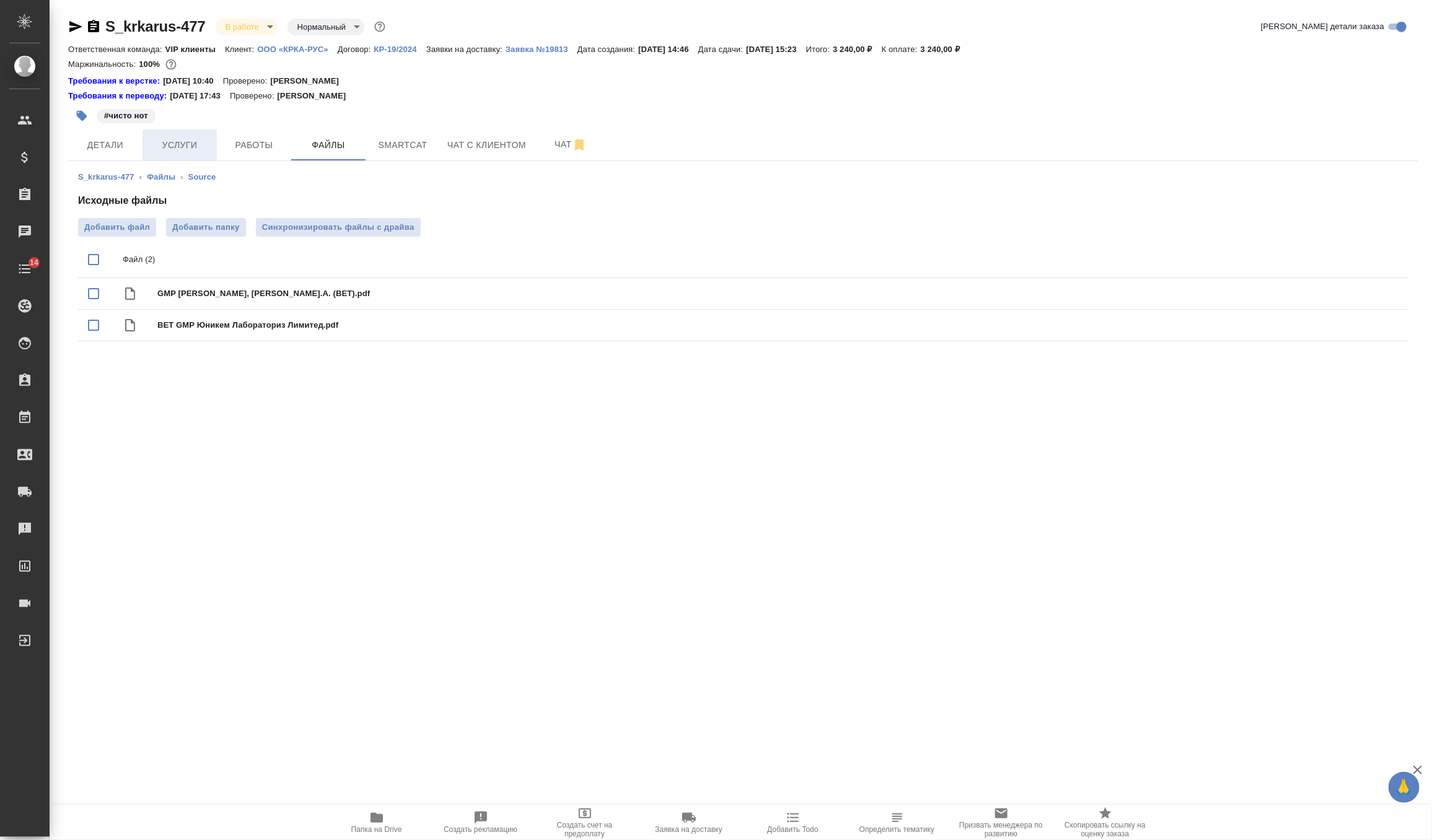
click at [199, 135] on button "Услуги" at bounding box center [179, 144] width 74 height 31
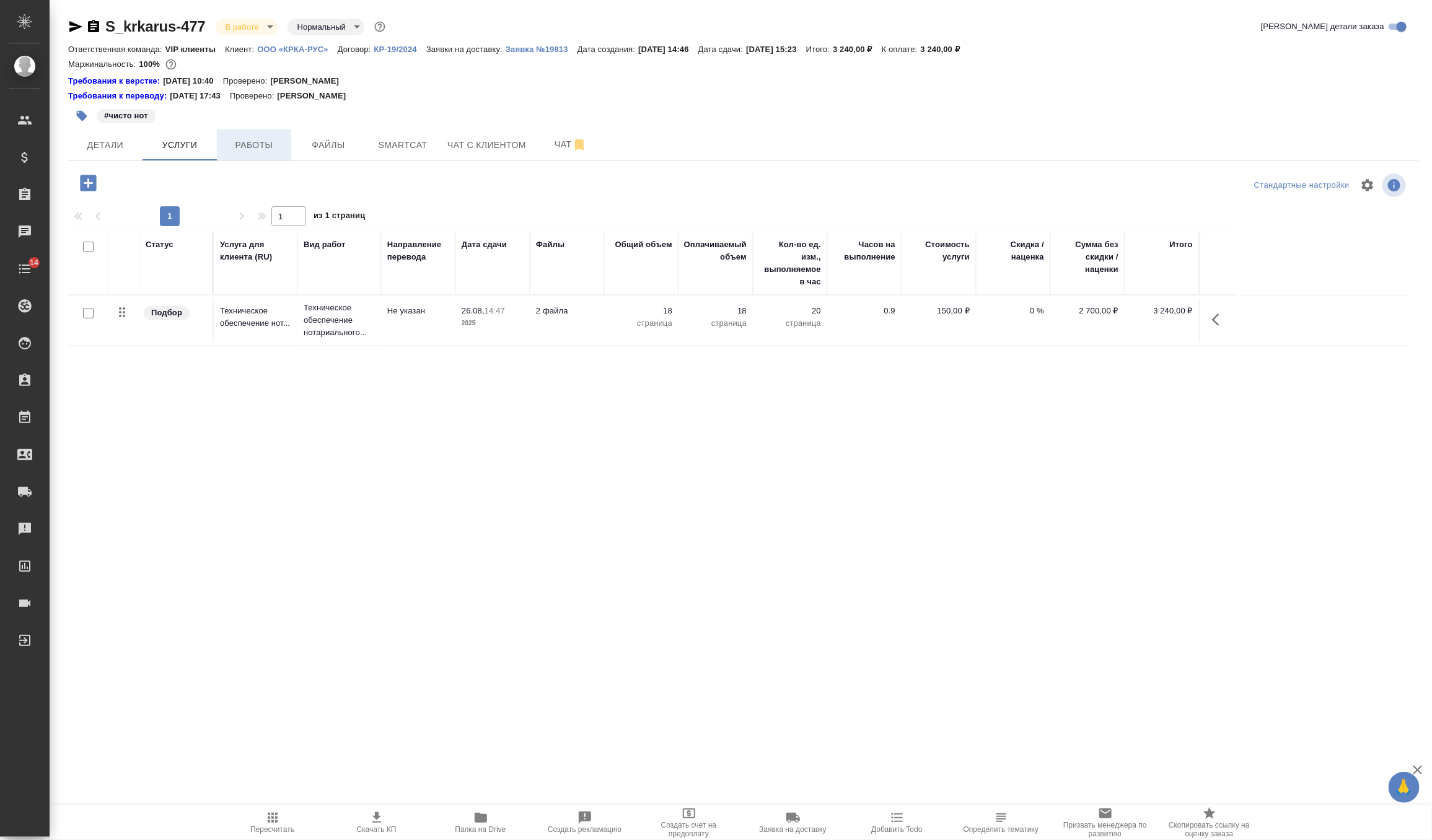
click at [254, 148] on span "Работы" at bounding box center [253, 145] width 59 height 16
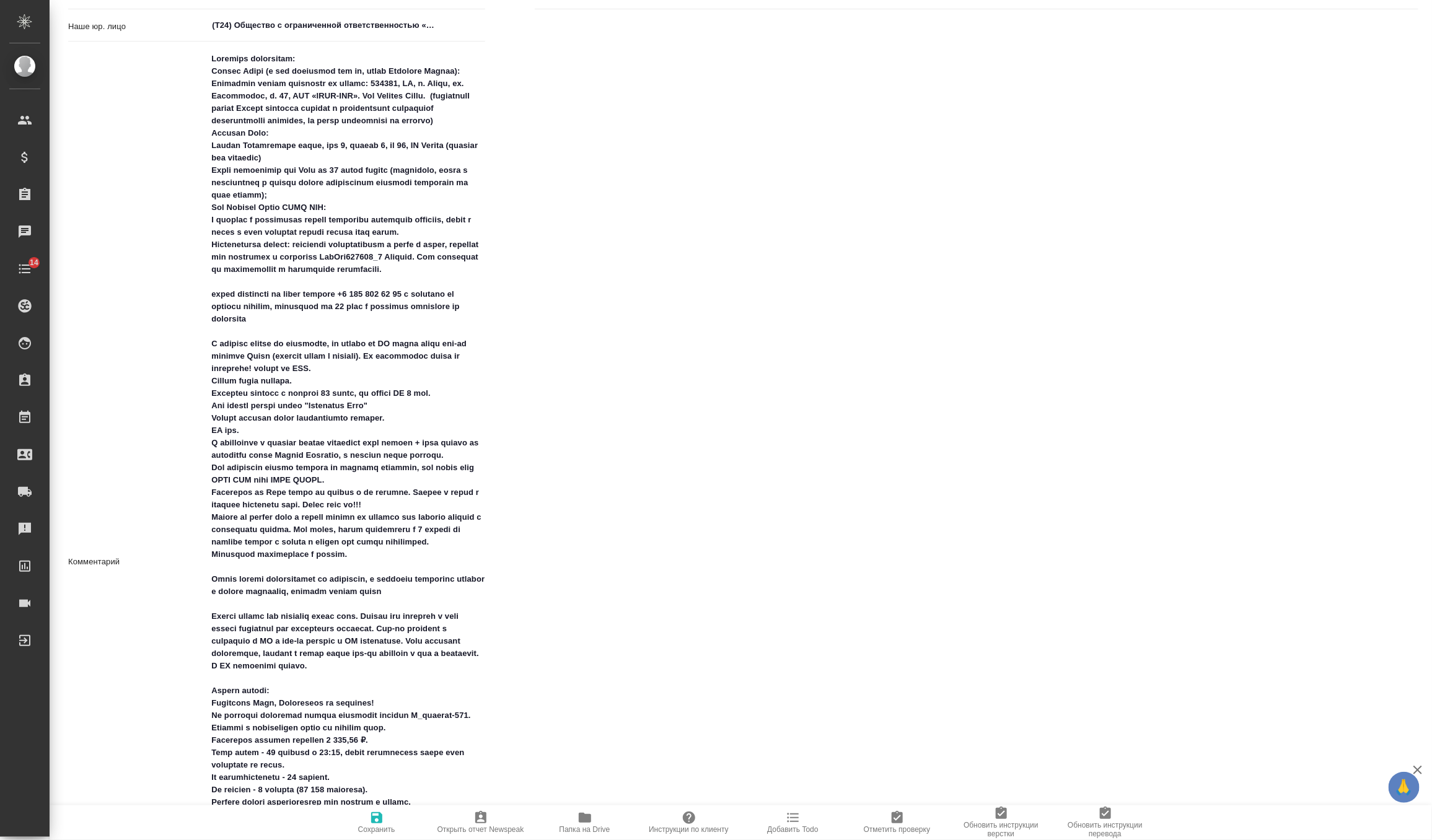
scroll to position [450, 0]
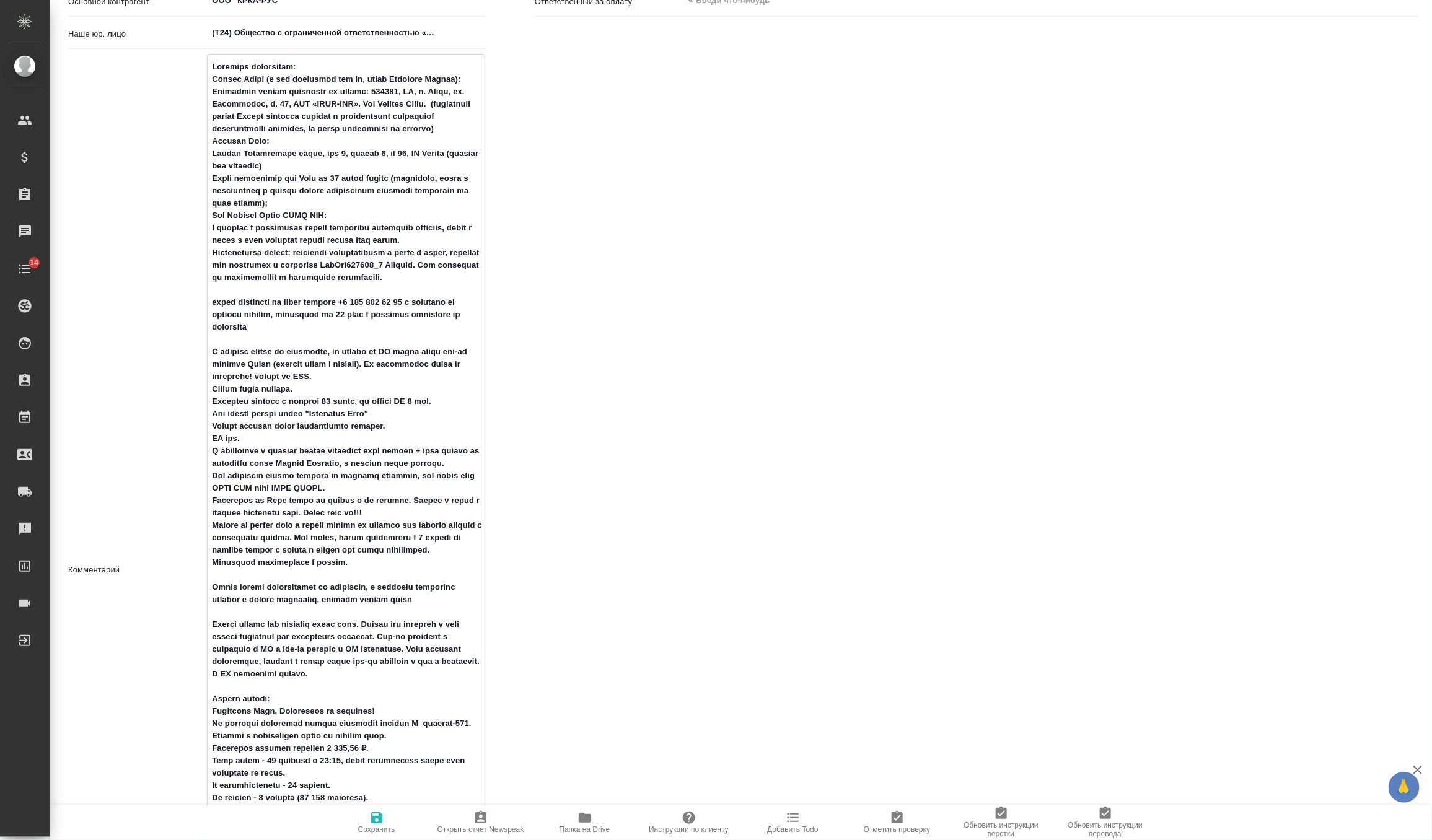
click at [471, 79] on textarea at bounding box center [346, 569] width 277 height 1025
click at [470, 79] on textarea at bounding box center [346, 569] width 277 height 1025
click at [344, 76] on textarea at bounding box center [346, 569] width 277 height 1025
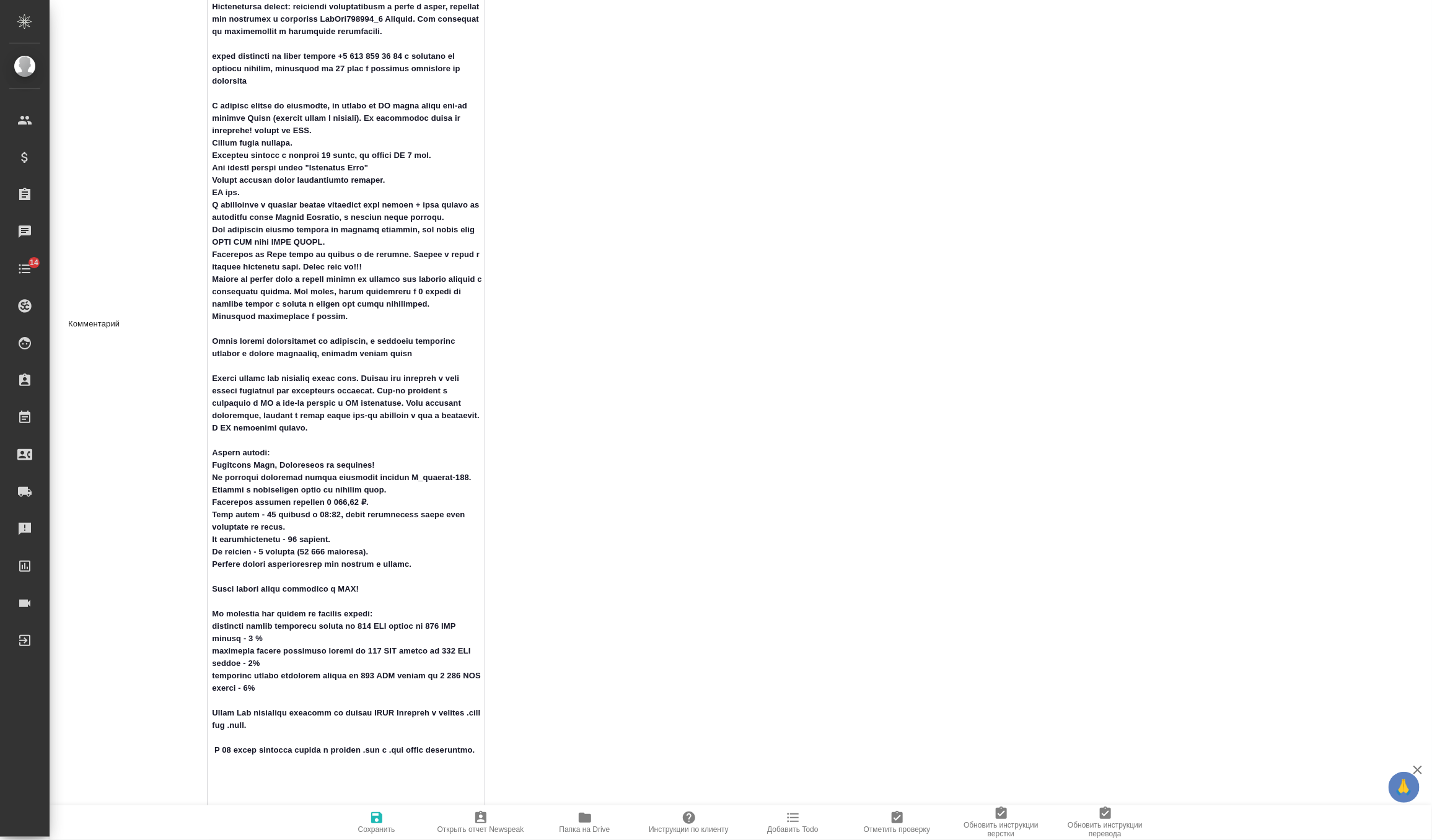
scroll to position [707, 0]
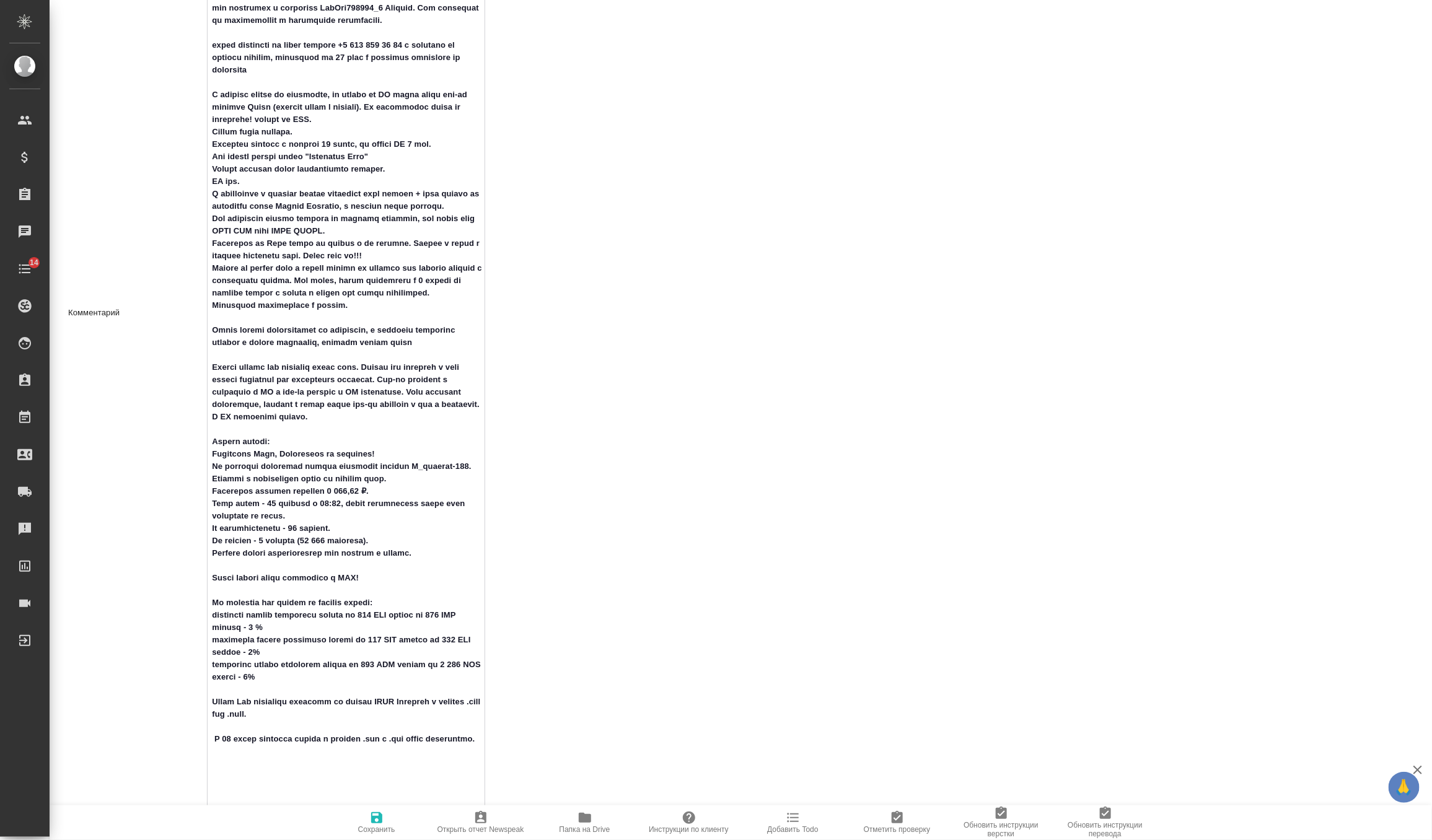
click at [392, 232] on textarea at bounding box center [346, 311] width 277 height 1025
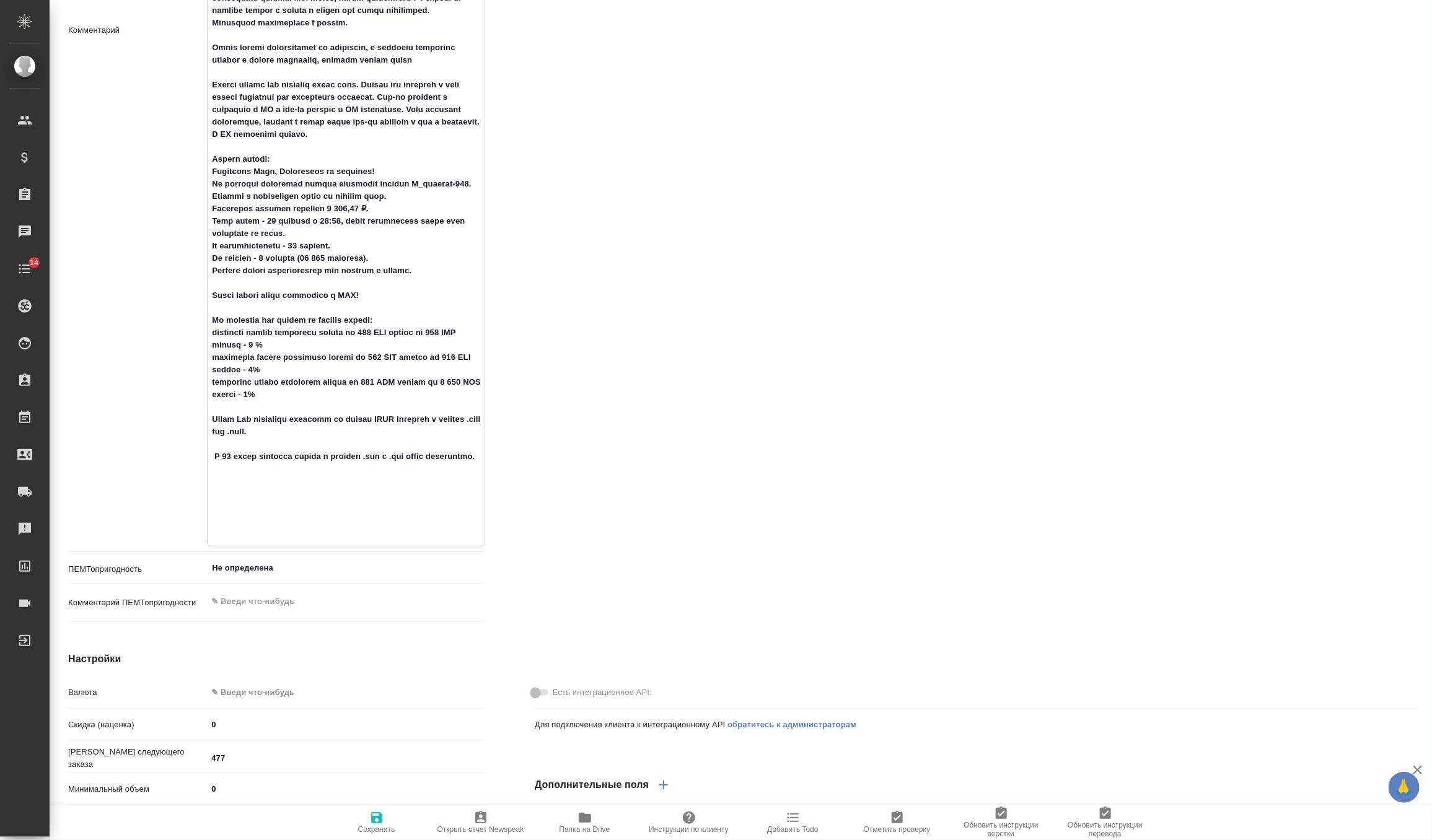
scroll to position [991, 0]
click at [284, 505] on textarea at bounding box center [346, 27] width 277 height 1025
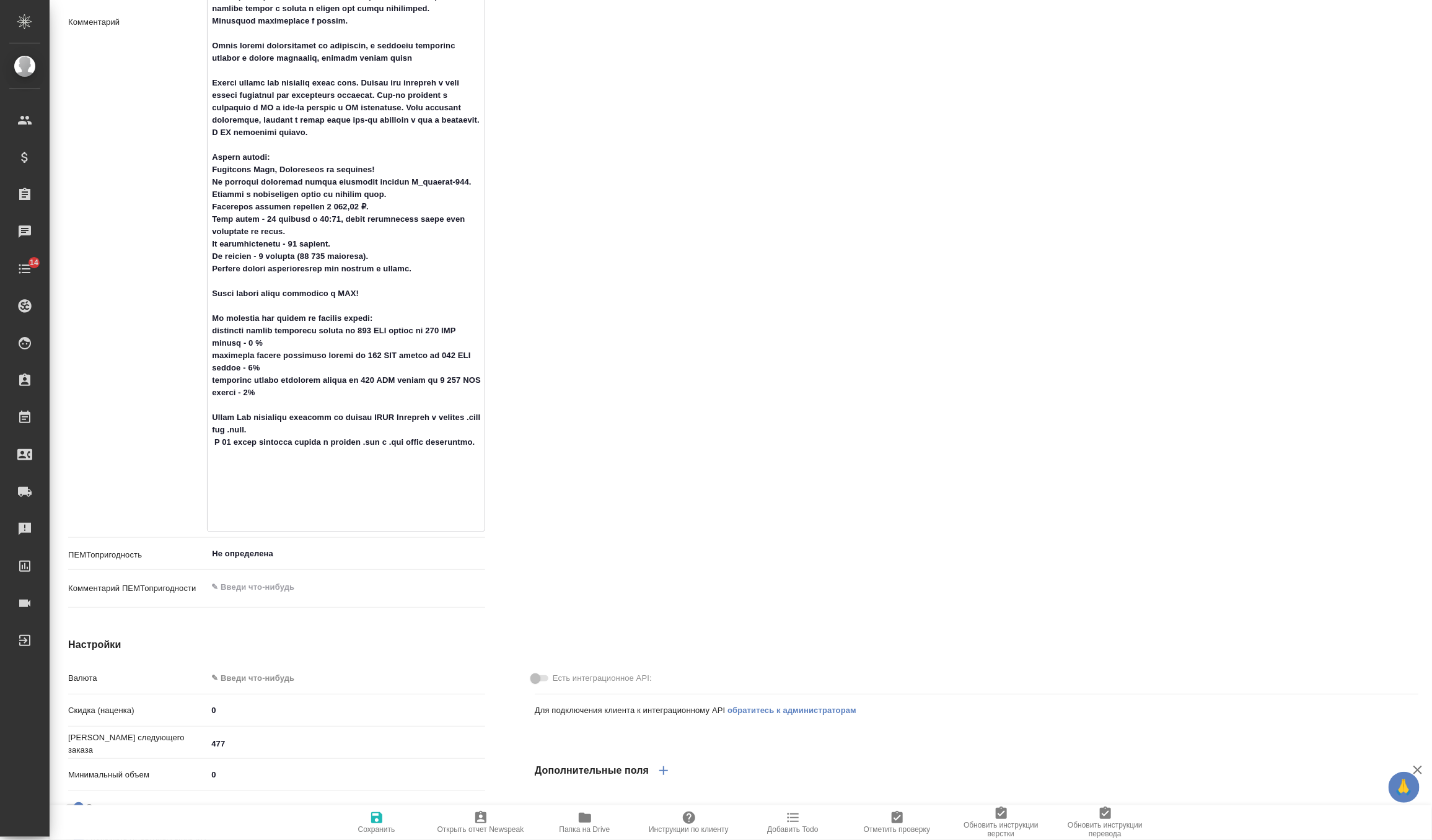
scroll to position [985, 0]
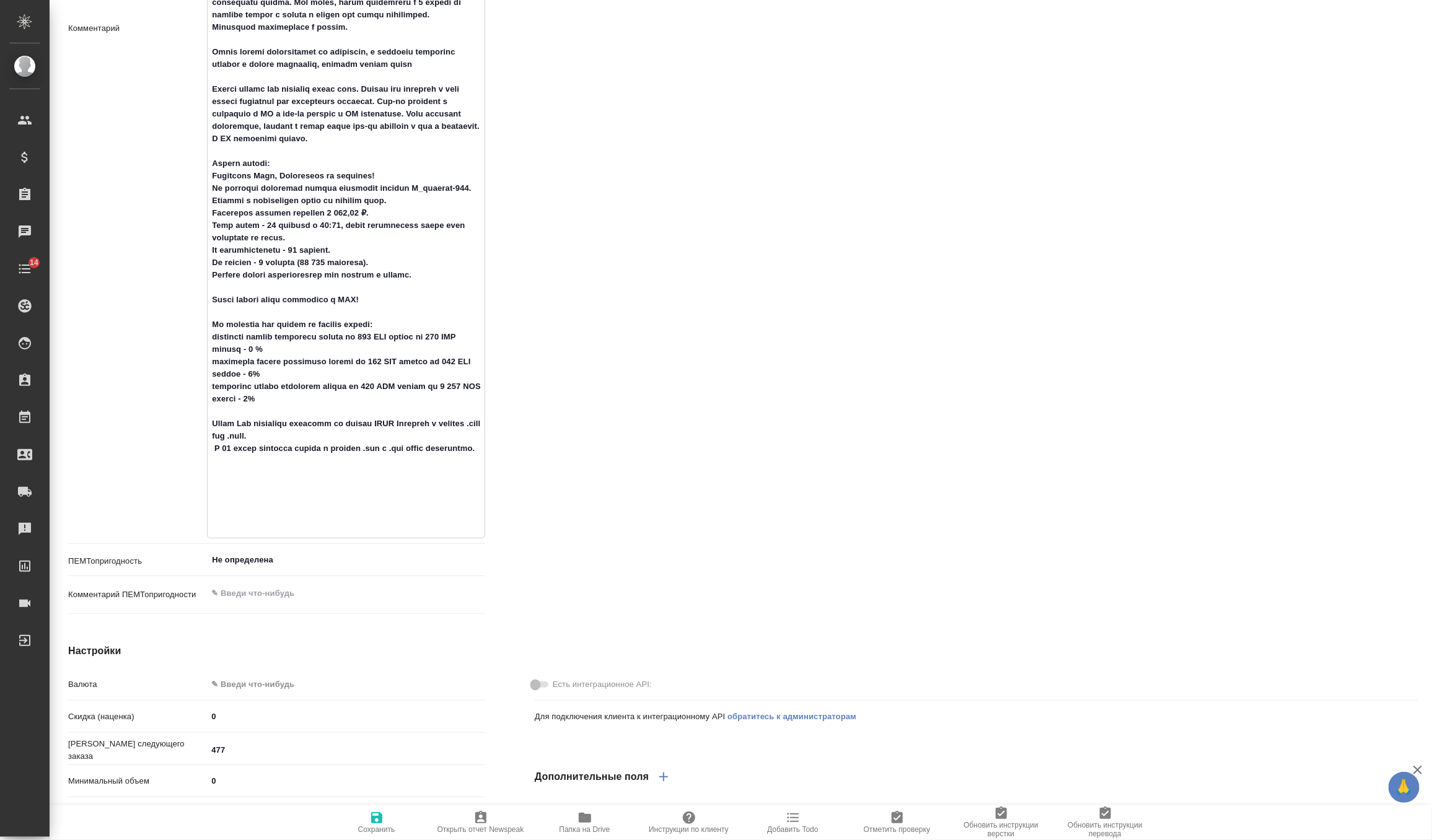
type textarea "Доставка оригиналов: Белова Елена (к ней относятся почти все кл, кроме Валеевой…"
click at [378, 808] on button "Сохранить" at bounding box center [377, 823] width 104 height 35
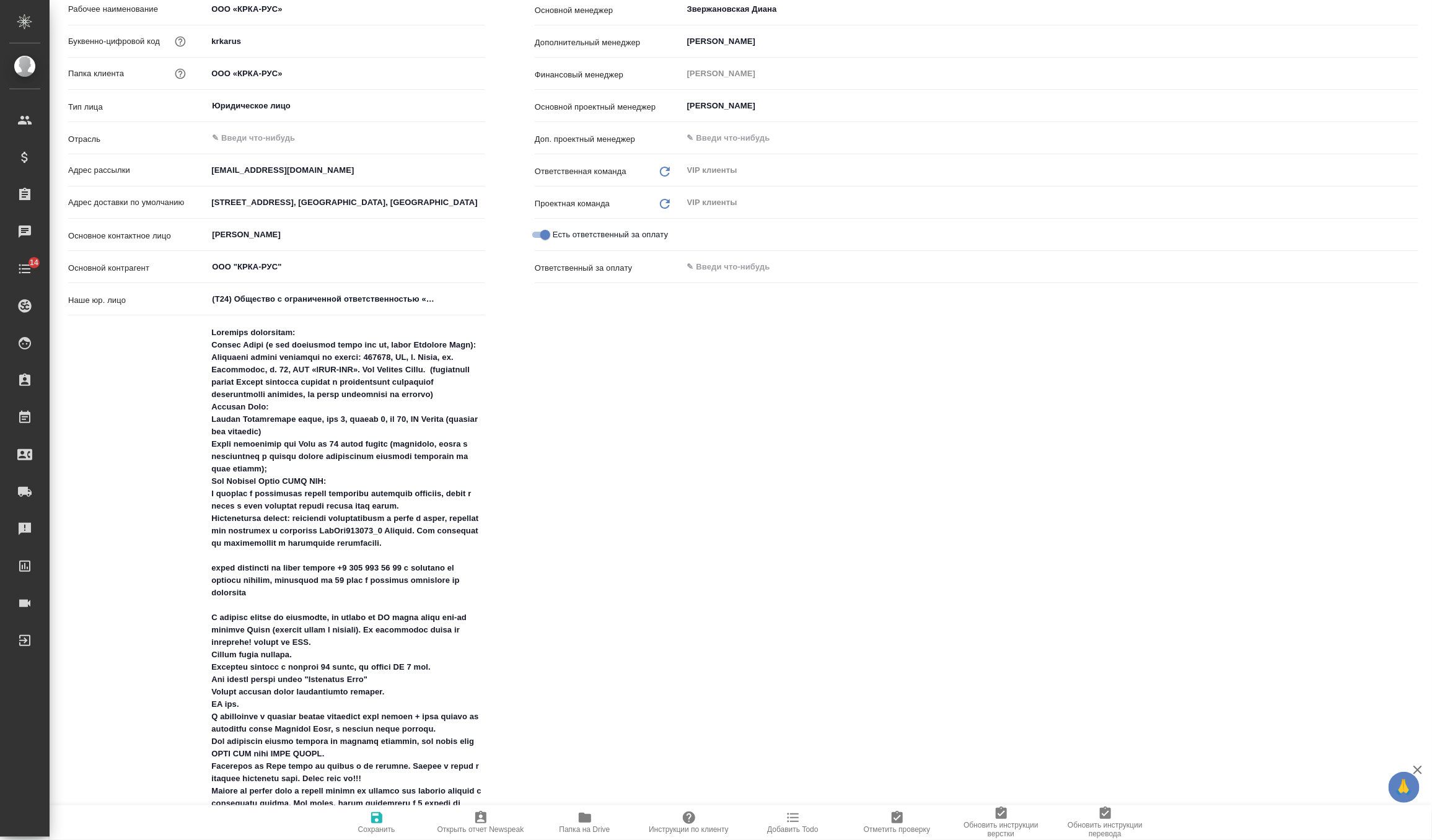
scroll to position [161, 0]
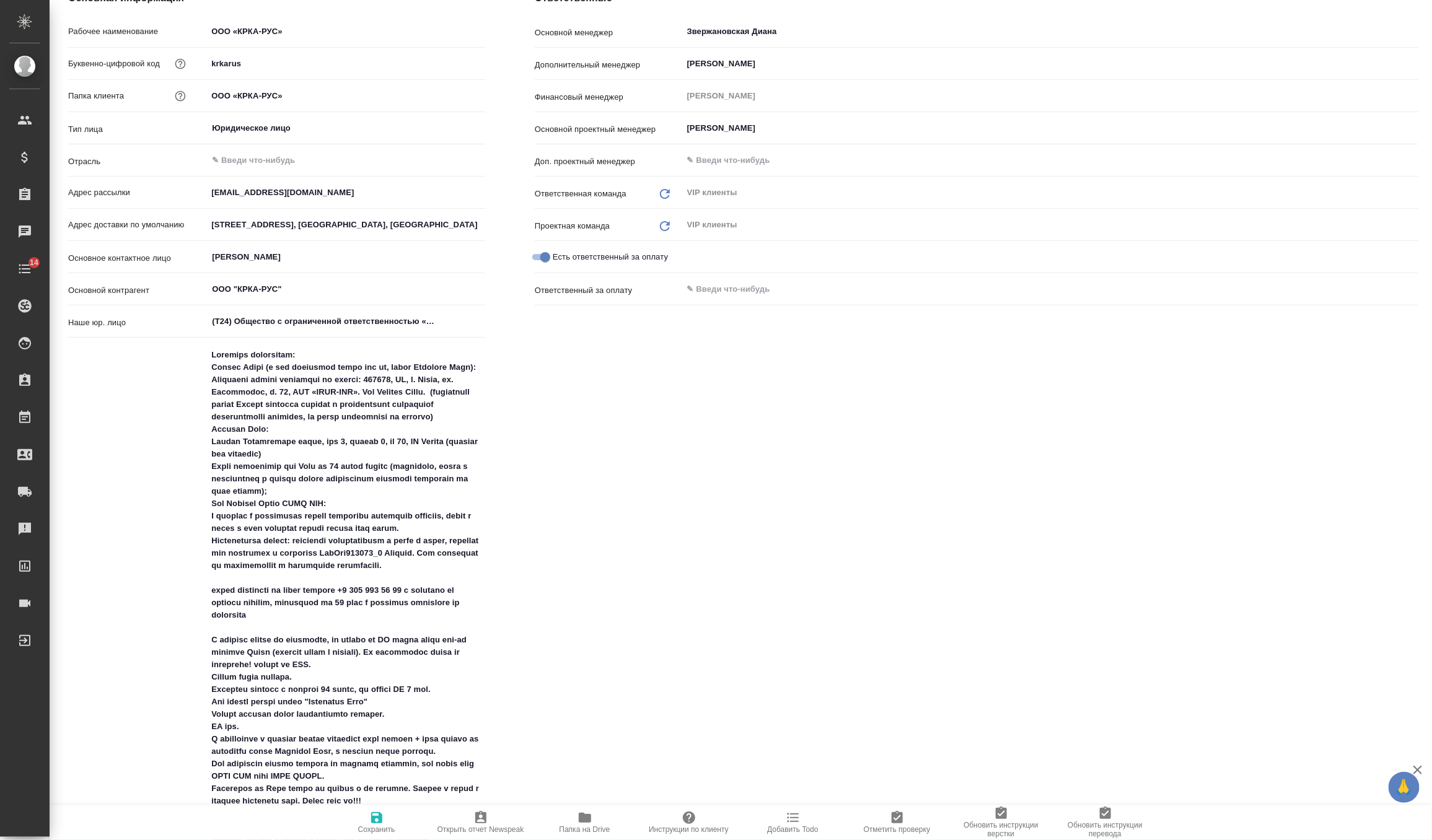
click at [381, 822] on icon "button" at bounding box center [377, 817] width 11 height 11
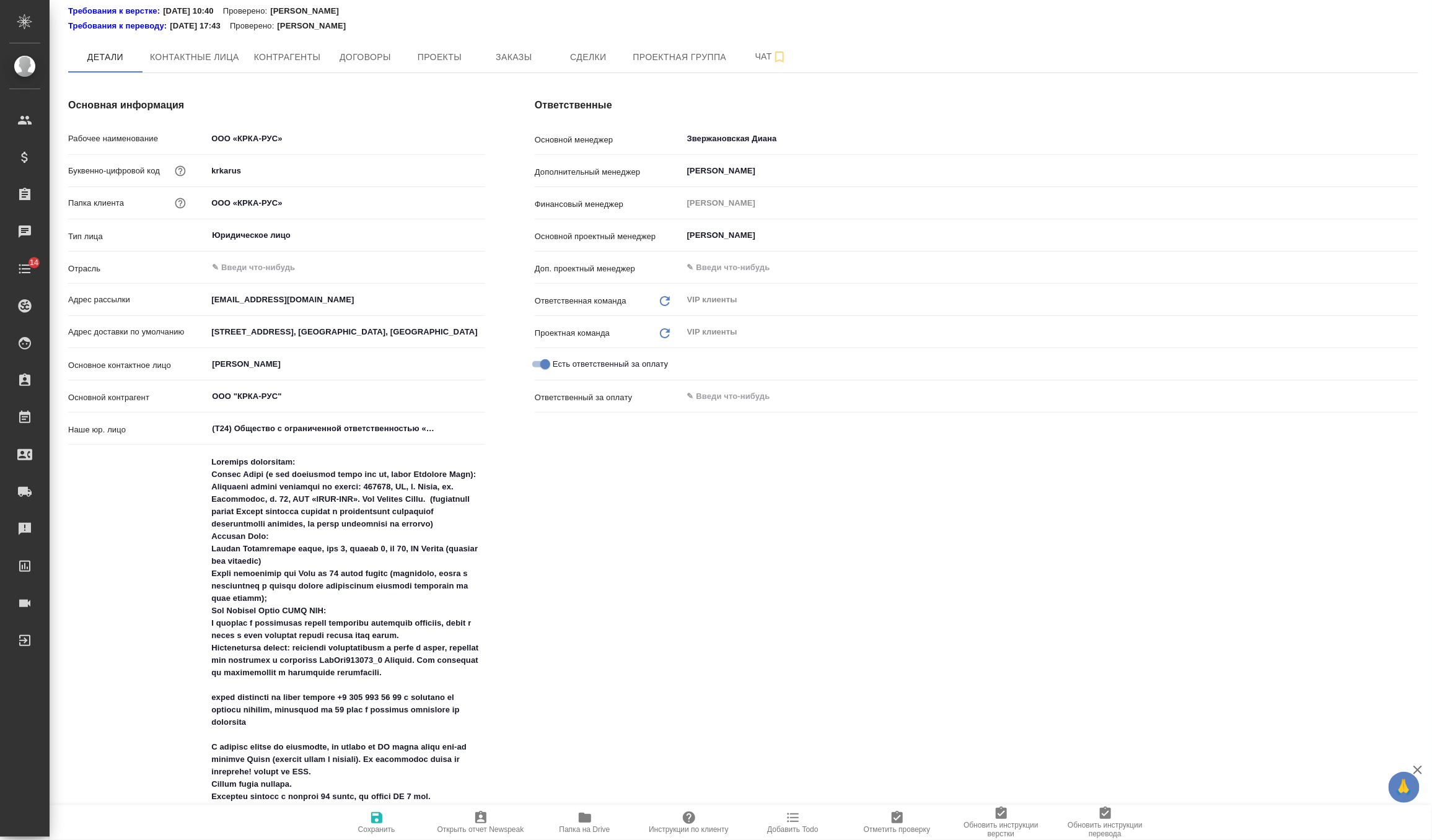
scroll to position [0, 0]
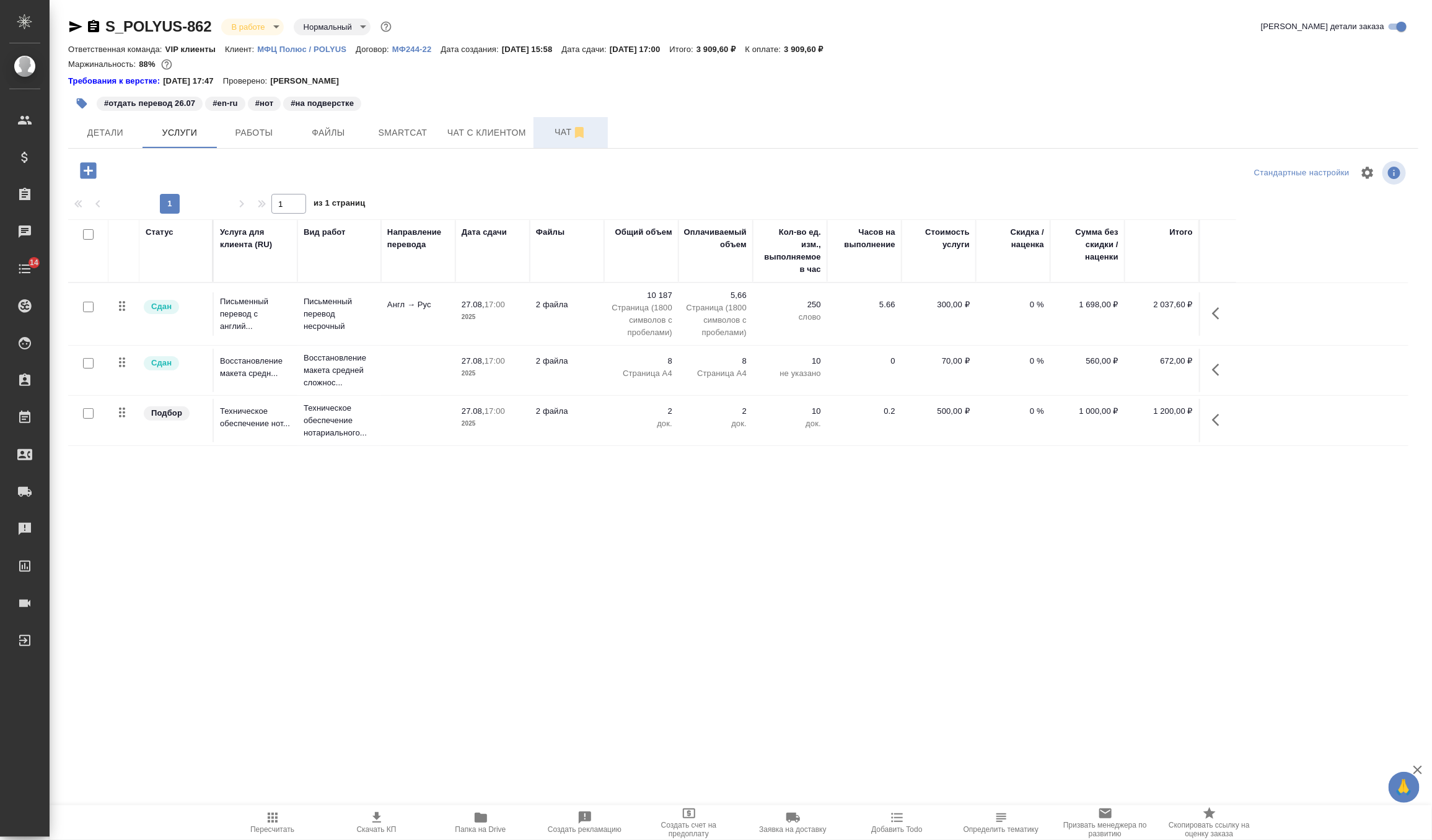
click at [561, 134] on span "Чат" at bounding box center [570, 132] width 59 height 16
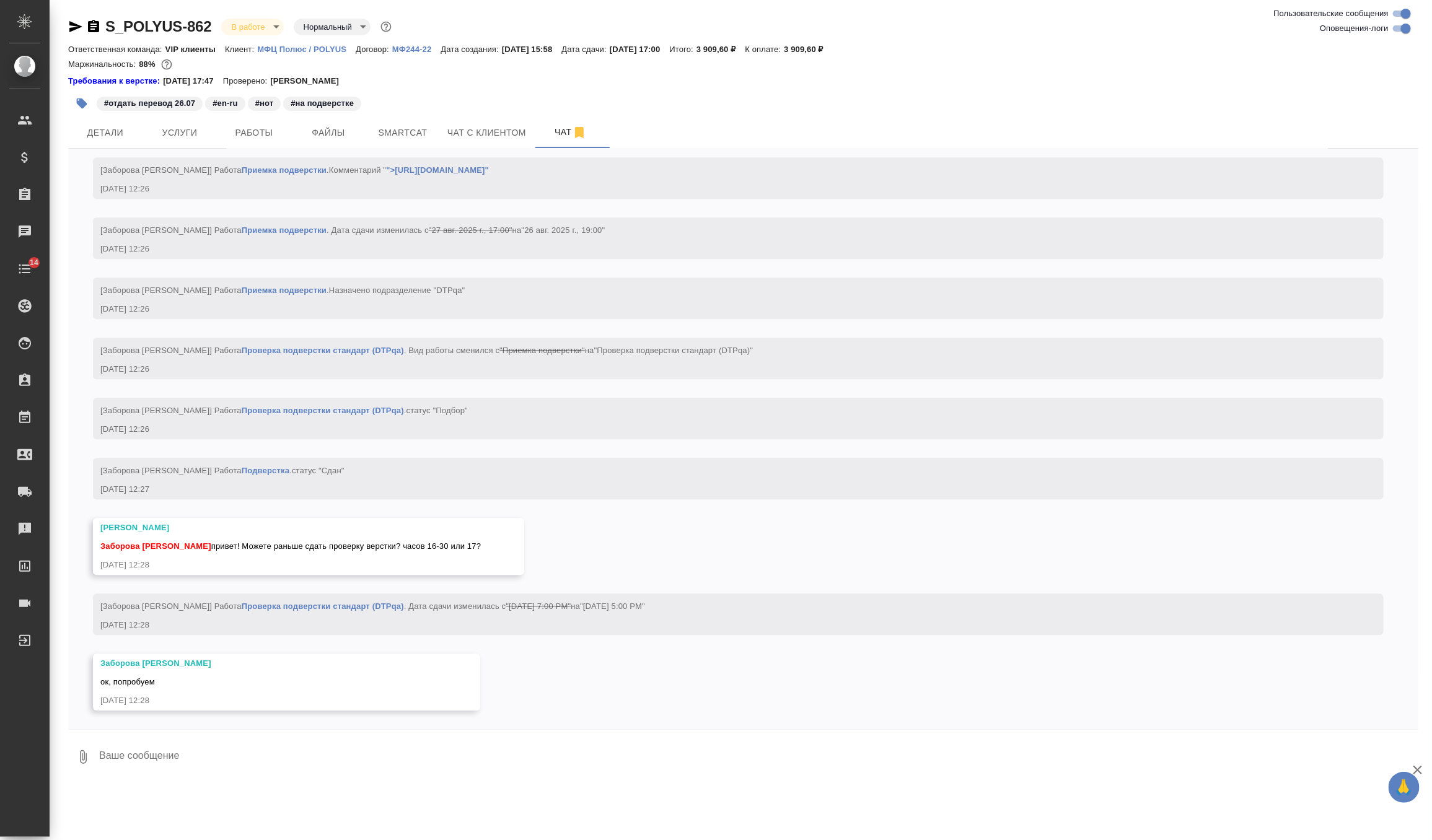
scroll to position [4950, 0]
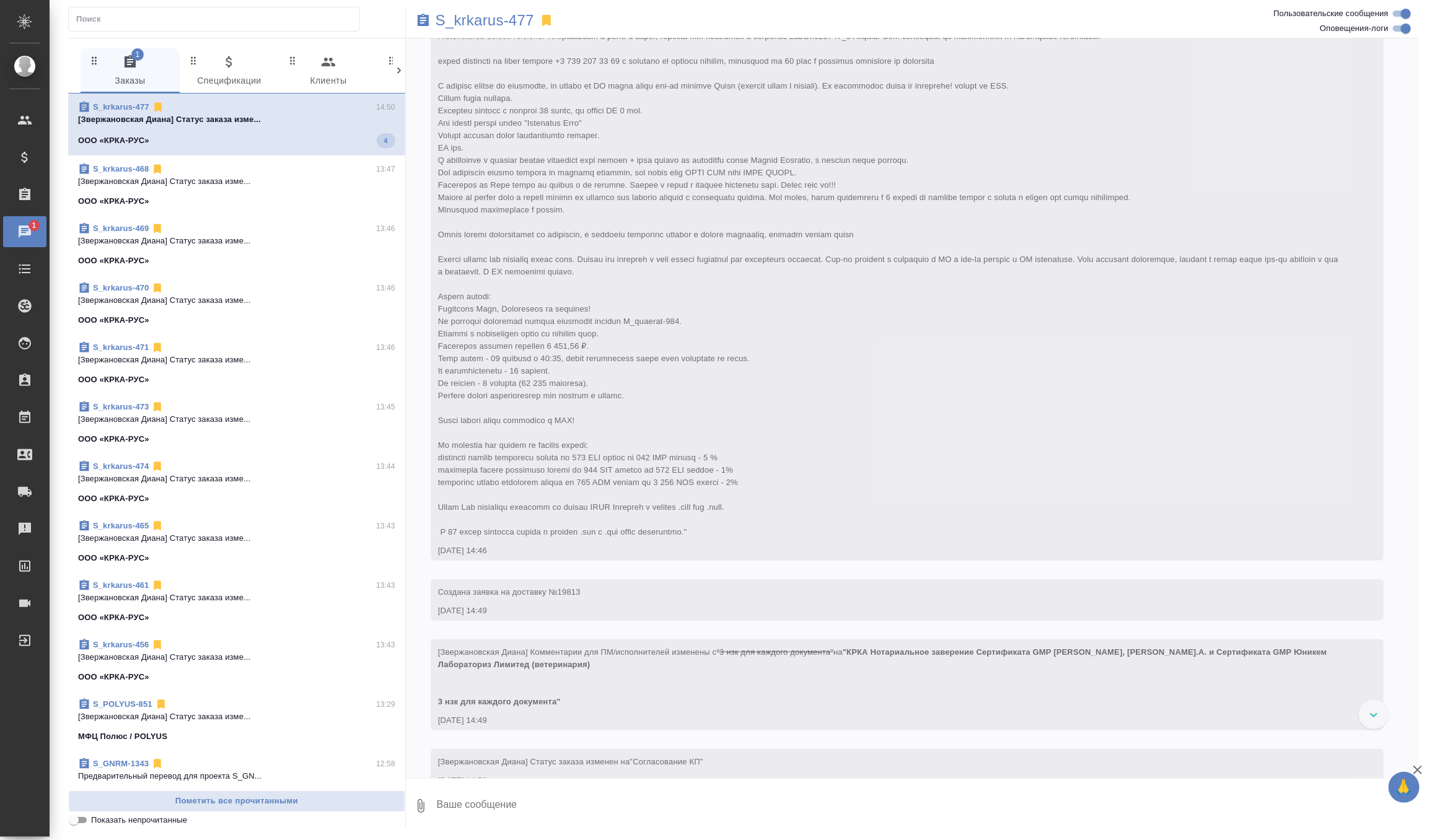
scroll to position [199, 0]
